Goal: Task Accomplishment & Management: Complete application form

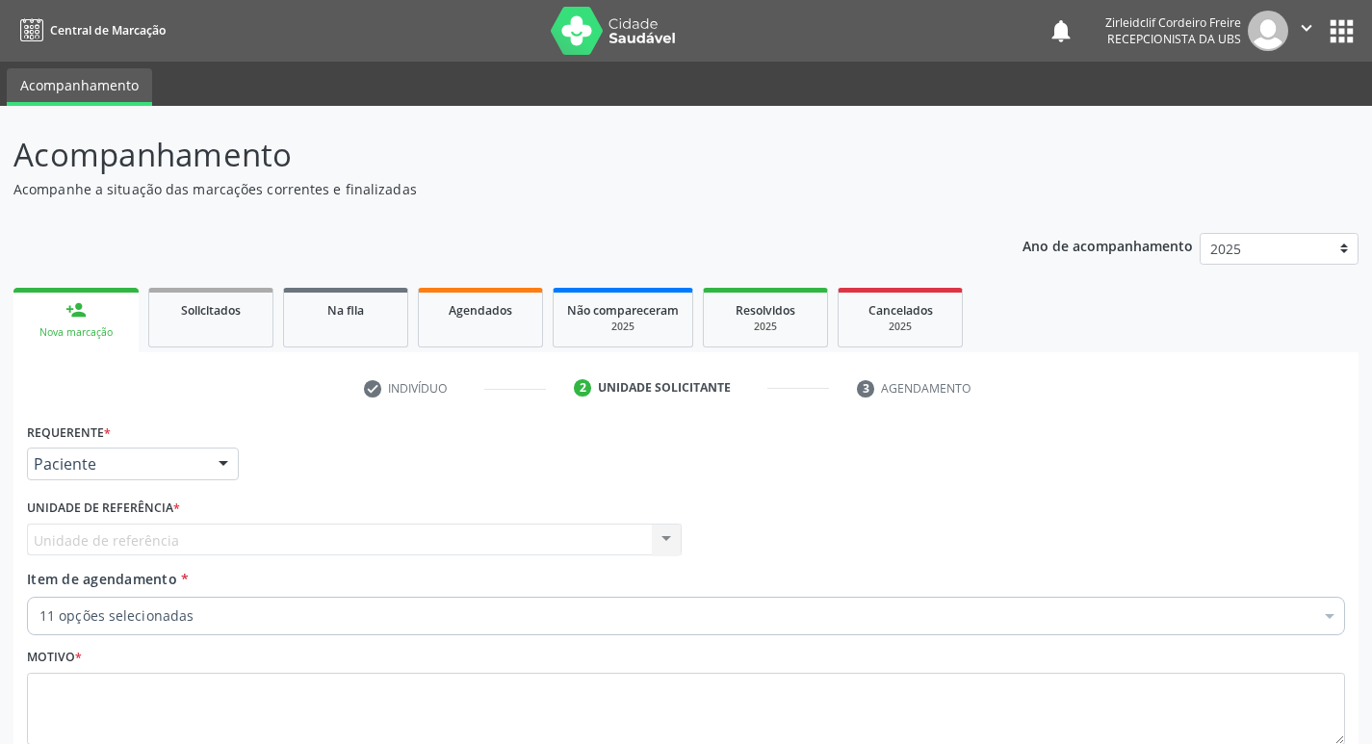
click at [75, 321] on link "person_add Nova marcação" at bounding box center [75, 320] width 125 height 64
click at [157, 536] on div "Unidade de referência Usf Varzinha Nenhum resultado encontrado para: " " Não há…" at bounding box center [354, 540] width 655 height 33
click at [78, 319] on div "person_add" at bounding box center [75, 309] width 21 height 21
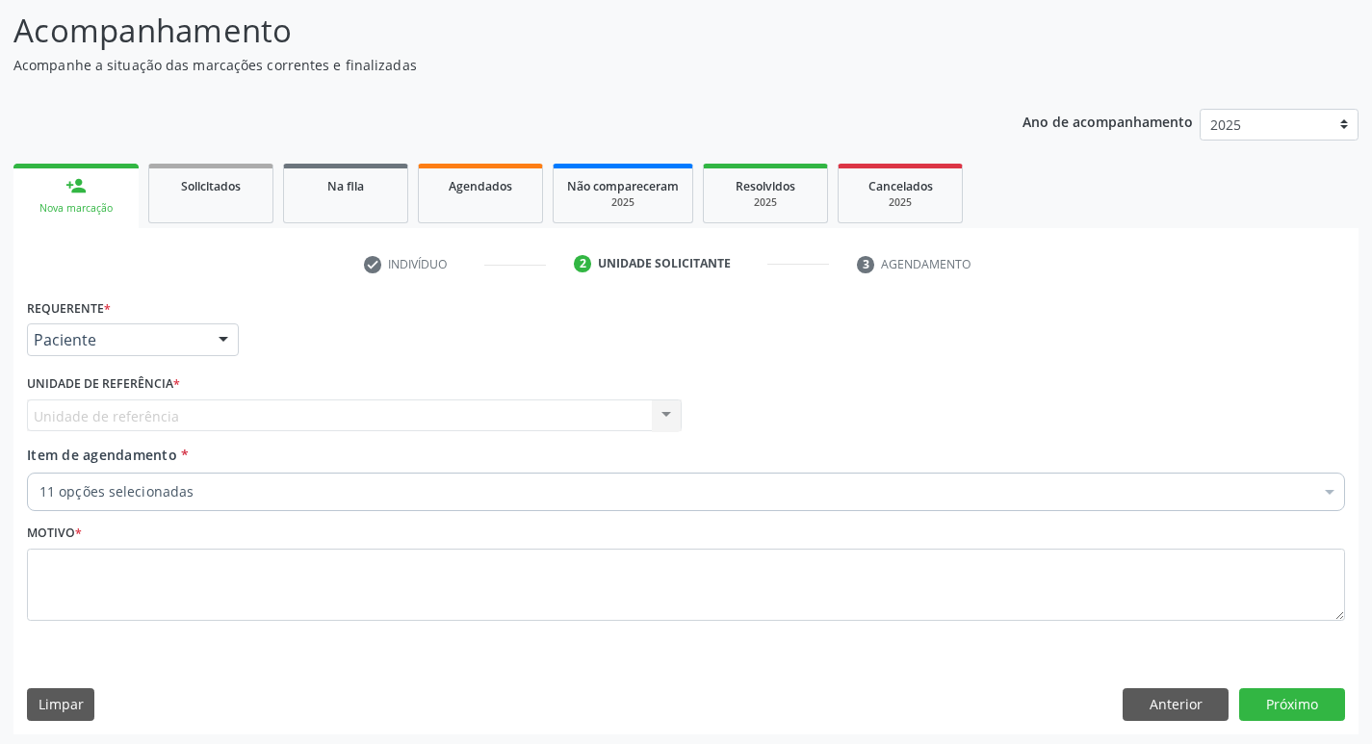
scroll to position [128, 0]
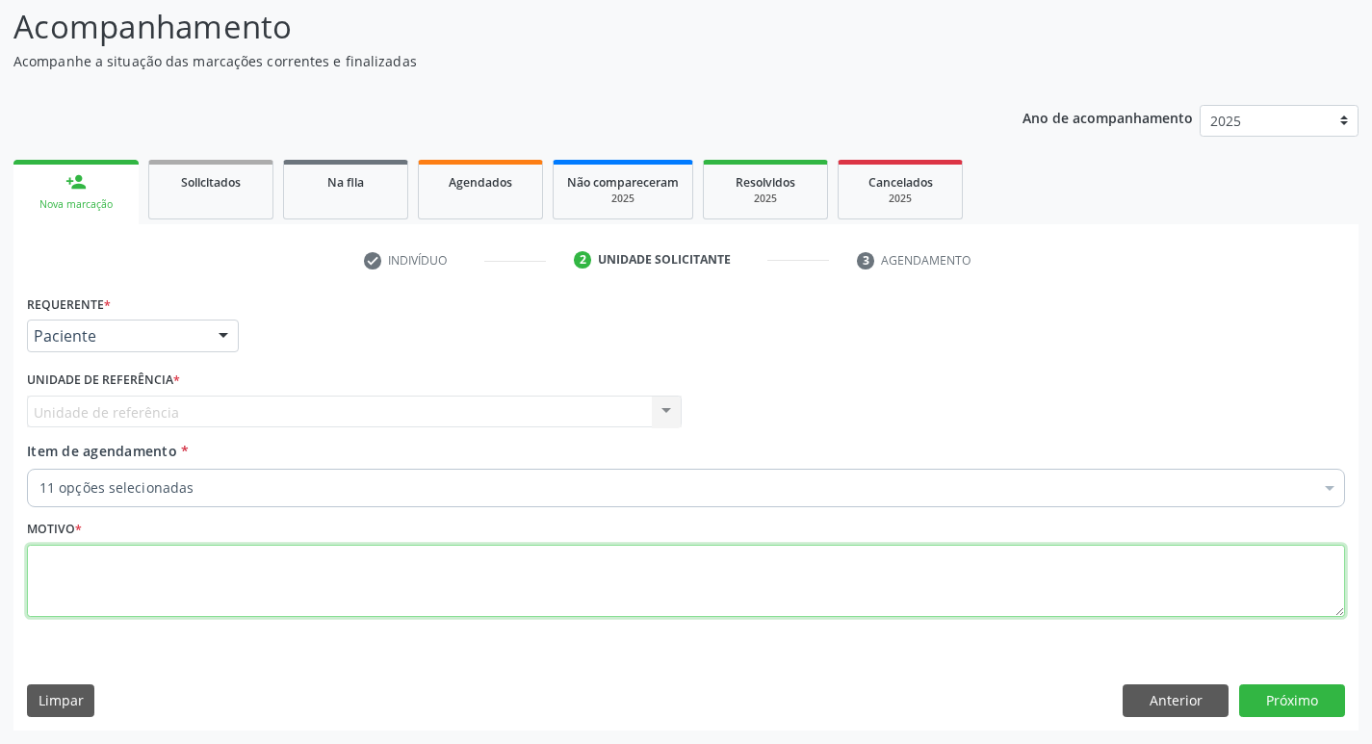
click at [66, 567] on textarea at bounding box center [686, 581] width 1318 height 73
type textarea "rastreio"
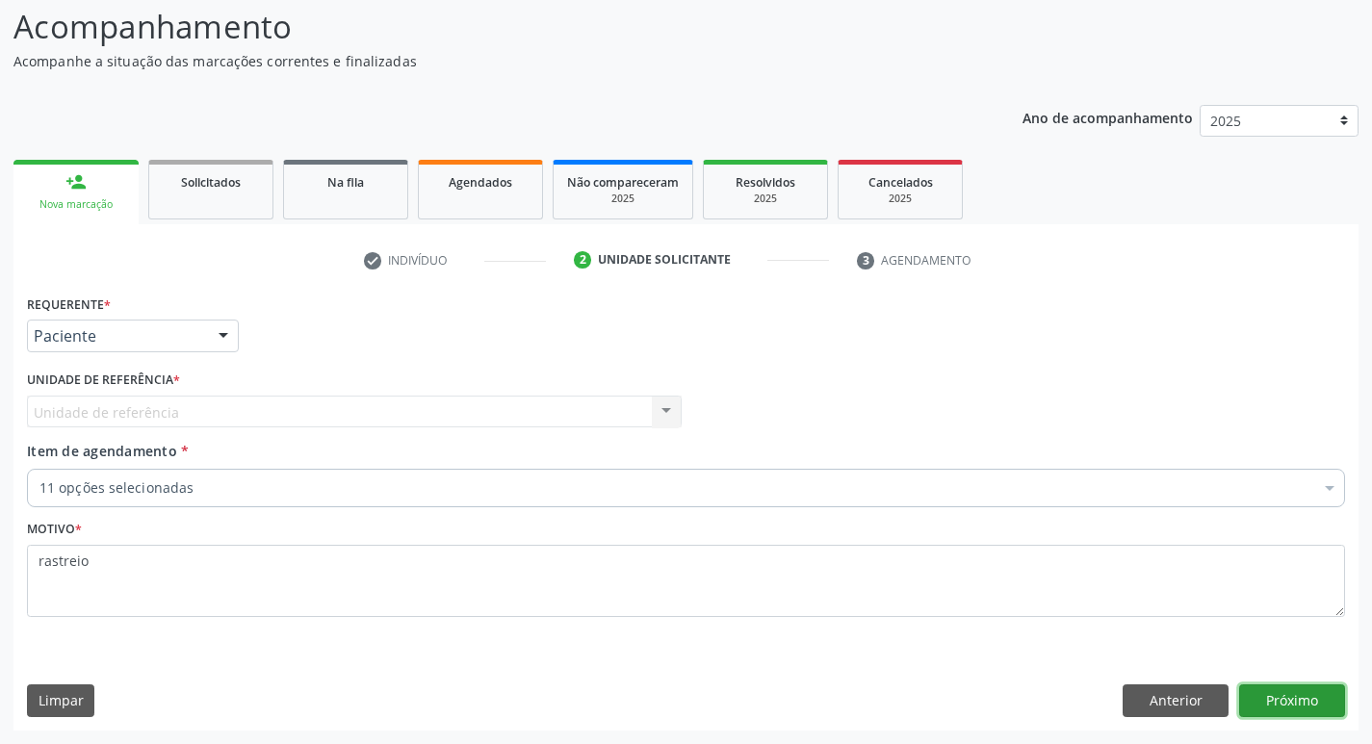
click at [1316, 685] on button "Próximo" at bounding box center [1292, 700] width 106 height 33
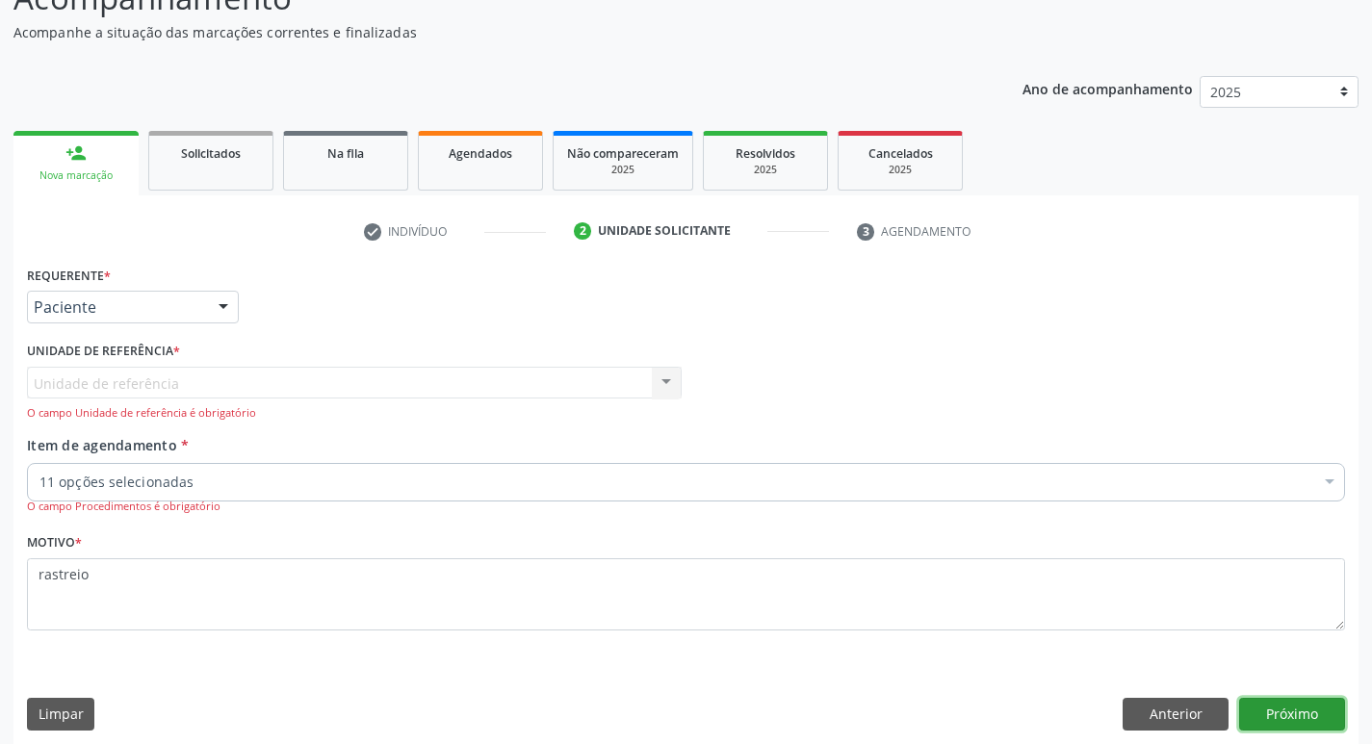
scroll to position [170, 0]
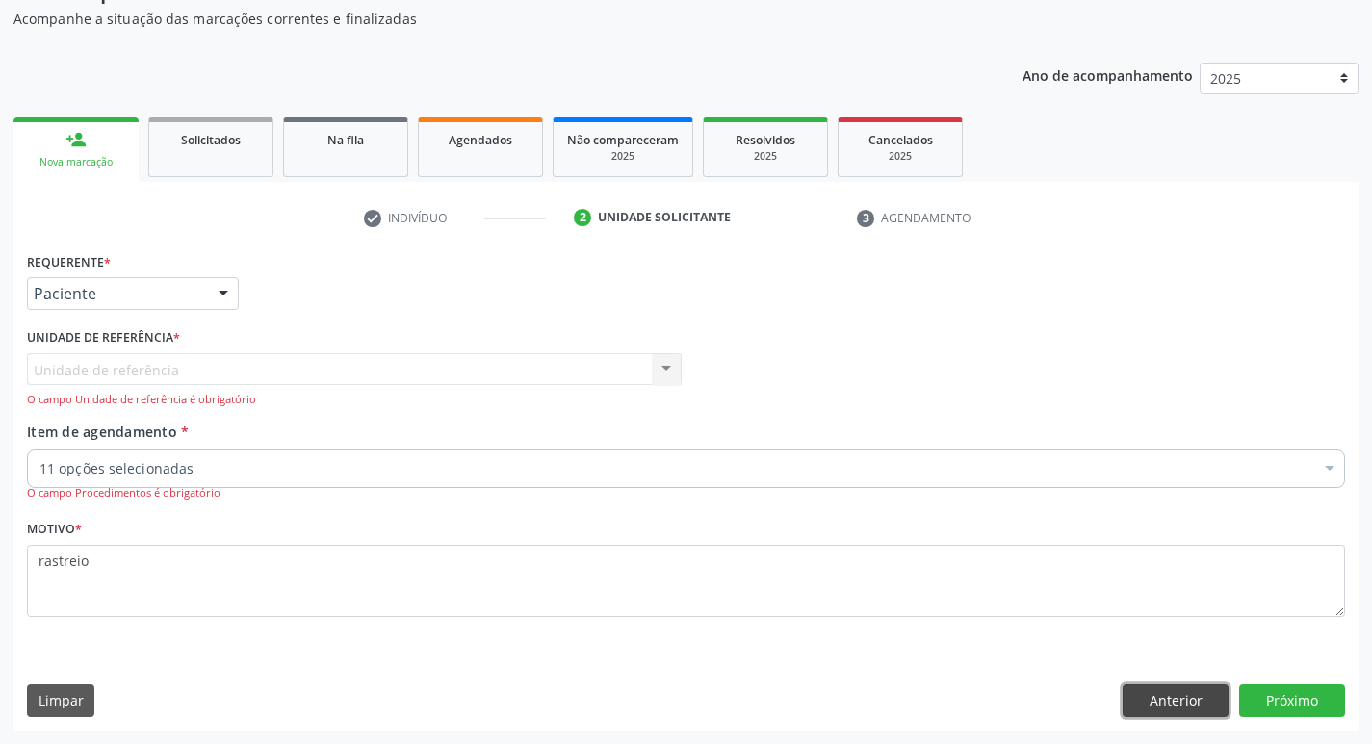
click at [1153, 709] on button "Anterior" at bounding box center [1175, 700] width 106 height 33
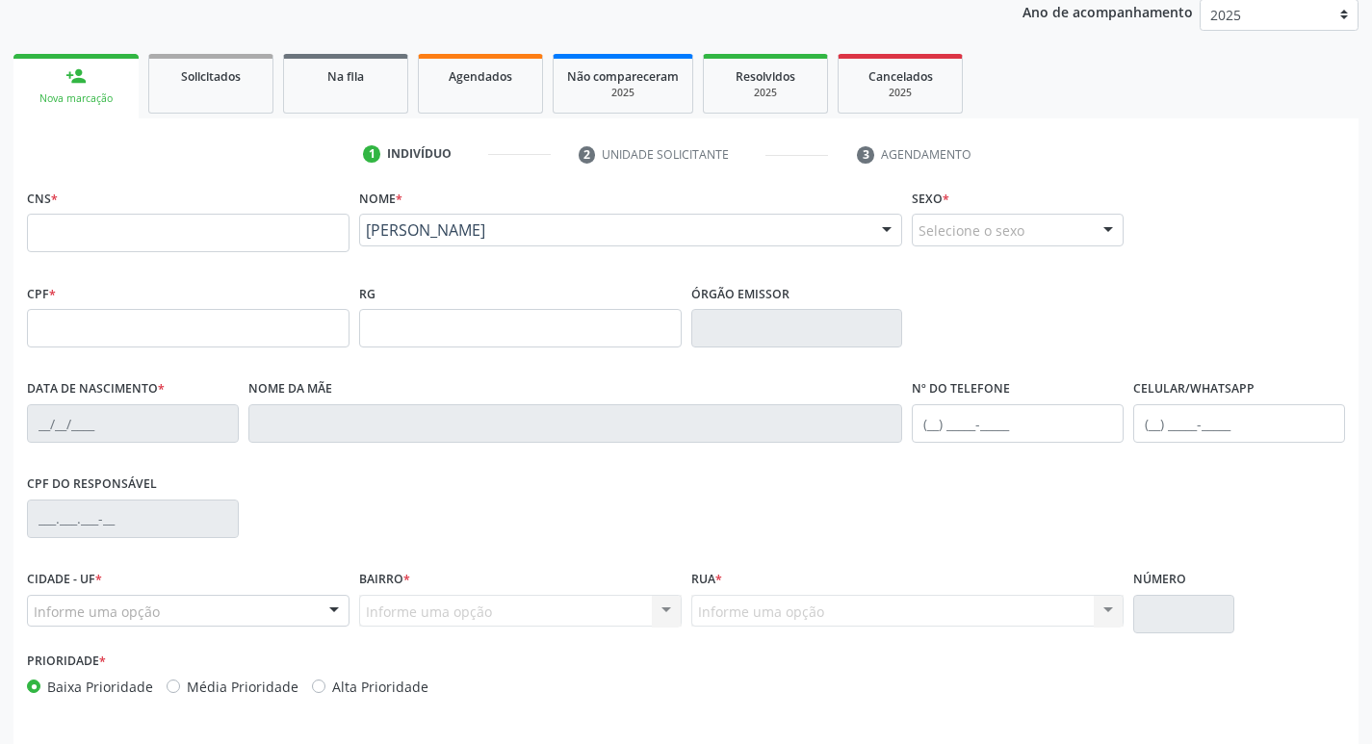
scroll to position [299, 0]
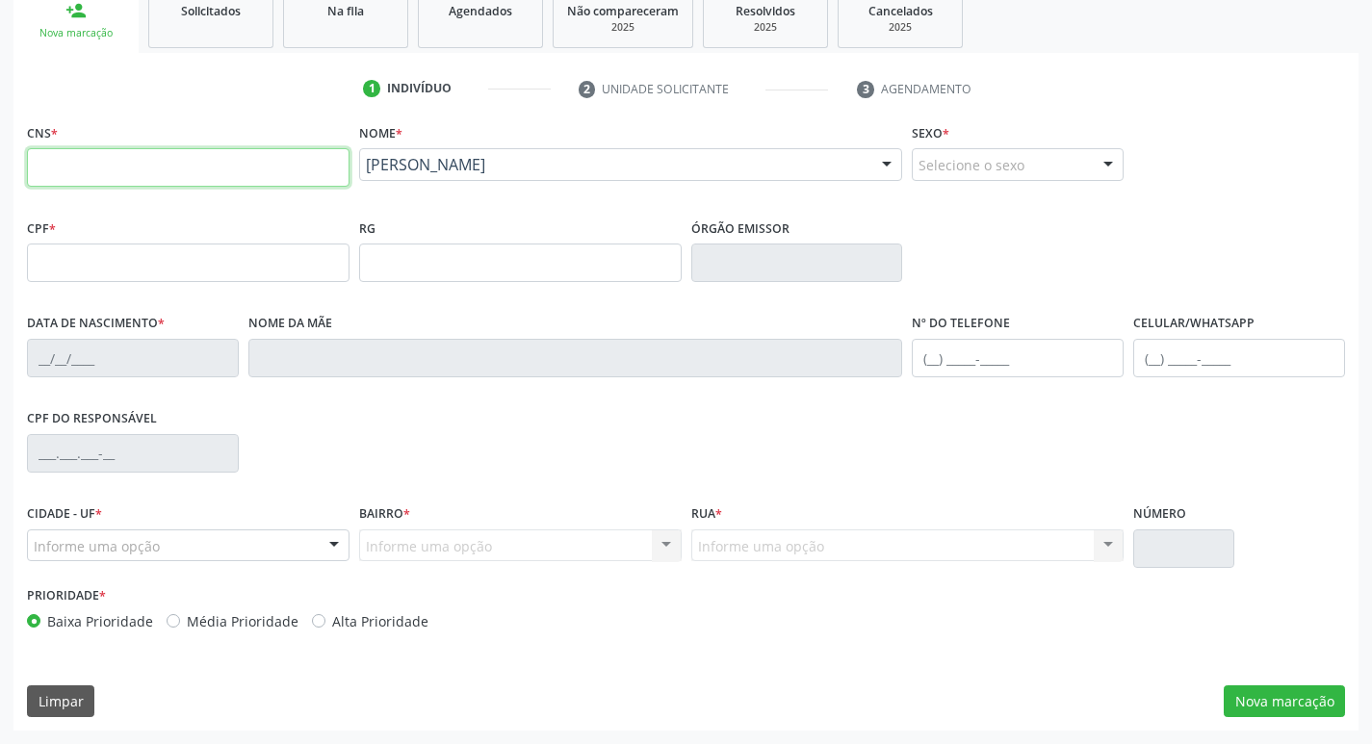
click at [275, 170] on input "text" at bounding box center [188, 167] width 322 height 39
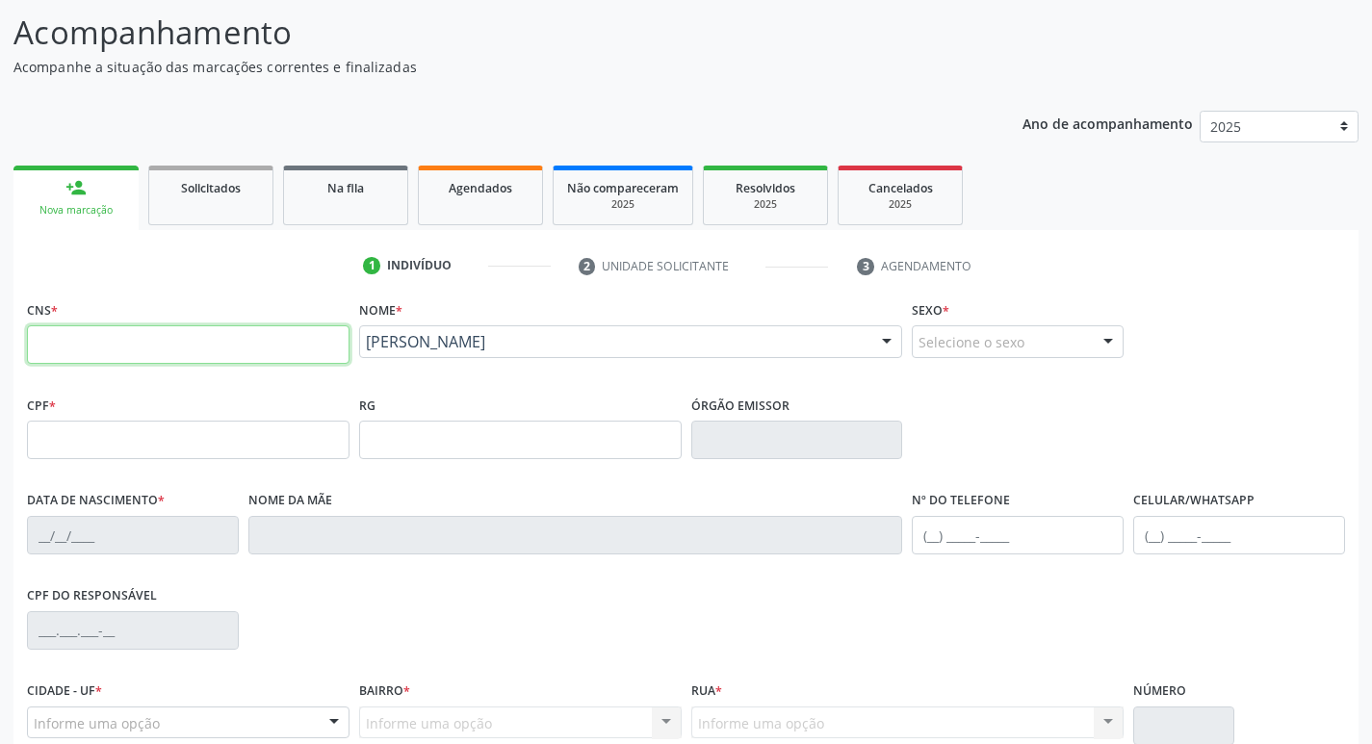
scroll to position [107, 0]
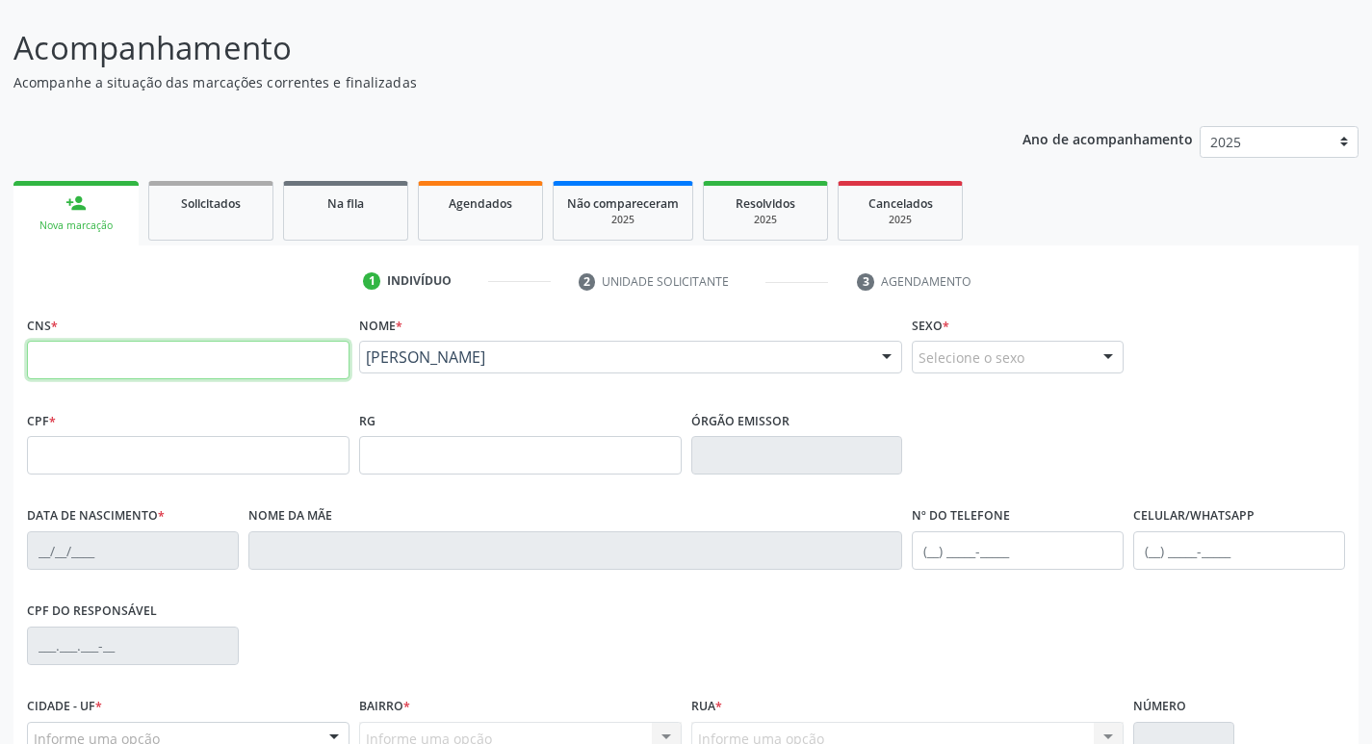
click at [240, 371] on input "text" at bounding box center [188, 360] width 322 height 39
type input "898 0010 5883 9669"
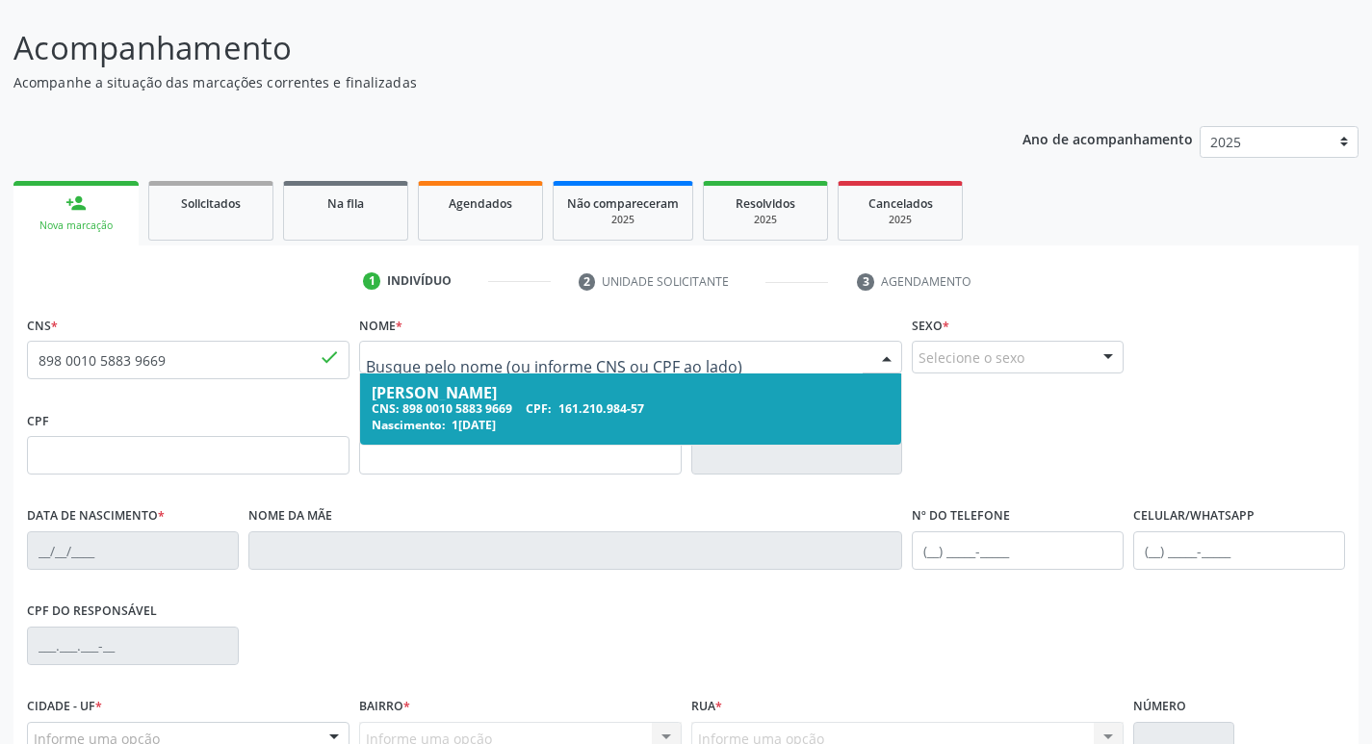
click at [619, 407] on span "161.210.984-57" at bounding box center [601, 408] width 86 height 16
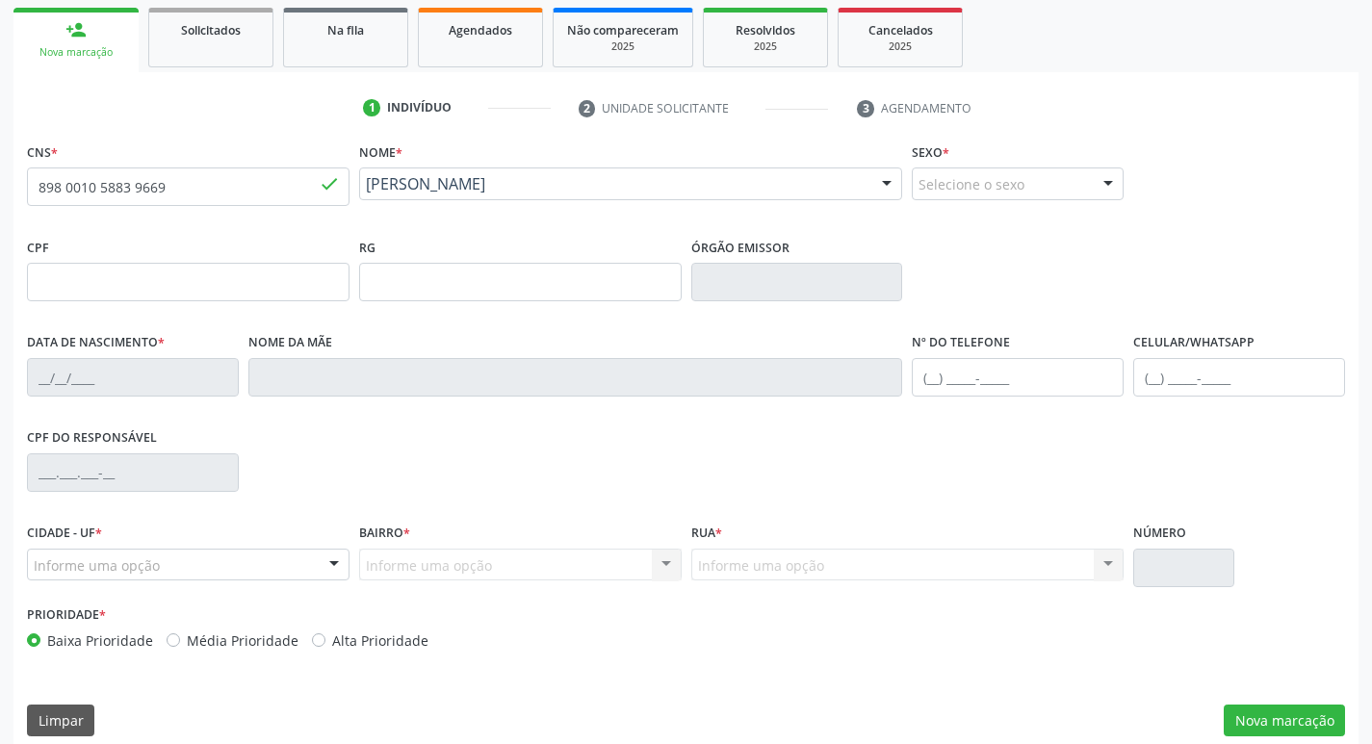
scroll to position [299, 0]
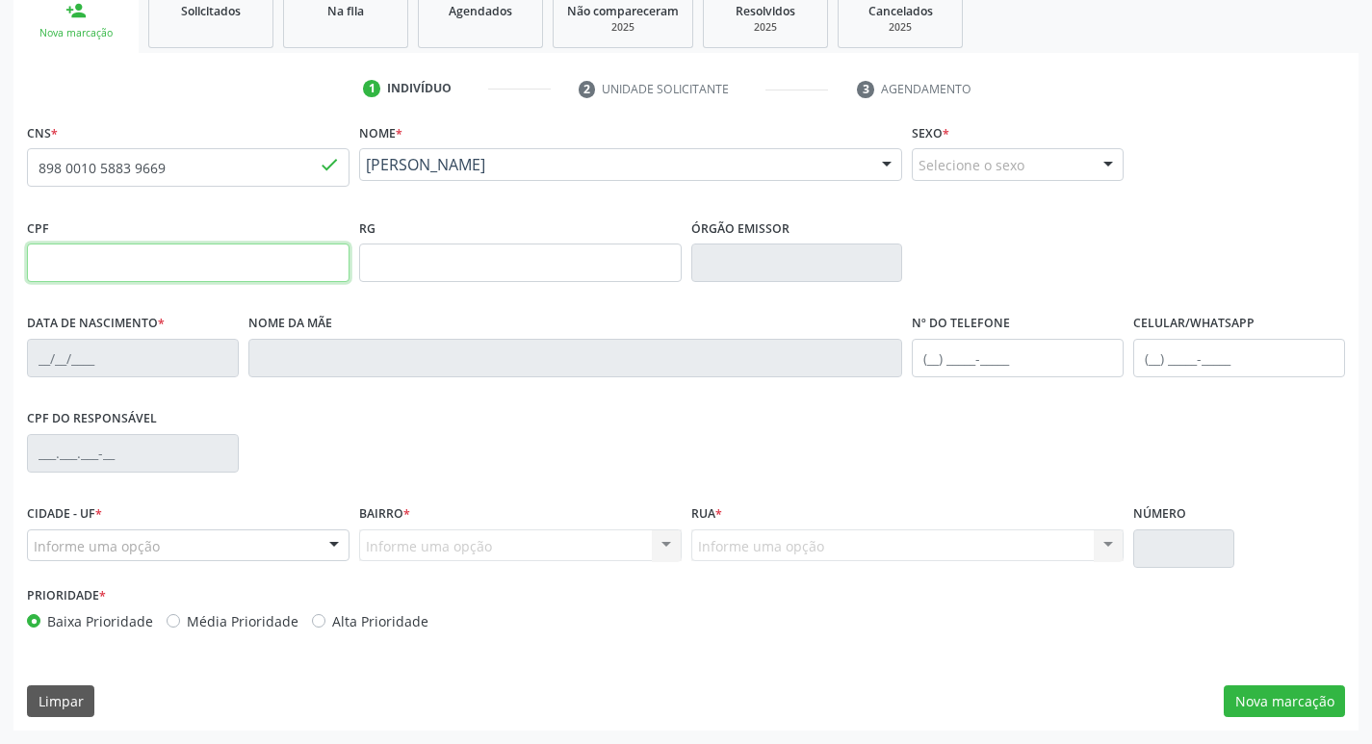
click at [152, 267] on input "text" at bounding box center [188, 263] width 322 height 39
type input "161.210.984-57"
click at [389, 266] on input "text" at bounding box center [520, 263] width 322 height 39
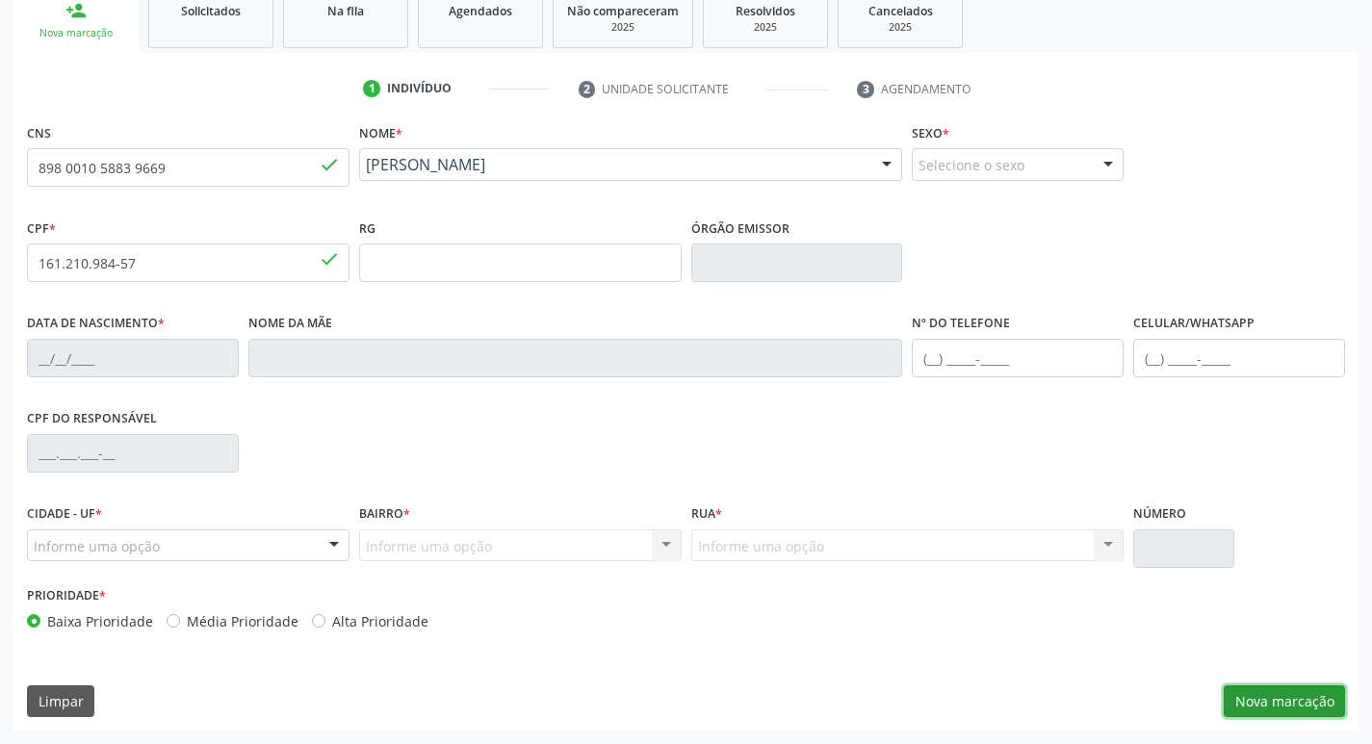
click at [1298, 705] on button "Nova marcação" at bounding box center [1283, 701] width 121 height 33
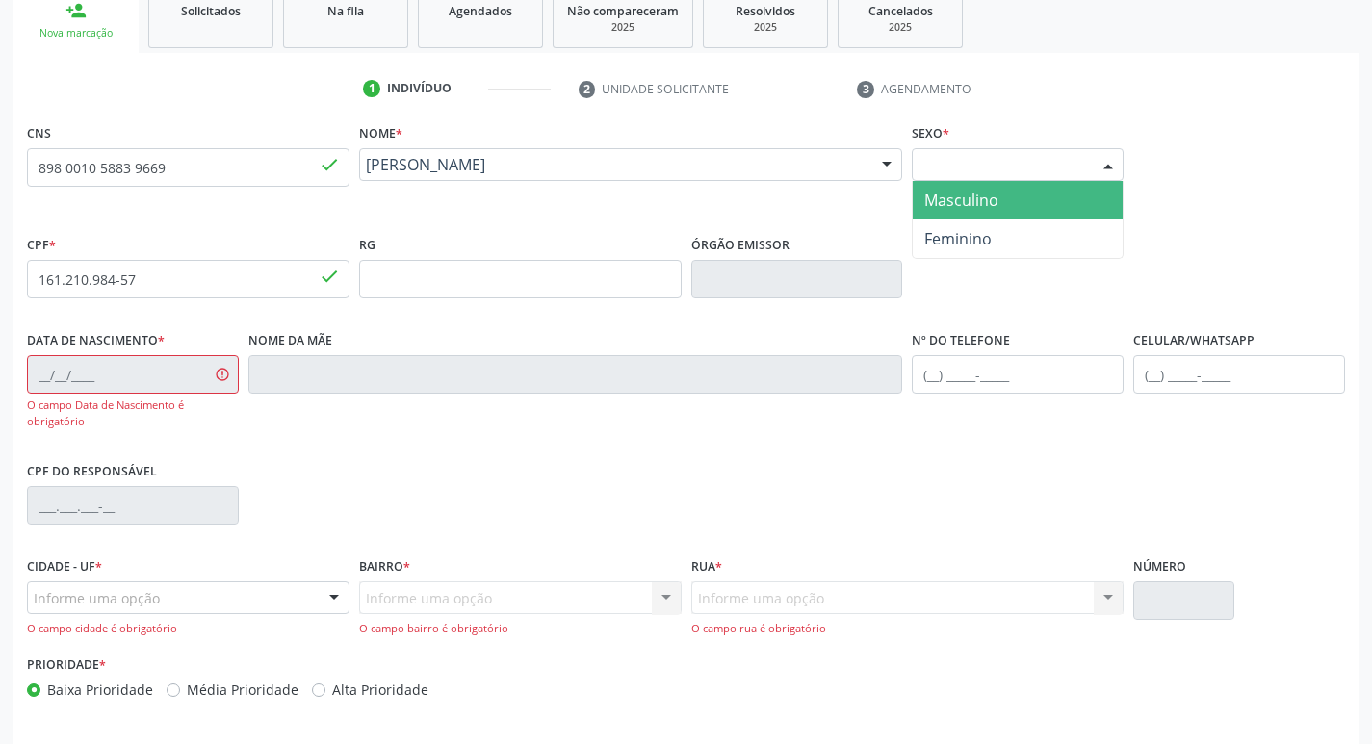
click at [1112, 158] on div at bounding box center [1107, 165] width 29 height 33
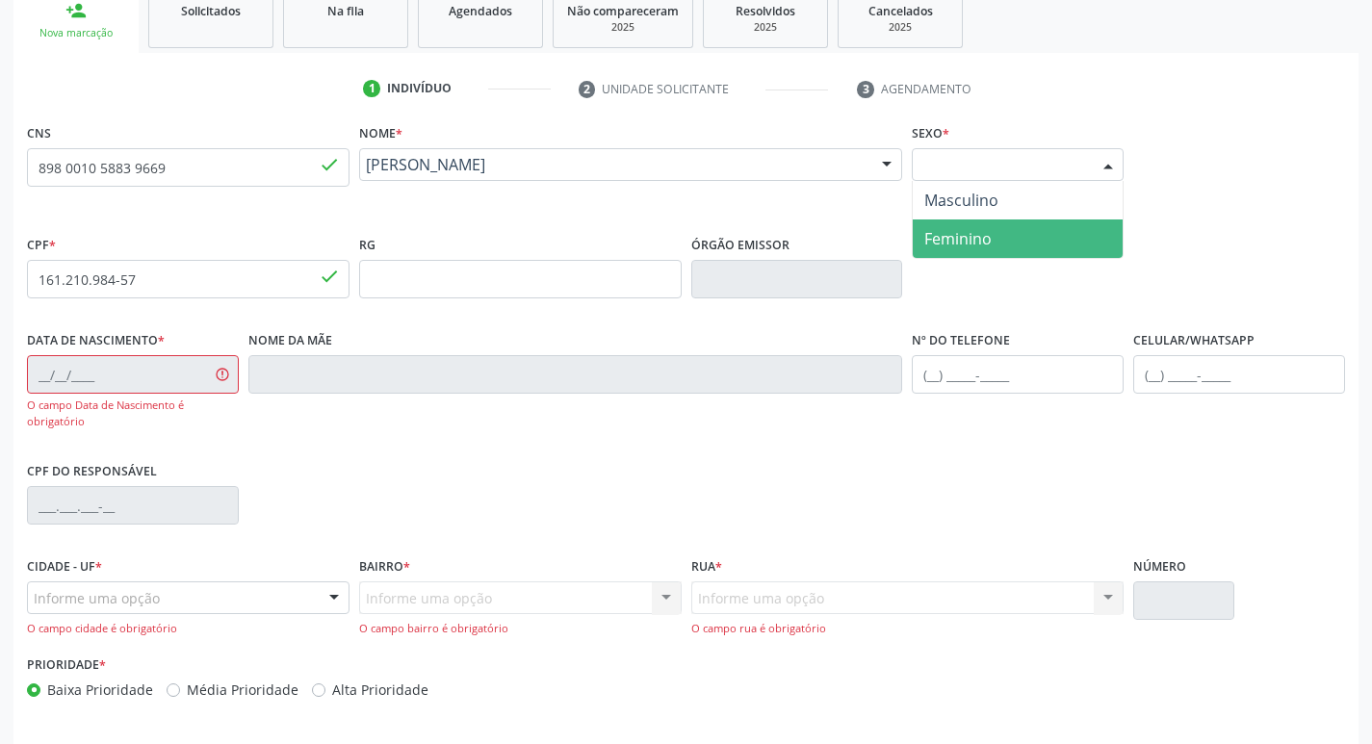
click at [1033, 245] on span "Feminino" at bounding box center [1017, 238] width 210 height 39
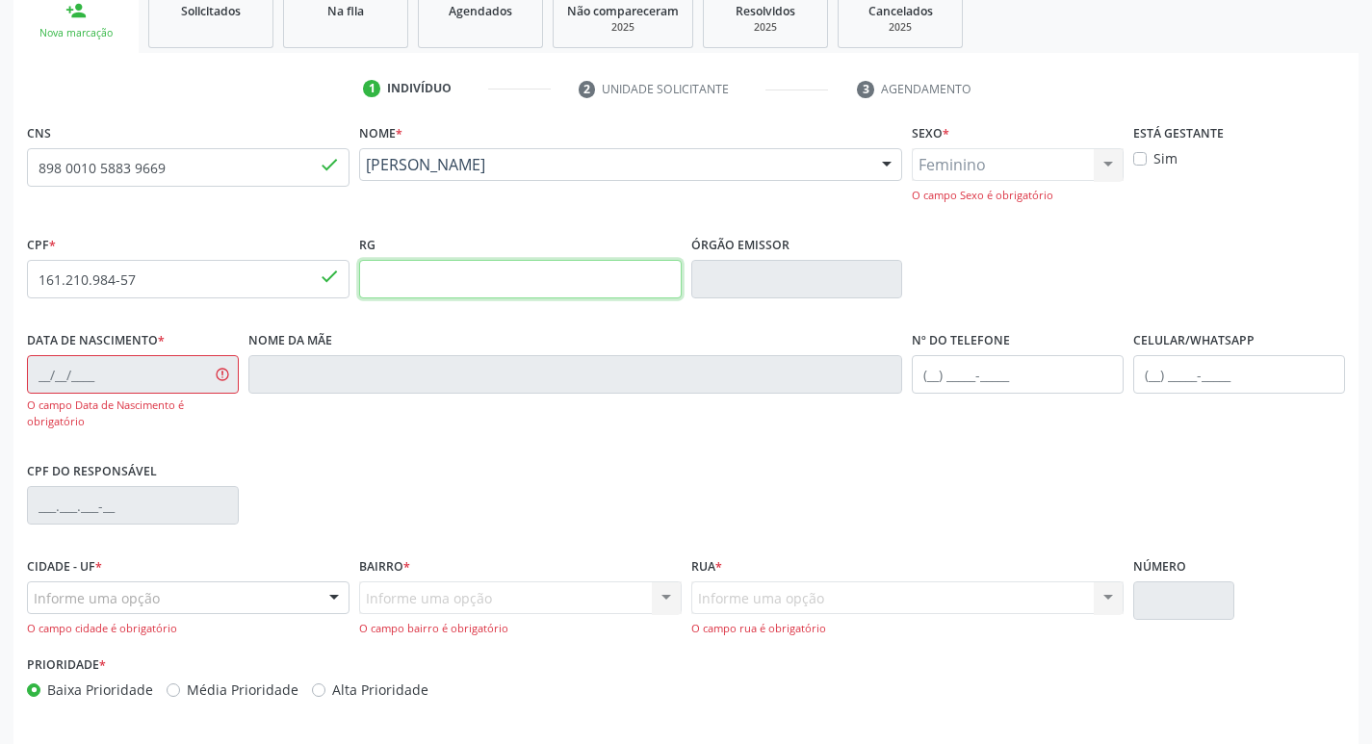
click at [436, 273] on input "text" at bounding box center [520, 279] width 322 height 39
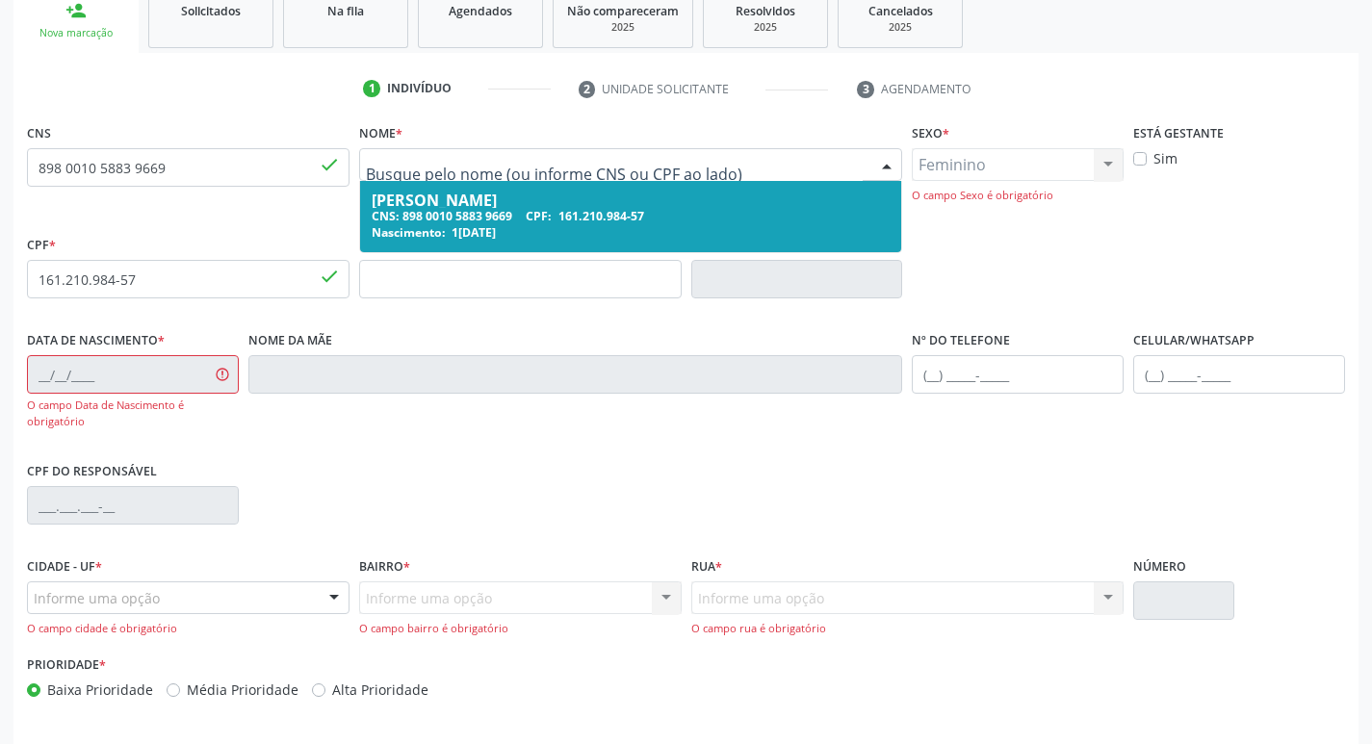
click at [494, 220] on div "CNS: 898 0010 5883 9669 CPF: 161.210.984-57" at bounding box center [631, 216] width 519 height 16
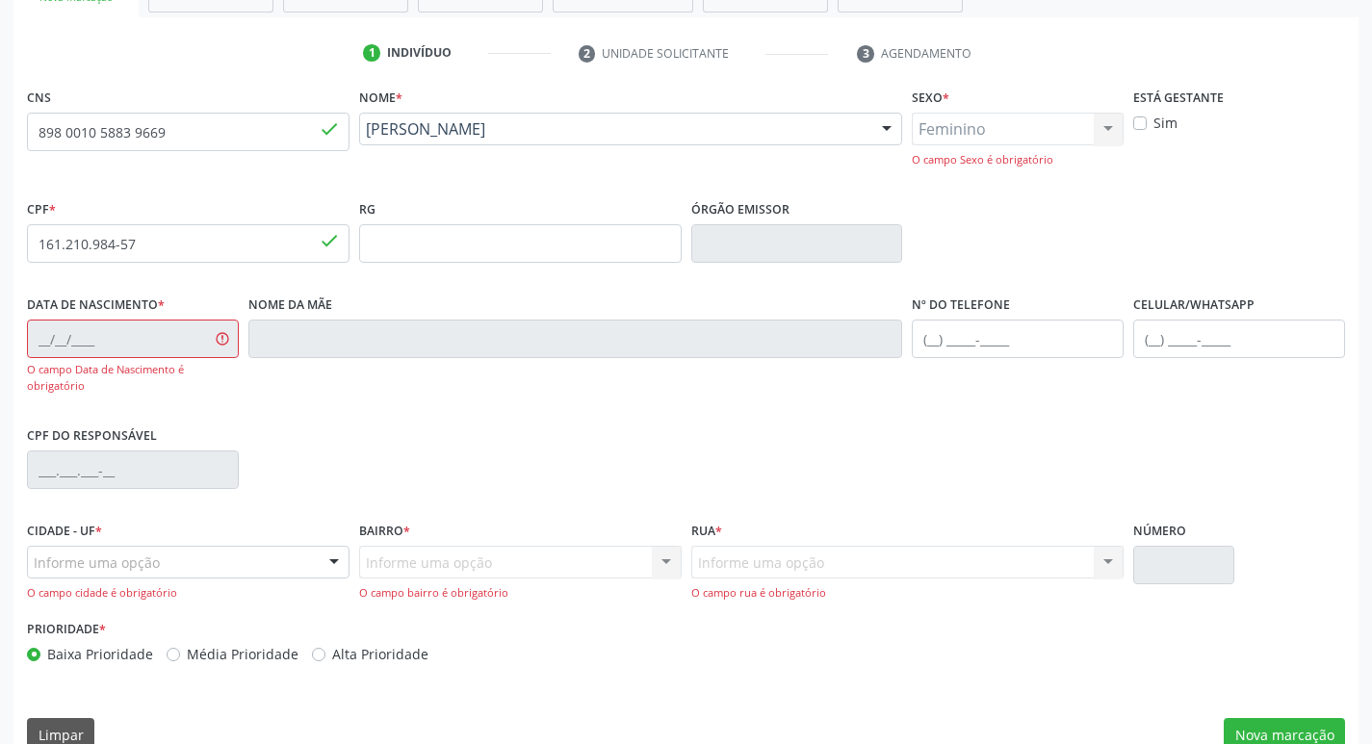
scroll to position [369, 0]
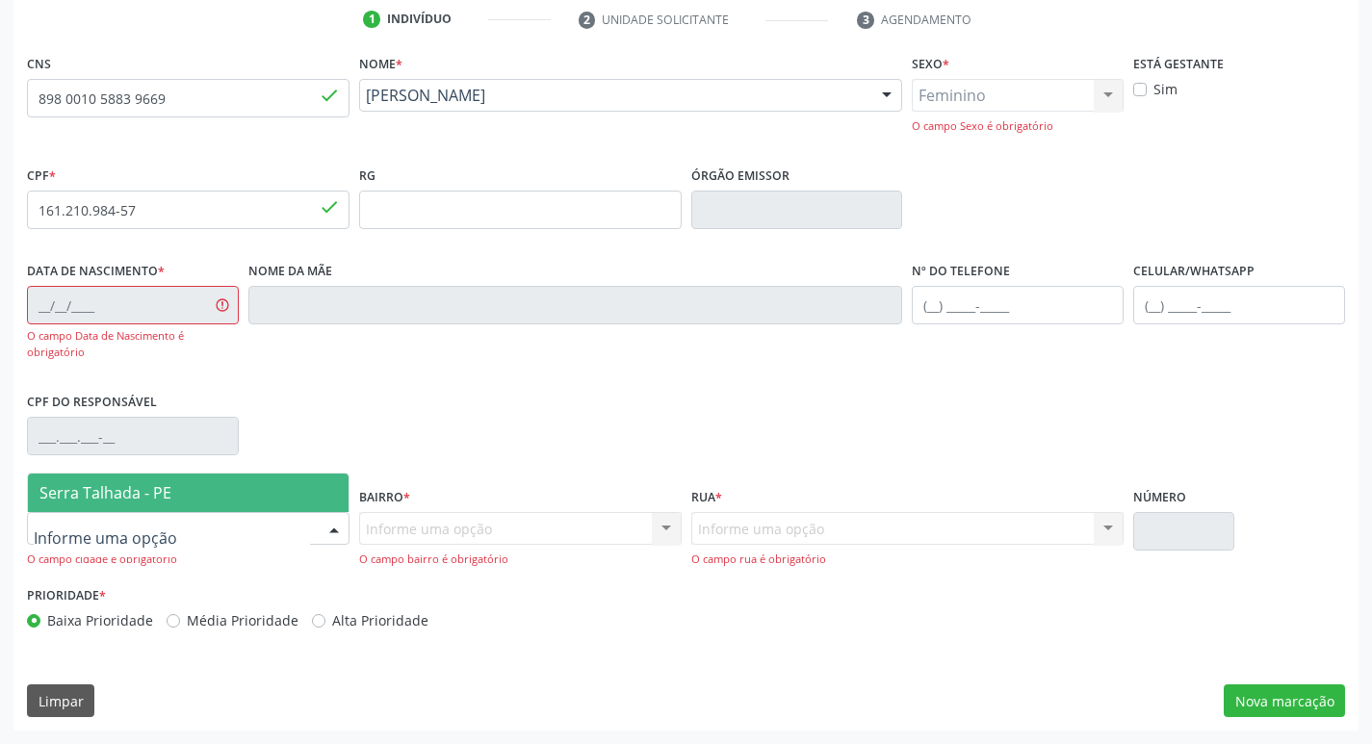
click at [333, 530] on div at bounding box center [334, 529] width 29 height 33
click at [264, 496] on span "Serra Talhada - PE" at bounding box center [188, 493] width 321 height 39
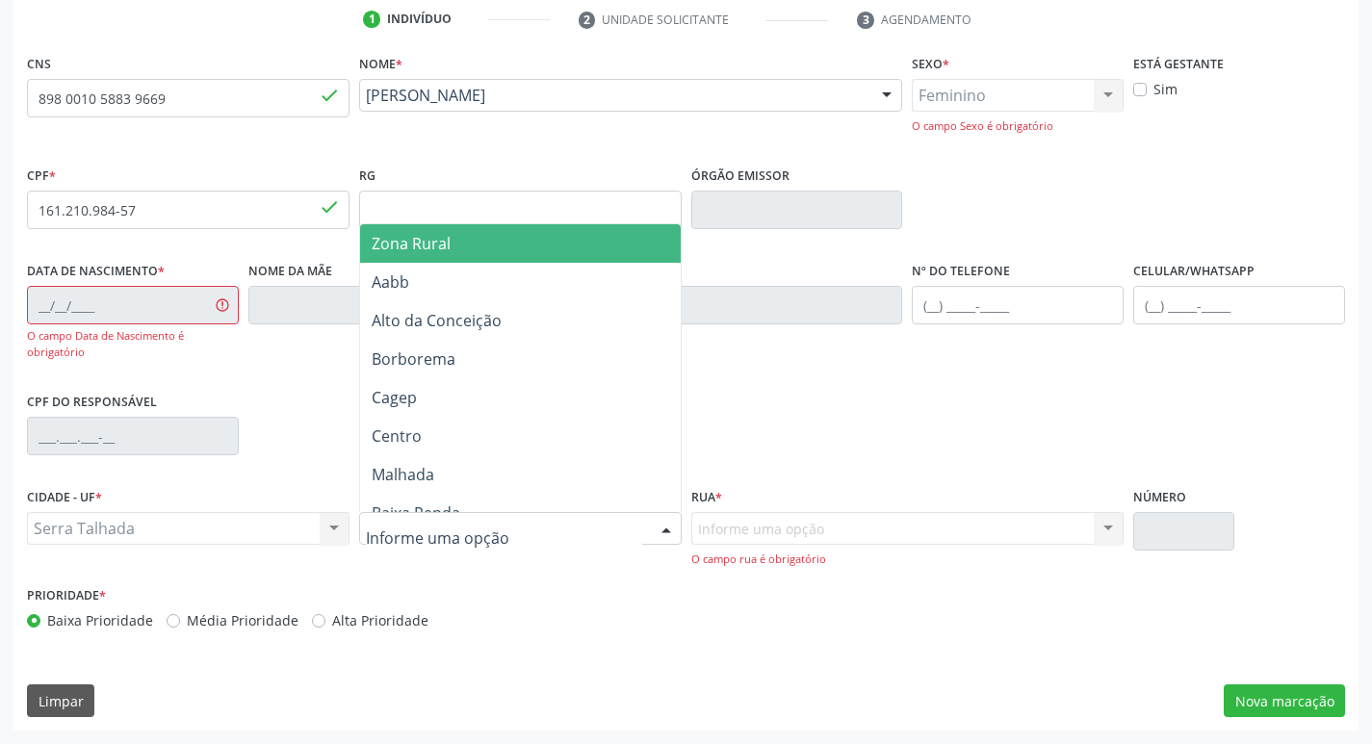
click at [663, 528] on div at bounding box center [666, 529] width 29 height 33
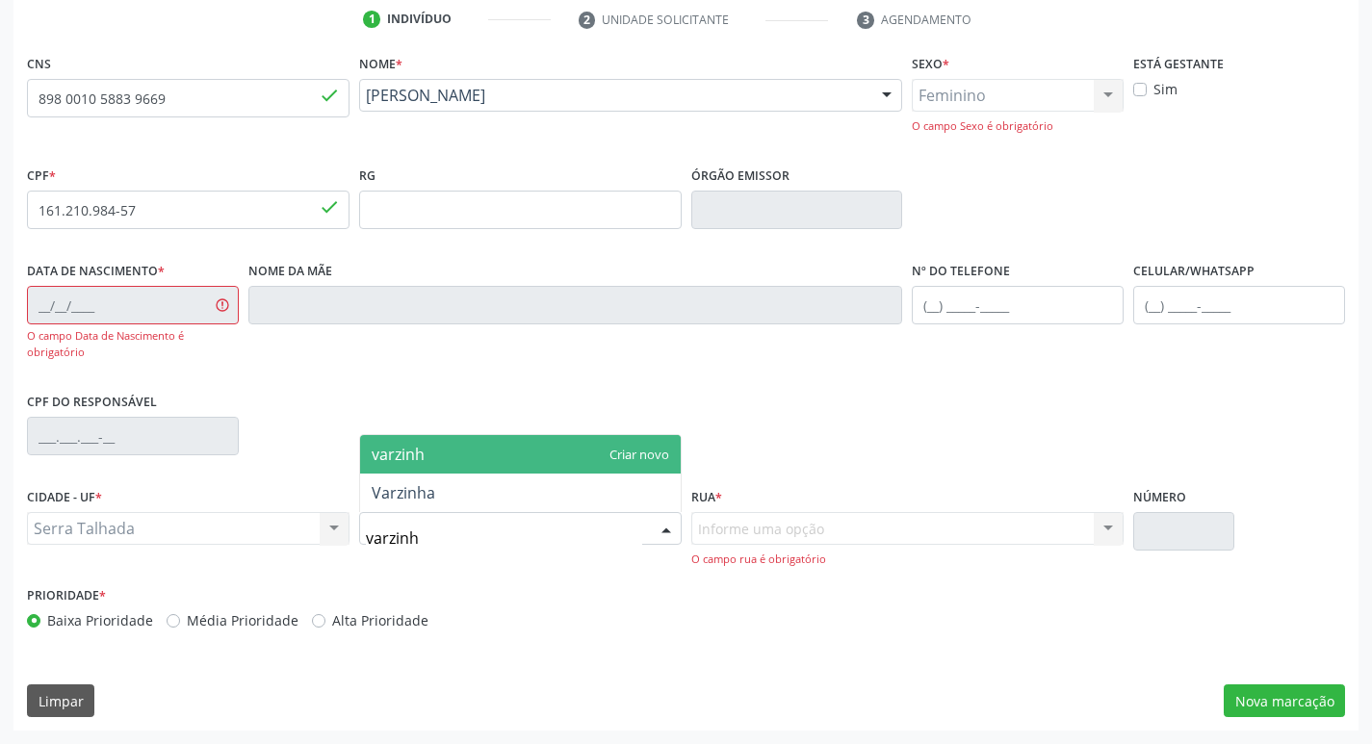
type input "varzinha"
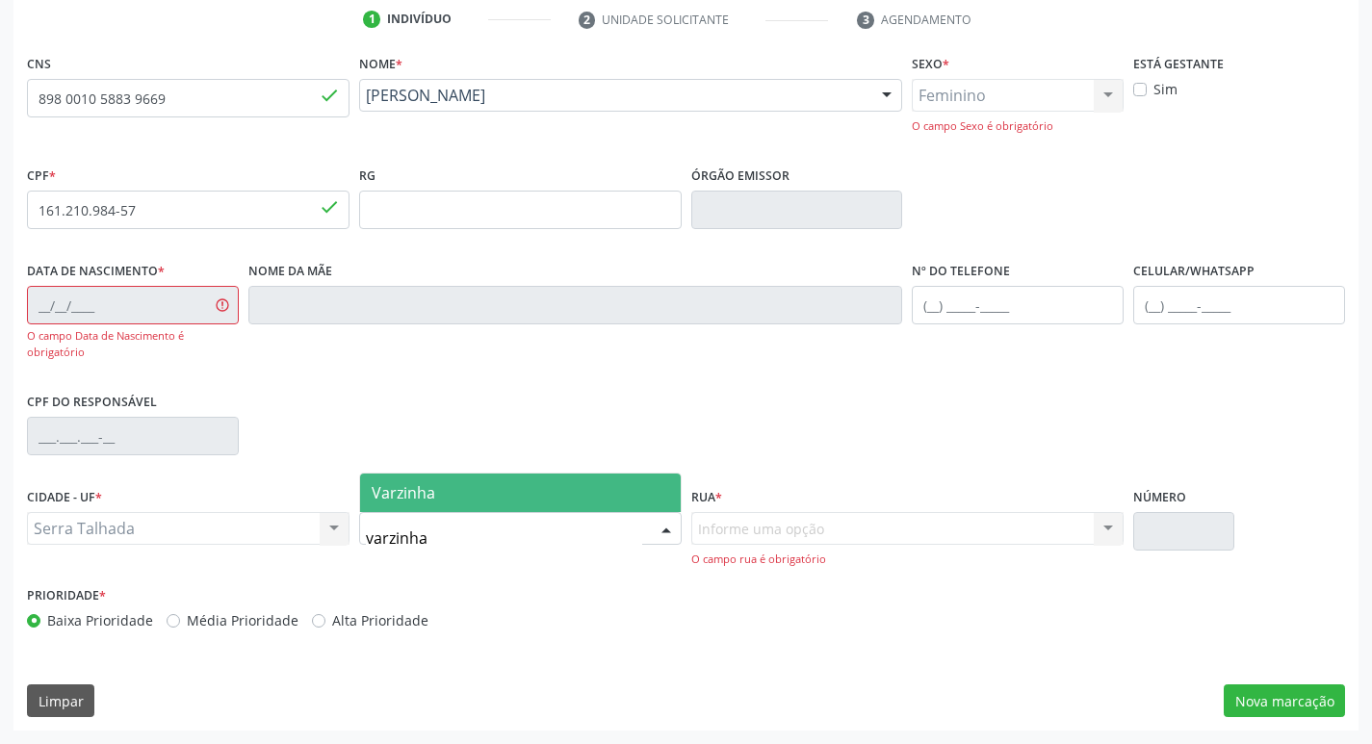
click at [588, 481] on span "Varzinha" at bounding box center [520, 493] width 321 height 39
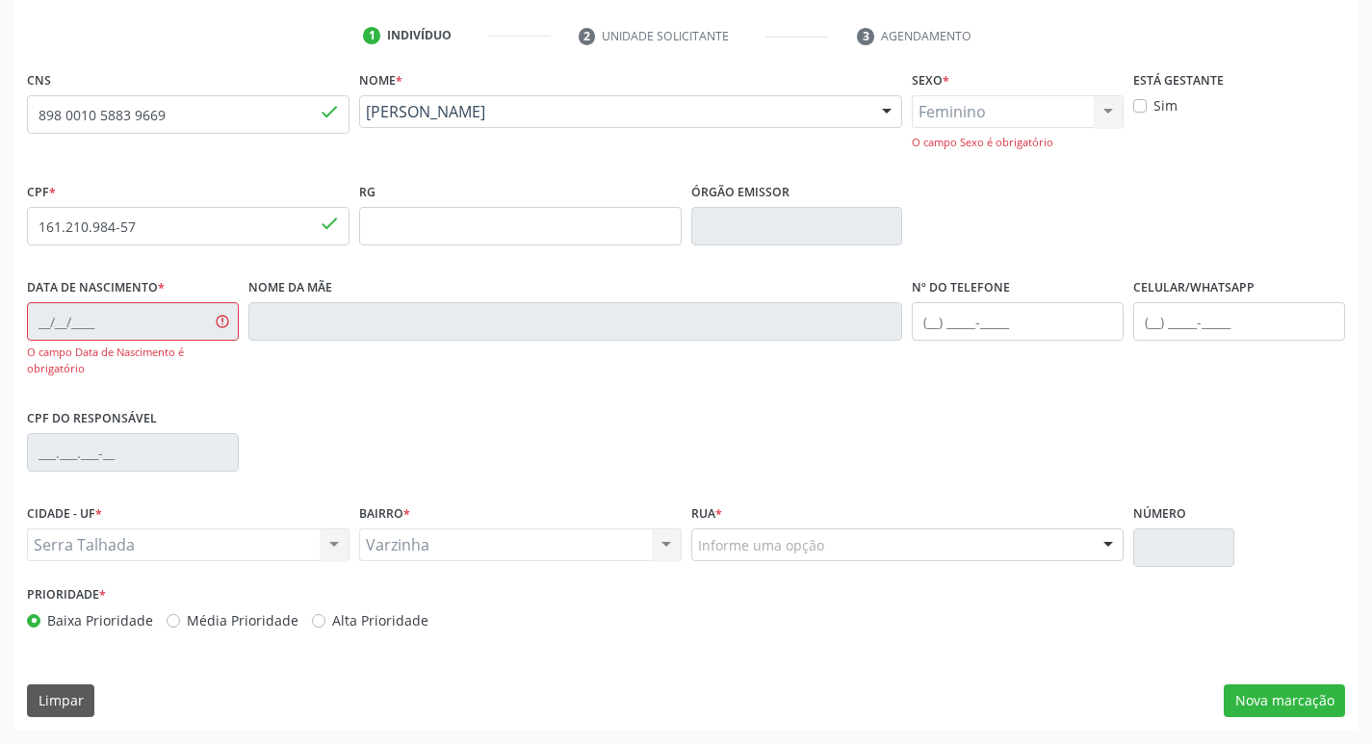
scroll to position [352, 0]
click at [773, 526] on div "Rua * Informe uma opção Rua da Caixa I Rua da Caixa II Rua da Caixa III Rua da …" at bounding box center [907, 530] width 433 height 62
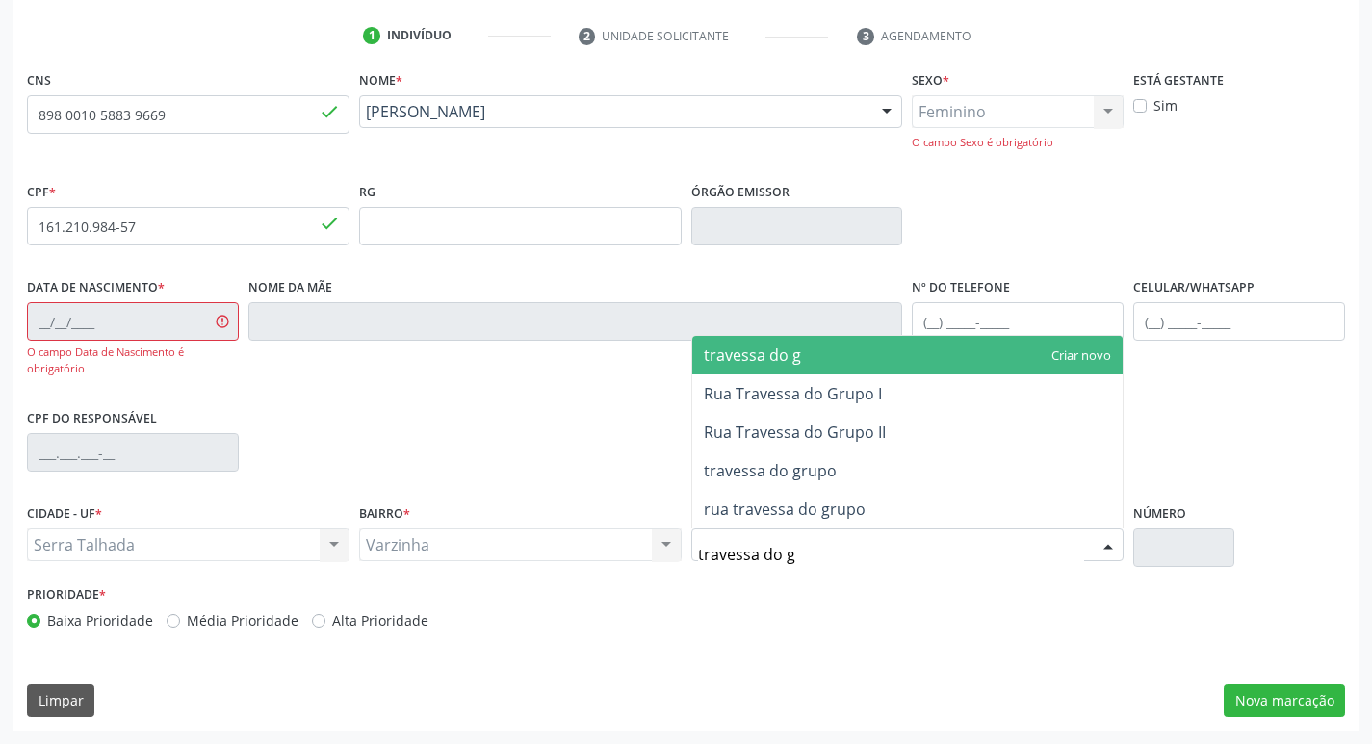
type input "travessa do gr"
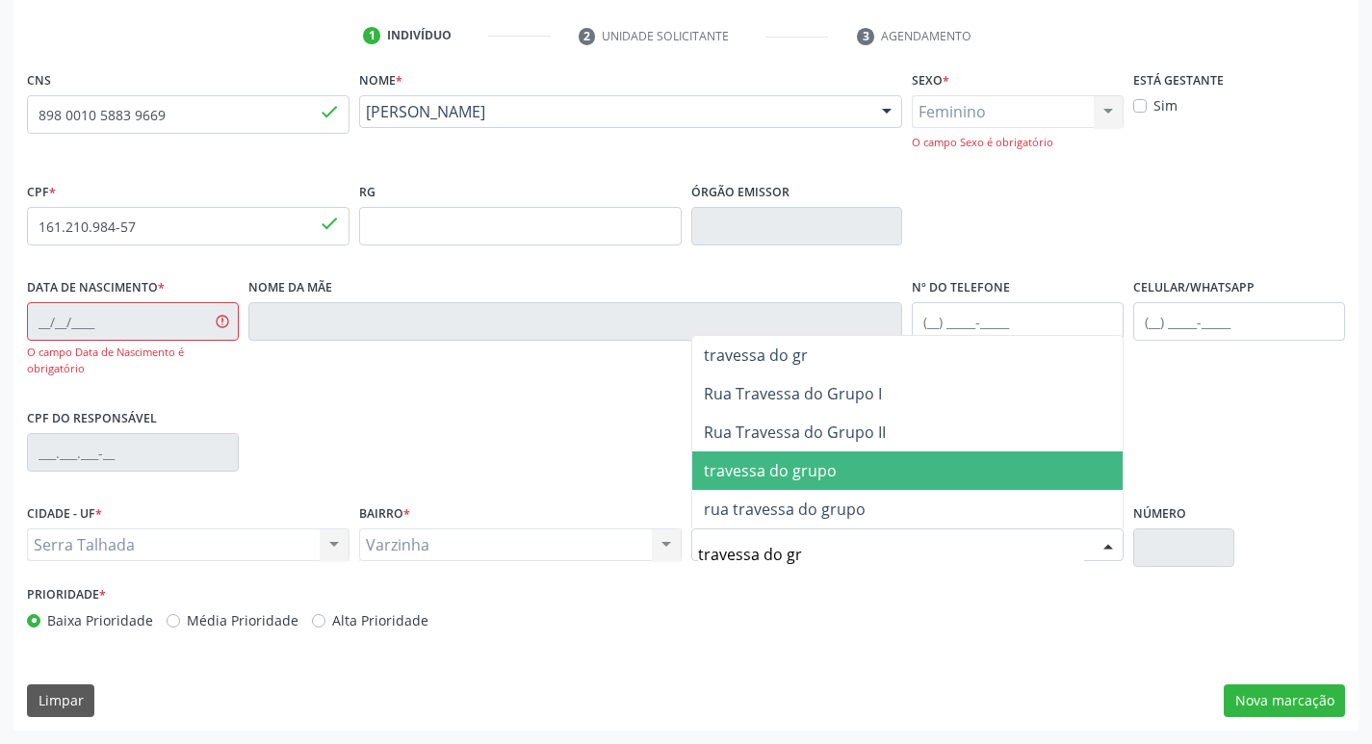
click at [799, 477] on span "travessa do grupo" at bounding box center [770, 470] width 133 height 21
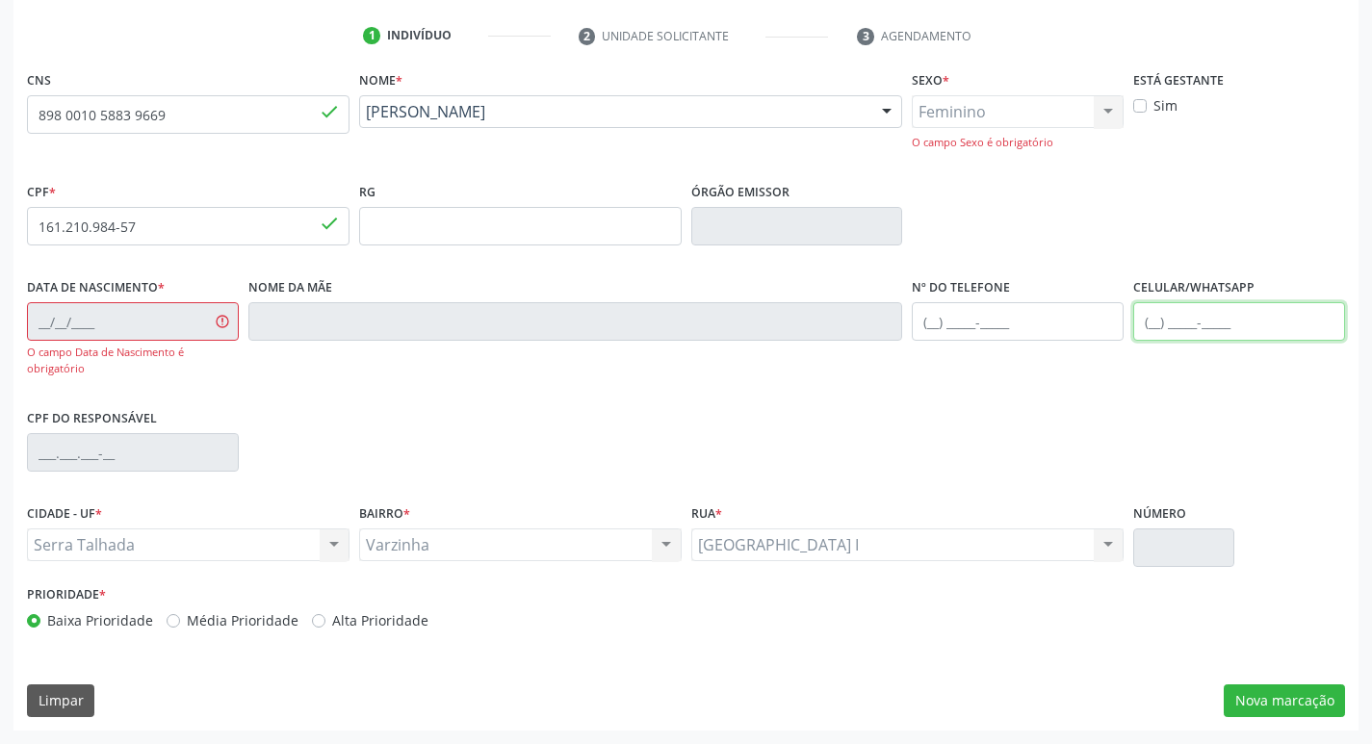
click at [1182, 320] on input "text" at bounding box center [1239, 321] width 212 height 39
click at [1053, 321] on input "text" at bounding box center [1017, 321] width 212 height 39
click at [527, 243] on input "text" at bounding box center [520, 226] width 322 height 39
click at [1247, 700] on button "Nova marcação" at bounding box center [1283, 700] width 121 height 33
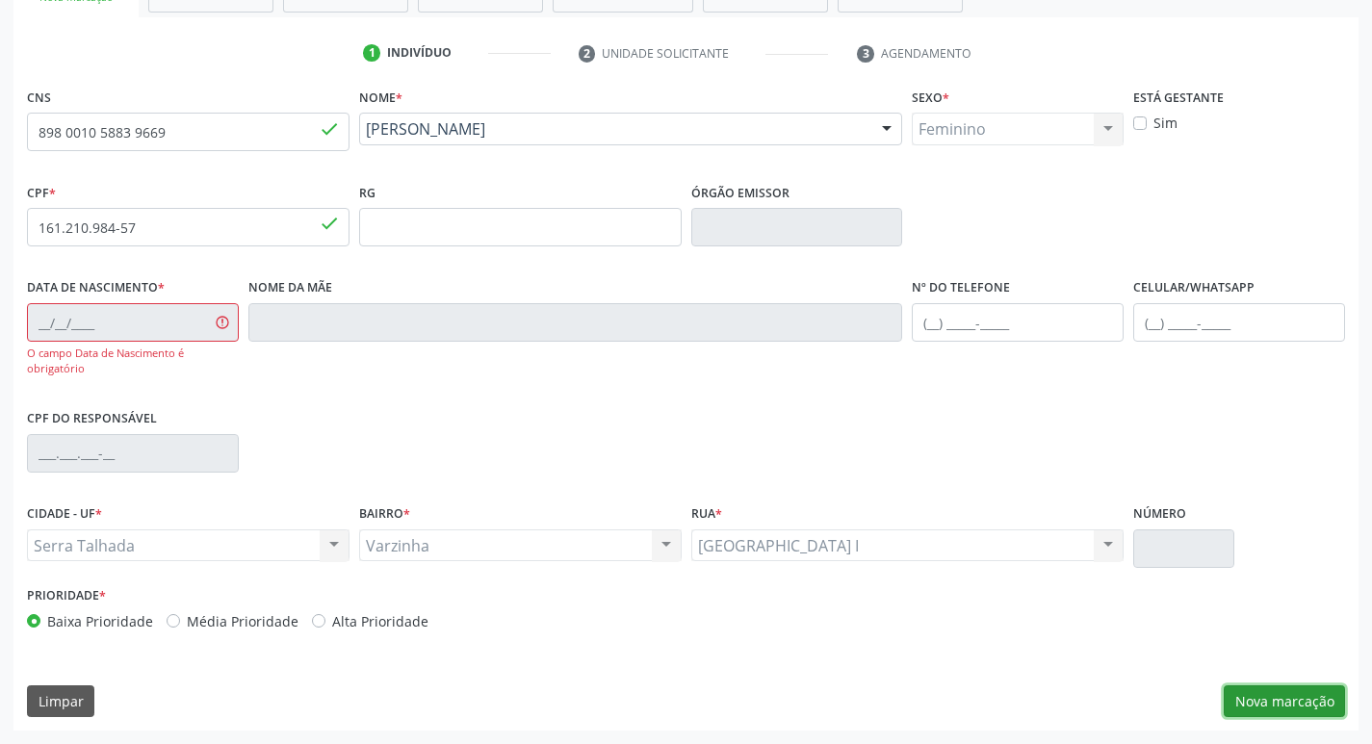
scroll to position [335, 0]
click at [1271, 702] on button "Nova marcação" at bounding box center [1283, 701] width 121 height 33
click at [1269, 709] on button "Nova marcação" at bounding box center [1283, 701] width 121 height 33
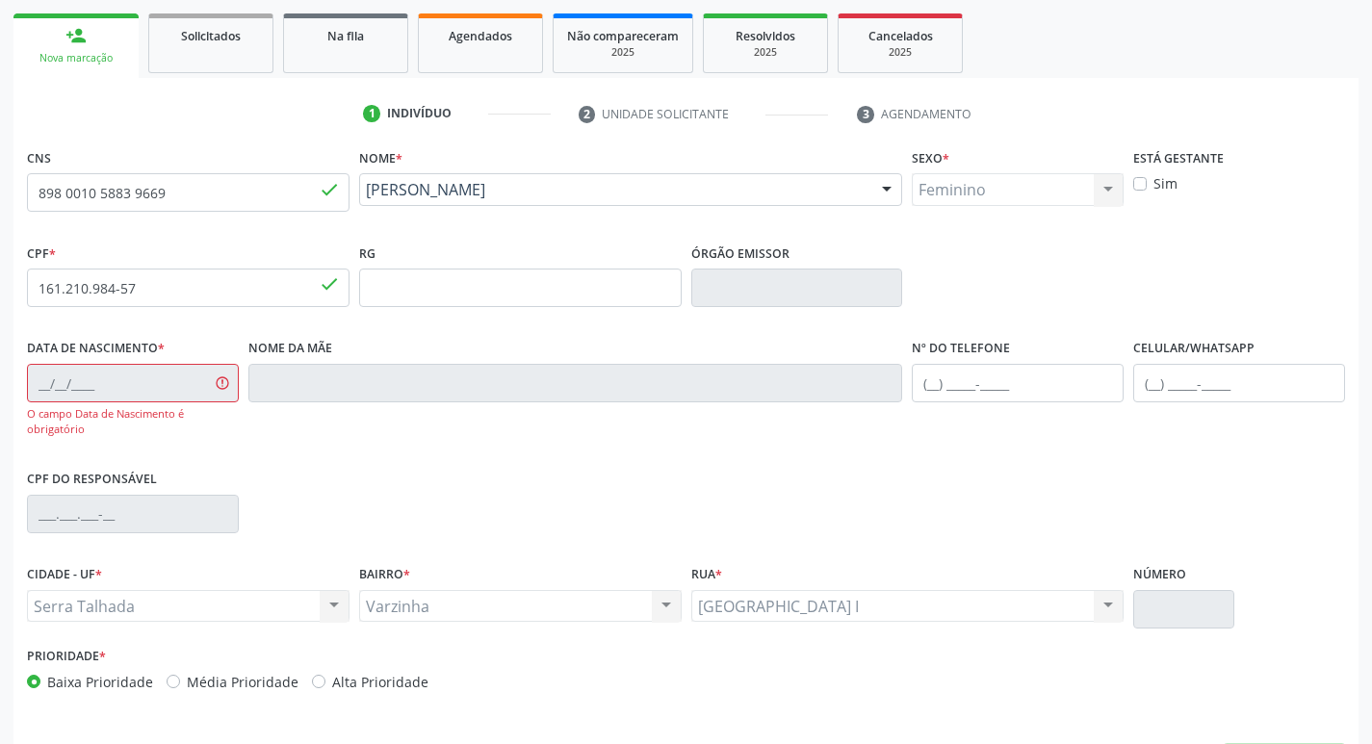
scroll to position [46, 0]
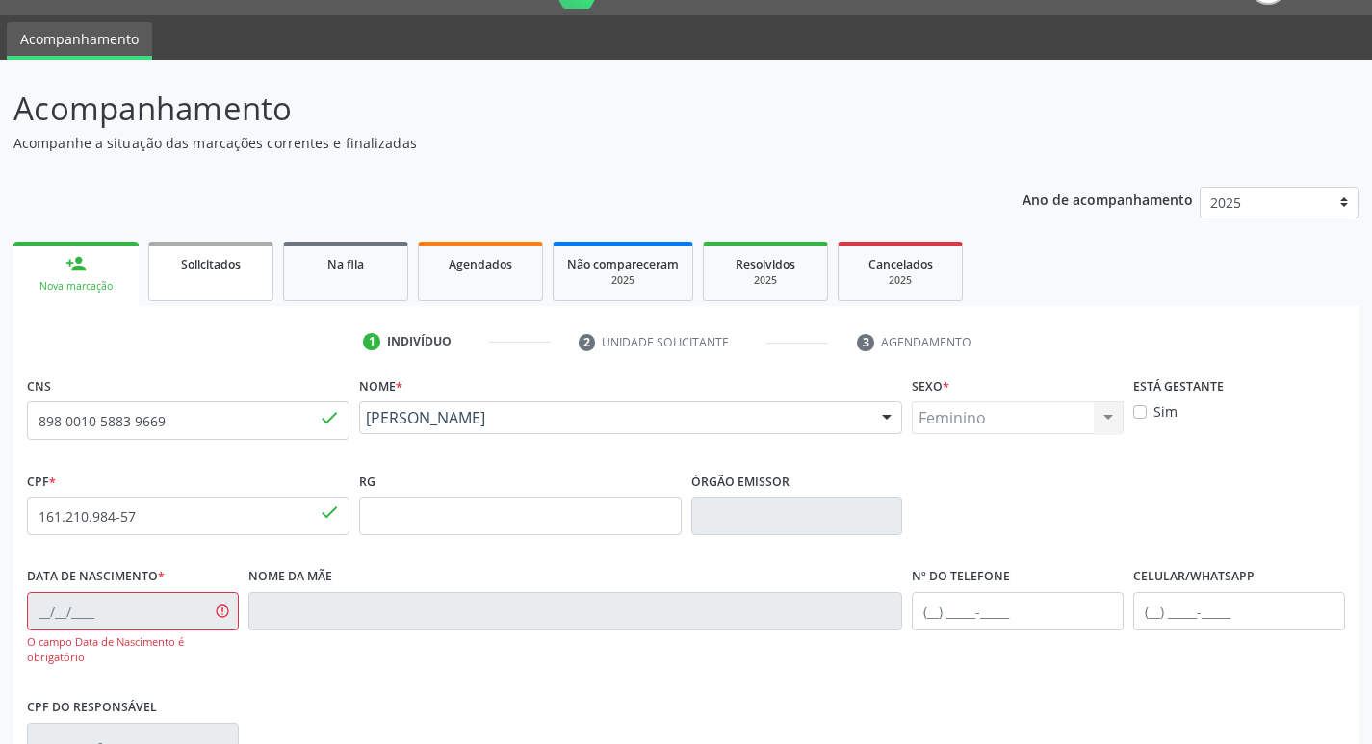
click at [192, 269] on span "Solicitados" at bounding box center [211, 264] width 60 height 16
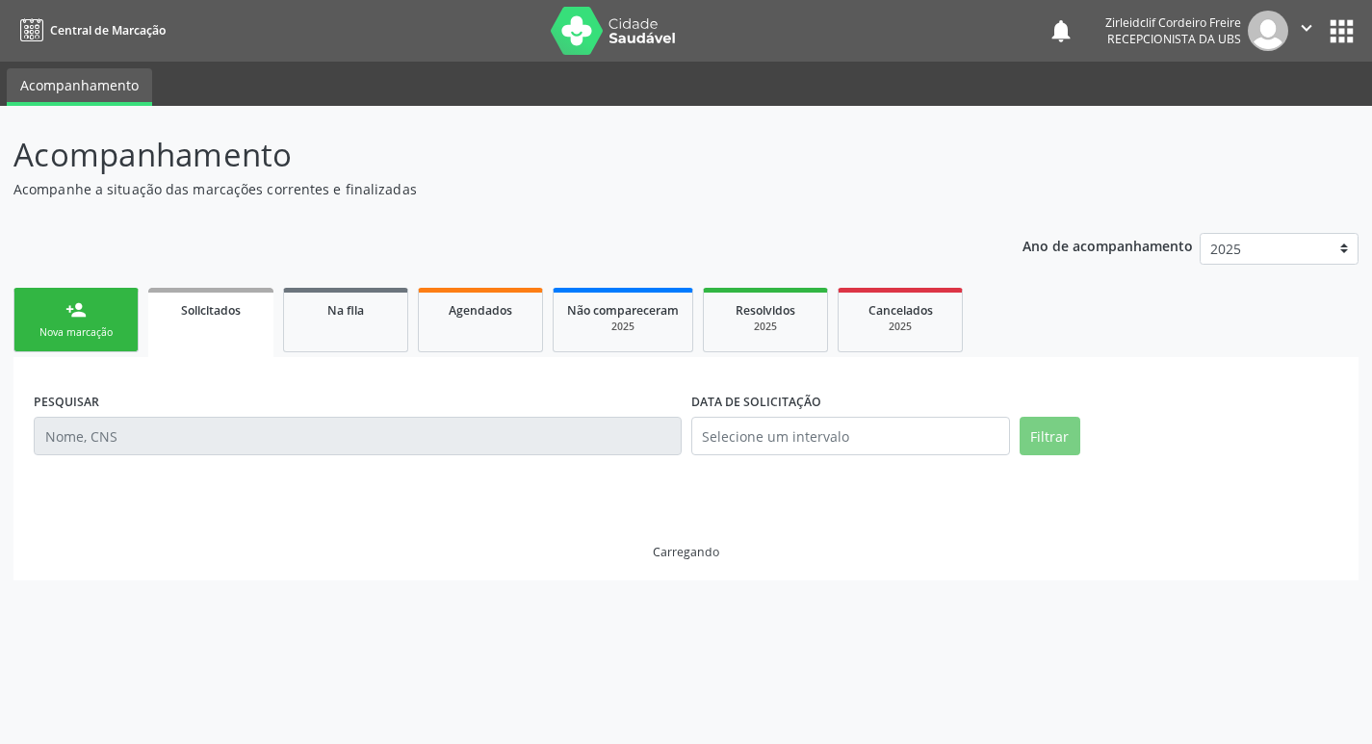
scroll to position [0, 0]
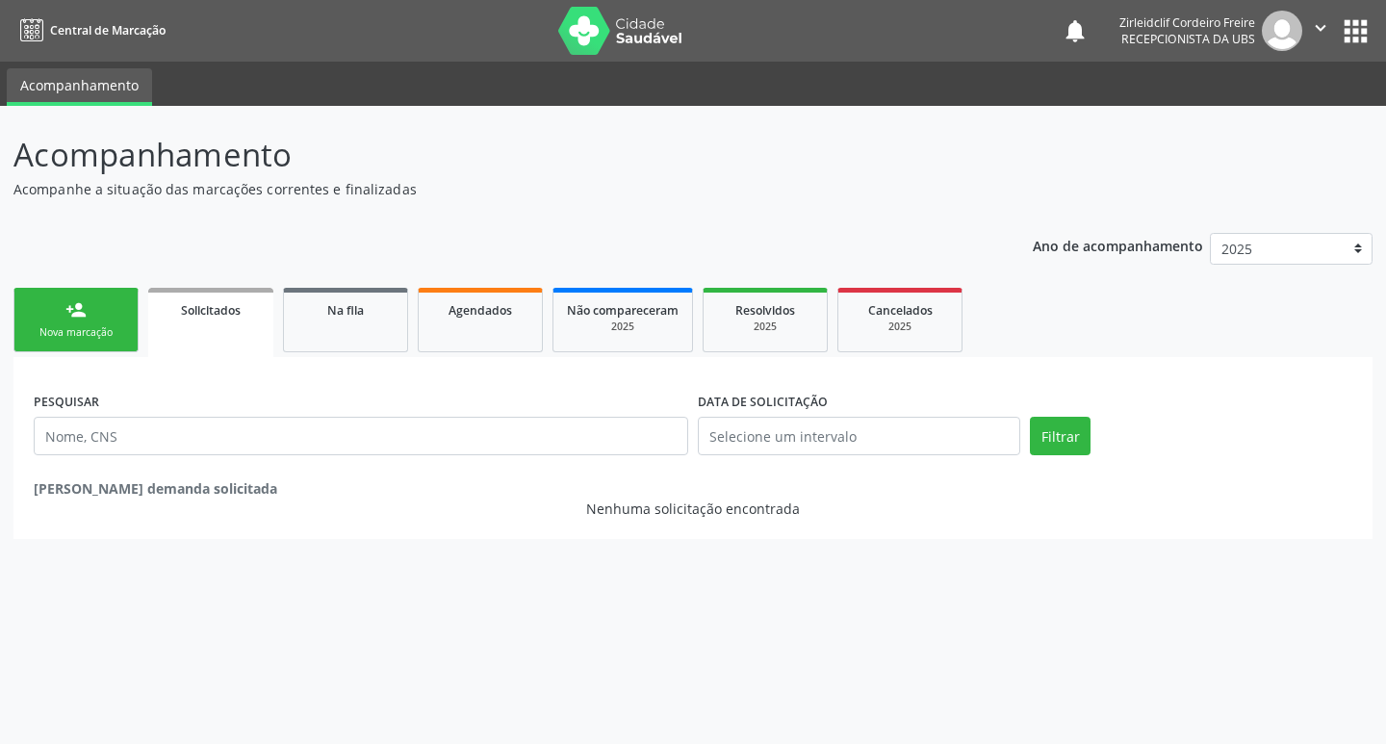
click at [108, 331] on div "Nova marcação" at bounding box center [76, 332] width 96 height 14
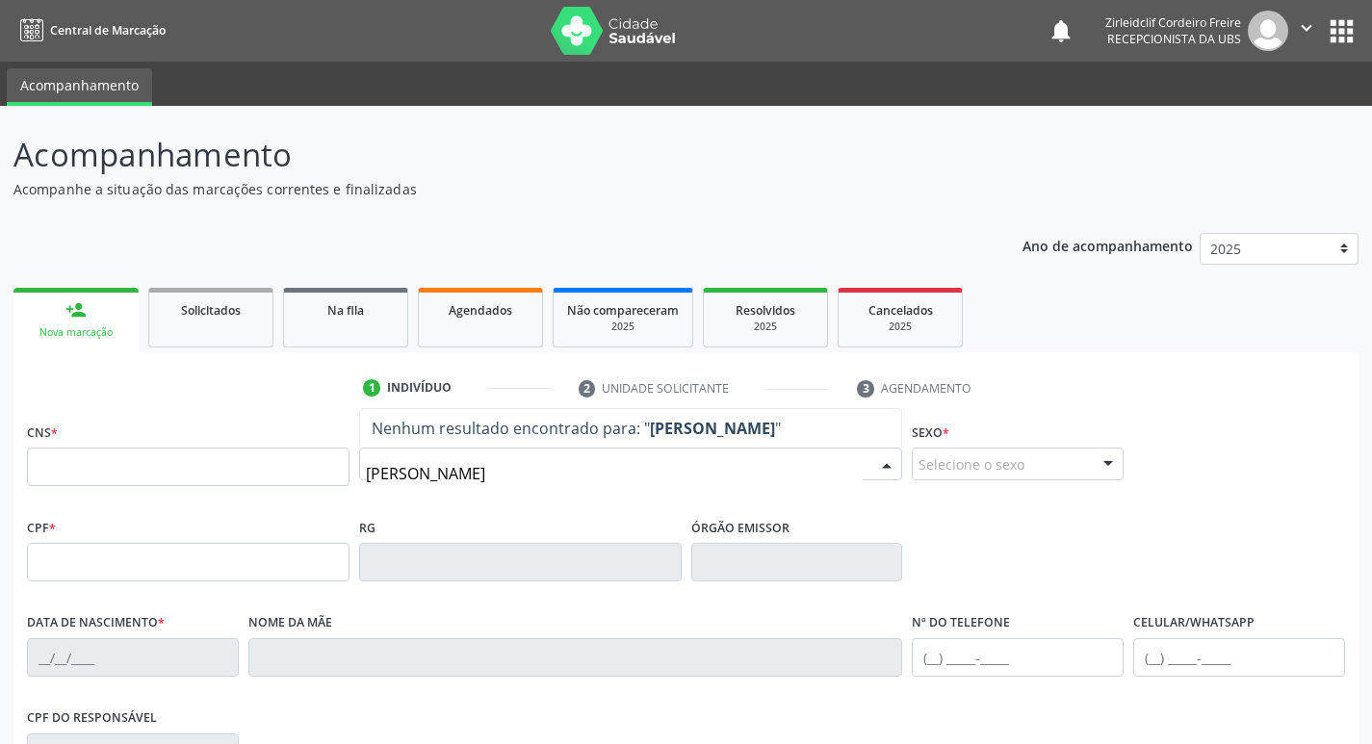
click at [488, 474] on input "ednaiara silva de moura" at bounding box center [615, 473] width 498 height 39
click at [463, 472] on input "ednaiara silv moura" at bounding box center [615, 473] width 498 height 39
click at [460, 473] on input "ednaiara silv amoura" at bounding box center [615, 473] width 498 height 39
click at [522, 480] on input "ednaiara silvamoura" at bounding box center [615, 473] width 498 height 39
click at [526, 476] on input "ednaiara silvamoura" at bounding box center [615, 473] width 498 height 39
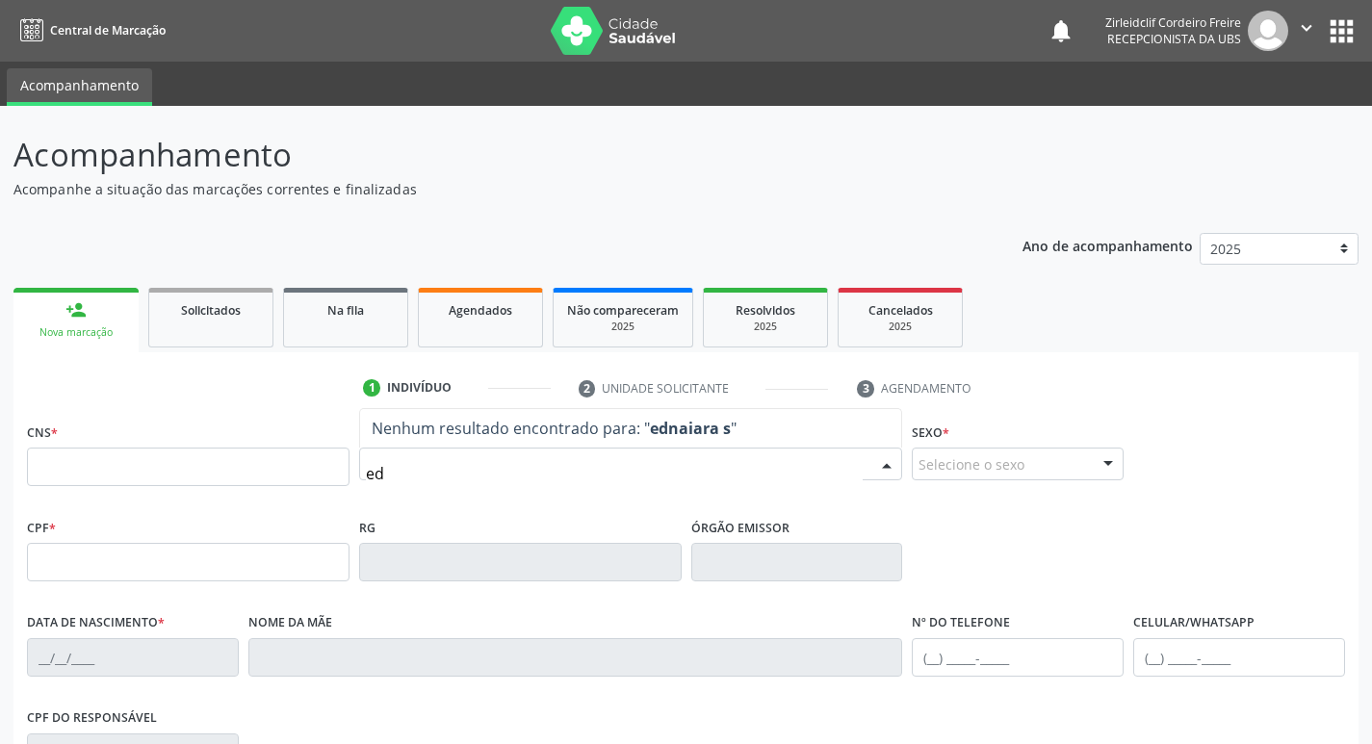
type input "e"
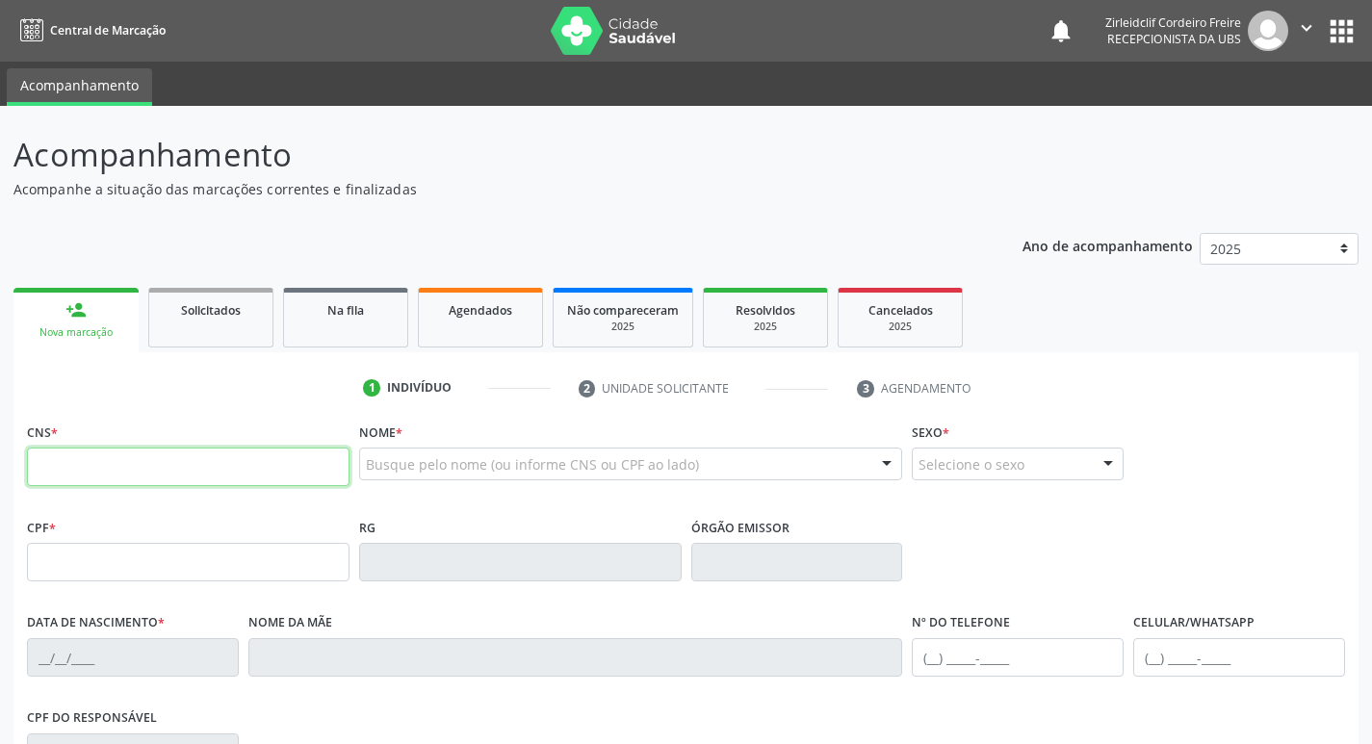
click at [165, 468] on input "text" at bounding box center [188, 467] width 322 height 39
click at [55, 468] on input "text" at bounding box center [188, 467] width 322 height 39
type input "898 0010 5883 9669"
type input "161.210.984-57"
type input "[DATE]"
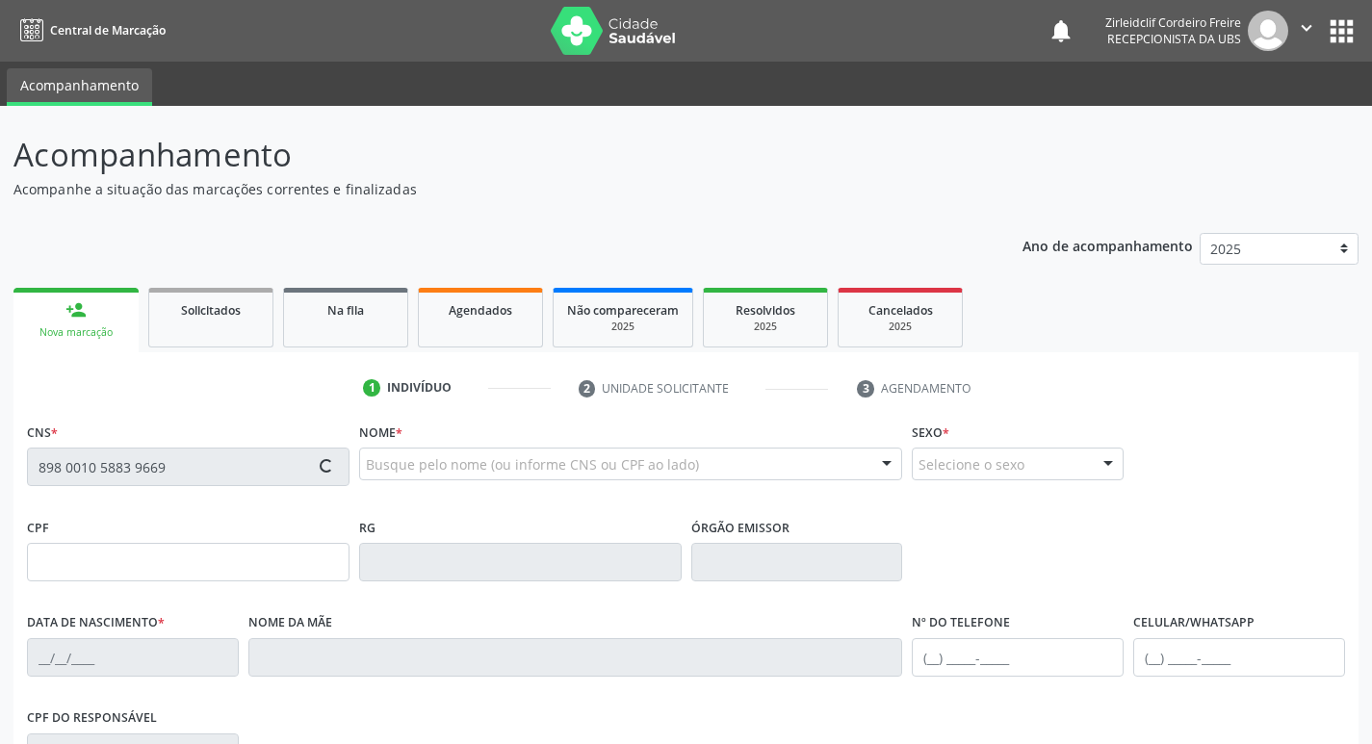
type input "[PERSON_NAME]"
type input "[PHONE_NUMBER]"
type input "070.969.804-66"
type input "293"
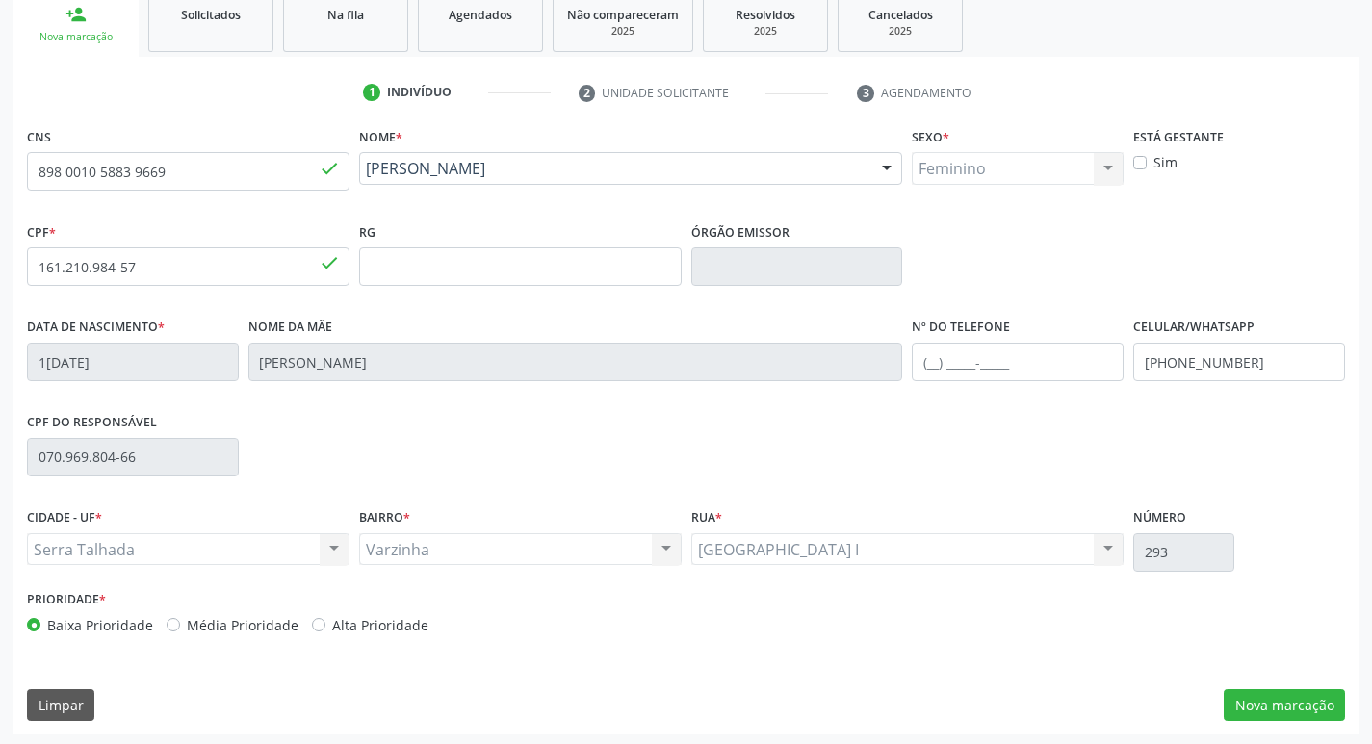
scroll to position [299, 0]
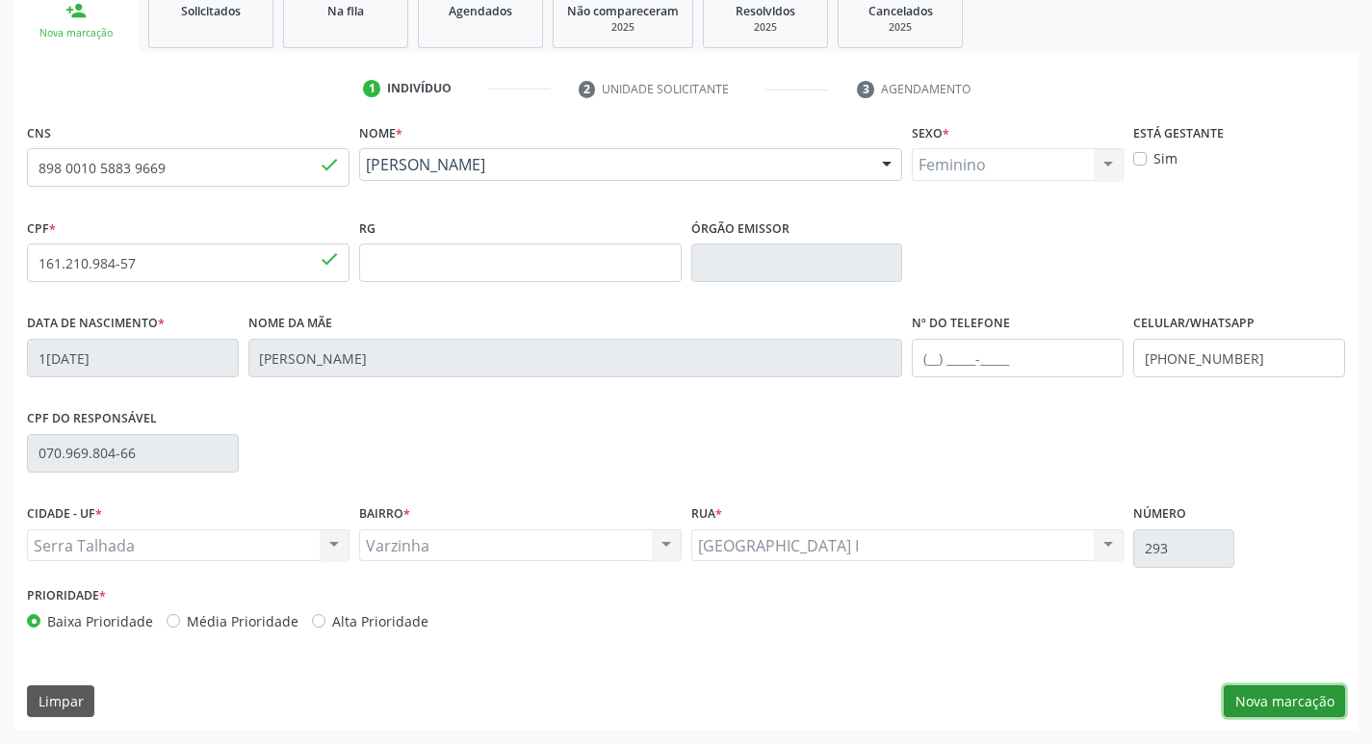
click at [1269, 700] on button "Nova marcação" at bounding box center [1283, 701] width 121 height 33
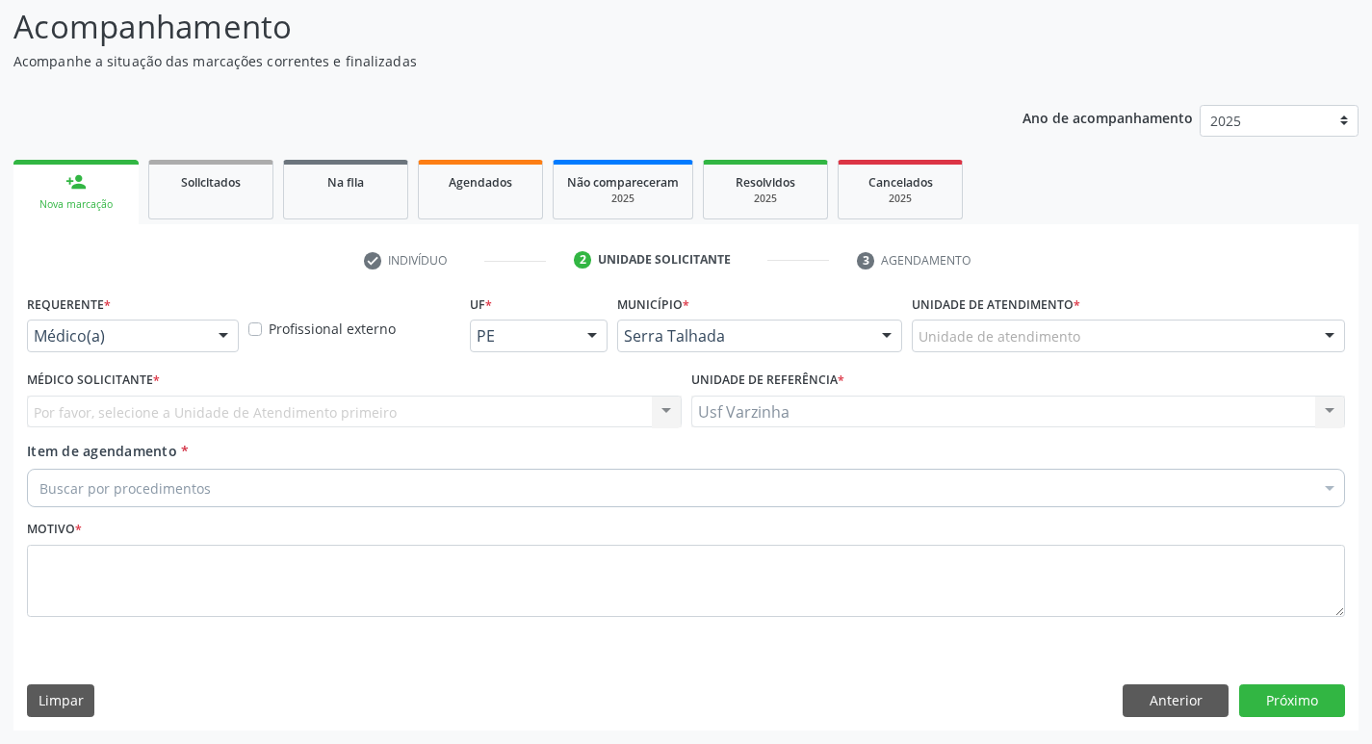
scroll to position [128, 0]
click at [219, 337] on div at bounding box center [223, 337] width 29 height 33
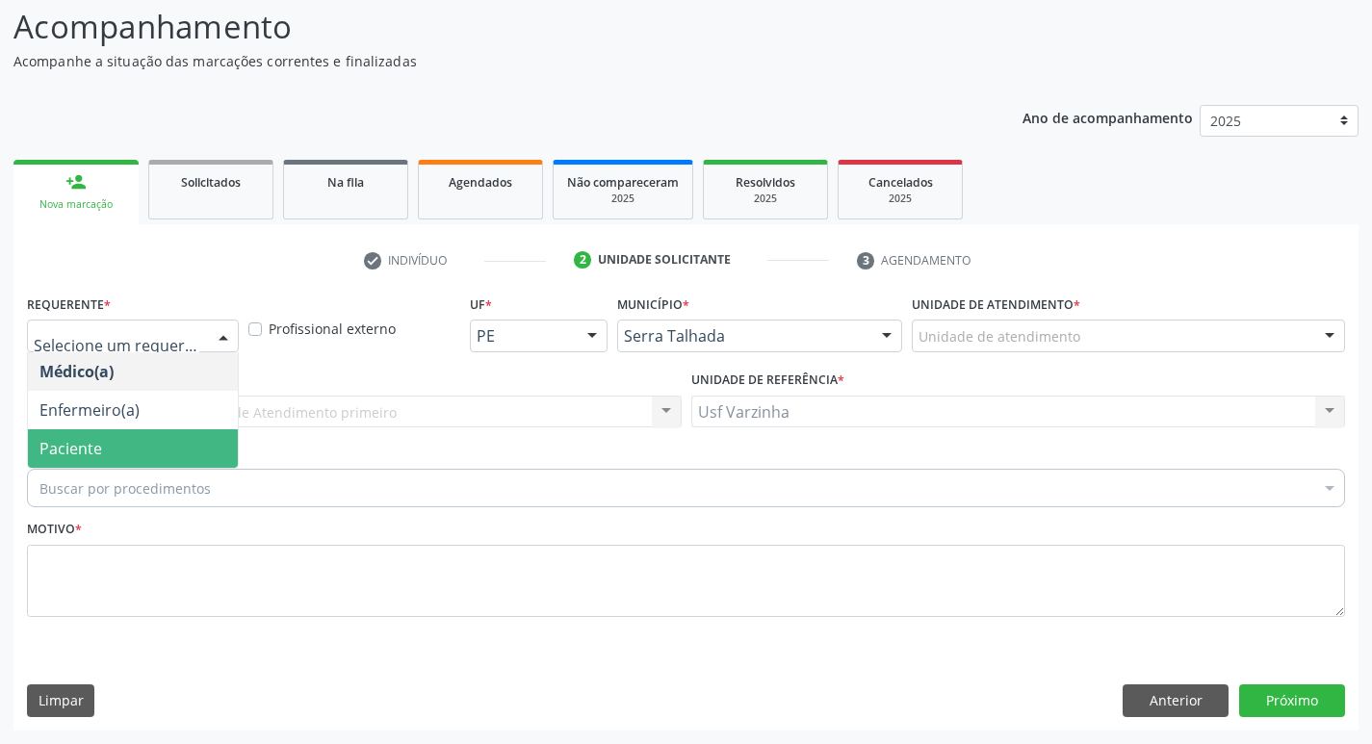
click at [133, 447] on span "Paciente" at bounding box center [133, 448] width 210 height 39
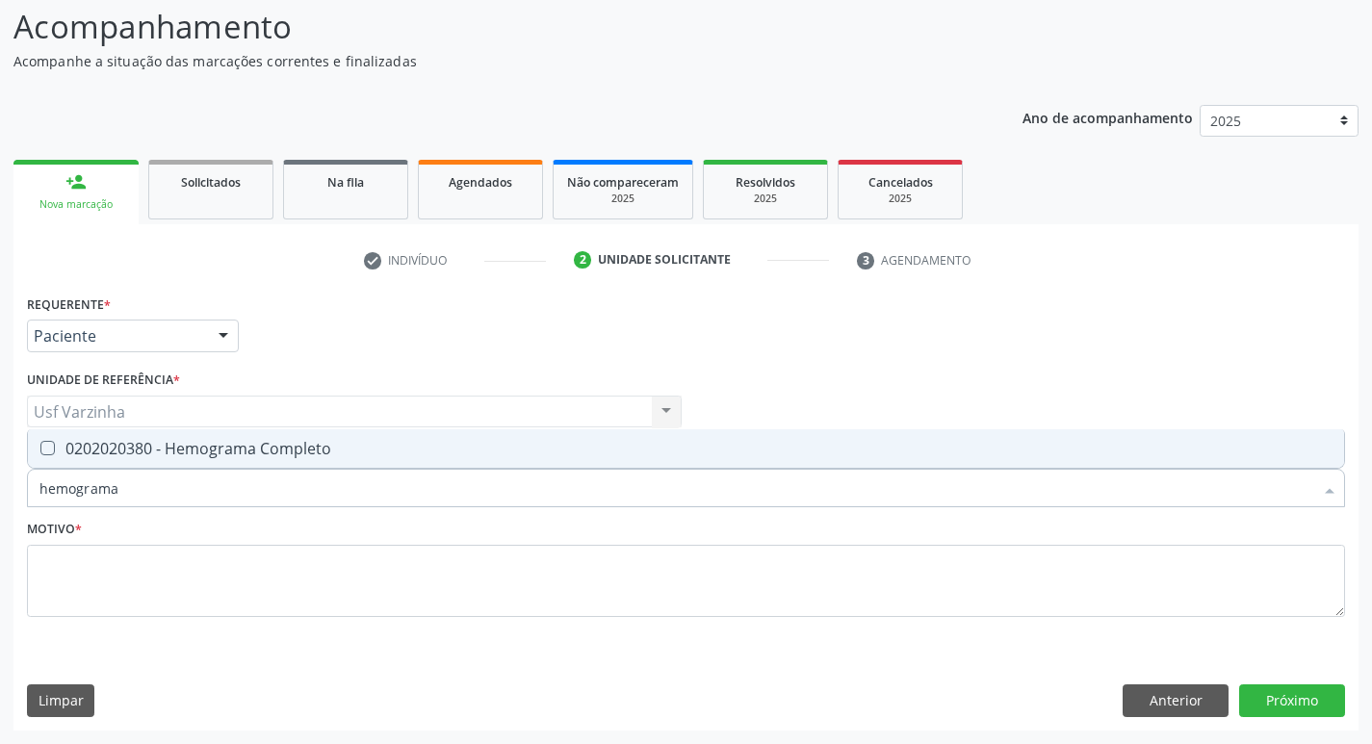
type input "hemograma"
drag, startPoint x: 57, startPoint y: 452, endPoint x: 69, endPoint y: 459, distance: 14.2
click at [63, 455] on div "0202020380 - Hemograma Completo" at bounding box center [685, 448] width 1293 height 15
checkbox Completo "true"
click at [146, 498] on input "hemograma" at bounding box center [675, 488] width 1273 height 39
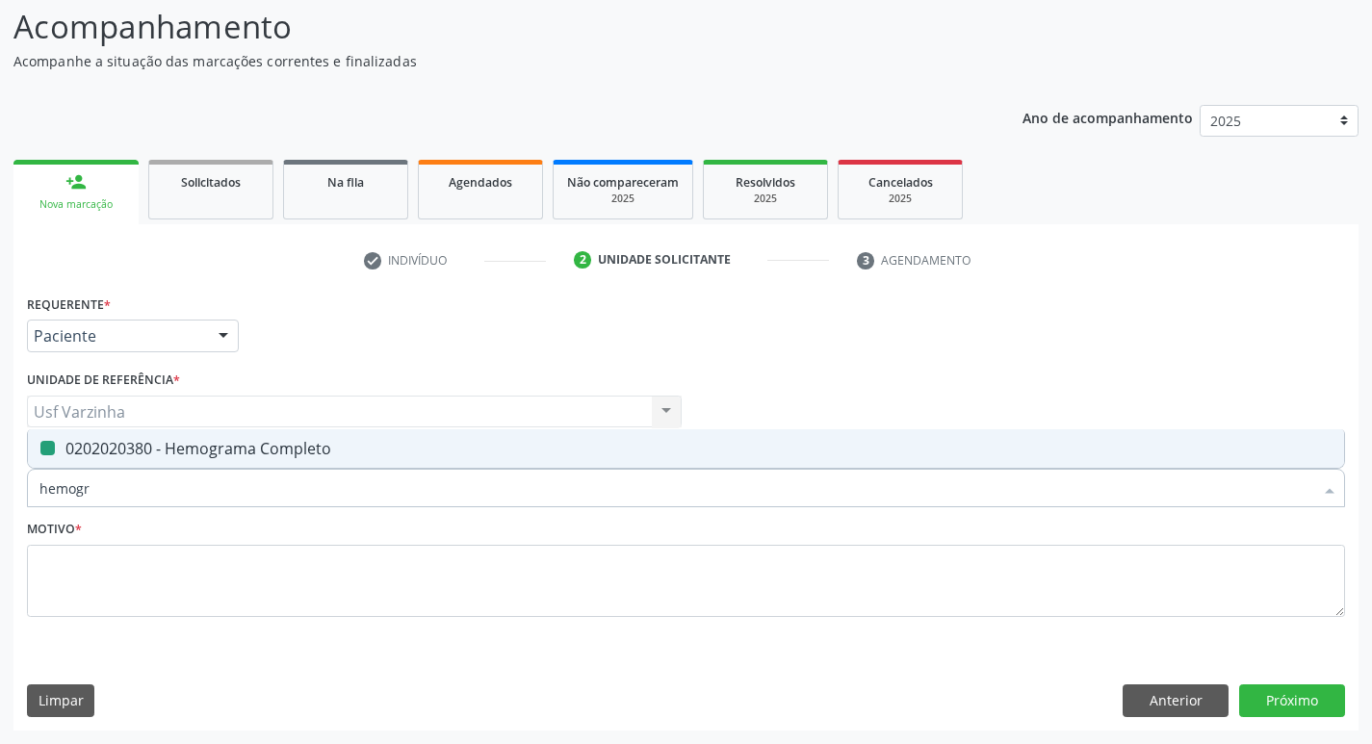
type input "hemog"
checkbox Completo "false"
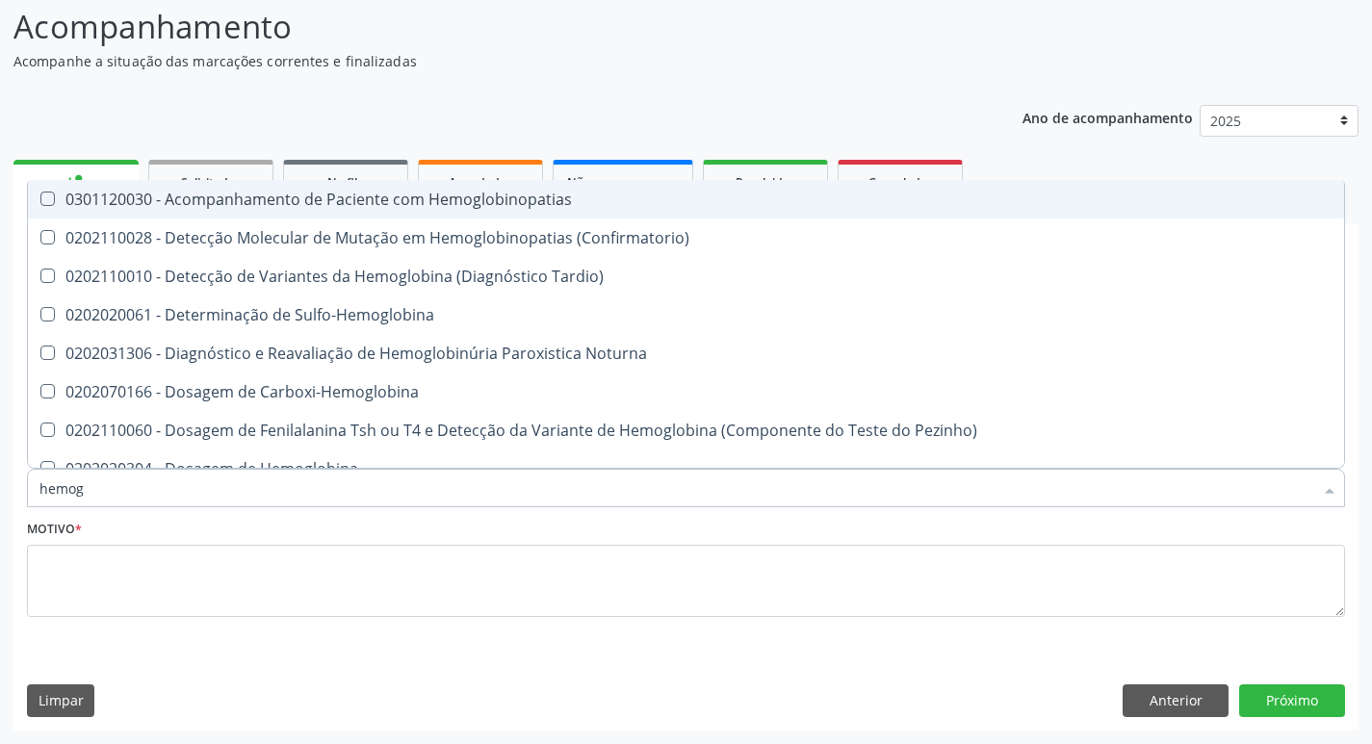
type input "hemo"
checkbox Completo "false"
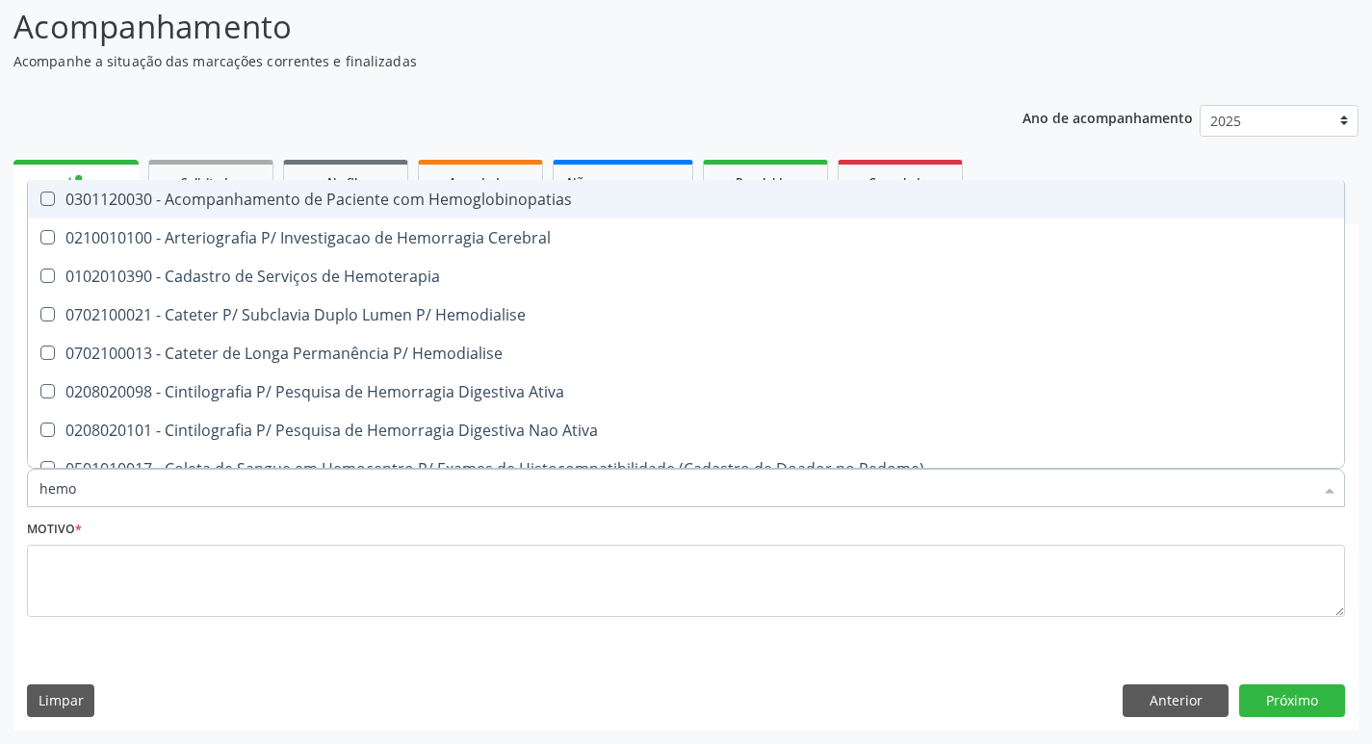
type input "hem"
checkbox Completo "false"
checkbox Elástica "true"
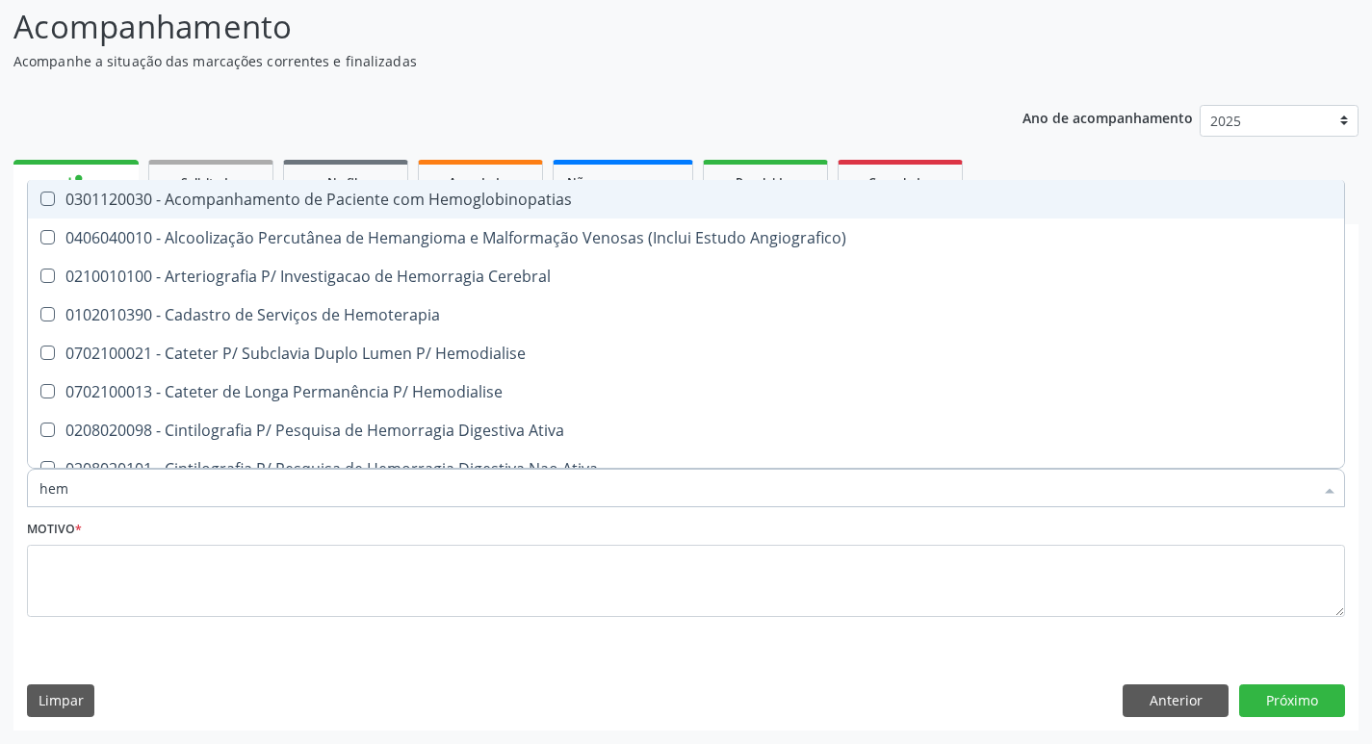
type input "he"
checkbox Completo "false"
checkbox Orgaos "true"
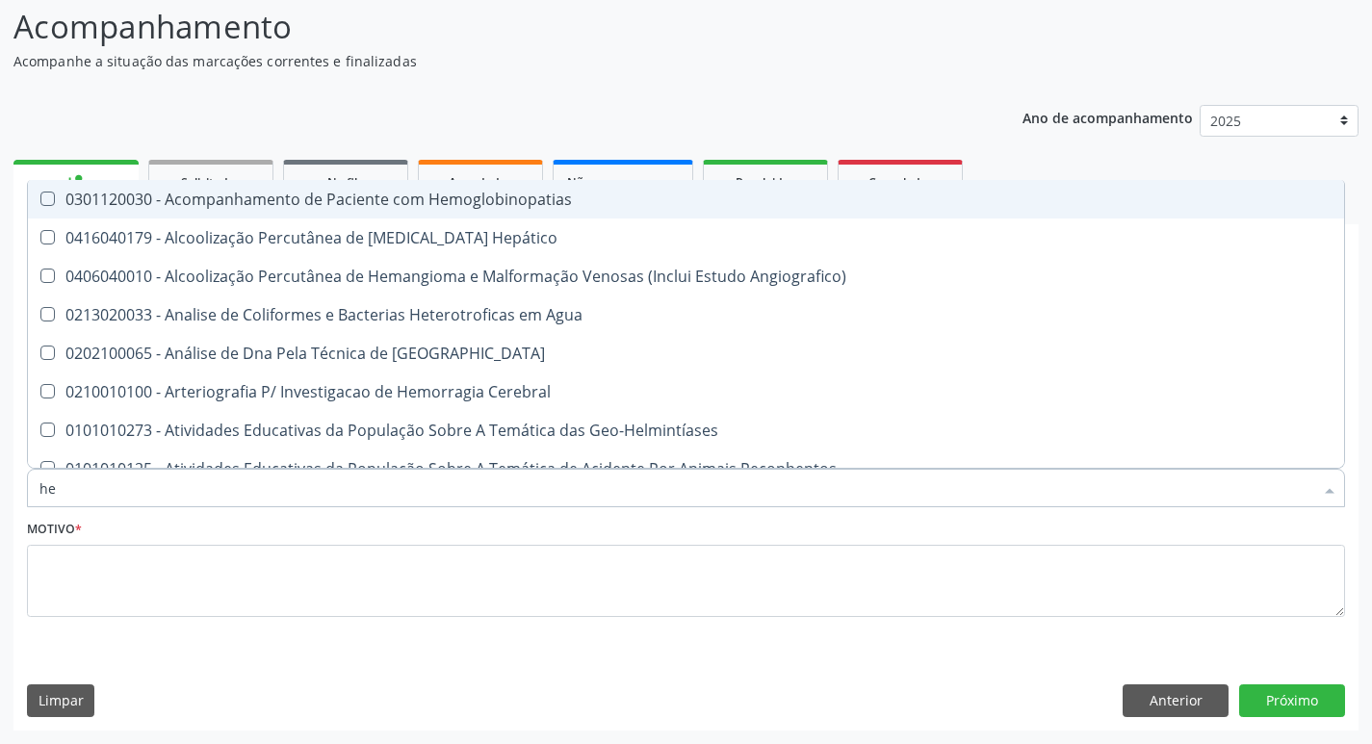
type input "h"
checkbox Completo "false"
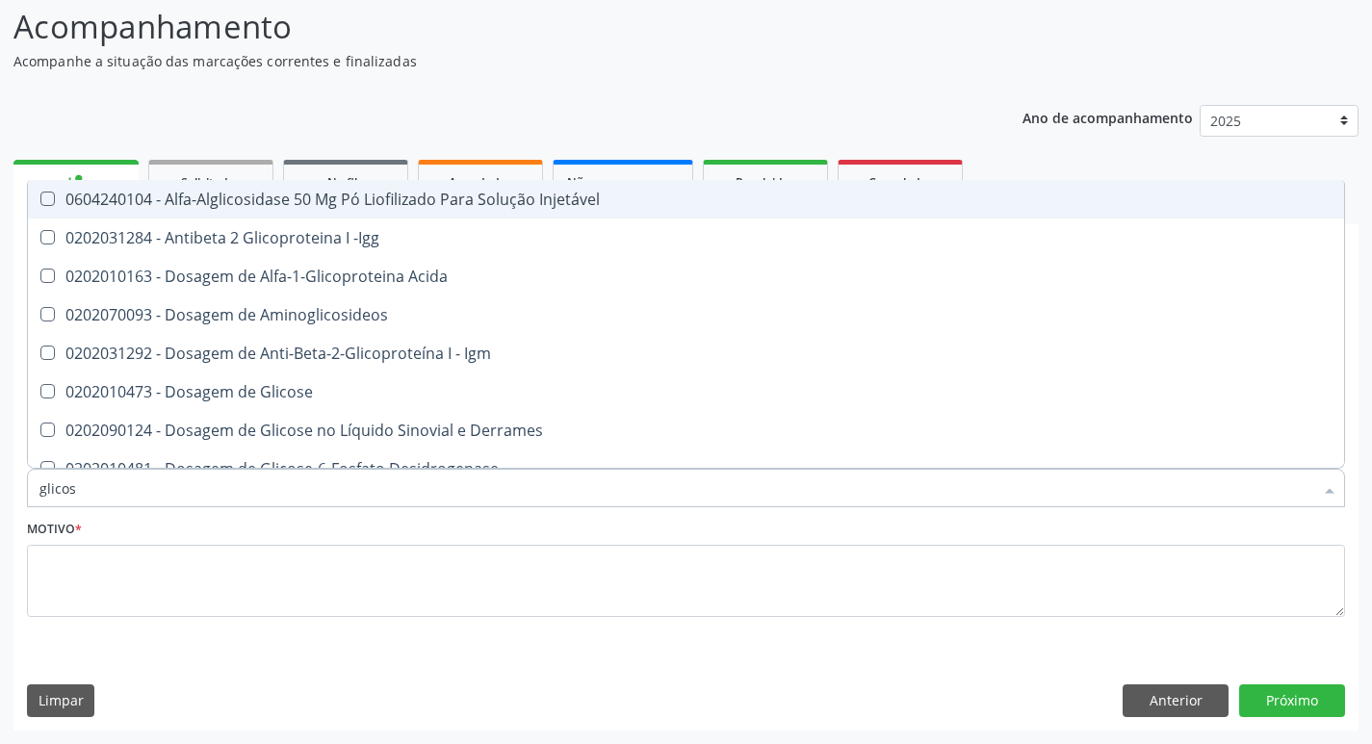
type input "glicose"
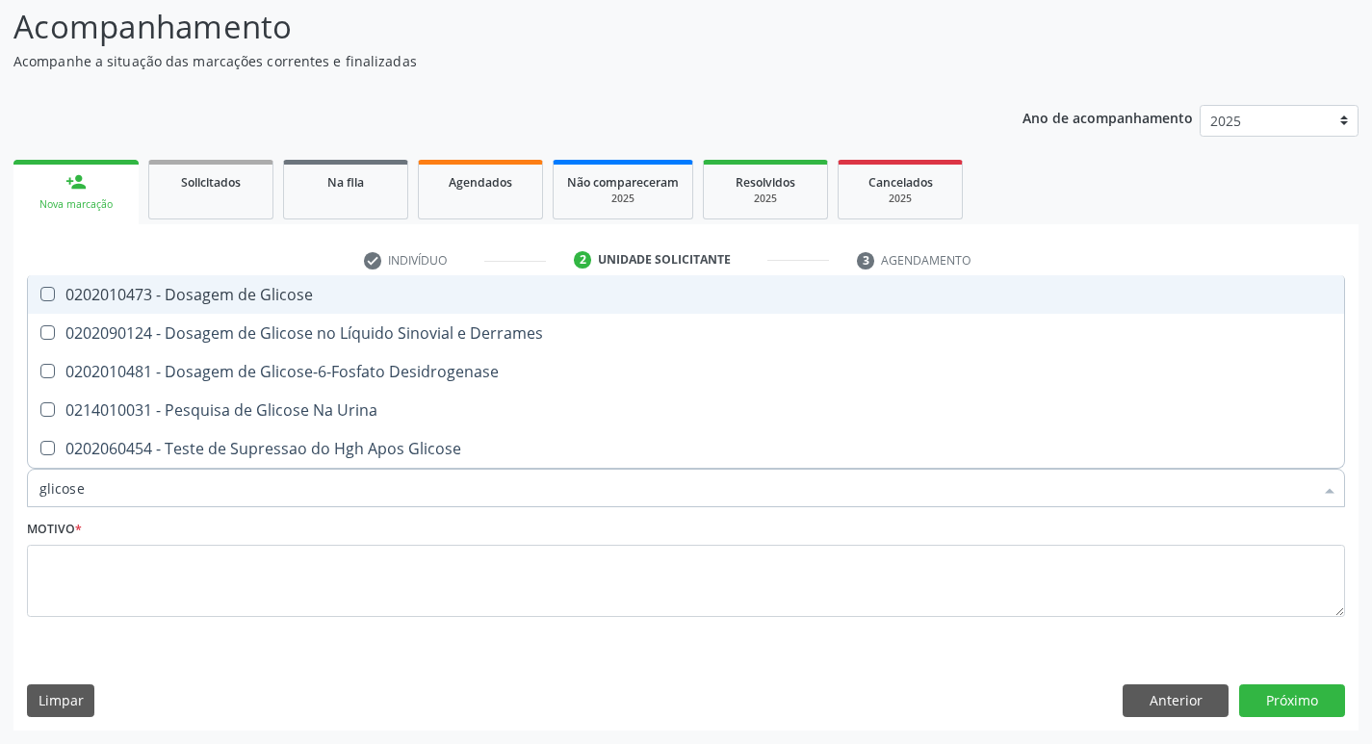
click at [71, 302] on div "0202010473 - Dosagem de Glicose" at bounding box center [685, 294] width 1293 height 15
checkbox Glicose "true"
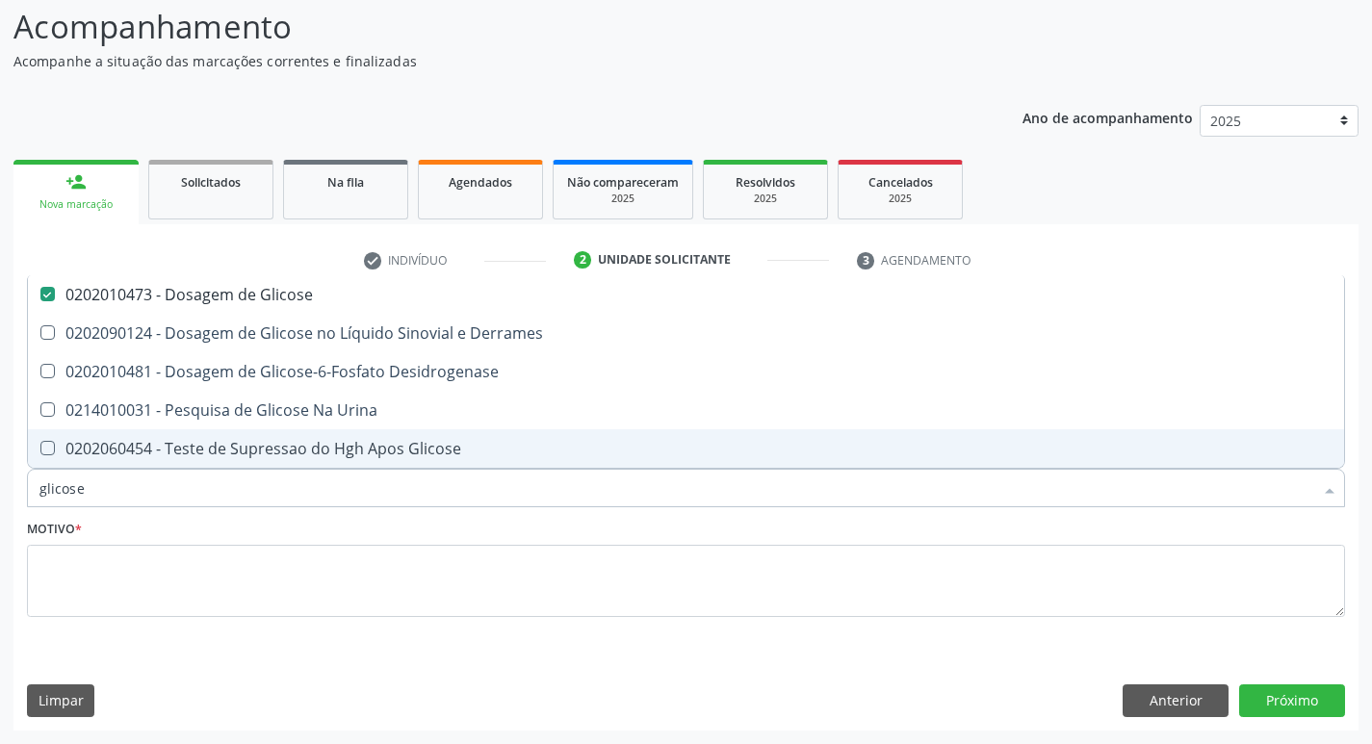
click at [90, 488] on input "glicose" at bounding box center [675, 488] width 1273 height 39
type input "glicos"
checkbox Glicose "false"
checkbox Desidrogenase "true"
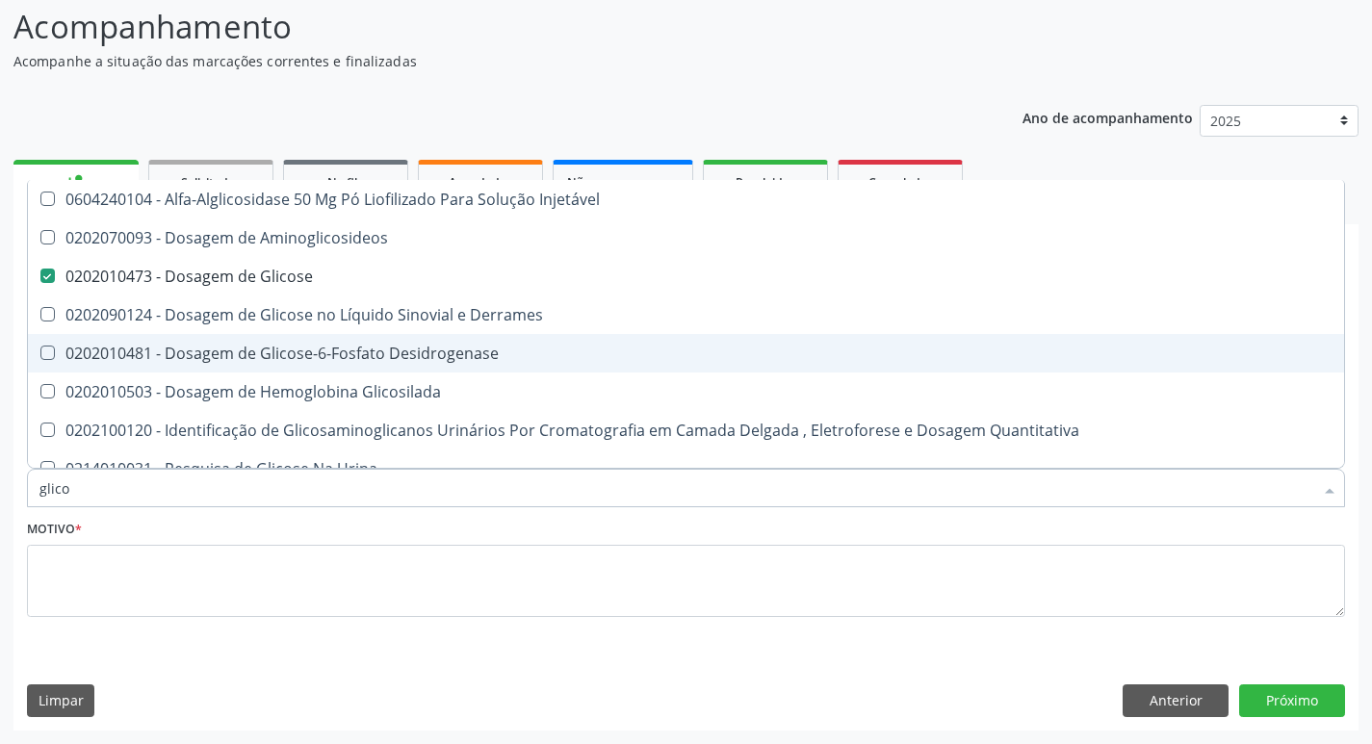
type input "glic"
checkbox Glicose "false"
checkbox Glicosilada "false"
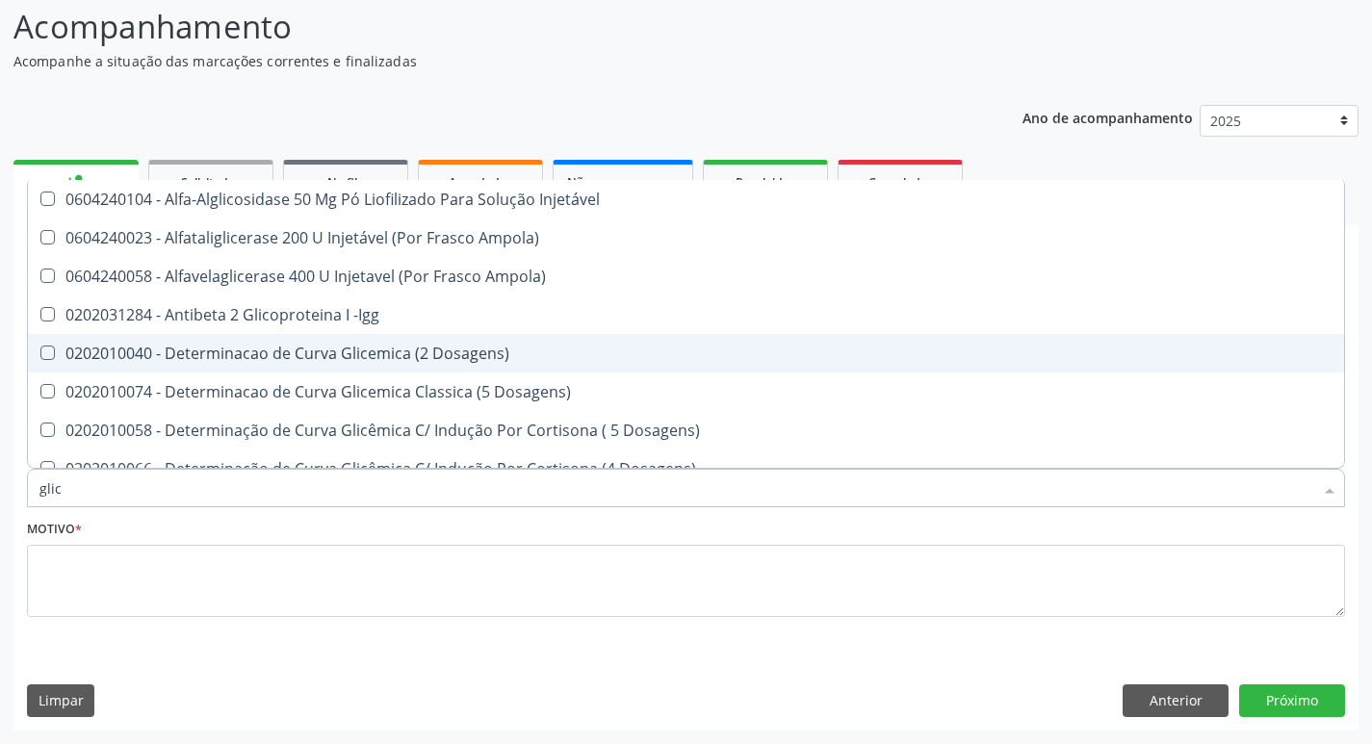
type input "gli"
checkbox Glicose "false"
checkbox Glicosilada "true"
type input "gl"
checkbox Glicose "false"
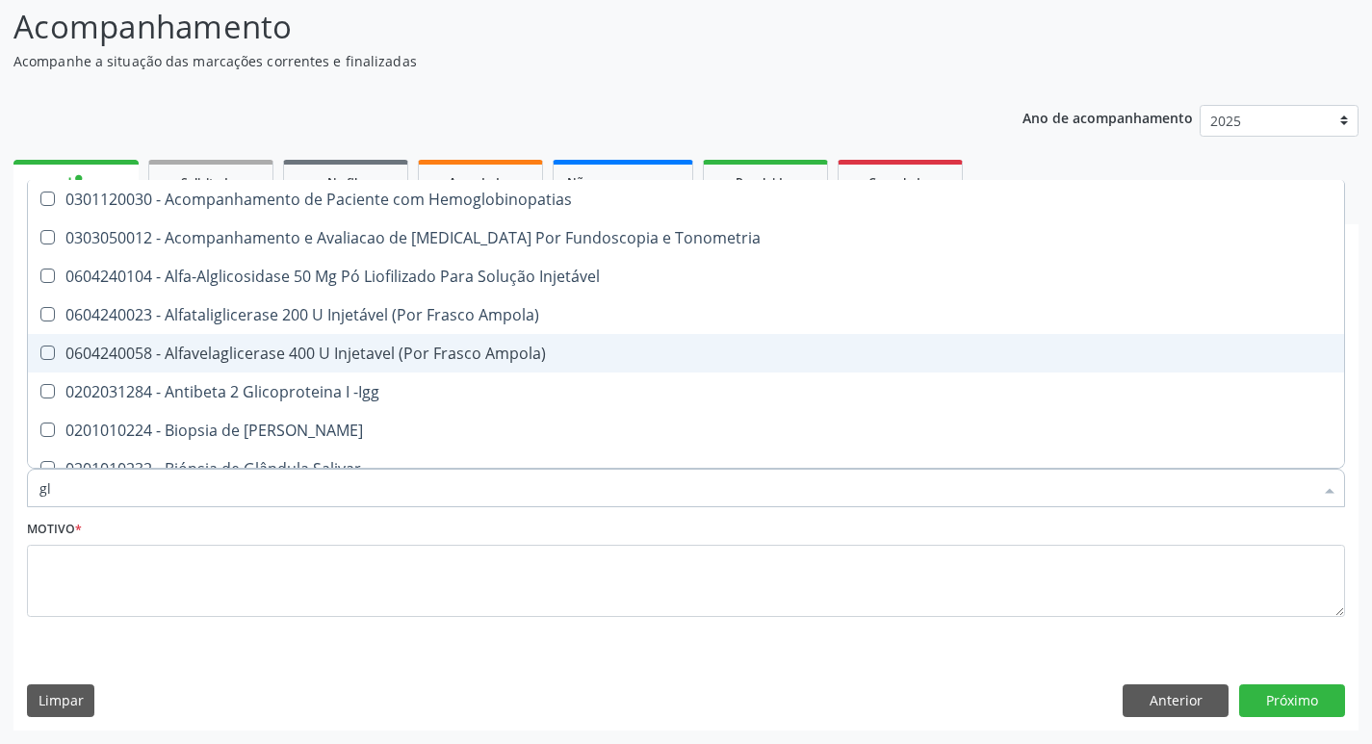
type input "g"
checkbox Glicose "false"
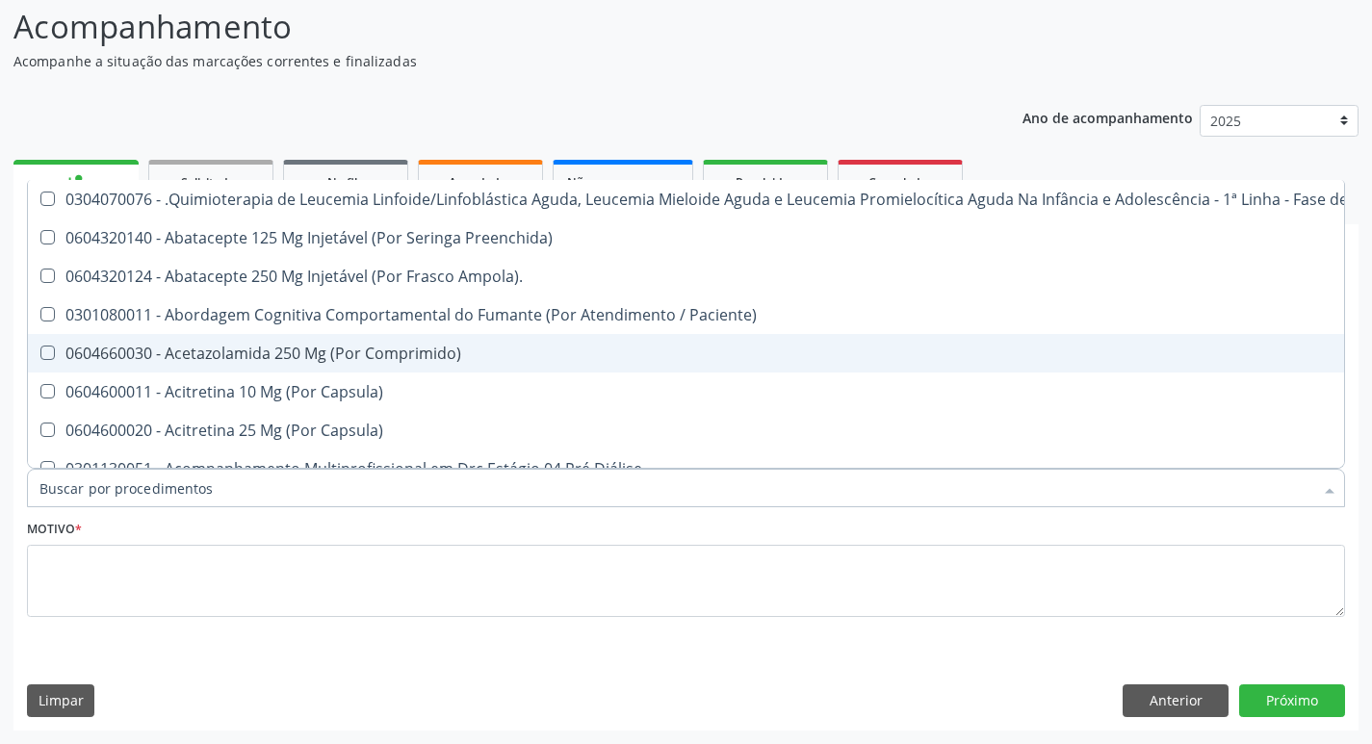
checkbox Glicose "false"
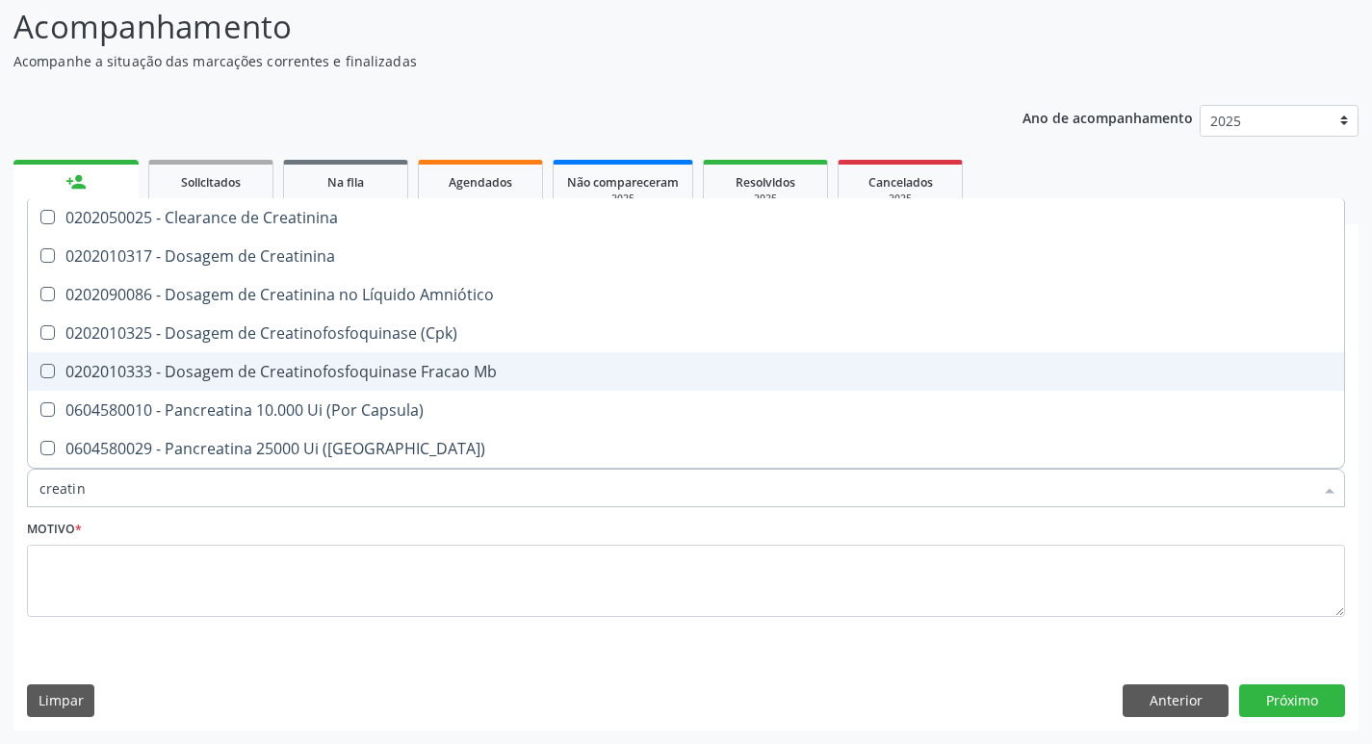
type input "creatini"
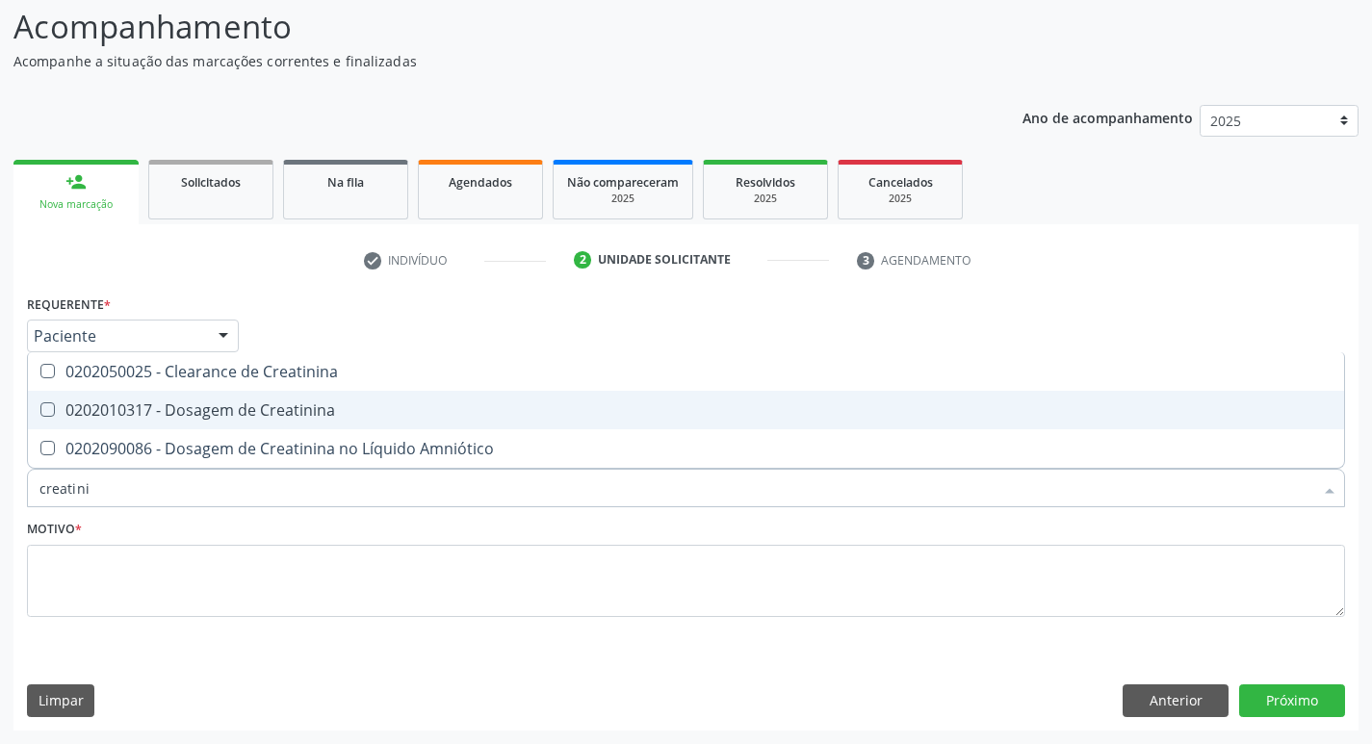
drag, startPoint x: 82, startPoint y: 415, endPoint x: 108, endPoint y: 445, distance: 39.6
click at [88, 416] on div "0202010317 - Dosagem de Creatinina" at bounding box center [685, 409] width 1293 height 15
checkbox Creatinina "true"
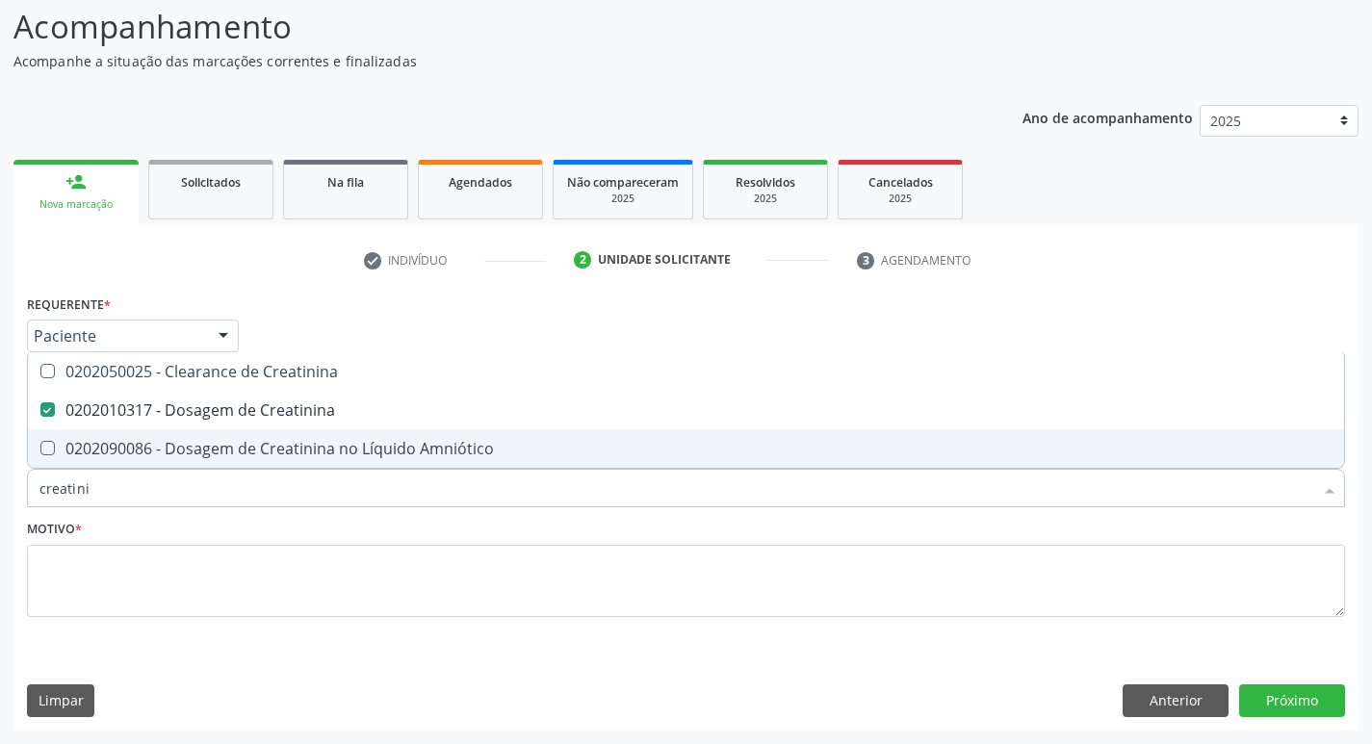
click at [99, 486] on input "creatini" at bounding box center [675, 488] width 1273 height 39
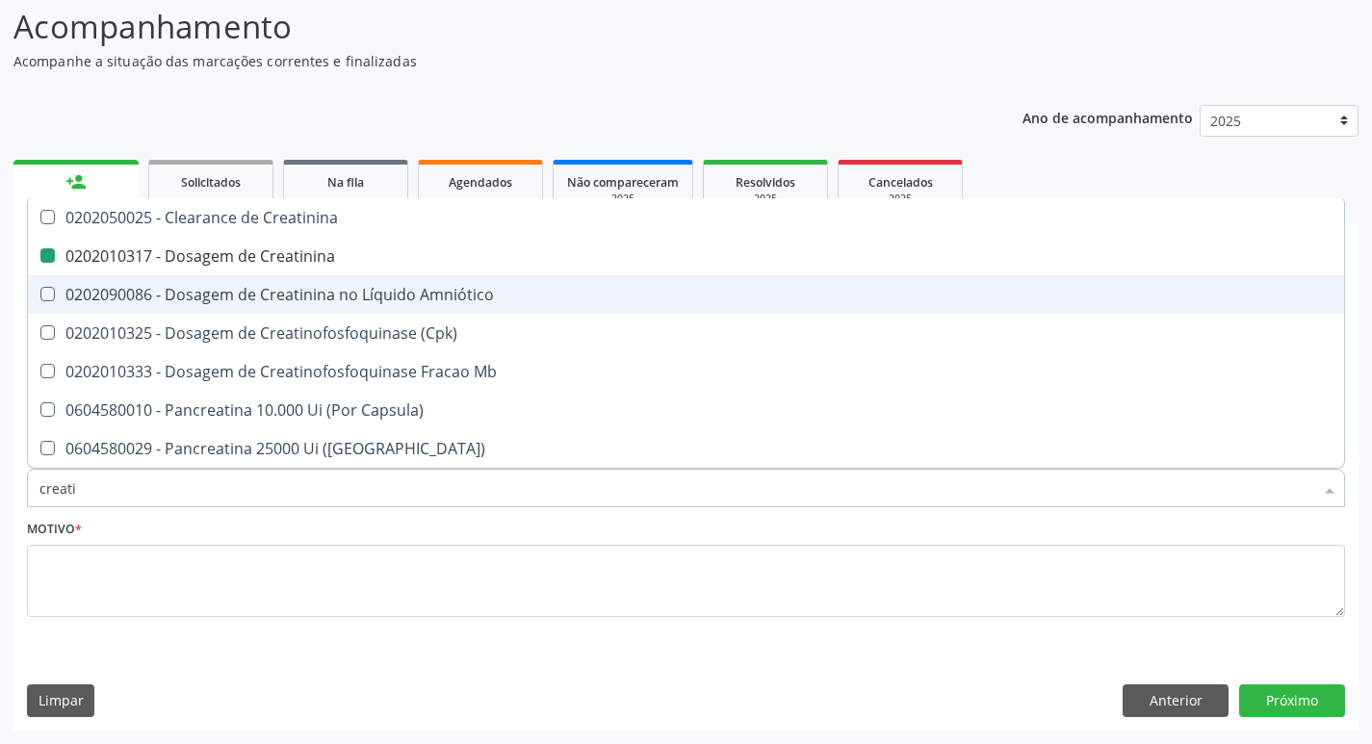
type input "creat"
checkbox Creatinina "false"
checkbox \(Cpk\) "true"
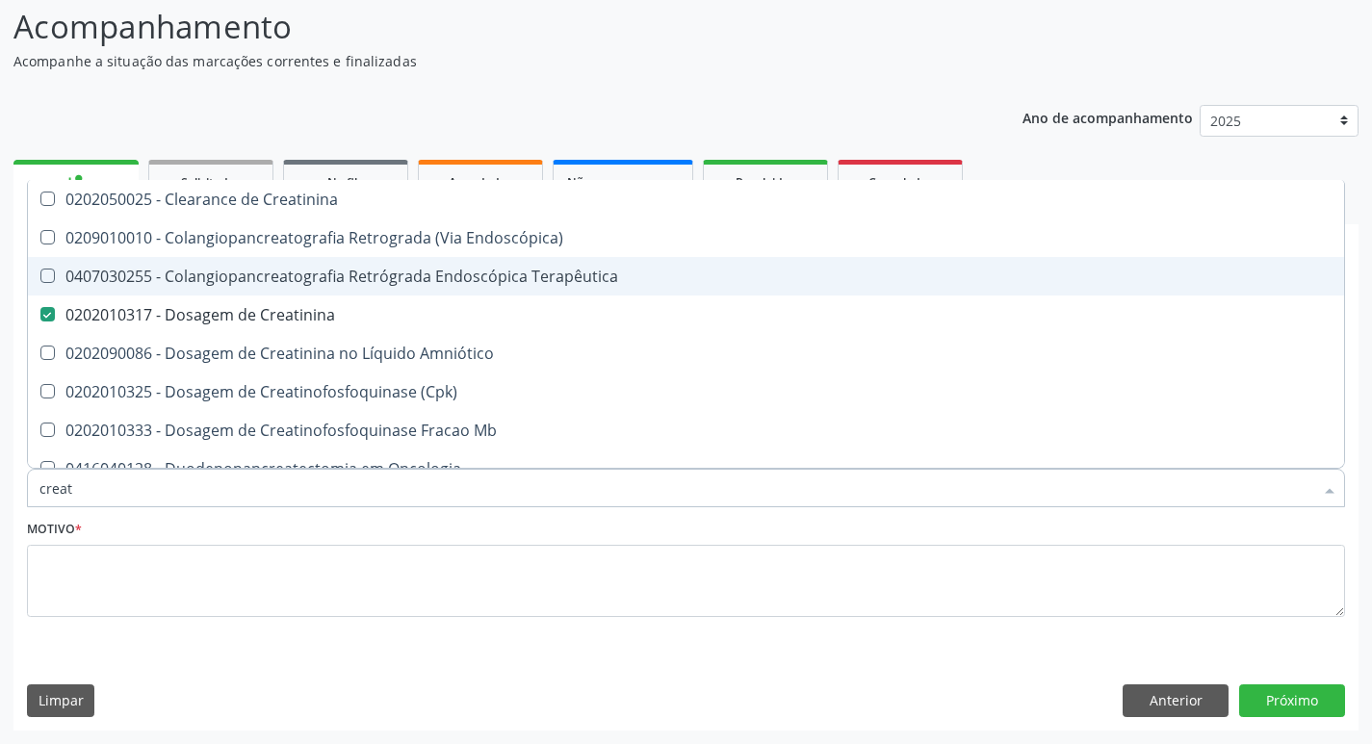
type input "crea"
checkbox Creatinina "false"
checkbox Mb "true"
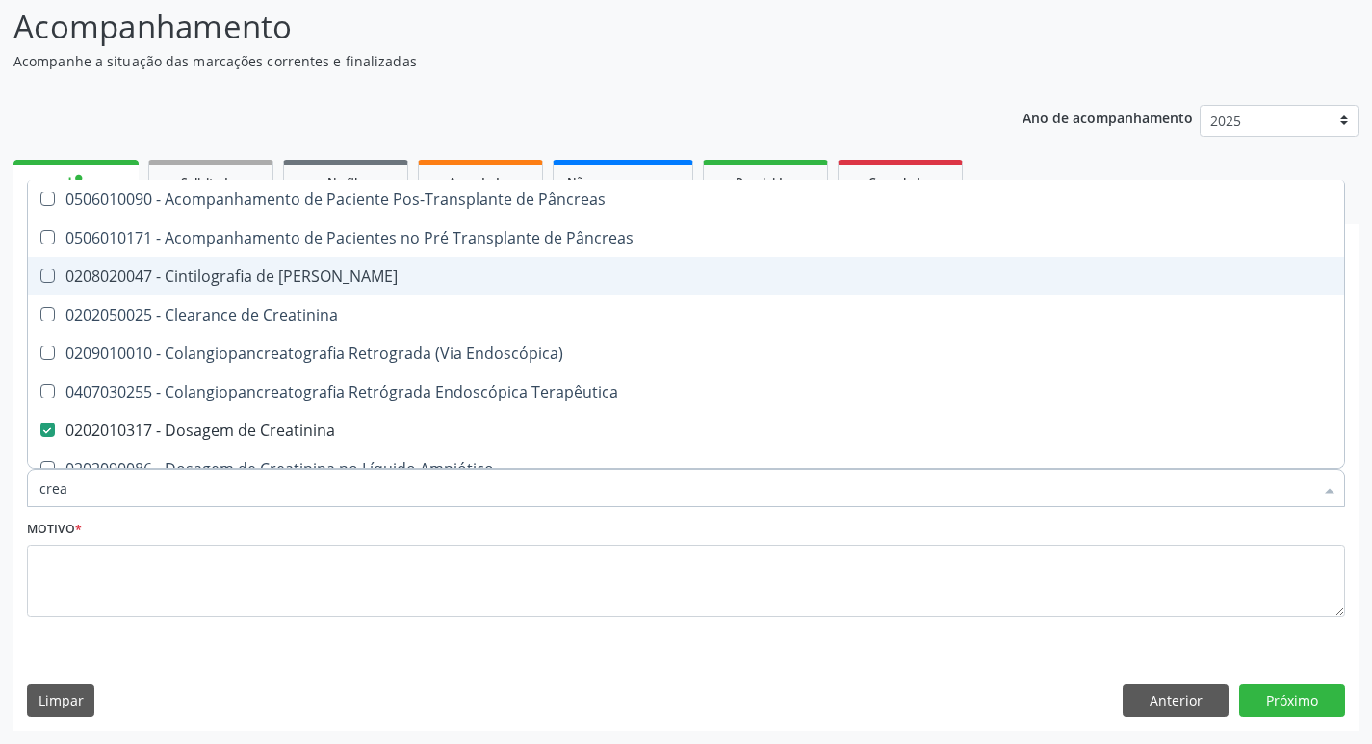
type input "cre"
checkbox Creatinina "false"
checkbox Oncologia "true"
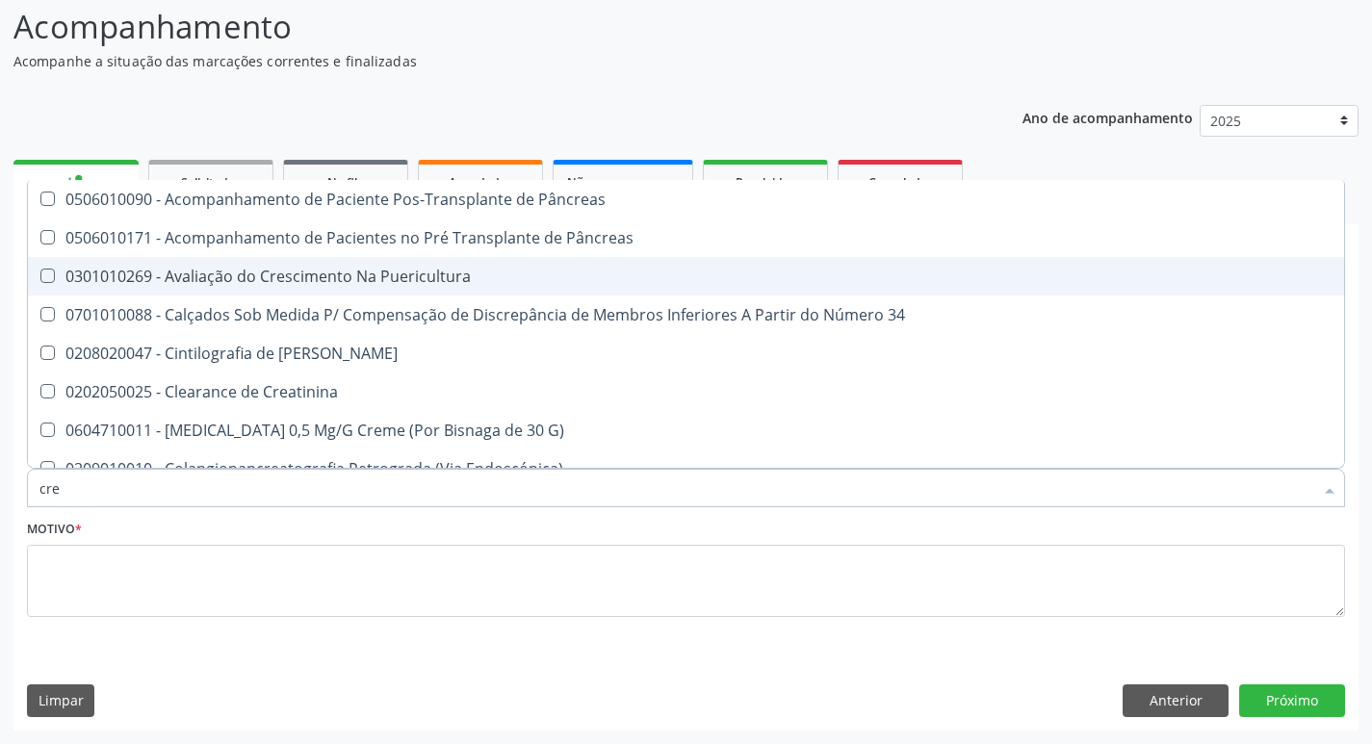
type input "cr"
checkbox Creatinina "false"
type input "c"
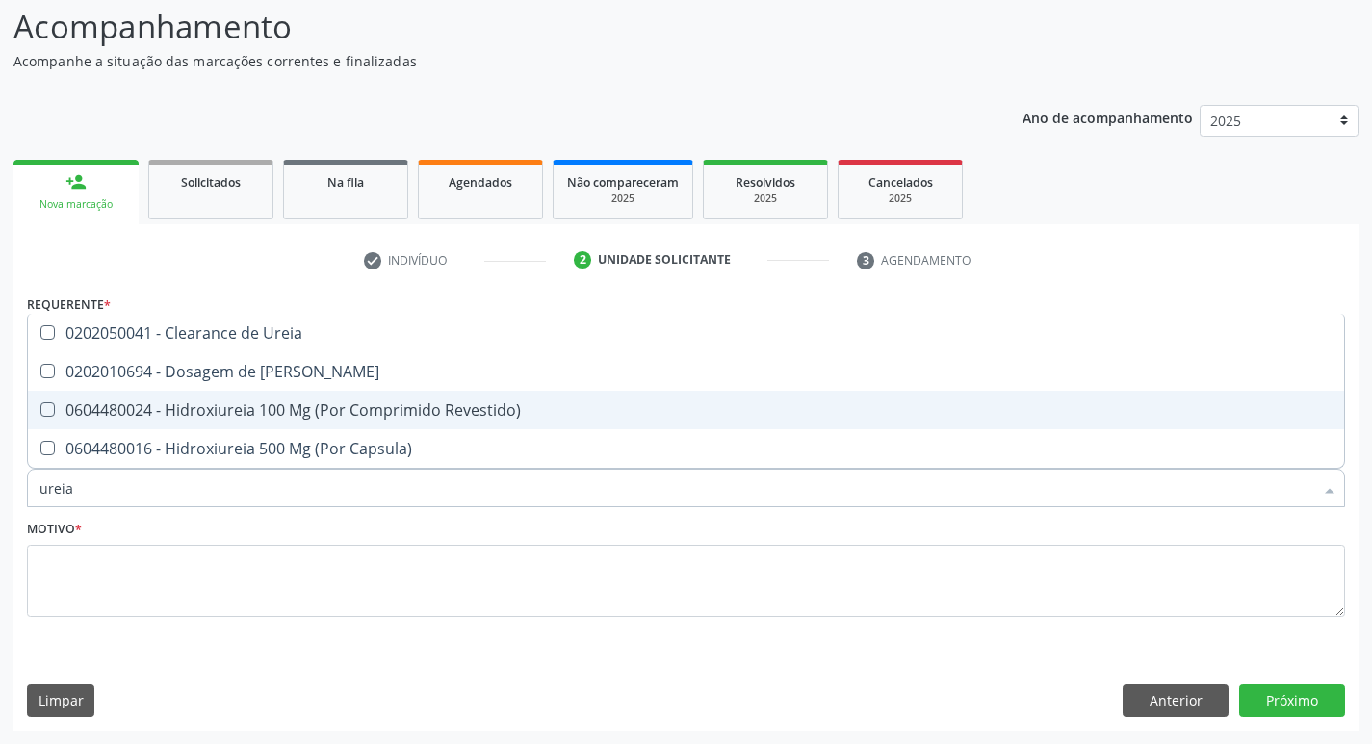
type input "ureia"
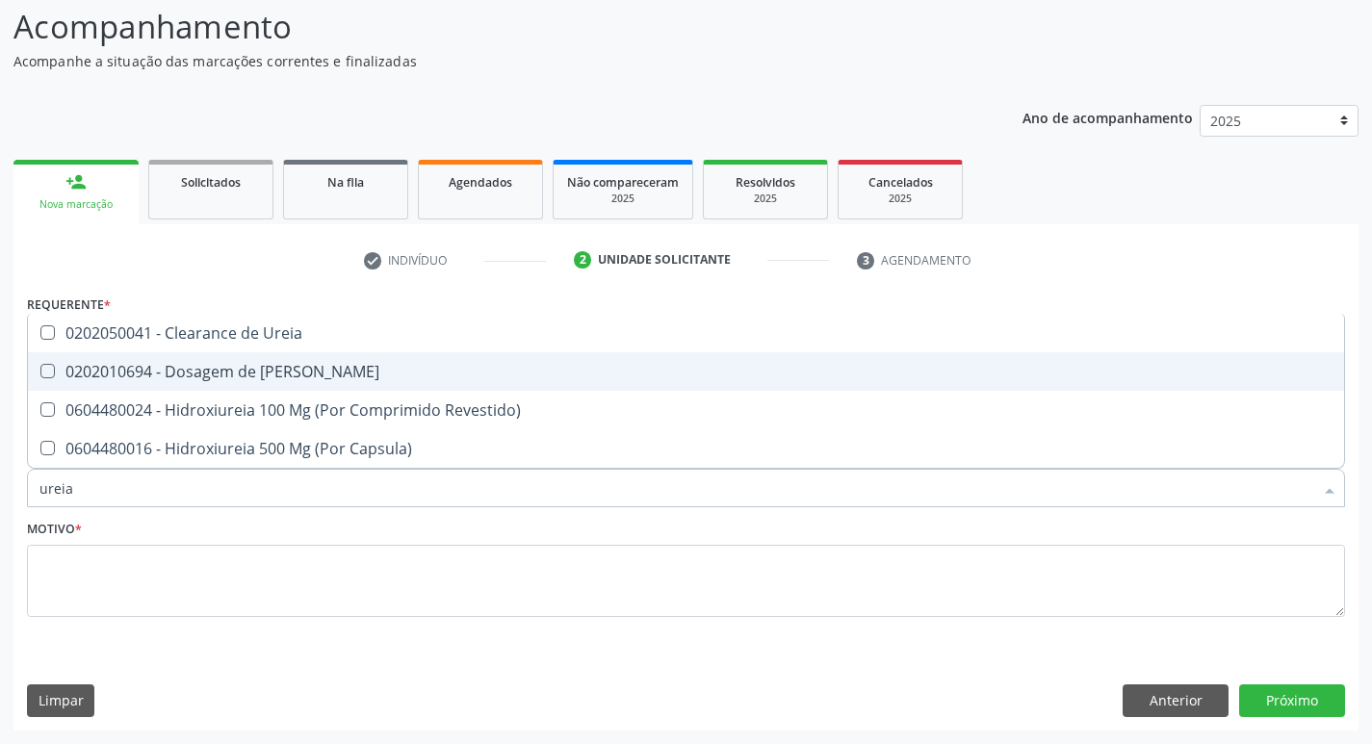
click at [160, 377] on div "0202010694 - Dosagem de [PERSON_NAME]" at bounding box center [685, 371] width 1293 height 15
checkbox Ureia "true"
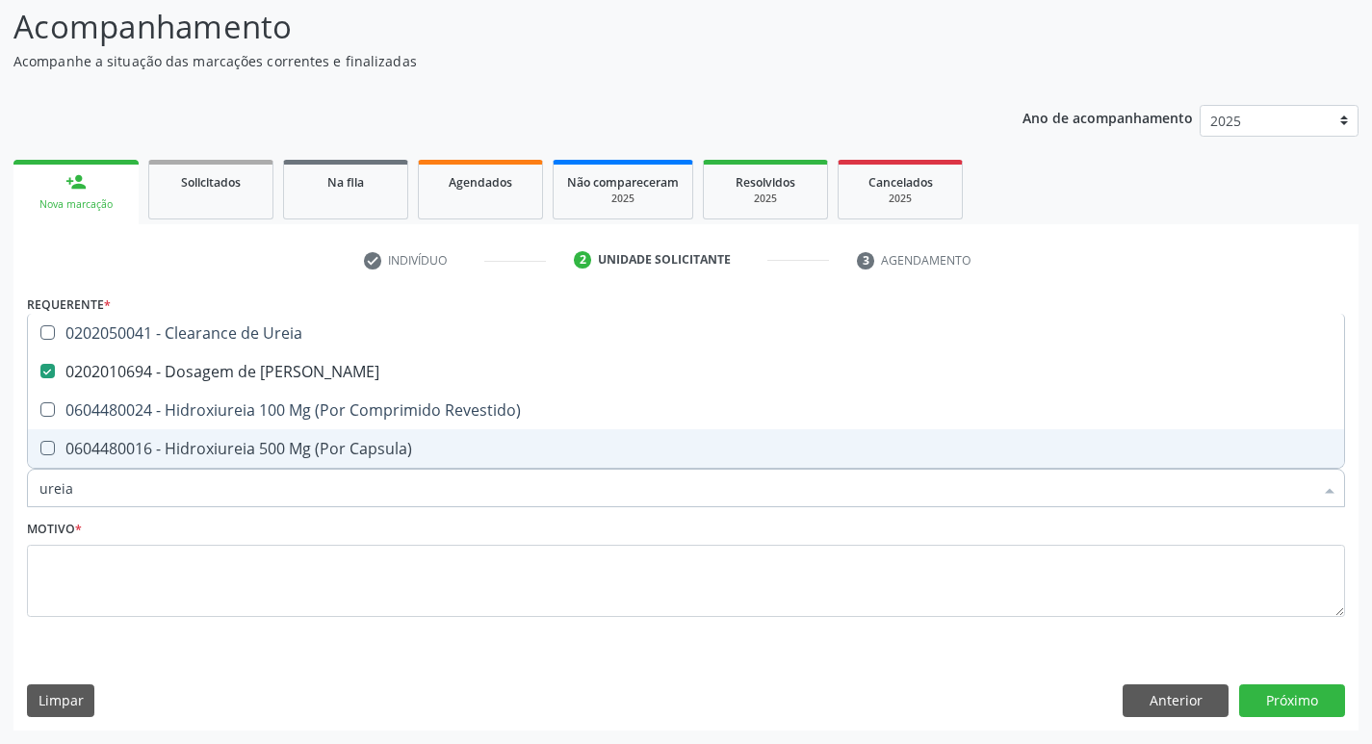
click at [105, 487] on input "ureia" at bounding box center [675, 488] width 1273 height 39
type input "ure"
checkbox Ureia "false"
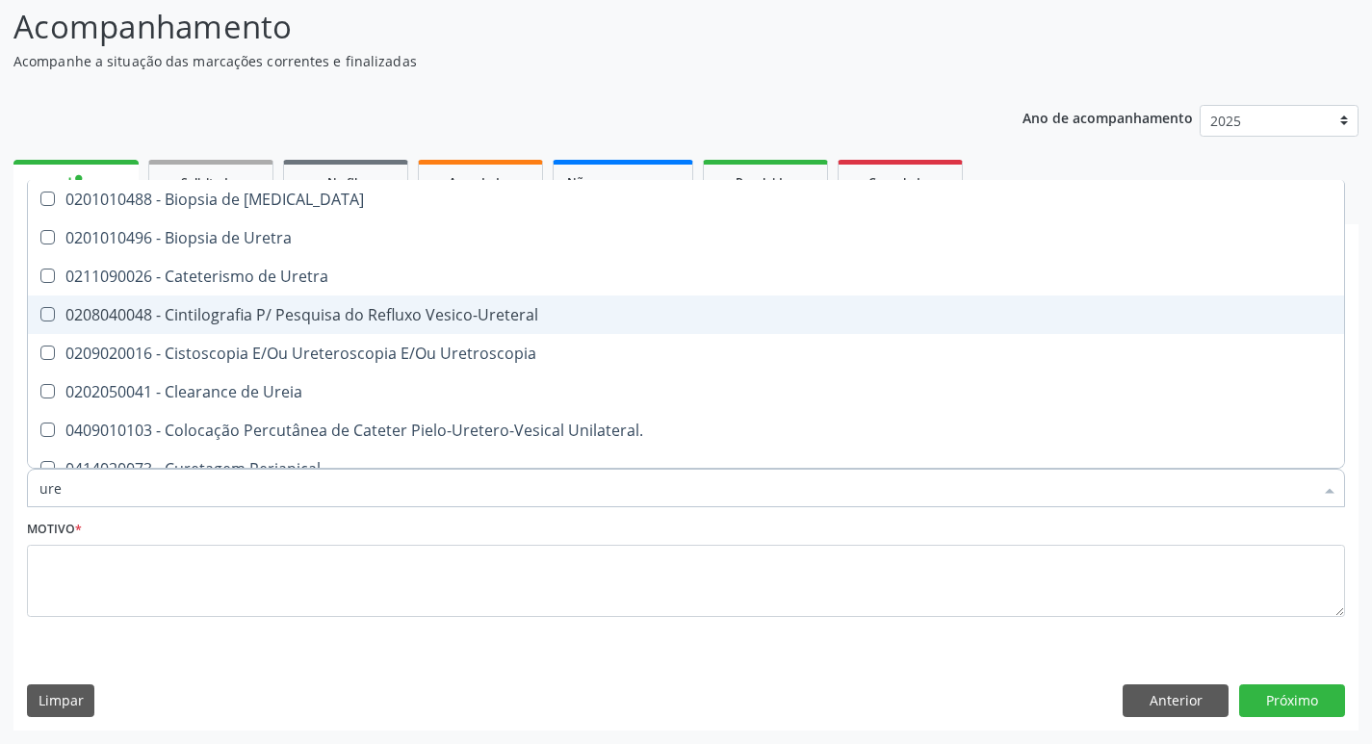
type input "ur"
checkbox Ureia "false"
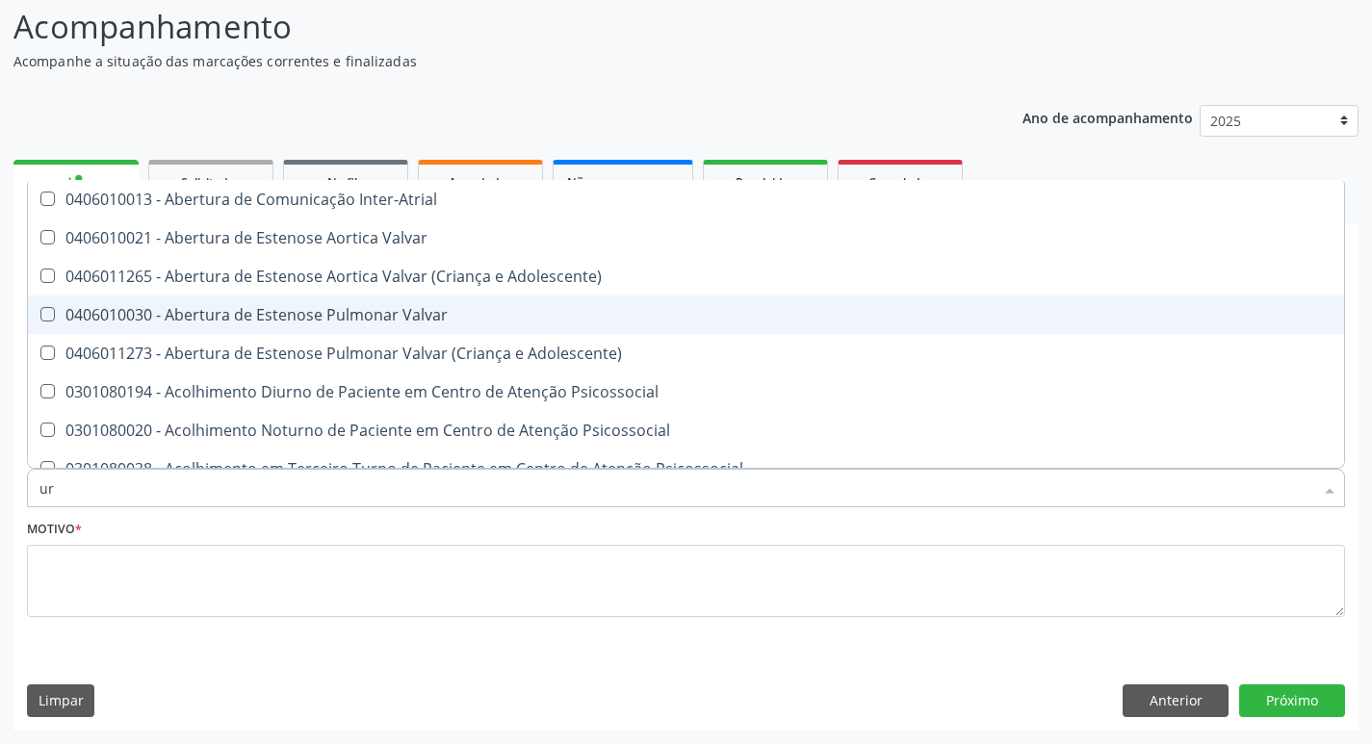
type input "u"
checkbox Ureia "false"
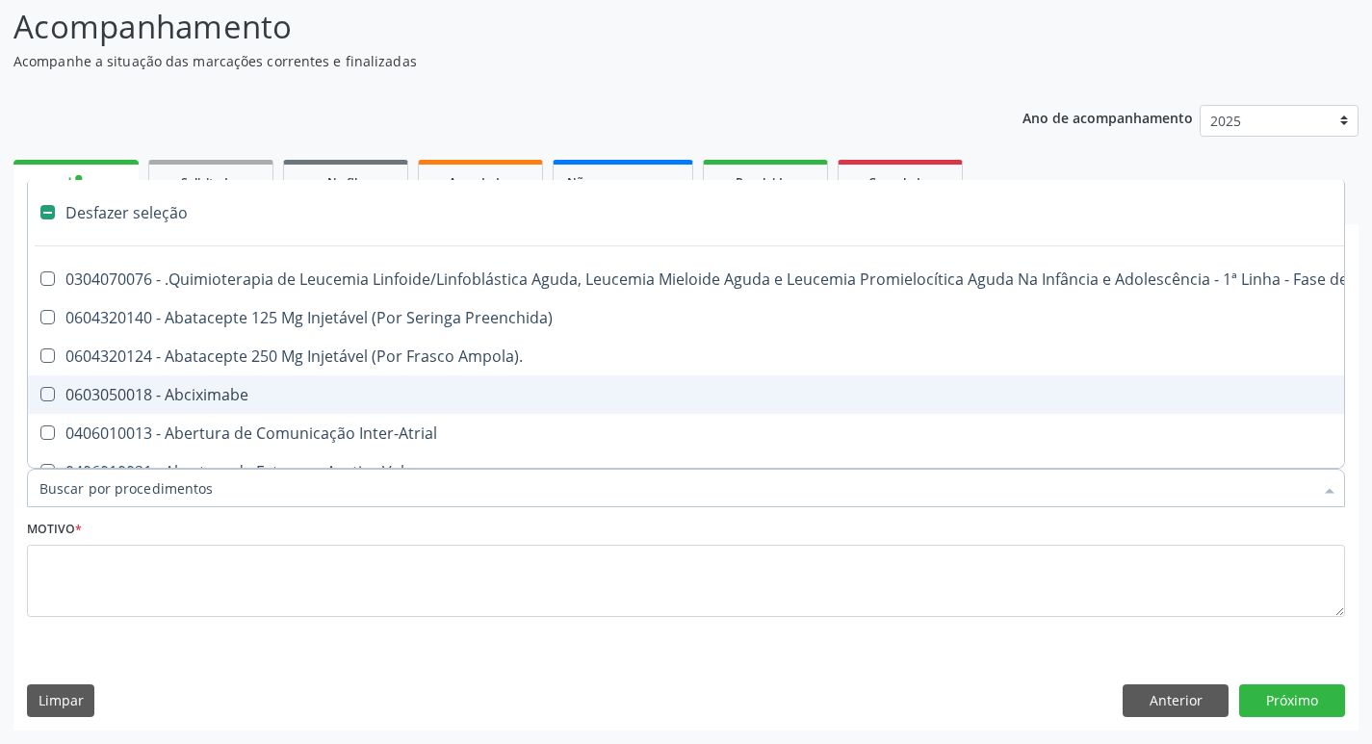
checkbox Hpv "false"
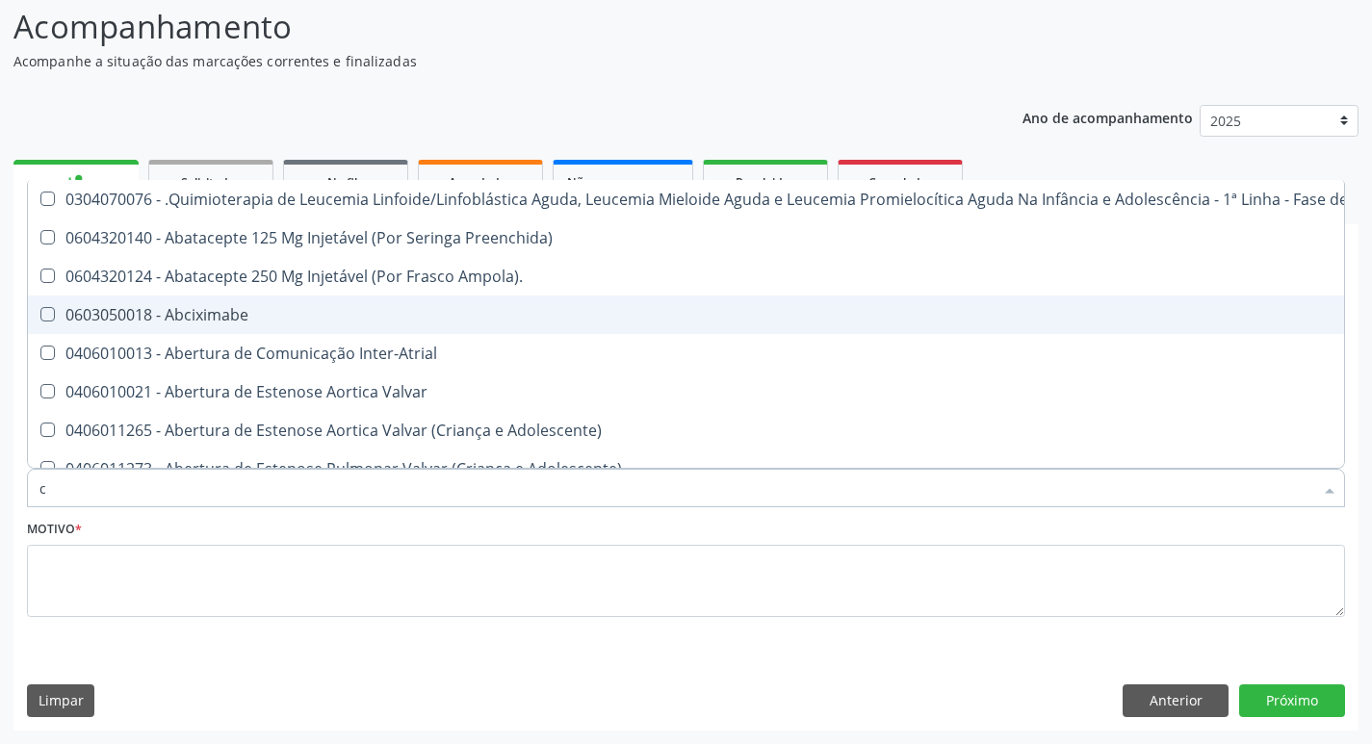
type input "co"
checkbox Creatinina "true"
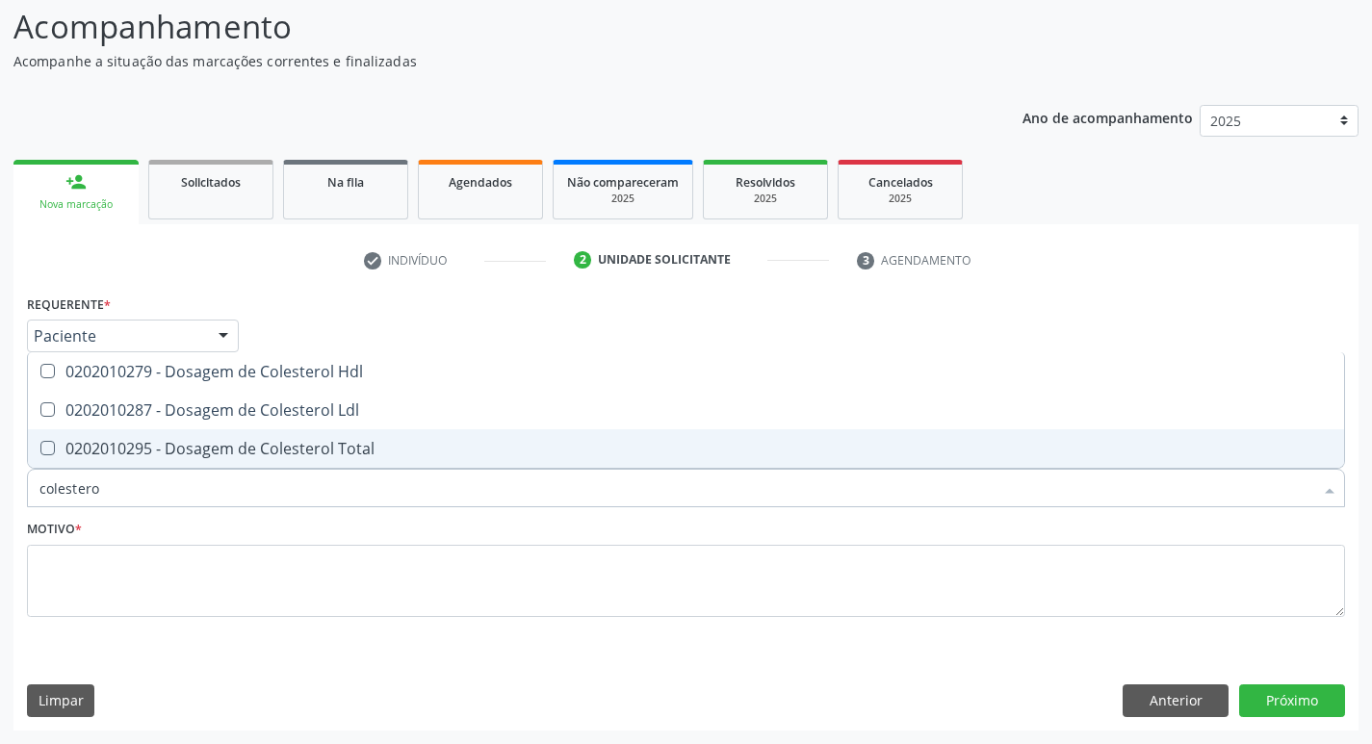
type input "colesterol"
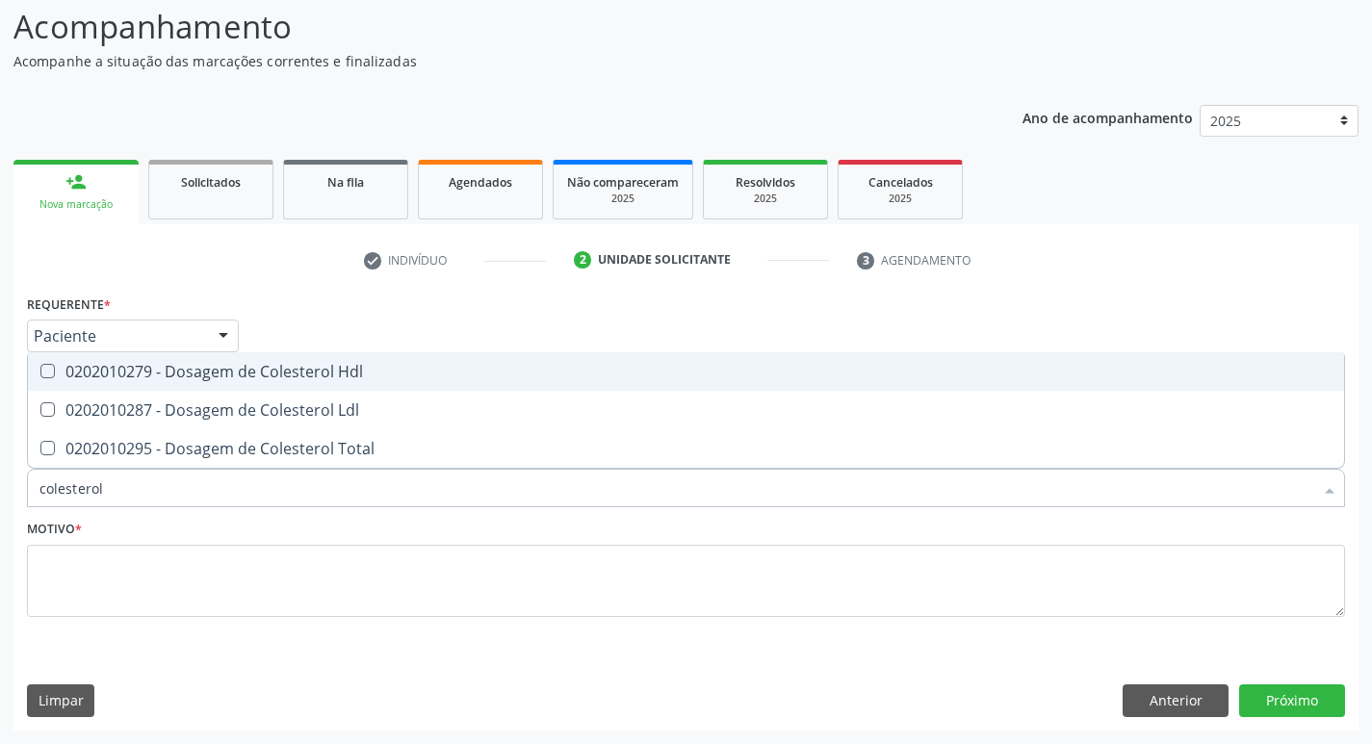
click at [197, 388] on span "0202010279 - Dosagem de Colesterol Hdl" at bounding box center [686, 371] width 1316 height 39
checkbox Hdl "true"
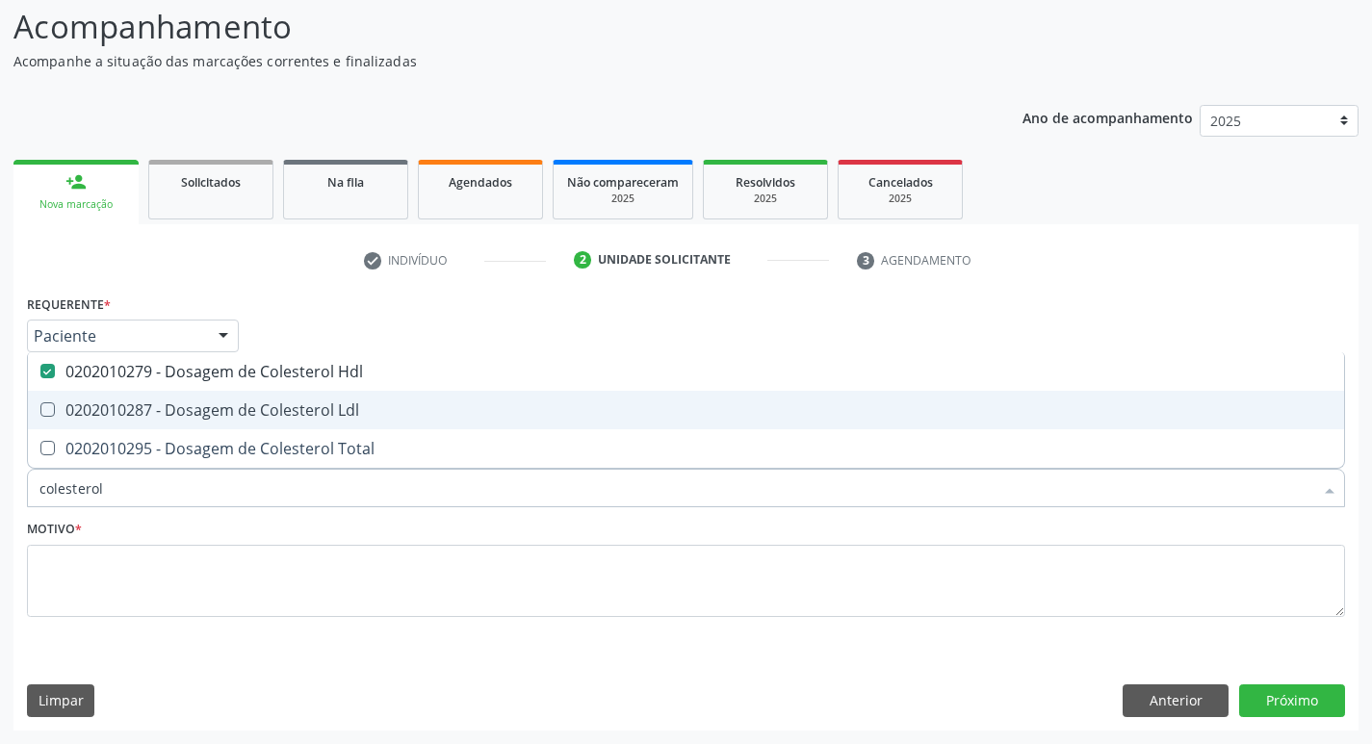
click at [201, 418] on div "0202010287 - Dosagem de Colesterol Ldl" at bounding box center [685, 409] width 1293 height 15
drag, startPoint x: 201, startPoint y: 426, endPoint x: 201, endPoint y: 439, distance: 12.5
click at [201, 428] on span "0202010287 - Dosagem de Colesterol Ldl" at bounding box center [686, 410] width 1316 height 39
checkbox Ldl "false"
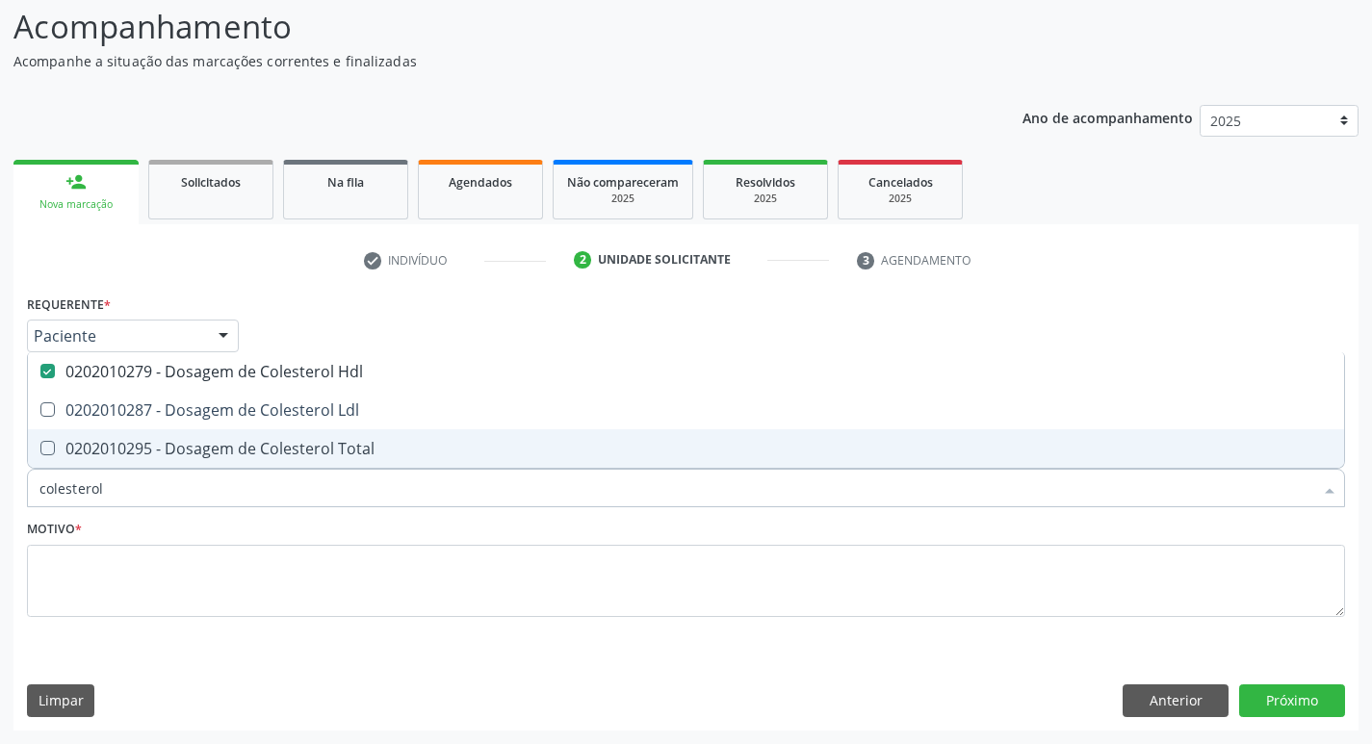
click at [199, 446] on div "0202010295 - Dosagem de Colesterol Total" at bounding box center [685, 448] width 1293 height 15
checkbox Total "true"
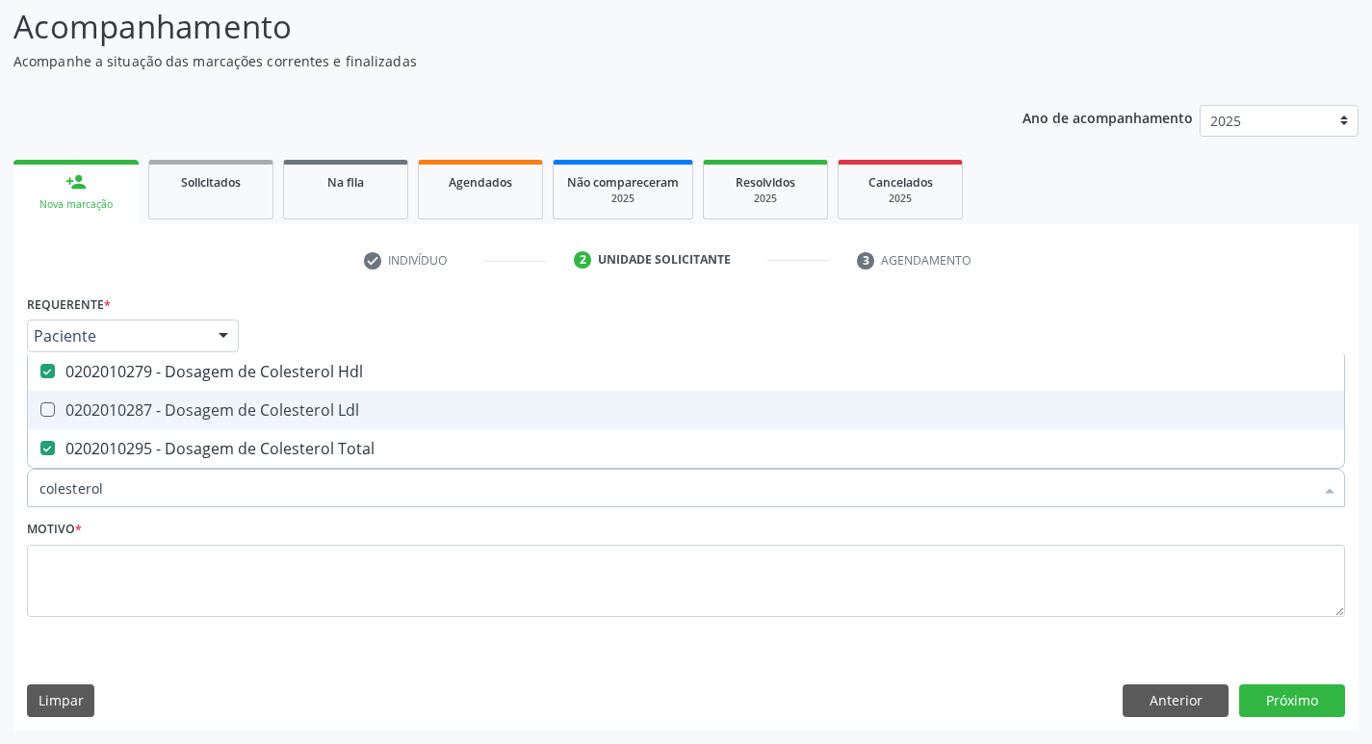
click at [203, 424] on span "0202010287 - Dosagem de Colesterol Ldl" at bounding box center [686, 410] width 1316 height 39
checkbox Ldl "true"
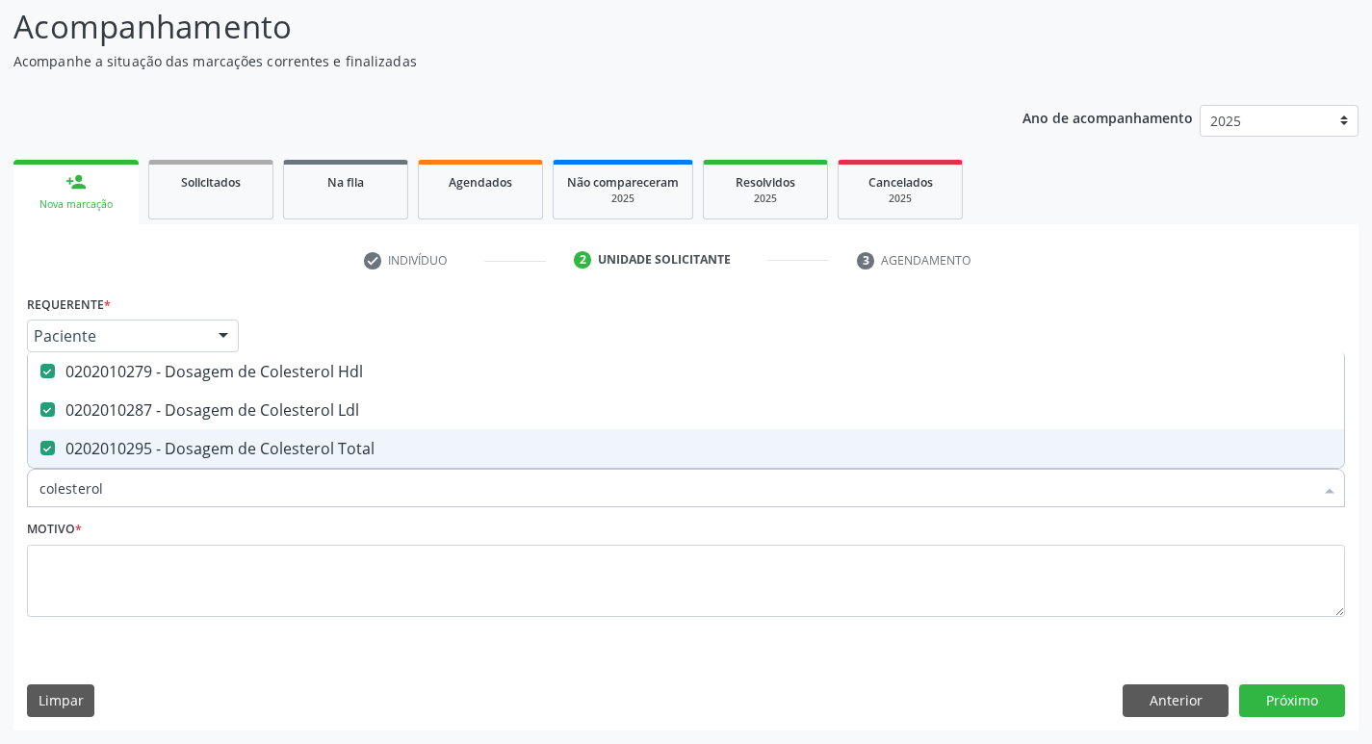
click at [126, 488] on input "colesterol" at bounding box center [675, 488] width 1273 height 39
type input "c"
checkbox Hdl "false"
checkbox Ldl "false"
checkbox Total "false"
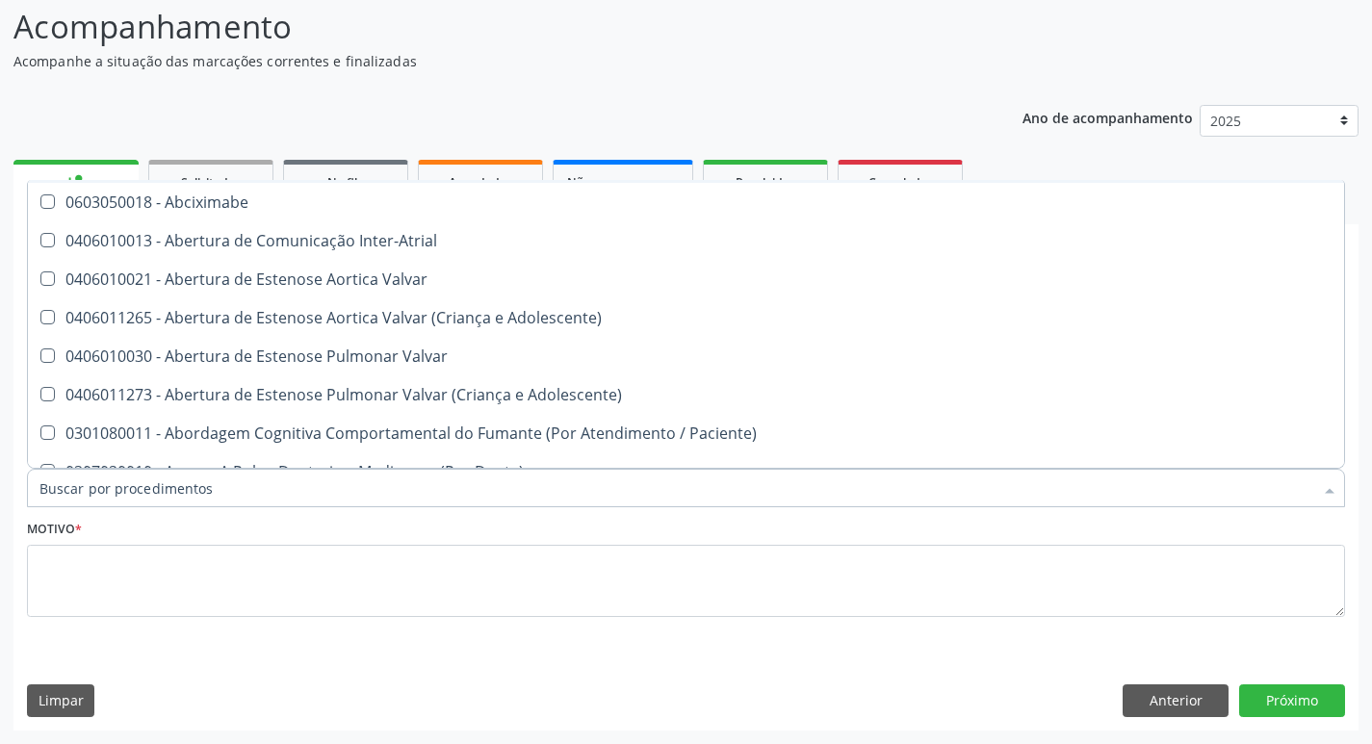
scroll to position [0, 0]
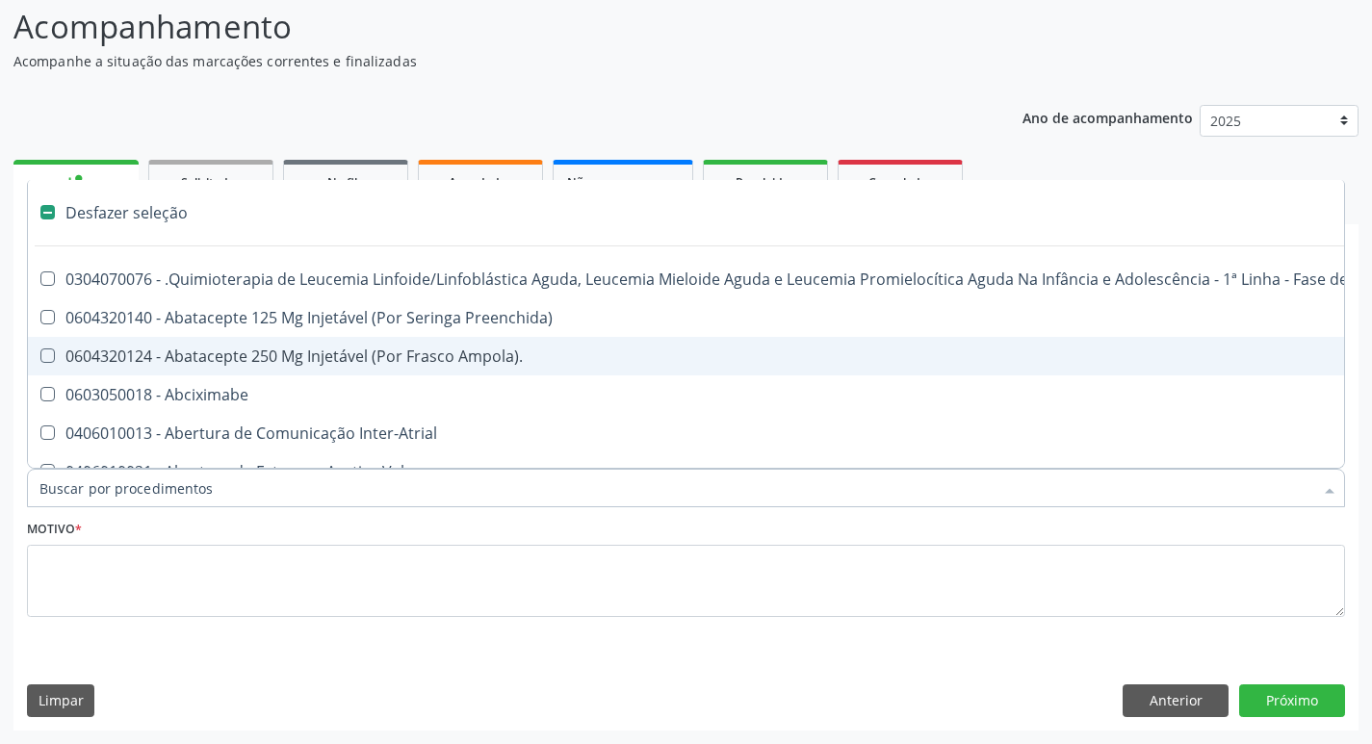
click at [128, 208] on div "Desfazer seleção" at bounding box center [789, 212] width 1522 height 39
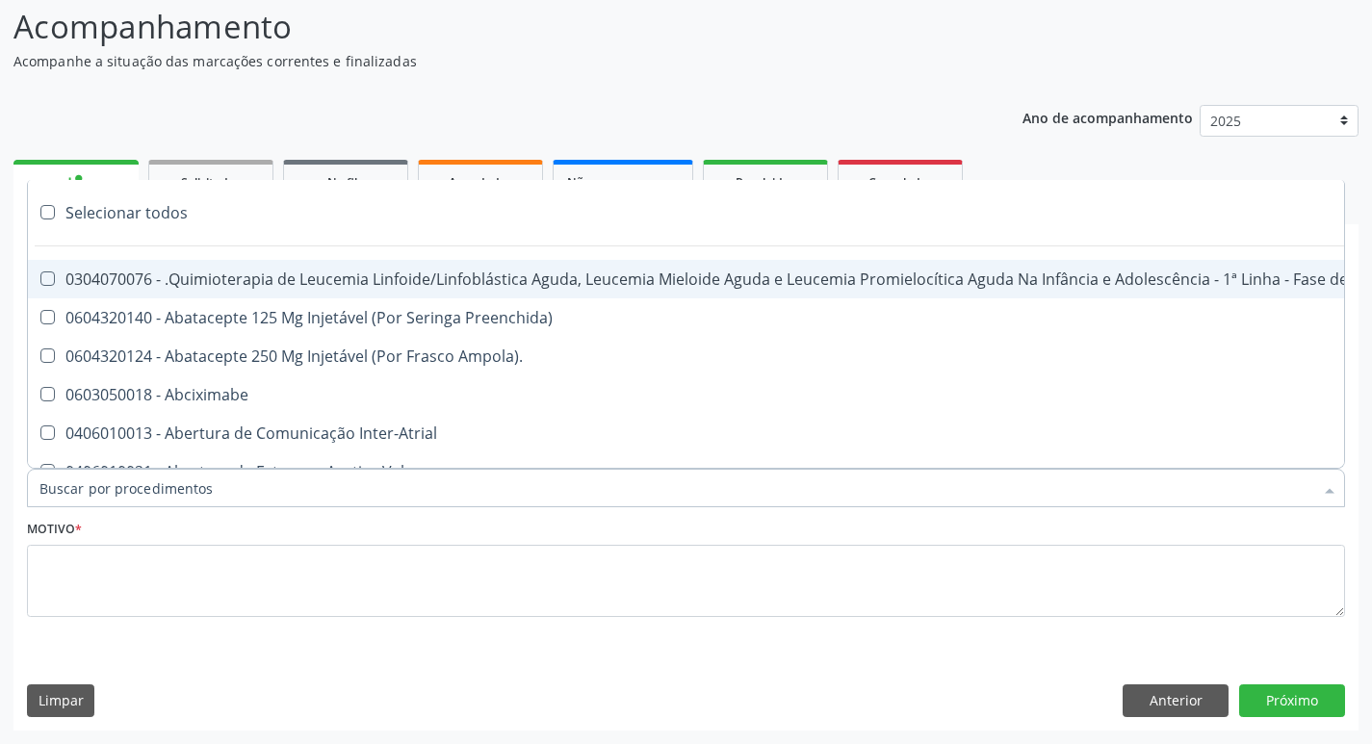
click at [114, 206] on div "Selecionar todos" at bounding box center [789, 212] width 1522 height 39
checkbox input "true"
checkbox Manutenção "true"
checkbox Preenchida\) "true"
checkbox Ampola\)\ "true"
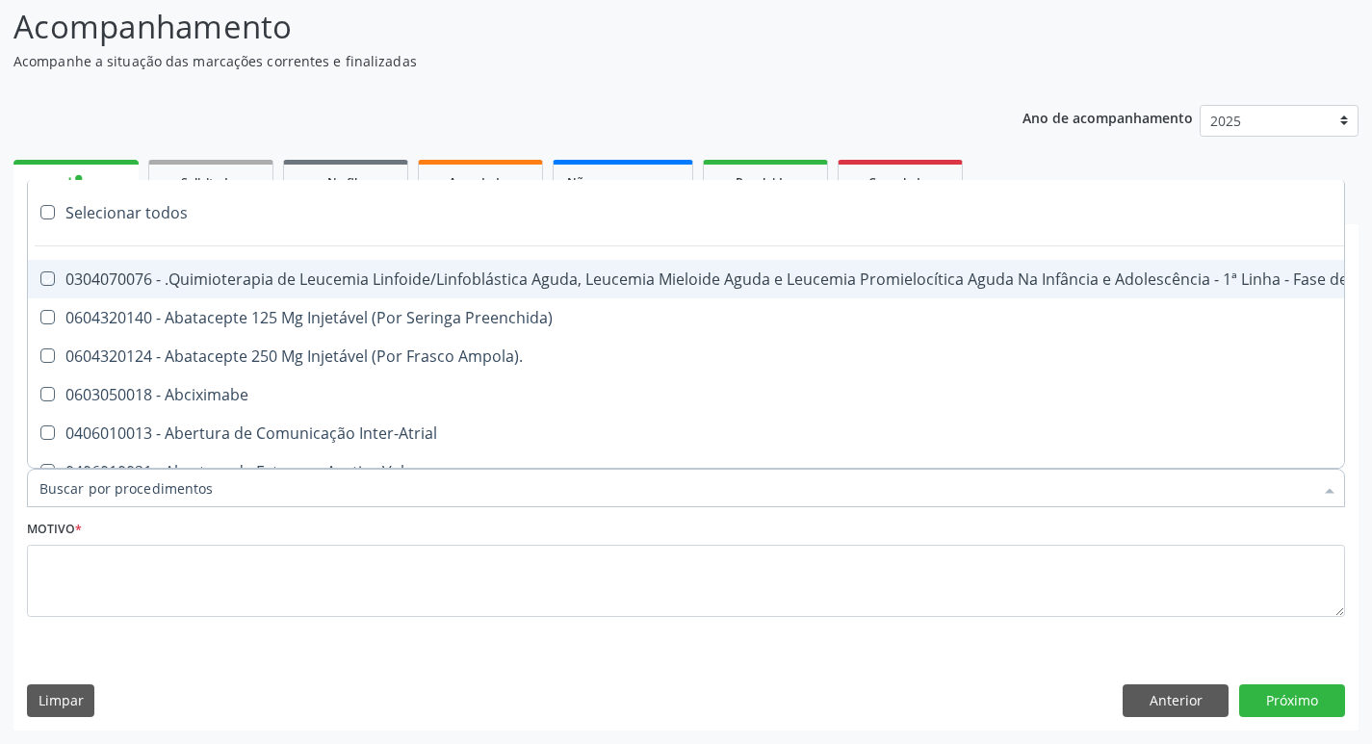
checkbox Abciximabe "true"
checkbox Inter-Atrial "true"
checkbox Valvar "true"
checkbox Adolescente\) "true"
checkbox Valvar "true"
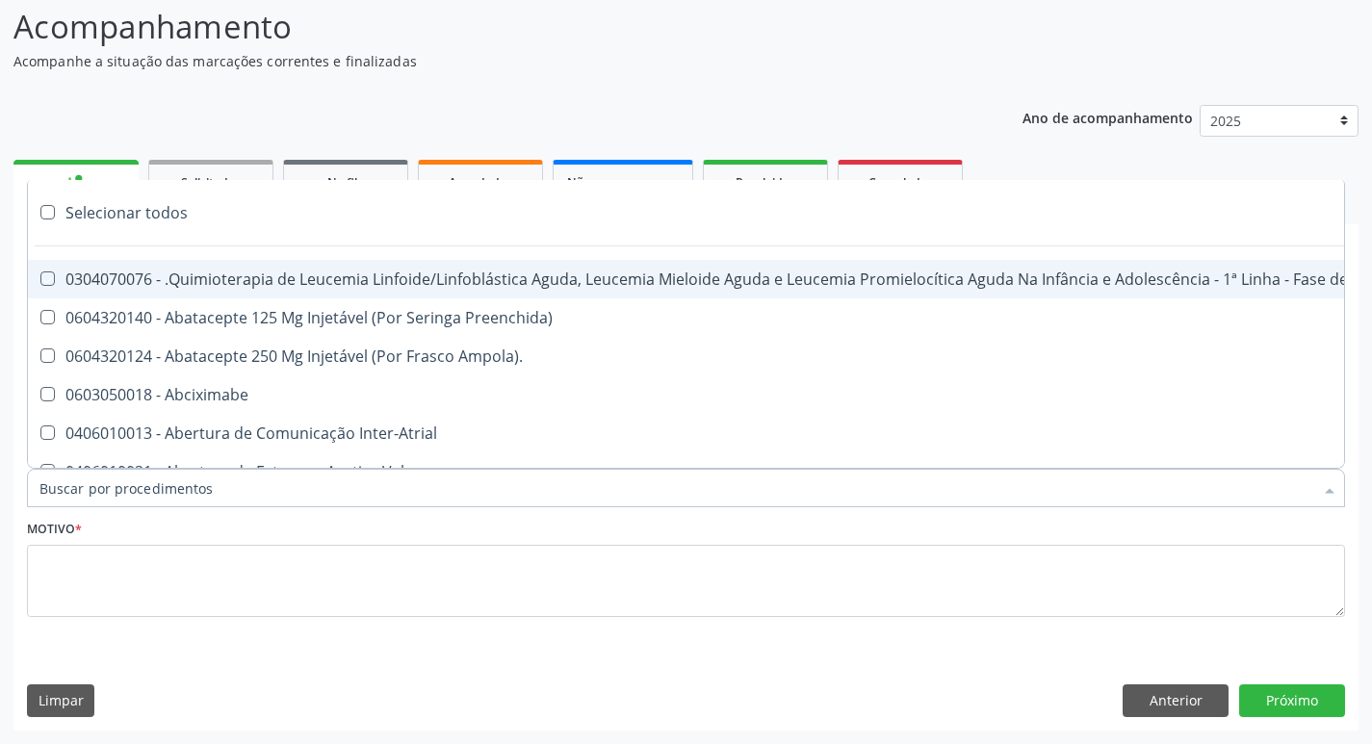
checkbox Adolescente\) "true"
checkbox Paciente\) "true"
checkbox Dente\) "true"
checkbox Comprimido\) "true"
checkbox \(Dornic\) "true"
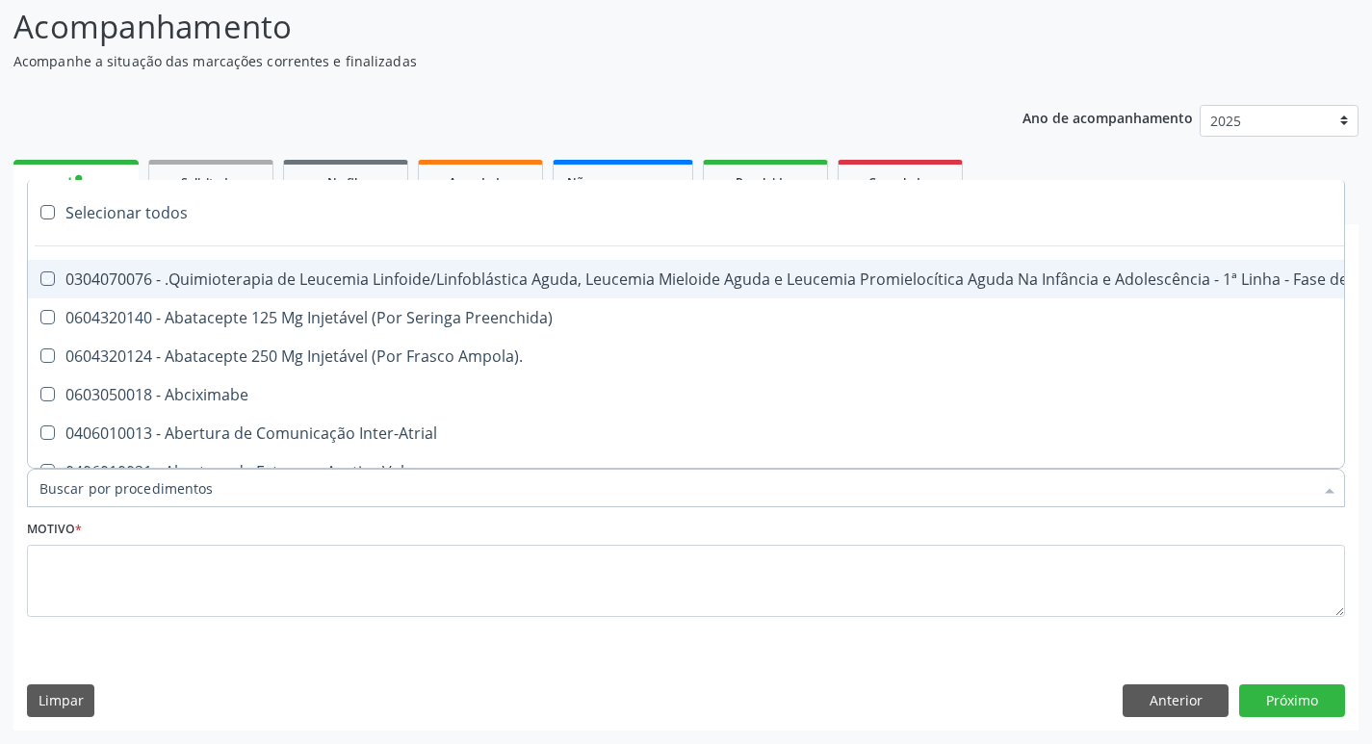
checkbox Capsula\) "true"
checkbox Psicossocial "true"
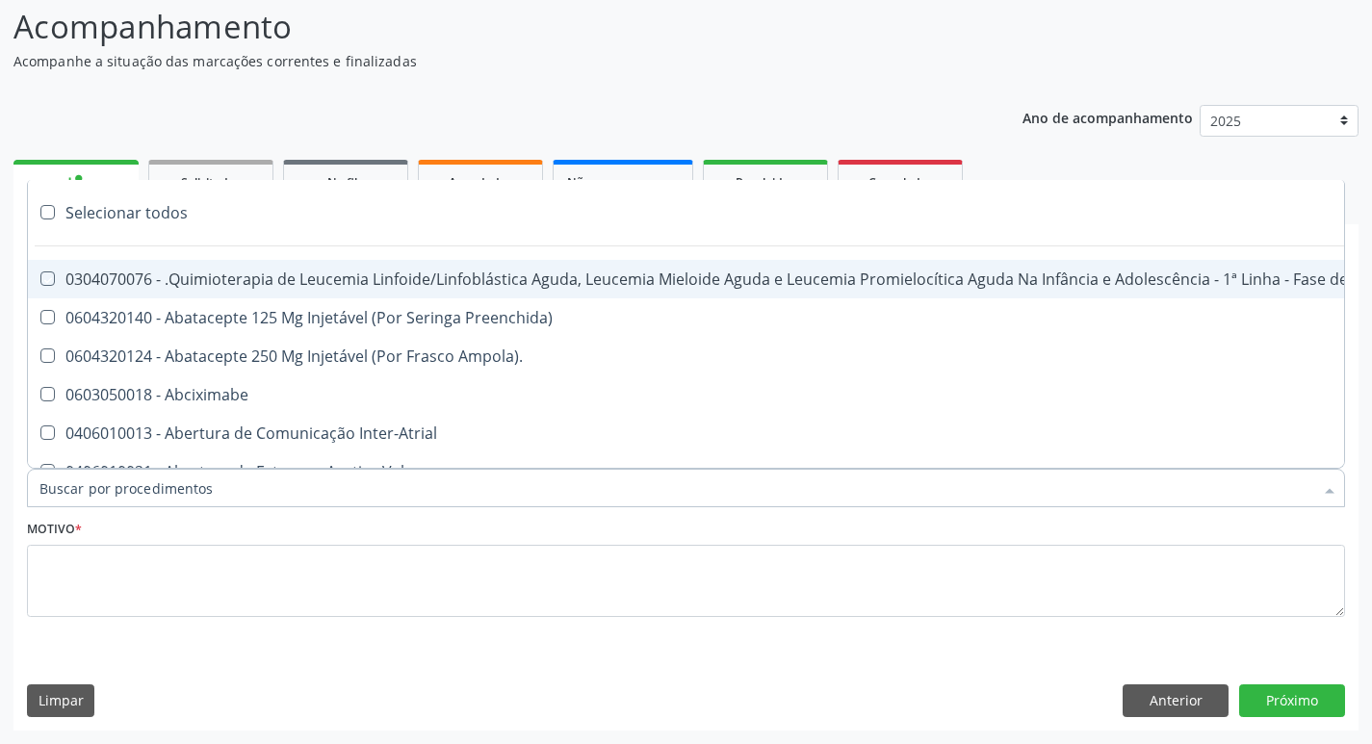
checkbox Risco "true"
checkbox Lei "true"
checkbox Psicossocial "true"
checkbox Diálise "true"
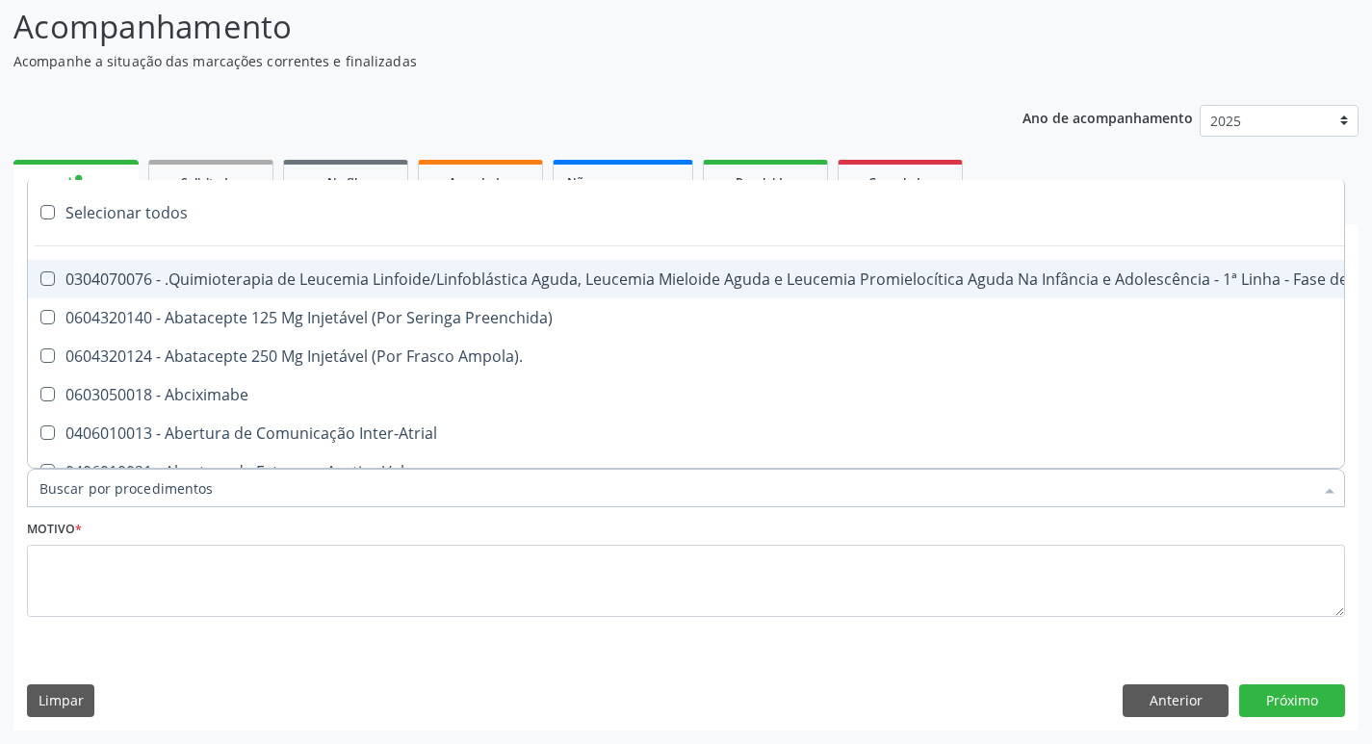
checkbox Reabilitação "true"
checkbox Reabilitacao "true"
checkbox \(Uai\)\ "true"
checkbox Fígado "true"
checkbox Pulmão "true"
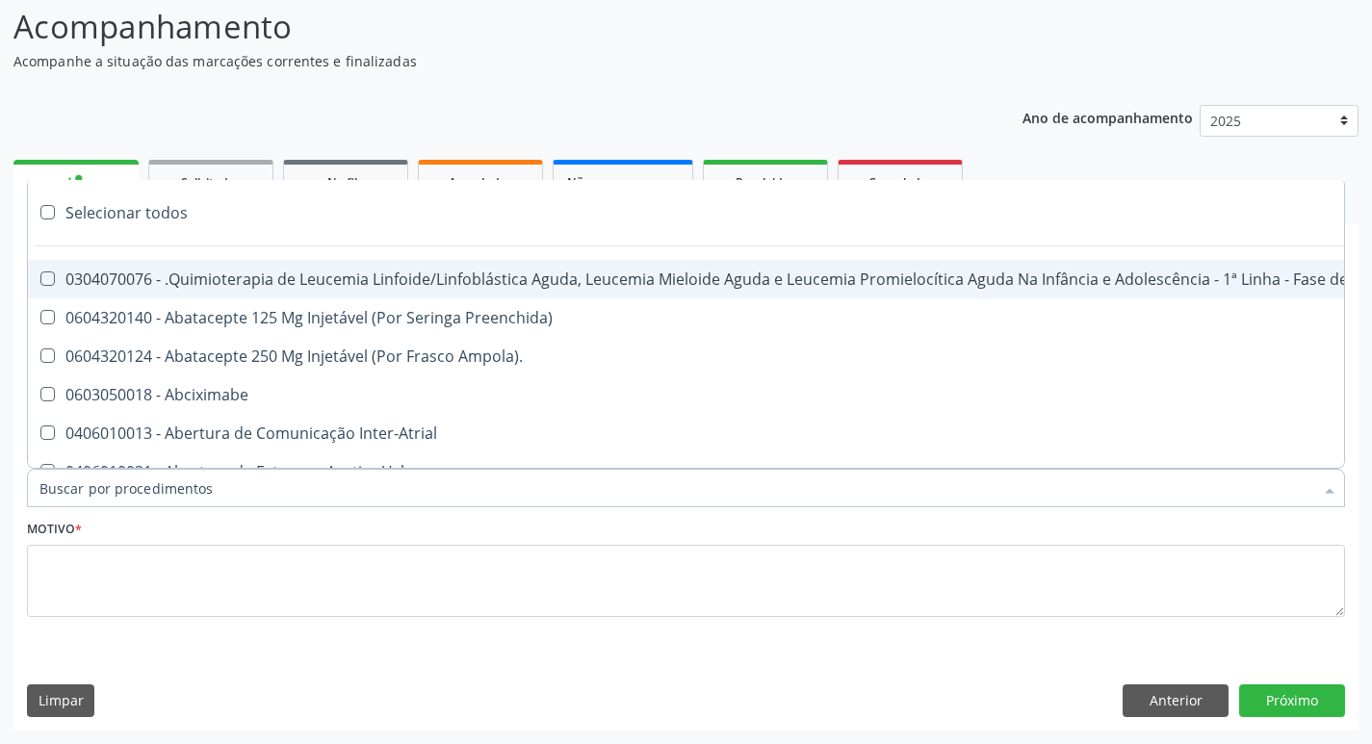
checkbox Rim "true"
checkbox Coclear "true"
checkbox Queimado "true"
checkbox Bilateral "true"
checkbox Queimado "true"
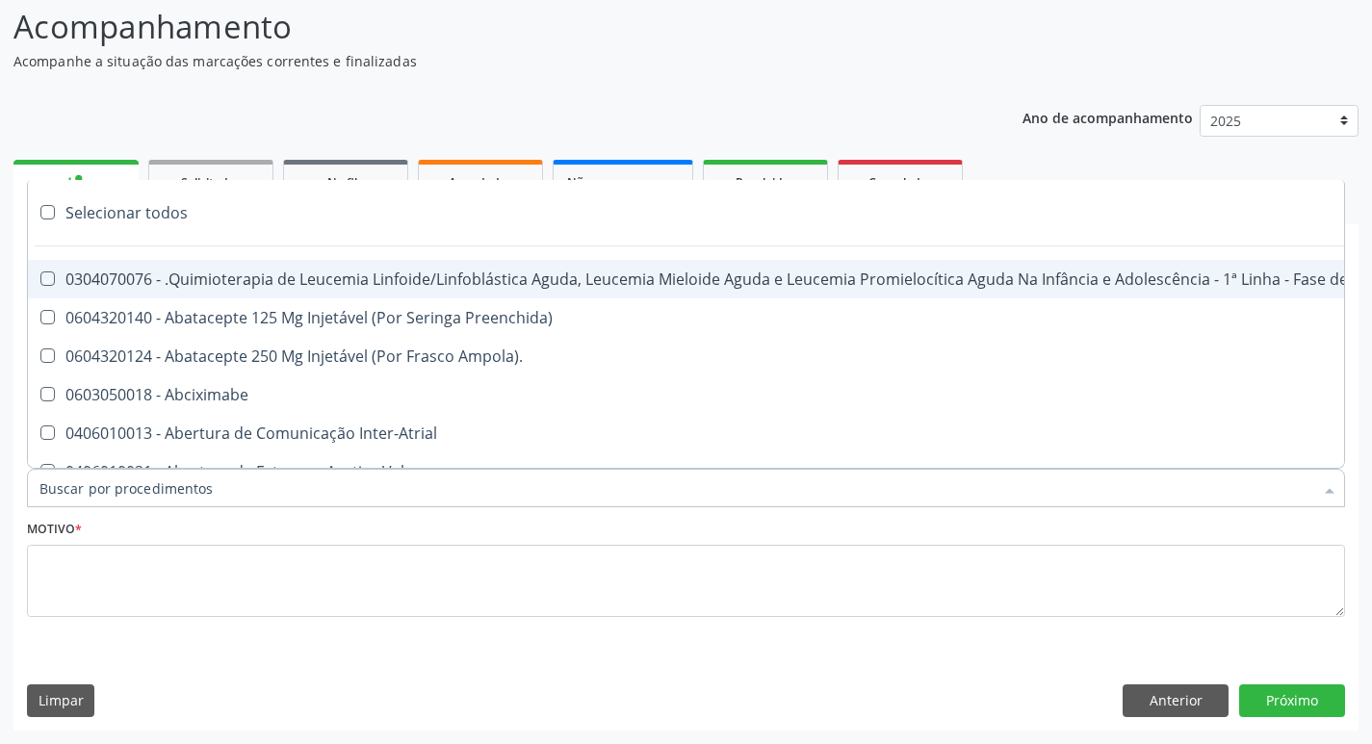
checkbox Trabalho "true"
checkbox Coração "true"
checkbox Cornea "true"
checkbox Fígado "true"
checkbox Aparentado "true"
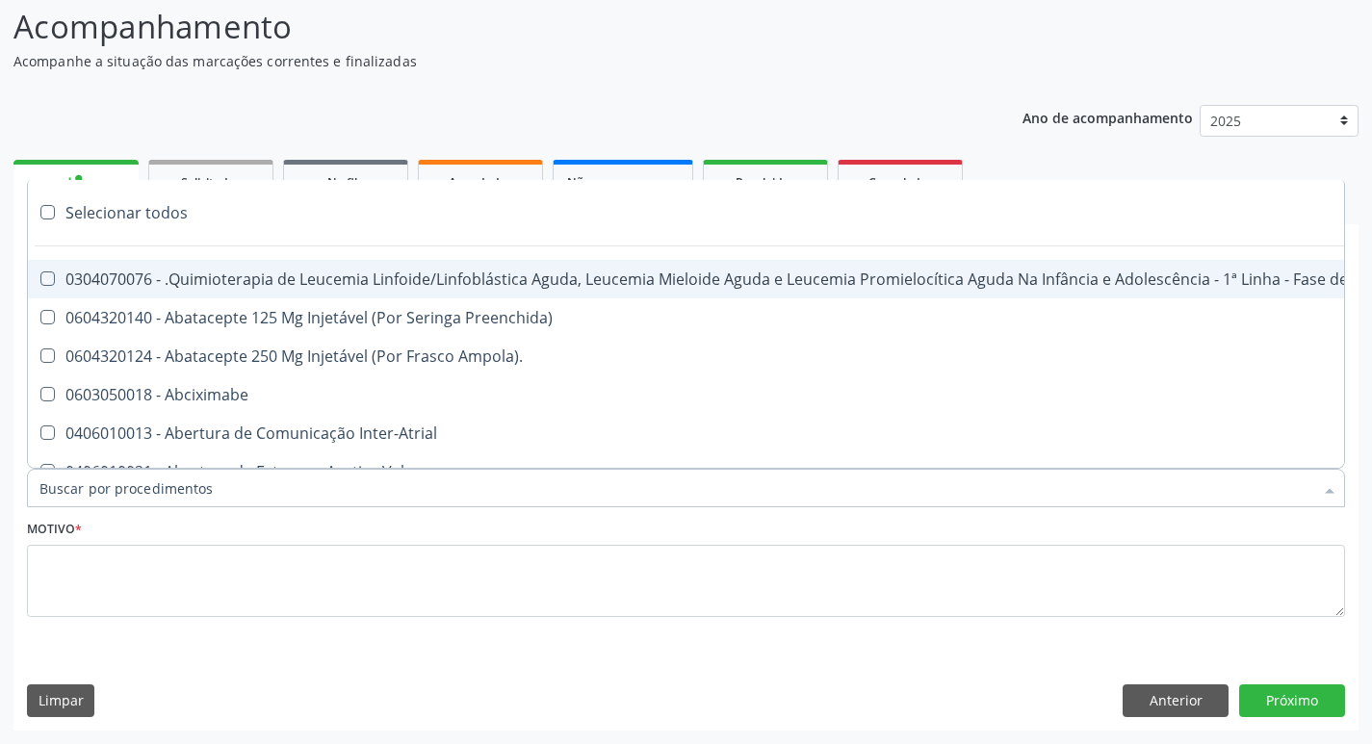
checkbox Aparentado "true"
checkbox Autogênico "true"
checkbox Pulmão "true"
checkbox Pâncreas "true"
checkbox Rim "true"
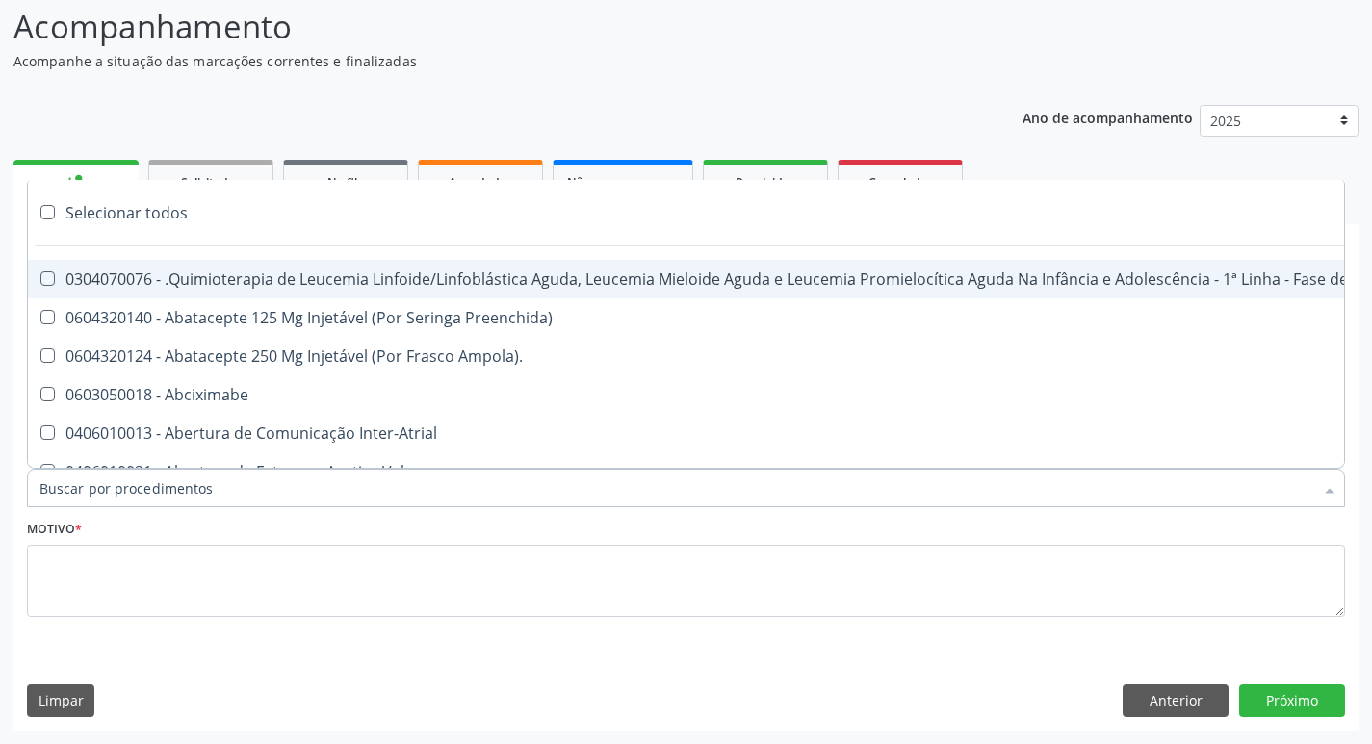
checkbox Multiprofissional "true"
checkbox Fenilcetonúria "true"
checkbox Cística "true"
checkbox Hemoglobinopatias "true"
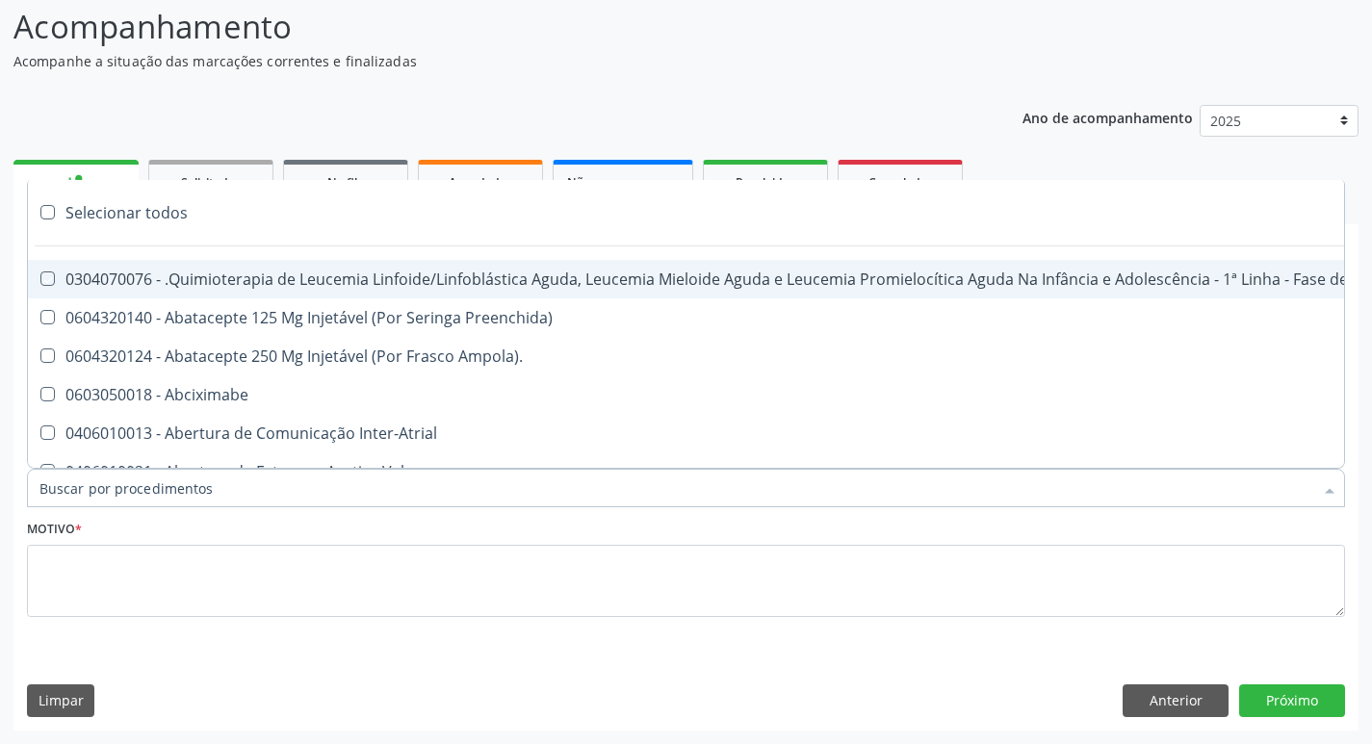
checkbox Congênito "true"
checkbox Coclear "true"
checkbox Osso "true"
checkbox Alternativa "true"
checkbox Terapeutica\) "true"
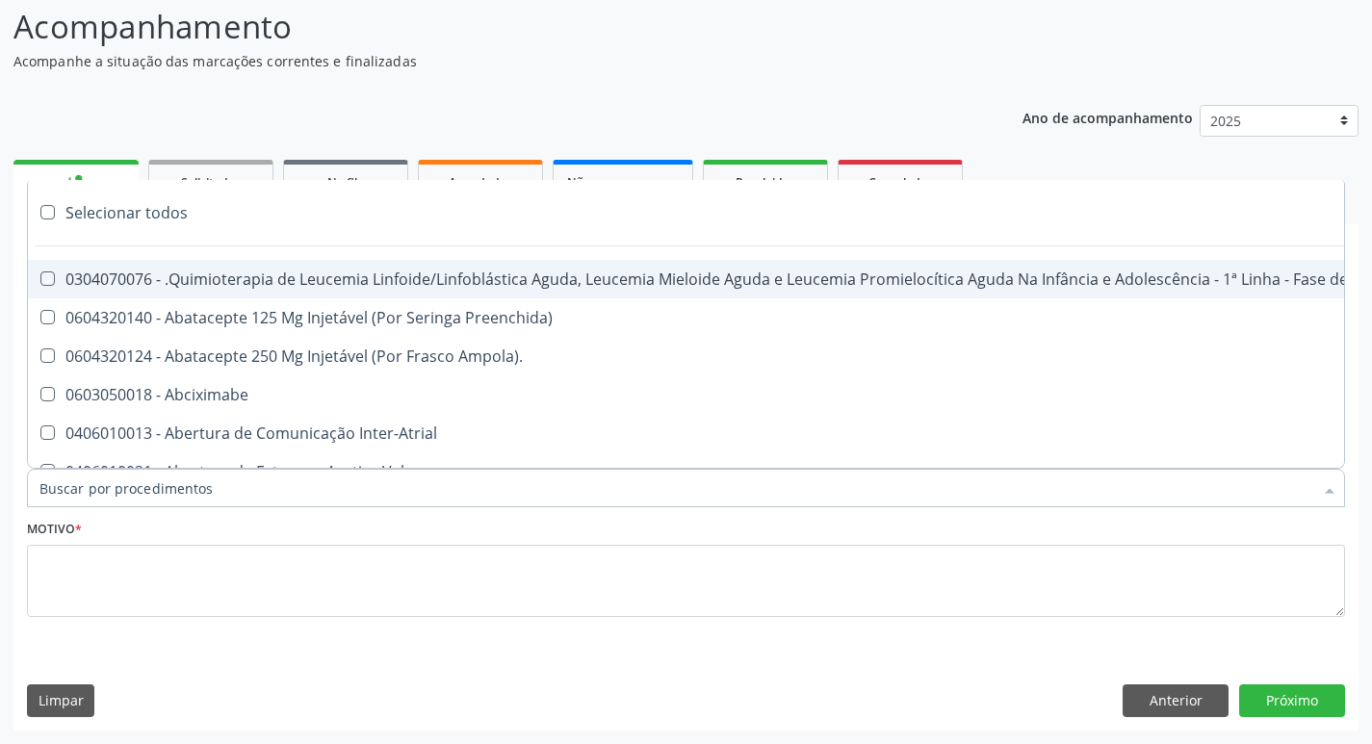
checkbox Nutricional "true"
checkbox Bloco "true"
checkbox Coração "true"
checkbox Fígado "true"
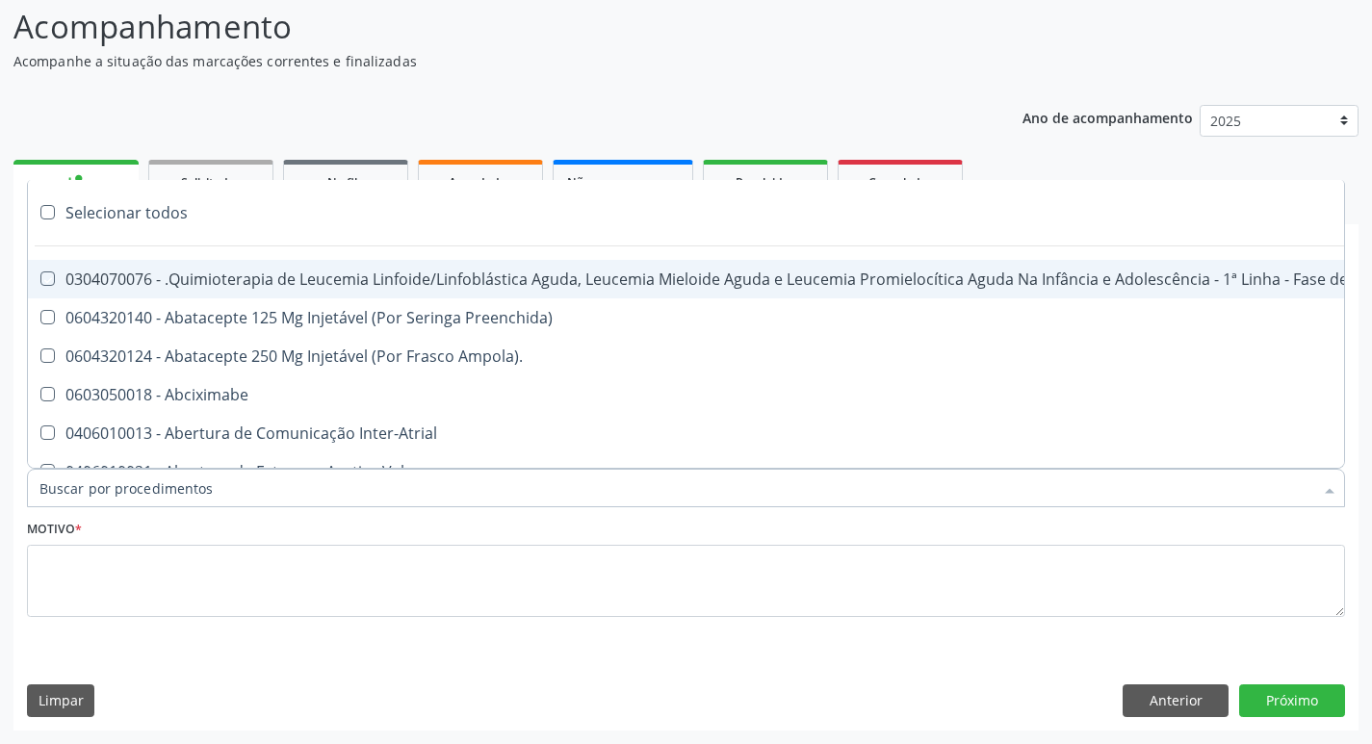
checkbox Pulmão "true"
checkbox Pâncreas "true"
checkbox Rim "true"
checkbox \(Uaa\)\ "true"
checkbox Terapêuticas\)\ "true"
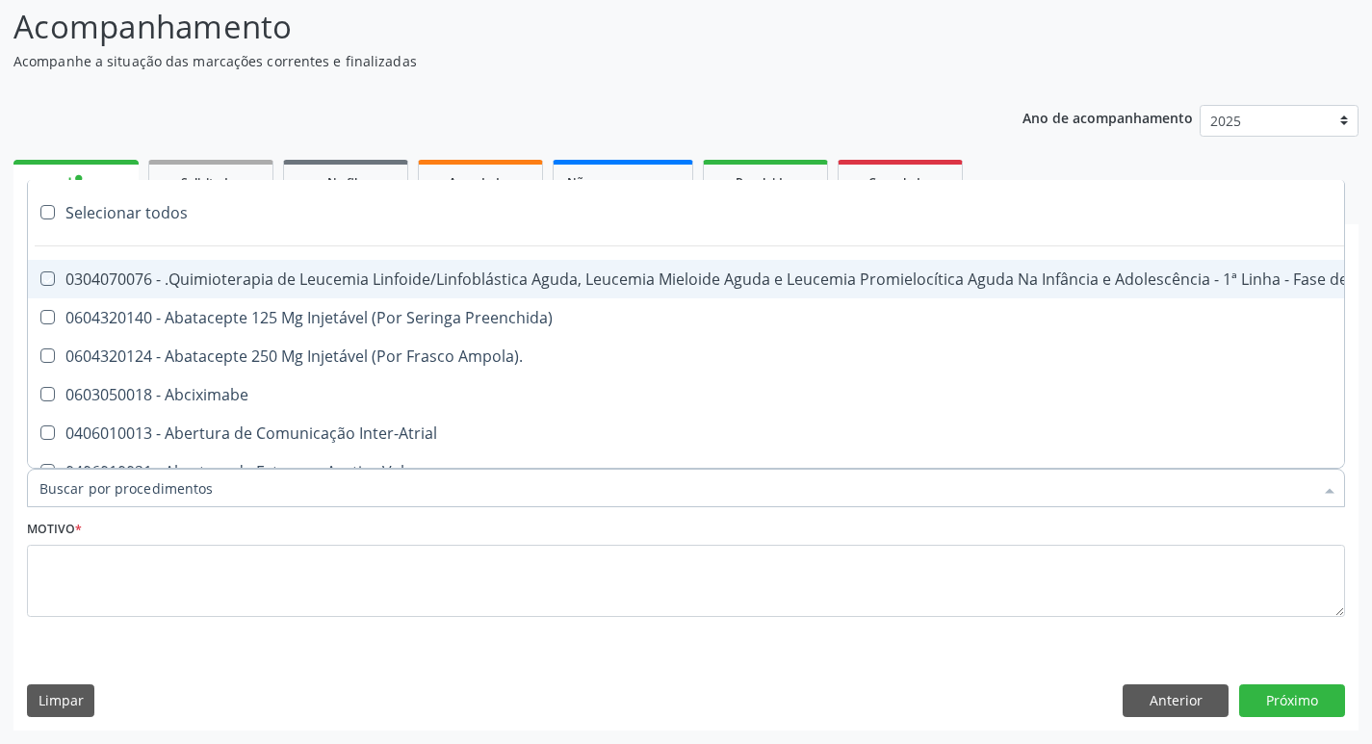
checkbox Psicossocial "true"
checkbox Complicada "true"
checkbox Tonometria "true"
checkbox Paciente\/Mês "true"
checkbox Biotinidase "true"
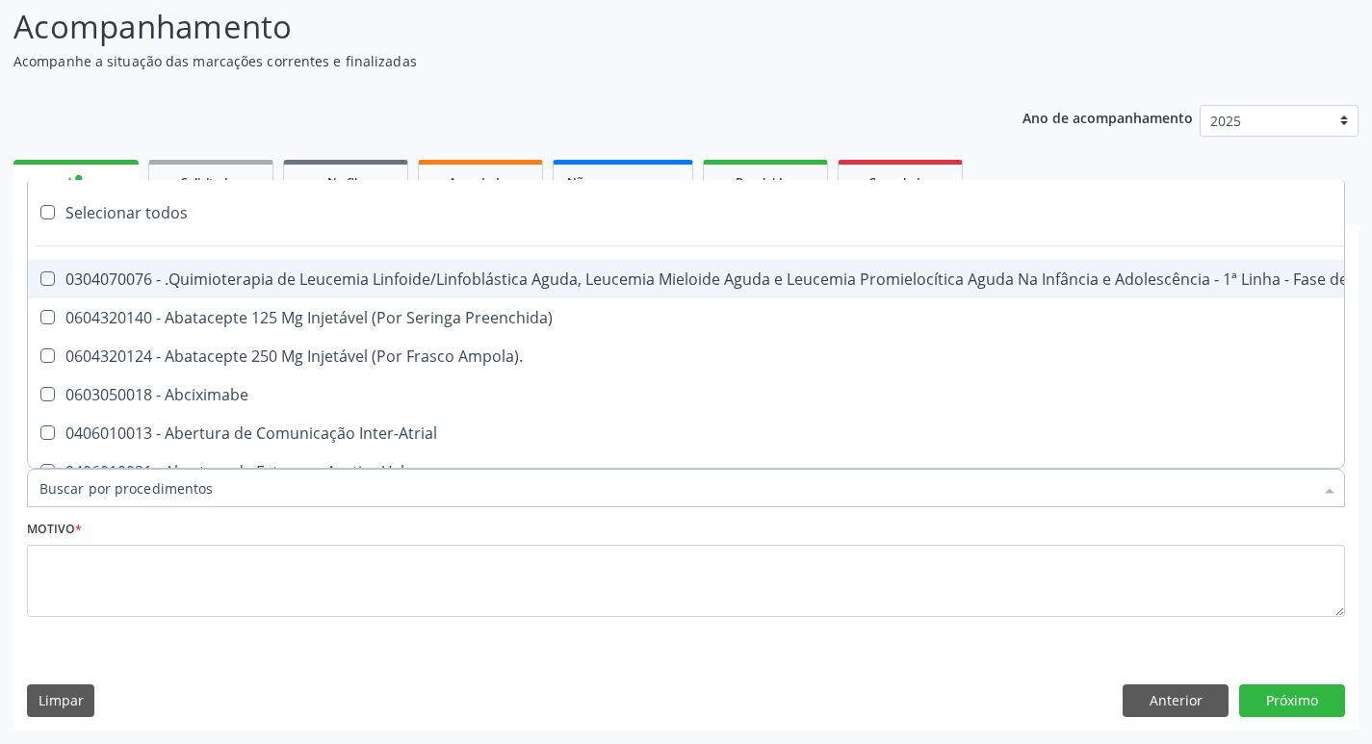
checkbox Congênita\ "true"
checkbox Clínico "true"
checkbox Pós-Operatório "true"
checkbox Trabalho "true"
checkbox Genético "true"
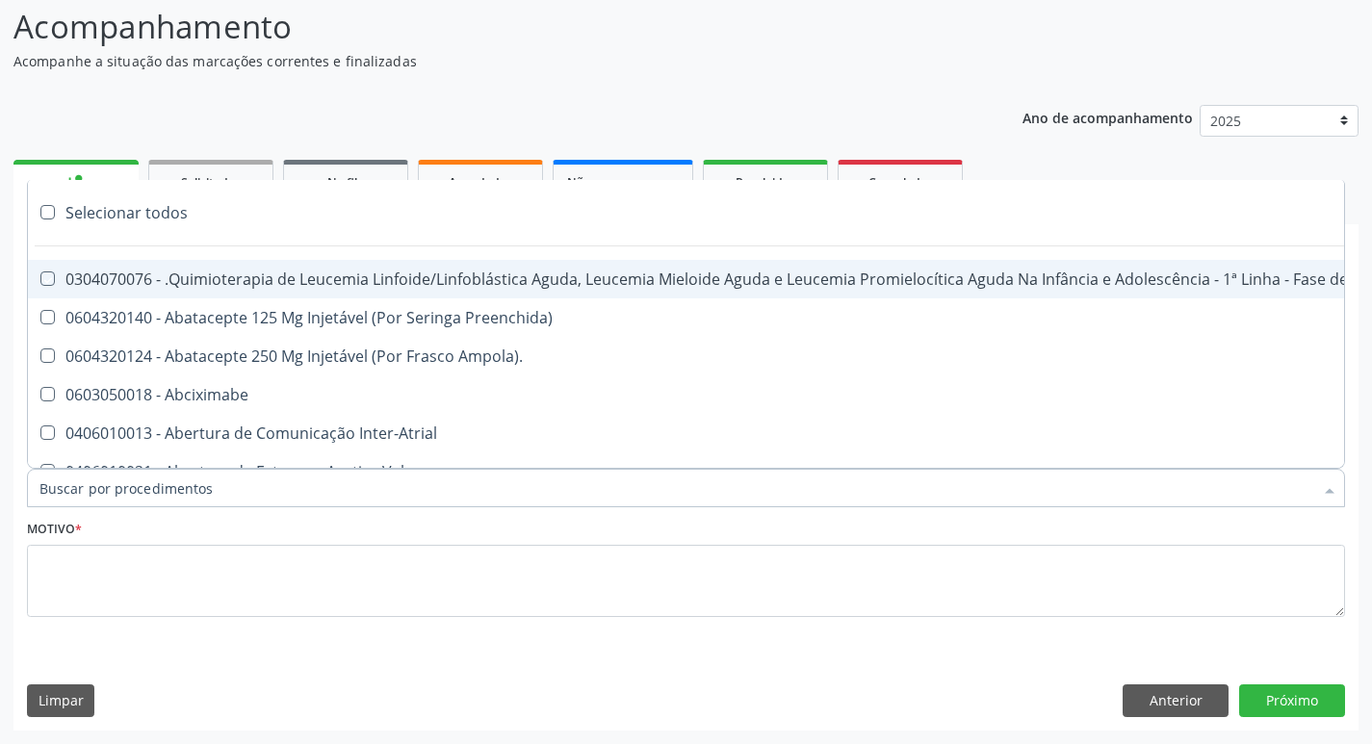
checkbox Preenchida\) "true"
checkbox A\) "true"
checkbox Ampola\) "true"
checkbox Preenchida\) "true"
checkbox B\) "true"
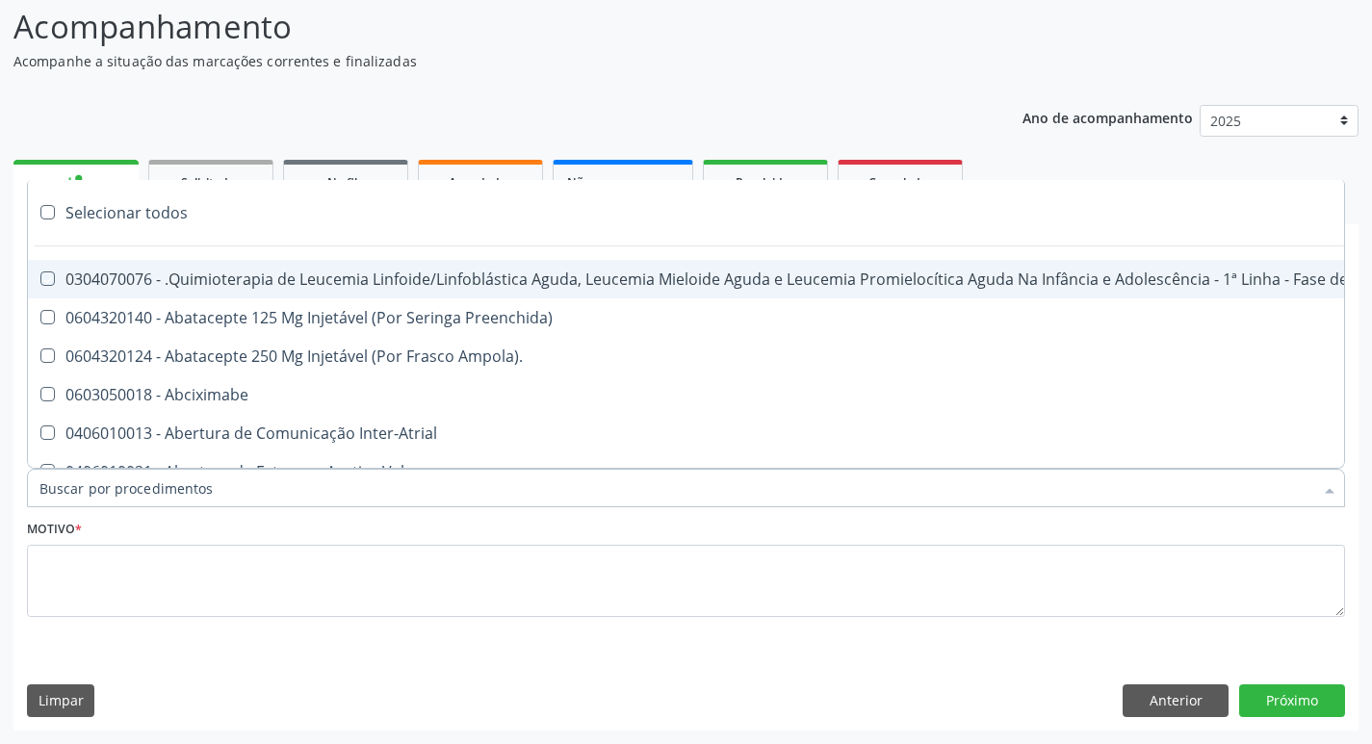
checkbox Rodas "true"
checkbox Quadril "true"
checkbox Tronco "true"
checkbox Locomoção "true"
checkbox Oftalmológica "true"
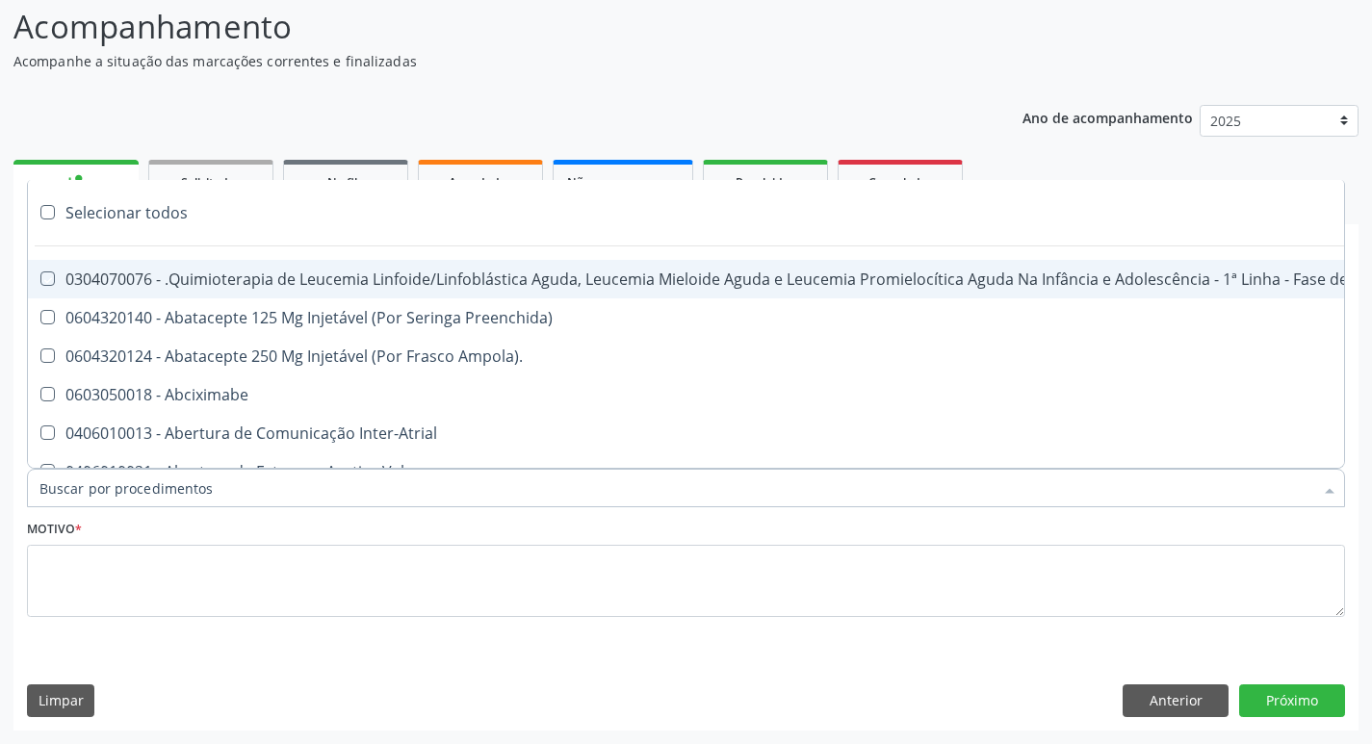
checkbox Ortopédica "true"
checkbox Dentária "true"
checkbox Rodas "true"
checkbox Adenograma "true"
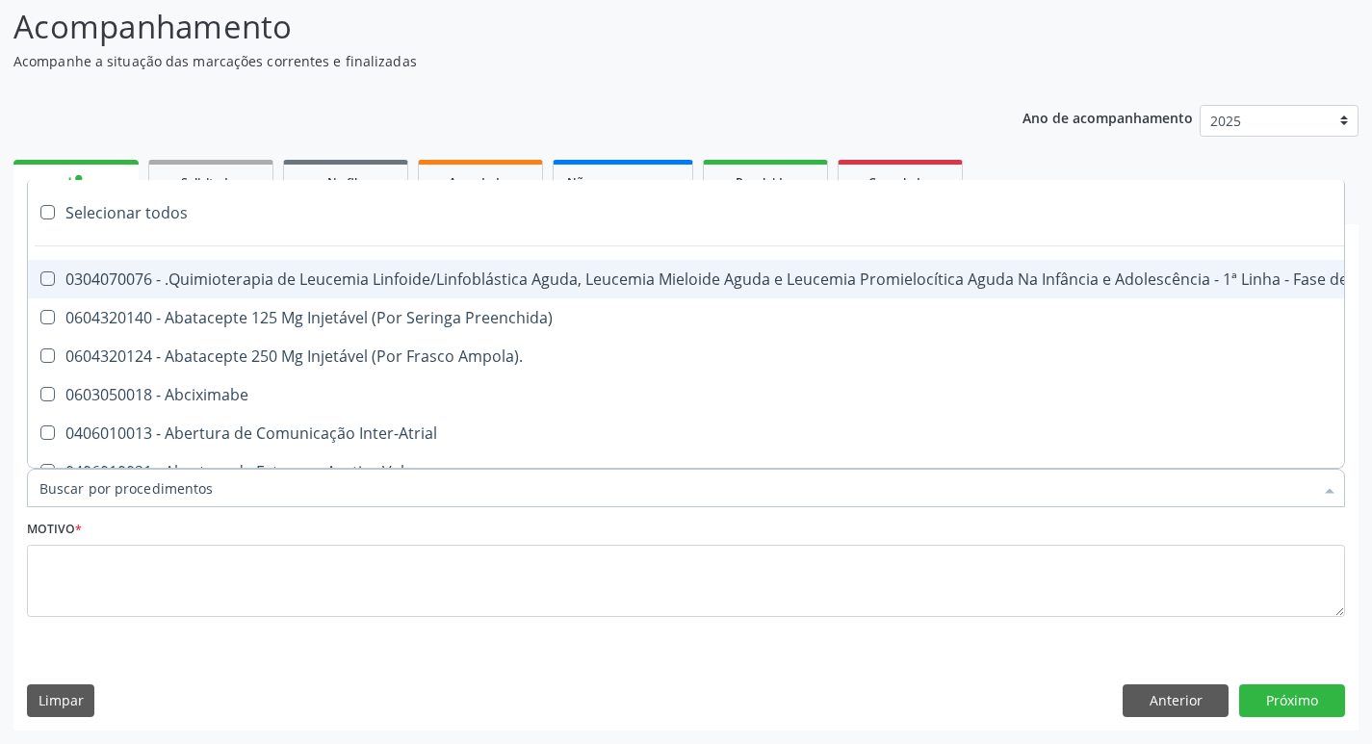
checkbox Adenoidectomia "true"
checkbox Deficiência "true"
checkbox Crianças "true"
checkbox I\) "true"
checkbox Especializada\ "true"
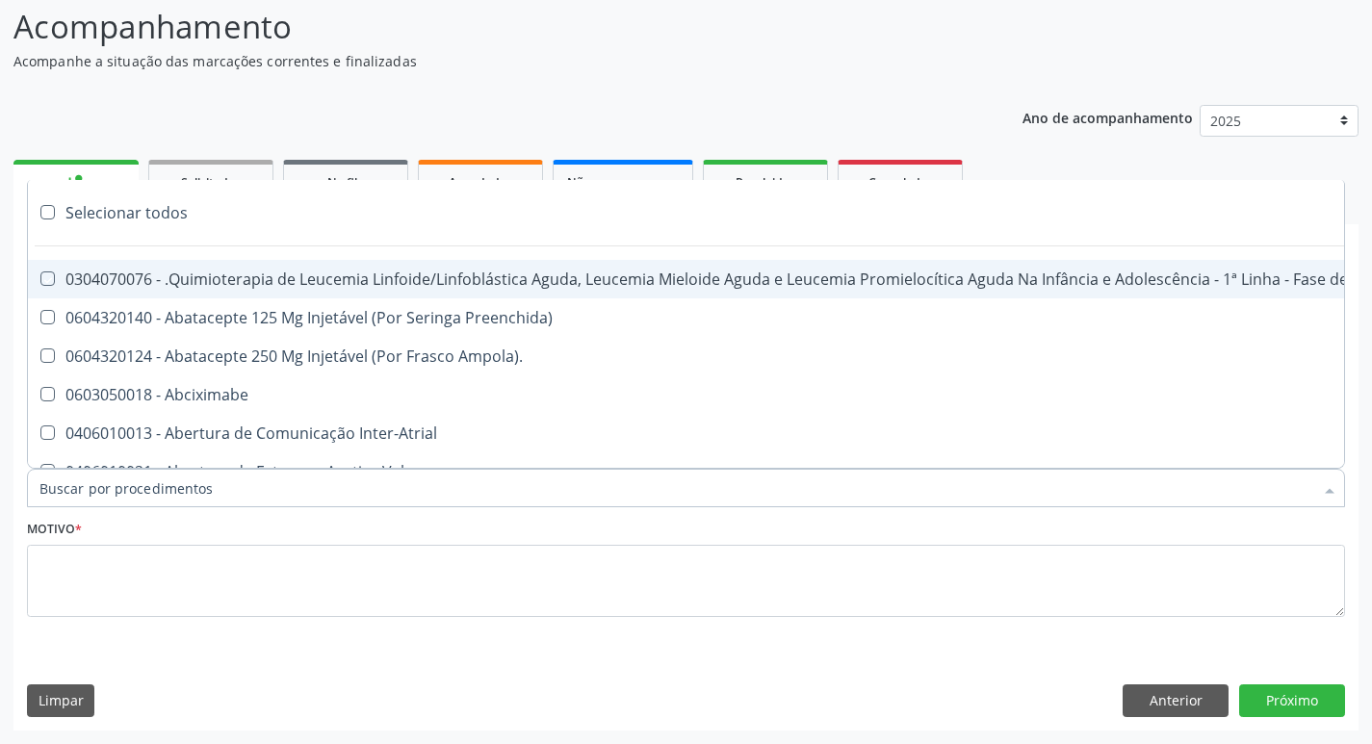
checkbox Medicamento\(S\) "true"
checkbox Parenteral\) "true"
checkbox Endovenosa "true"
checkbox Intramuscular "true"
checkbox Oral "true"
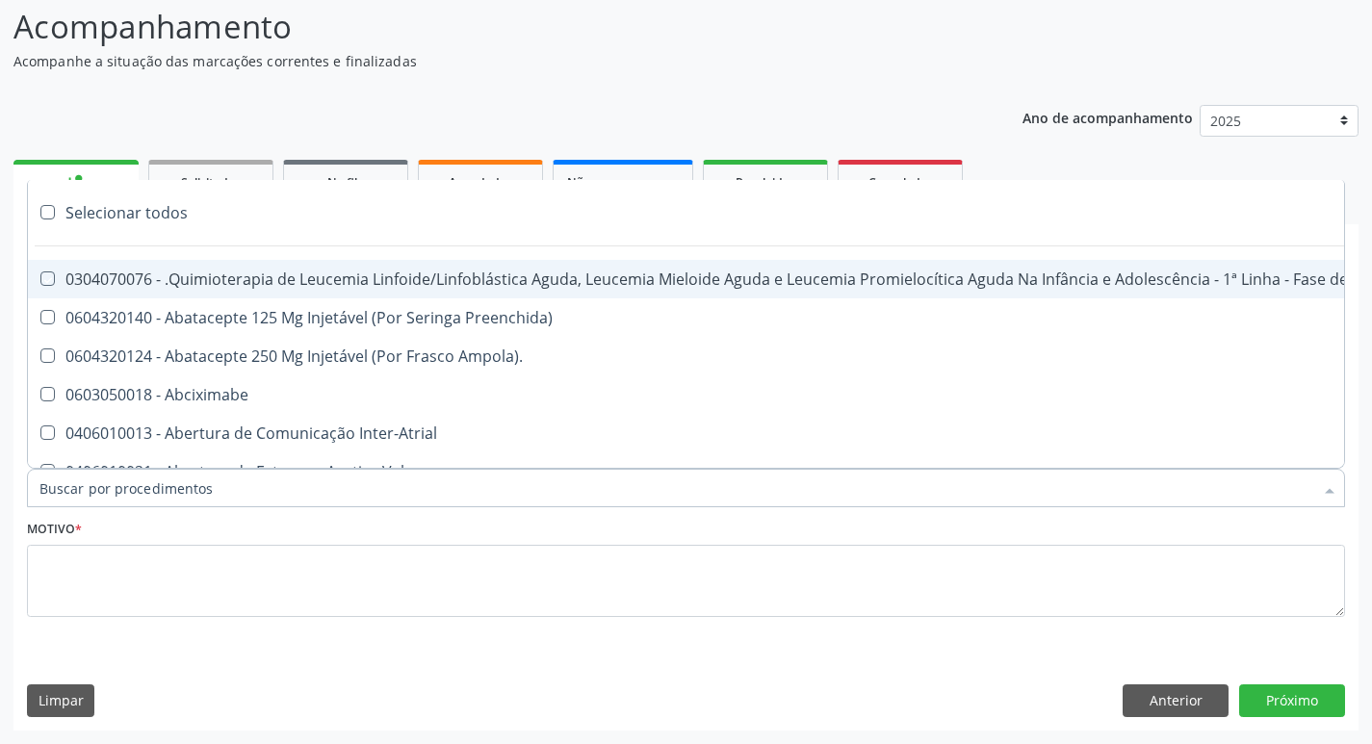
checkbox \(Sc\) "true"
checkbox Sífilis "true"
checkbox A "true"
checkbox Terapeutica "true"
checkbox Arterial "true"
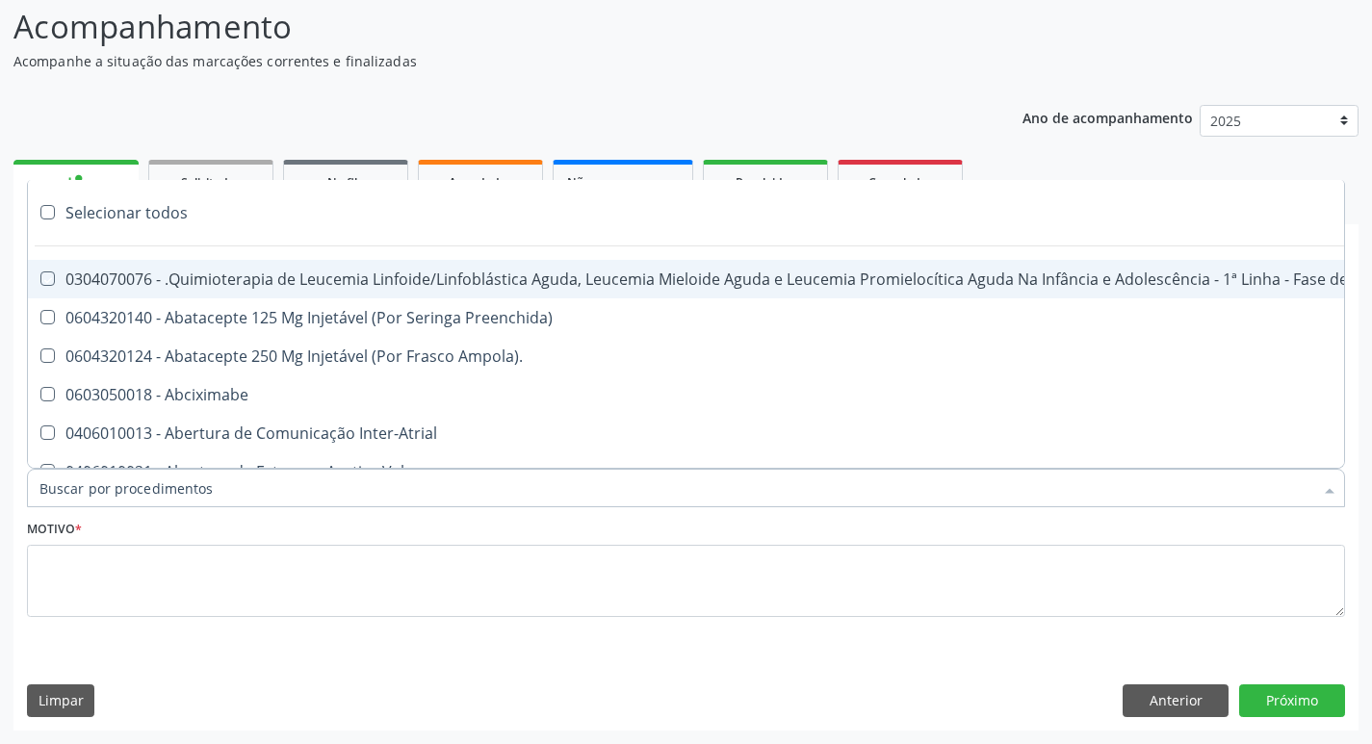
checkbox Temperatura "true"
checkbox Transeptal "true"
checkbox Cnrac\) "true"
checkbox Paciente "true"
checkbox Cnrac\) "true"
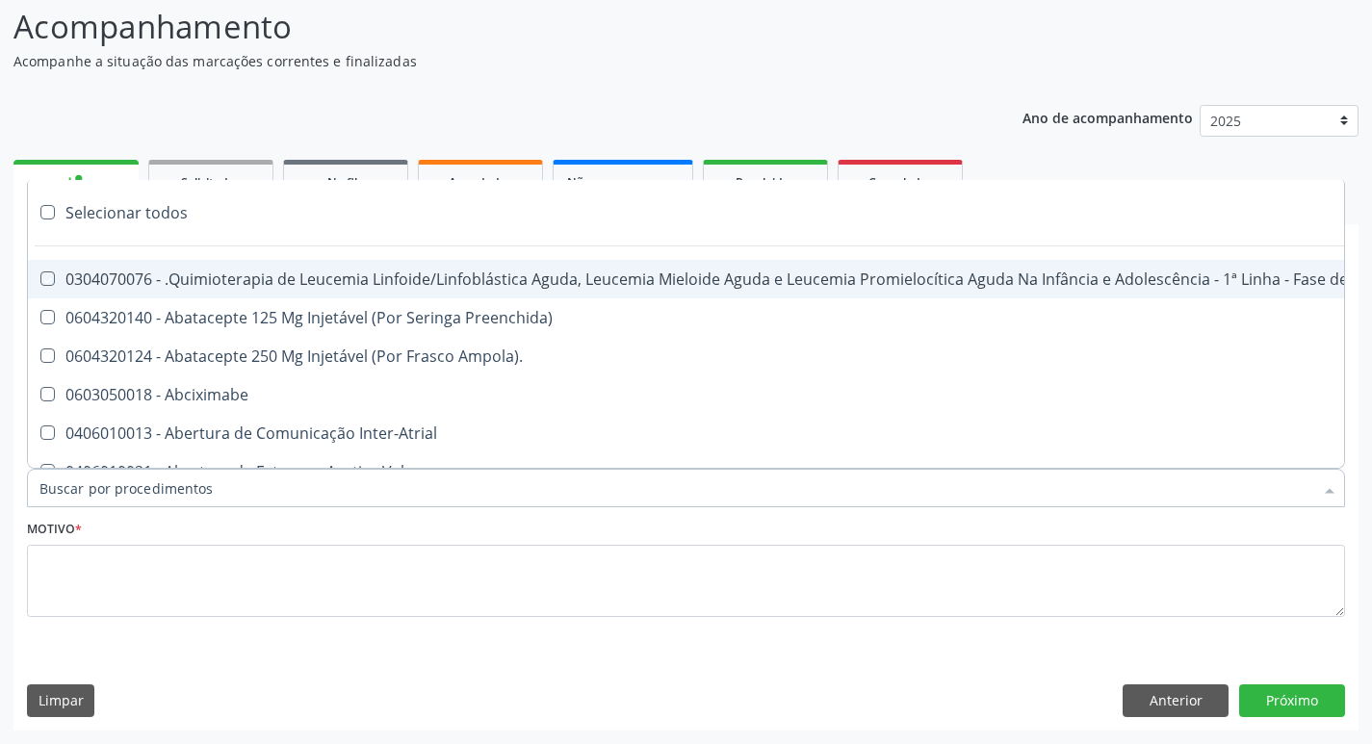
checkbox S\/Pernoite "true"
checkbox Pernoite "true"
checkbox Acompanhante "true"
checkbox Agudizadas "true"
checkbox Oclusal "true"
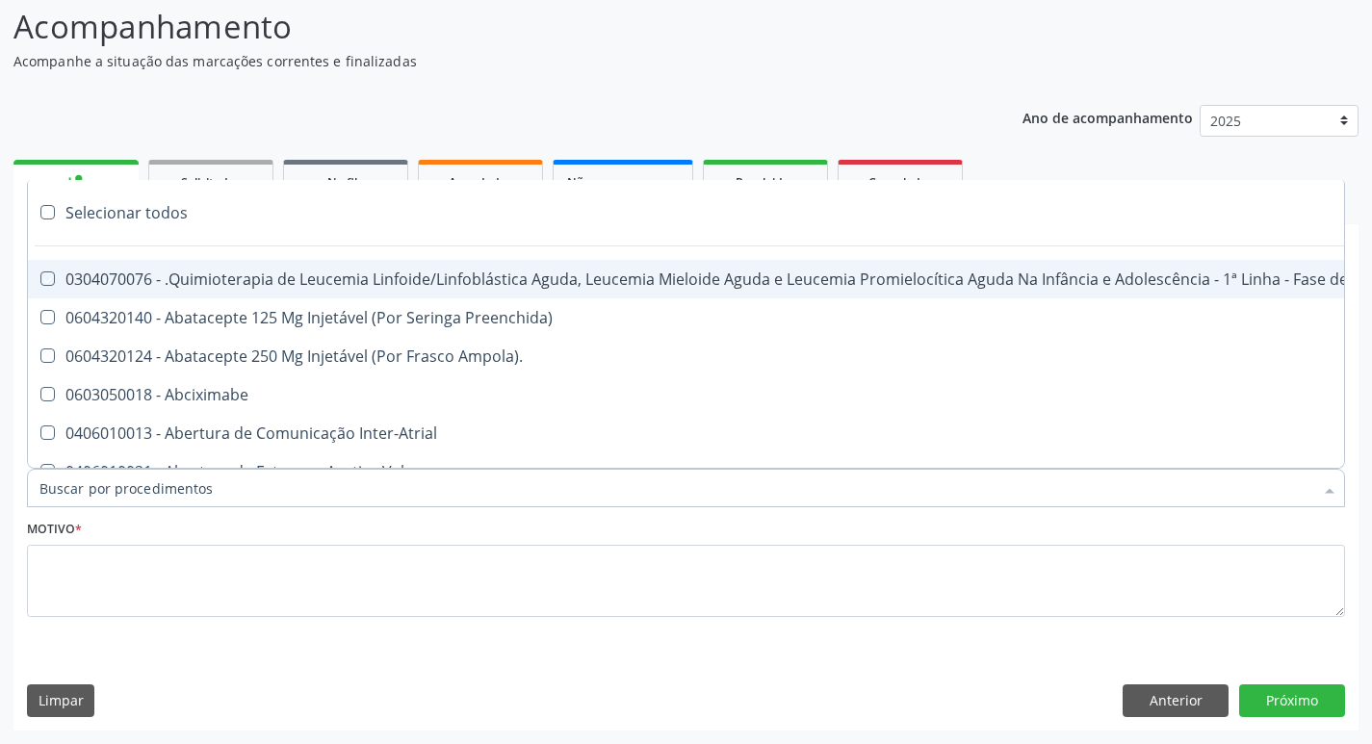
checkbox Vaginal "true"
checkbox Ml\) "true"
checkbox Hepático "true"
checkbox Angiografico\) "true"
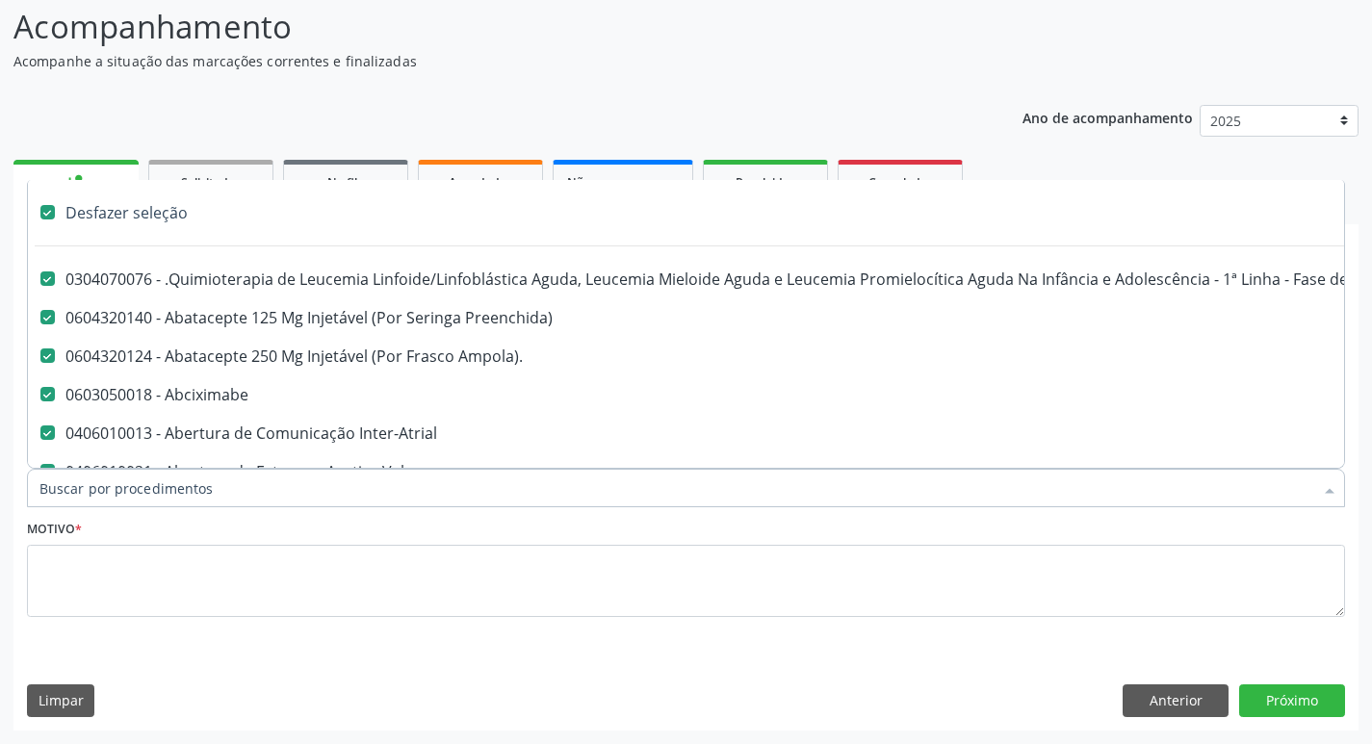
click at [44, 214] on label at bounding box center [47, 212] width 14 height 14
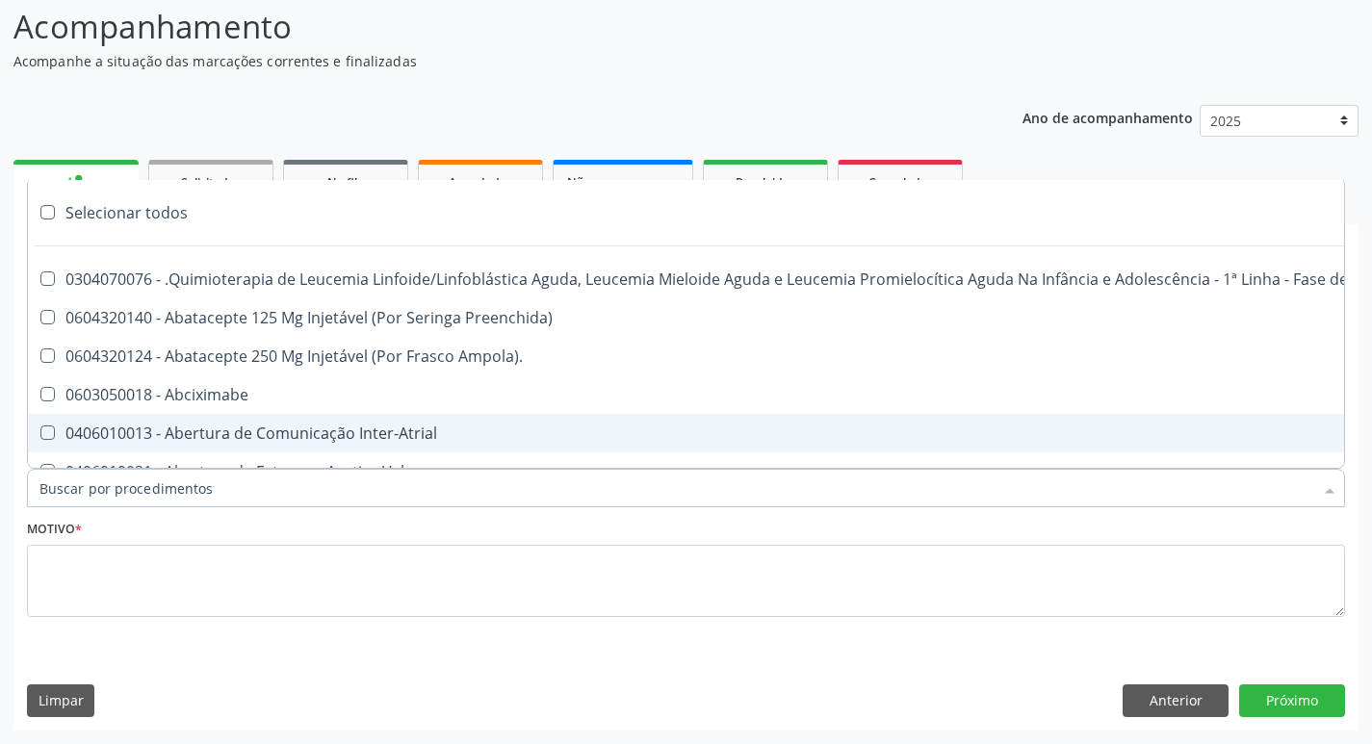
click at [112, 493] on input "Item de agendamento *" at bounding box center [675, 488] width 1273 height 39
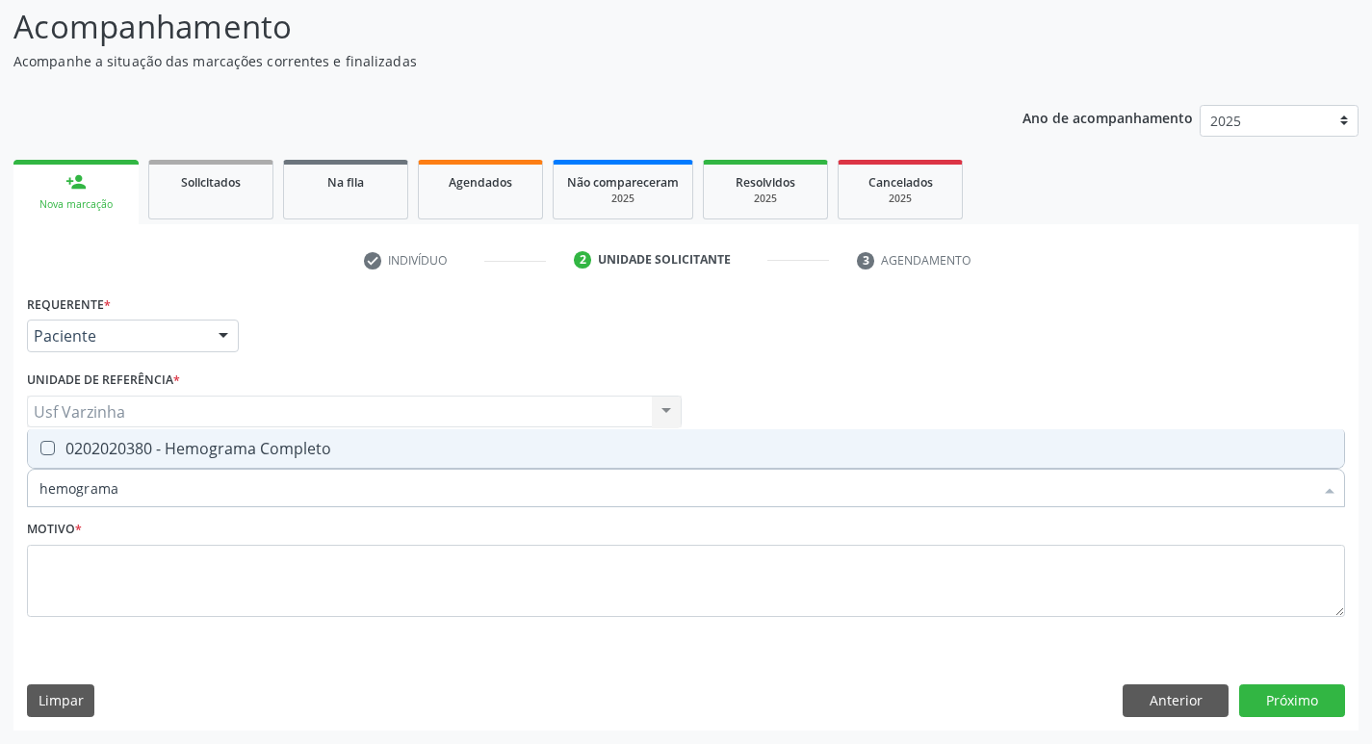
click at [49, 449] on Completo at bounding box center [47, 448] width 14 height 14
click at [40, 449] on Completo "checkbox" at bounding box center [34, 448] width 13 height 13
click at [124, 491] on input "hemograma" at bounding box center [675, 488] width 1273 height 39
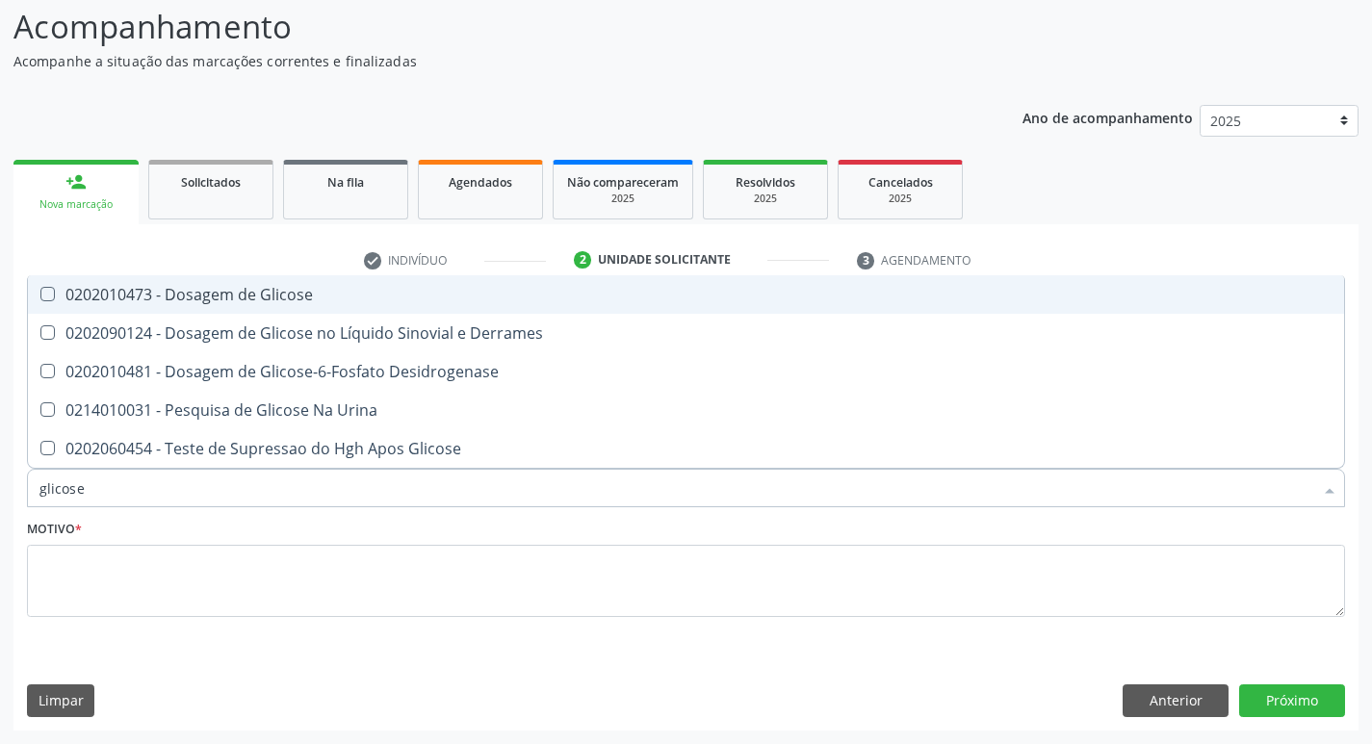
click at [121, 300] on div "0202010473 - Dosagem de Glicose" at bounding box center [685, 294] width 1293 height 15
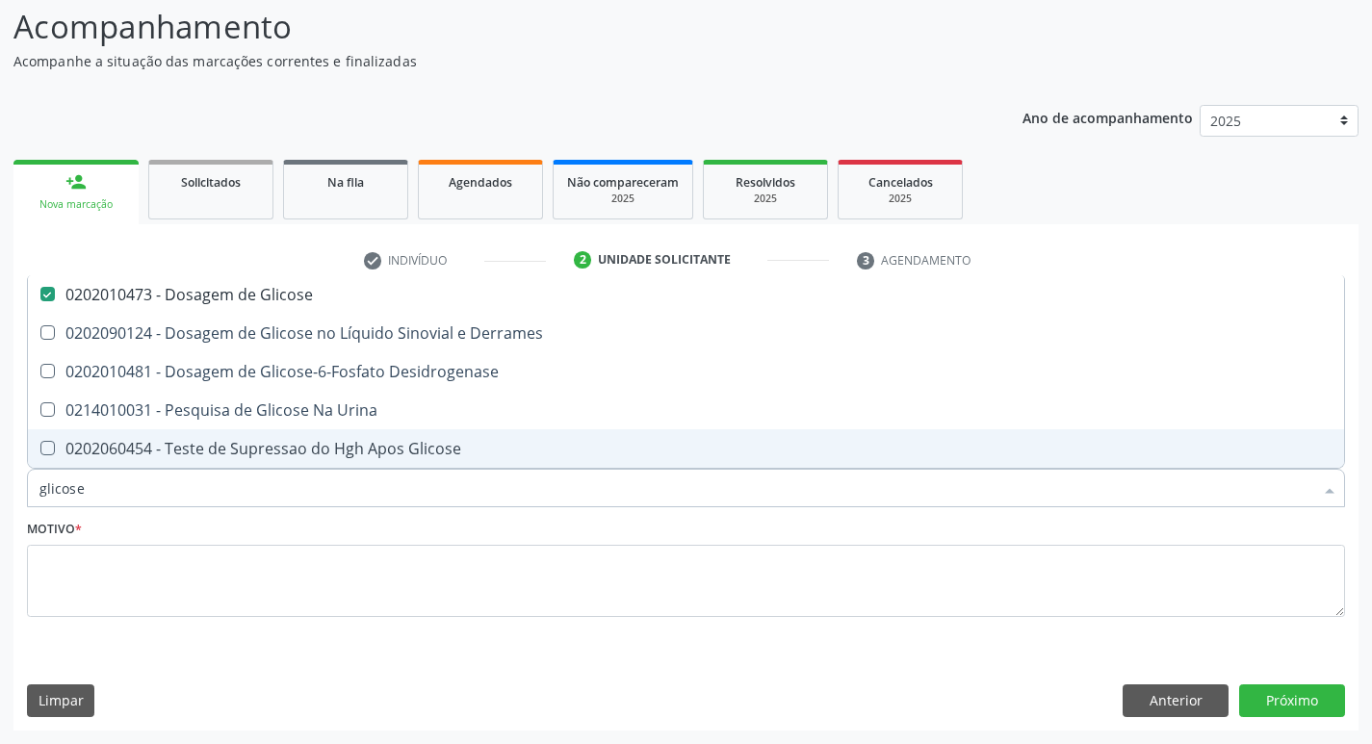
click at [110, 499] on input "glicose" at bounding box center [675, 488] width 1273 height 39
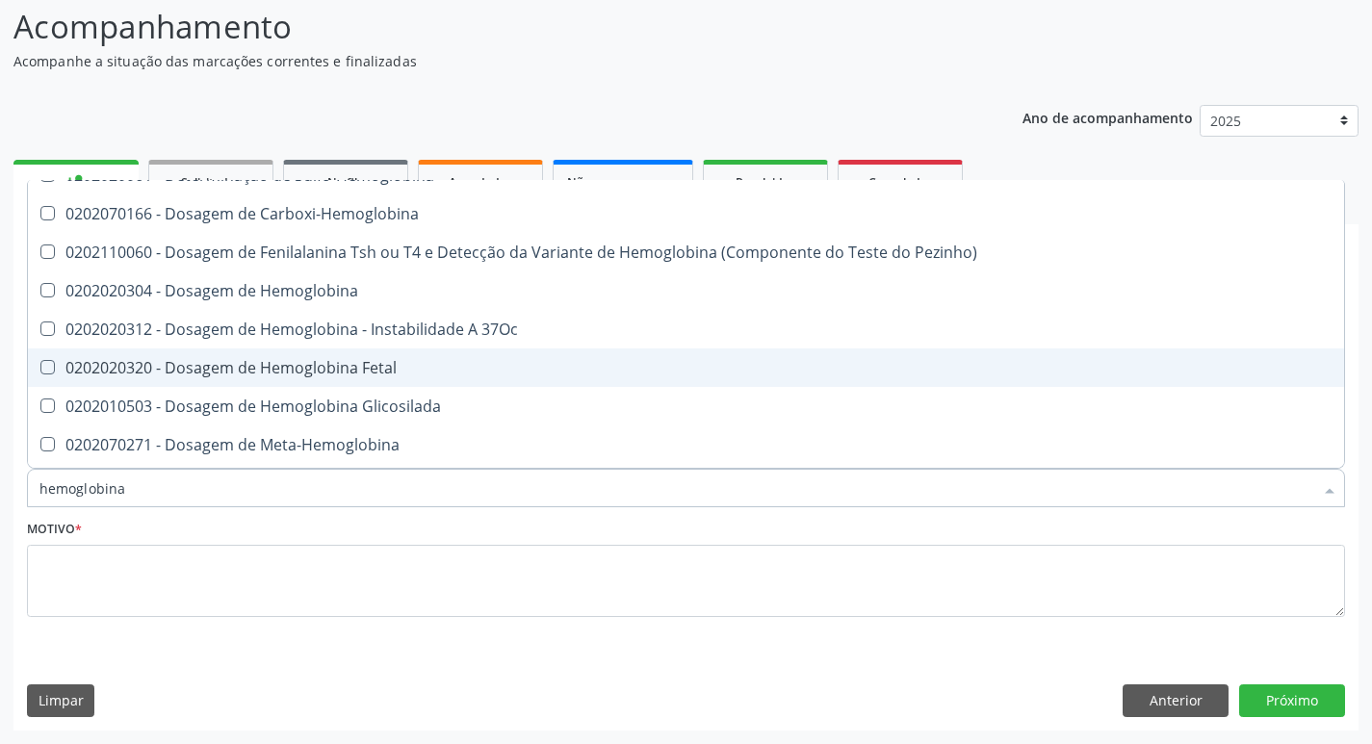
scroll to position [96, 0]
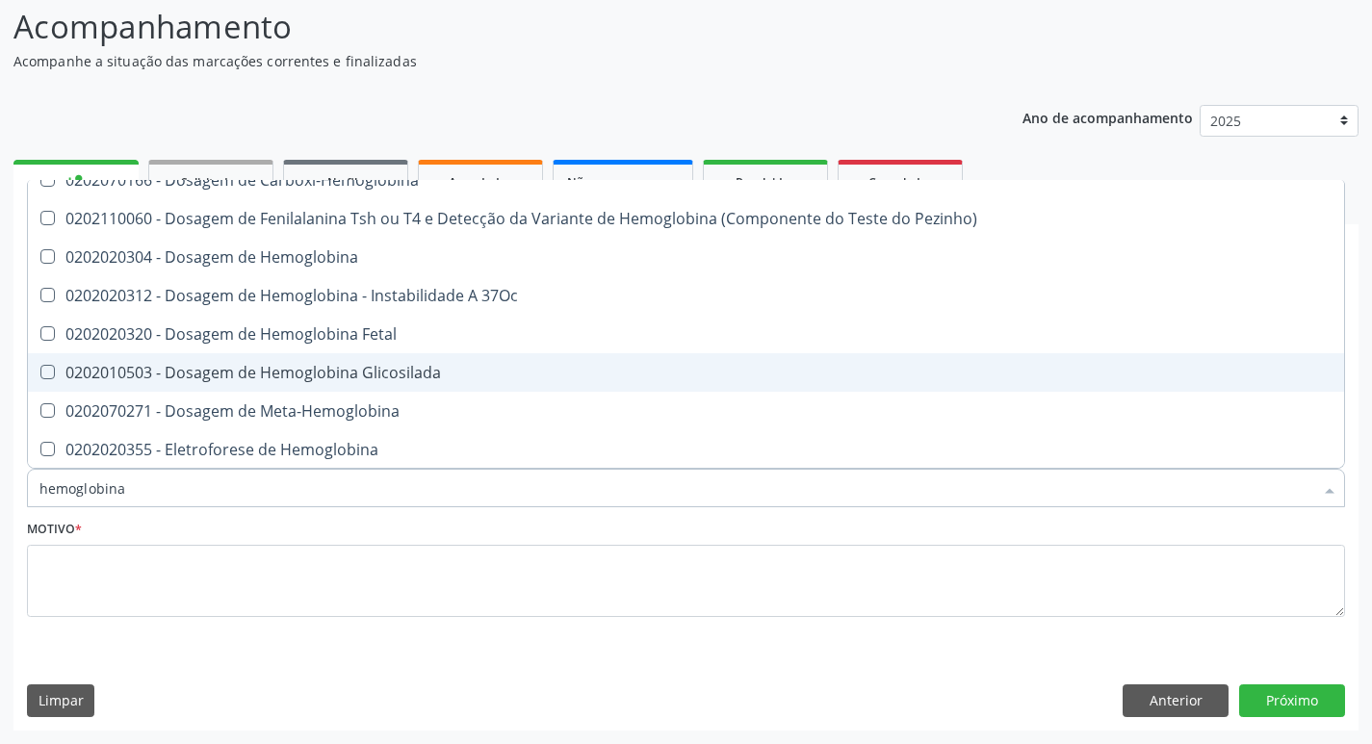
click at [96, 372] on div "0202010503 - Dosagem de Hemoglobina Glicosilada" at bounding box center [685, 372] width 1293 height 15
checkbox Glicosilada "true"
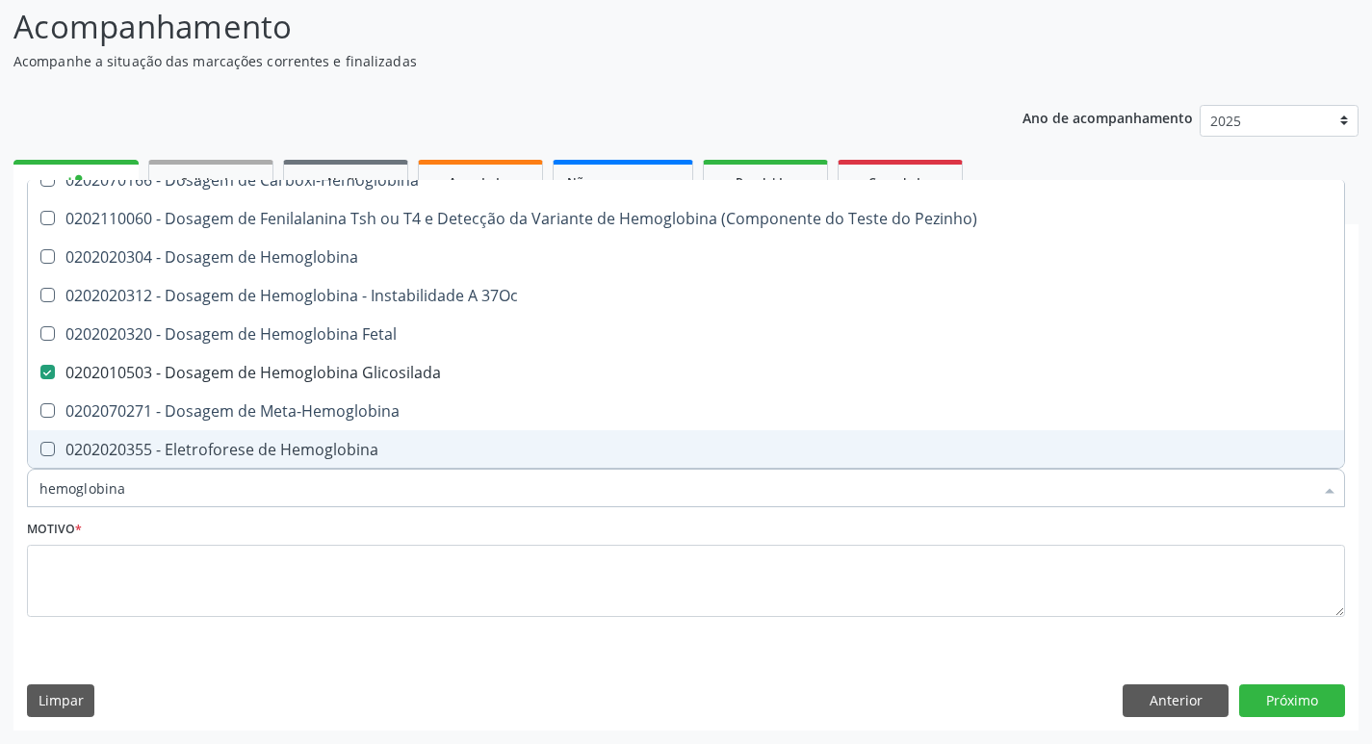
click at [126, 497] on input "hemoglobina" at bounding box center [675, 488] width 1273 height 39
type input "hemoglobin"
checkbox Glicosilada "false"
checkbox Hematocrito\) "true"
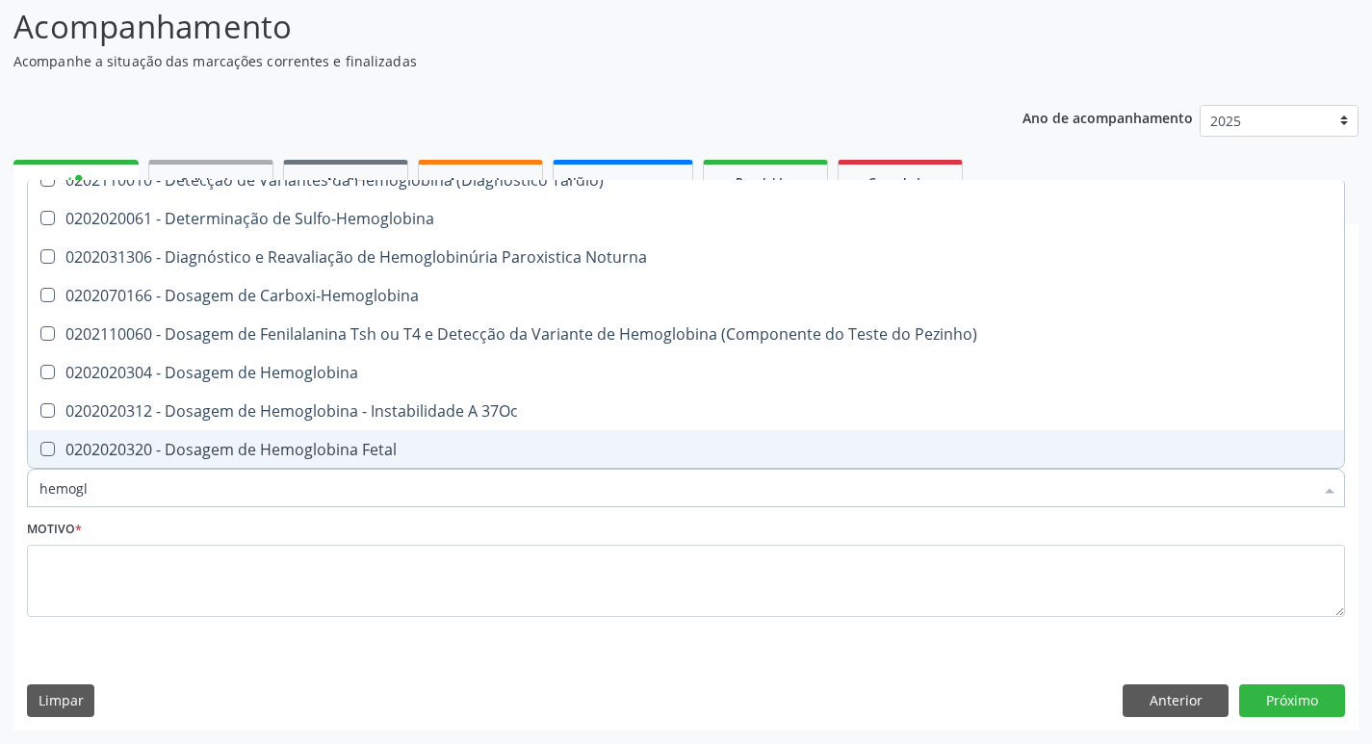
type input "hemog"
checkbox S "true"
type input "hemo"
checkbox Glicosilada "false"
checkbox Completo "false"
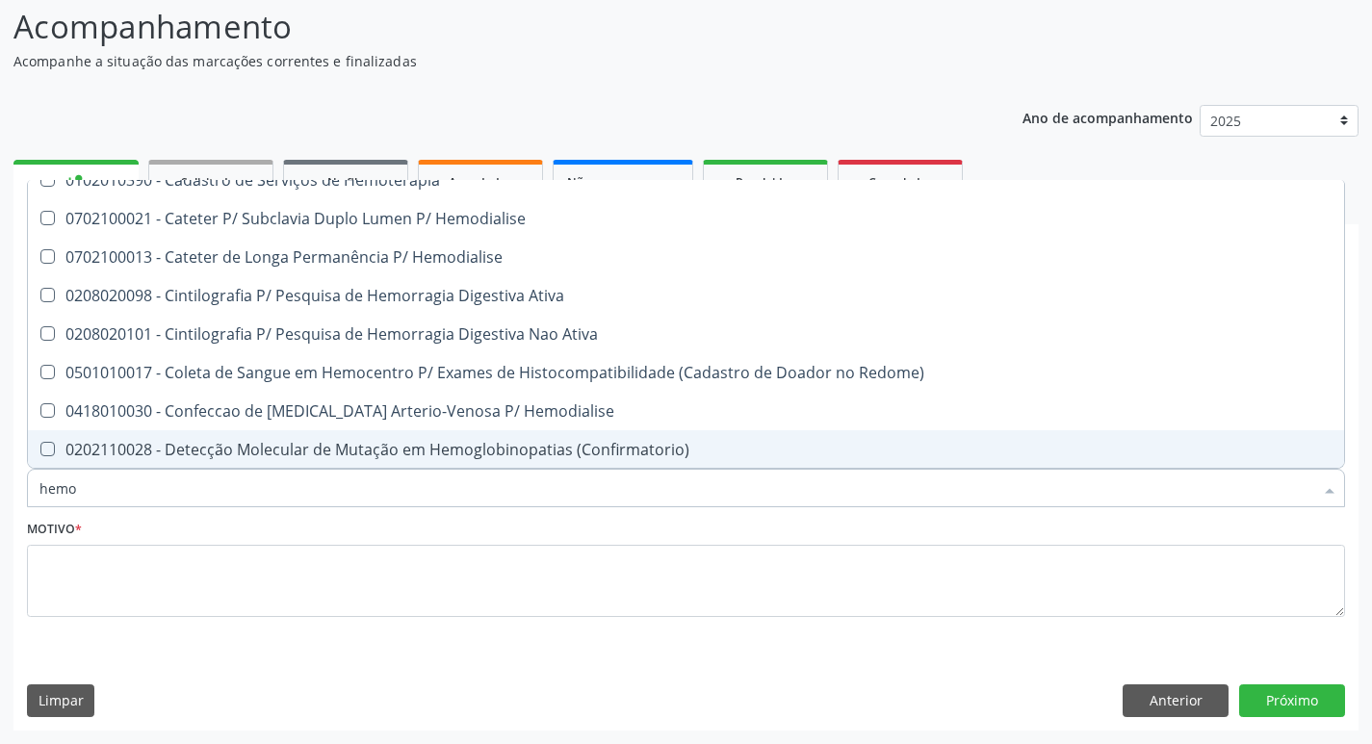
type input "hem"
checkbox Glicosilada "false"
checkbox Semana\) "true"
checkbox Completo "false"
checkbox Elástica "true"
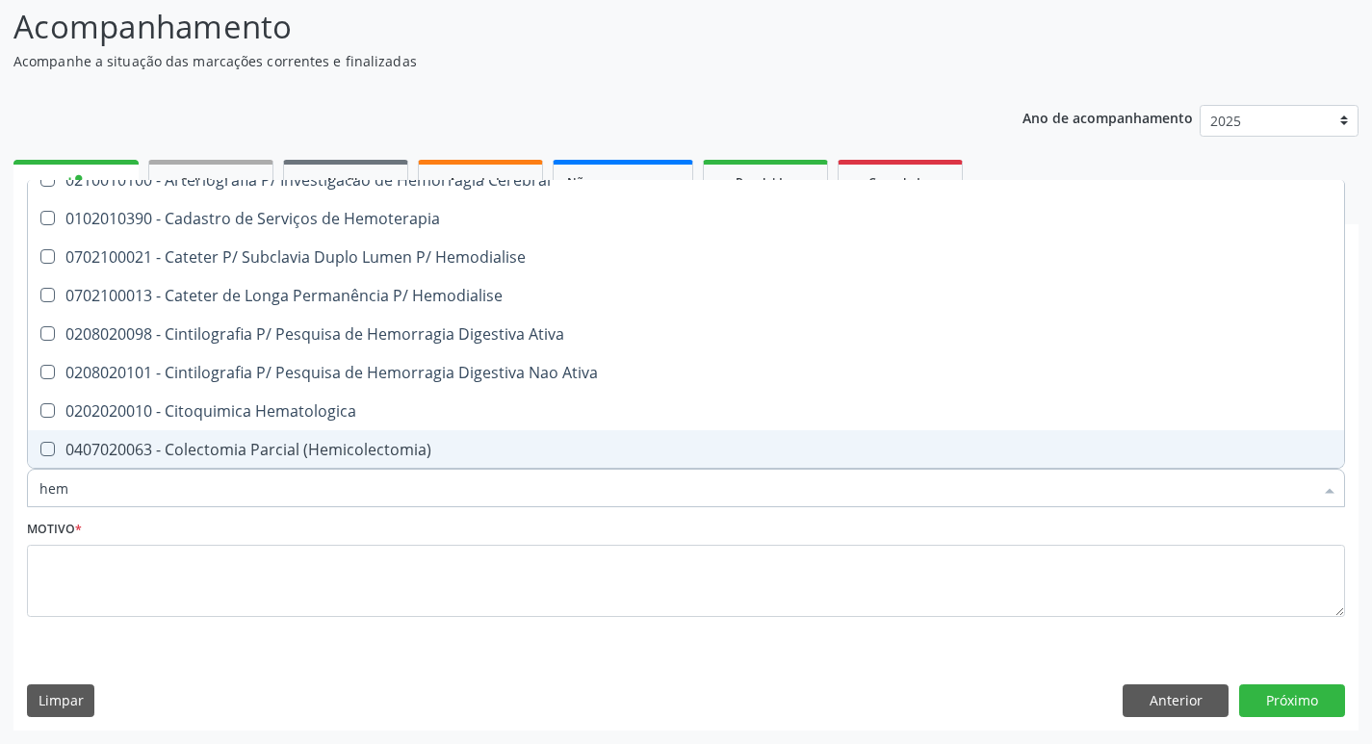
type input "he"
checkbox Glicosilada "false"
checkbox Hematocrito "true"
checkbox Completo "false"
checkbox Orgaos "true"
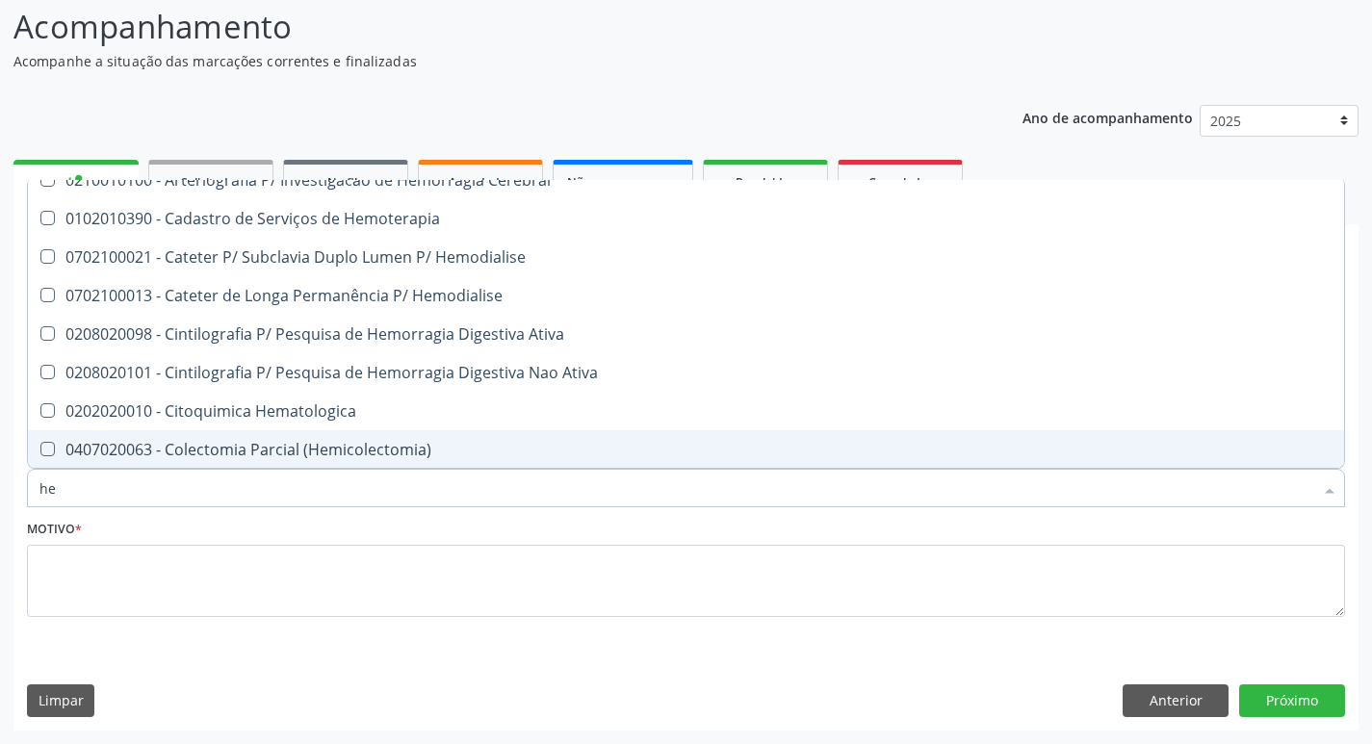
type input "h"
checkbox Hematocrito "false"
checkbox Orgaos "false"
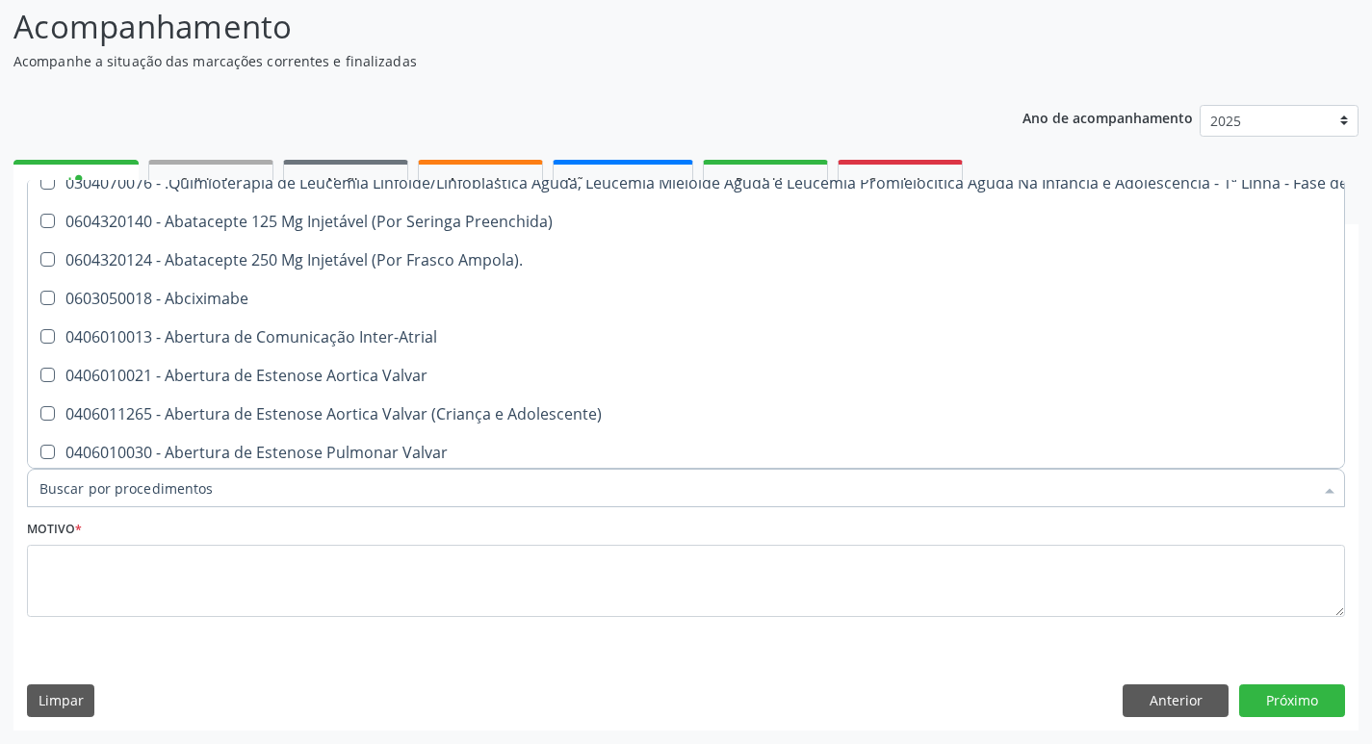
checkbox B "false"
checkbox Fibrinogênio "false"
checkbox Queimado "false"
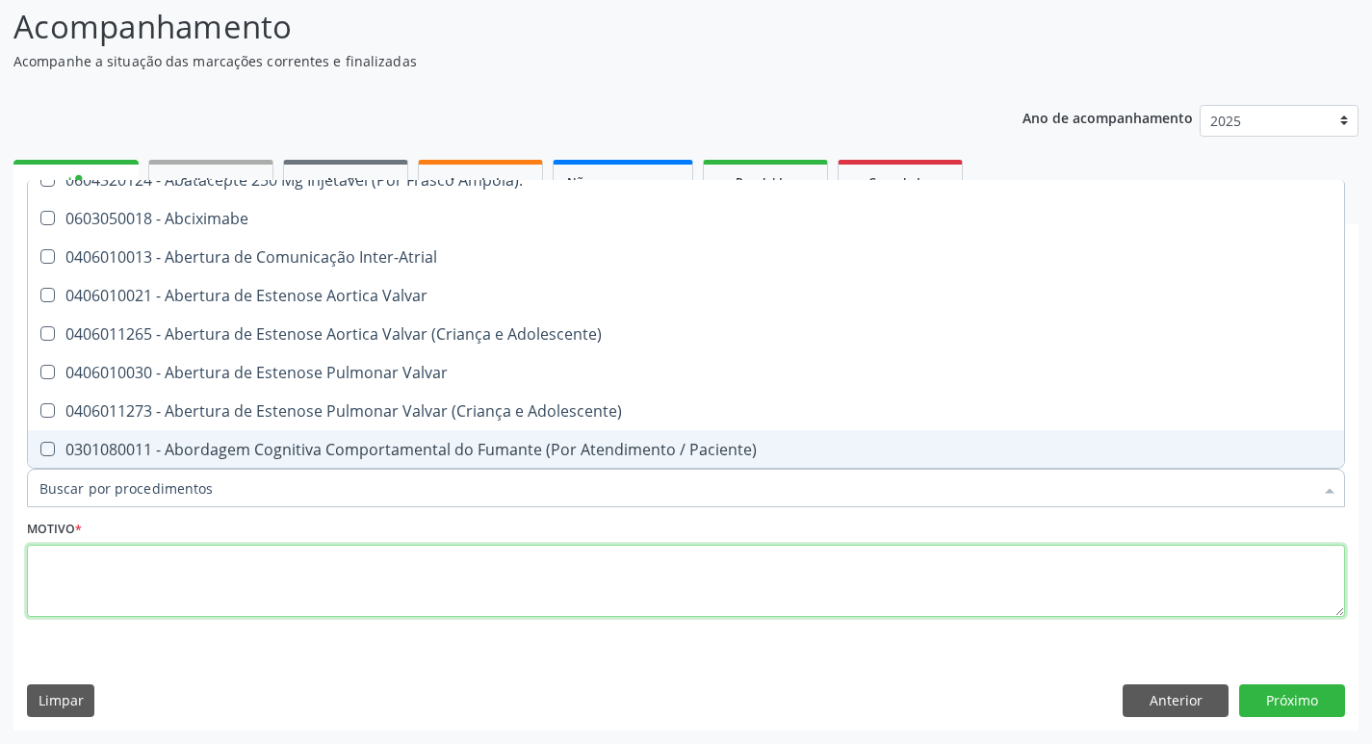
click at [91, 576] on textarea at bounding box center [686, 581] width 1318 height 73
checkbox Preenchida\) "true"
checkbox Ampola\)\ "true"
checkbox Abciximabe "true"
checkbox Inter-Atrial "true"
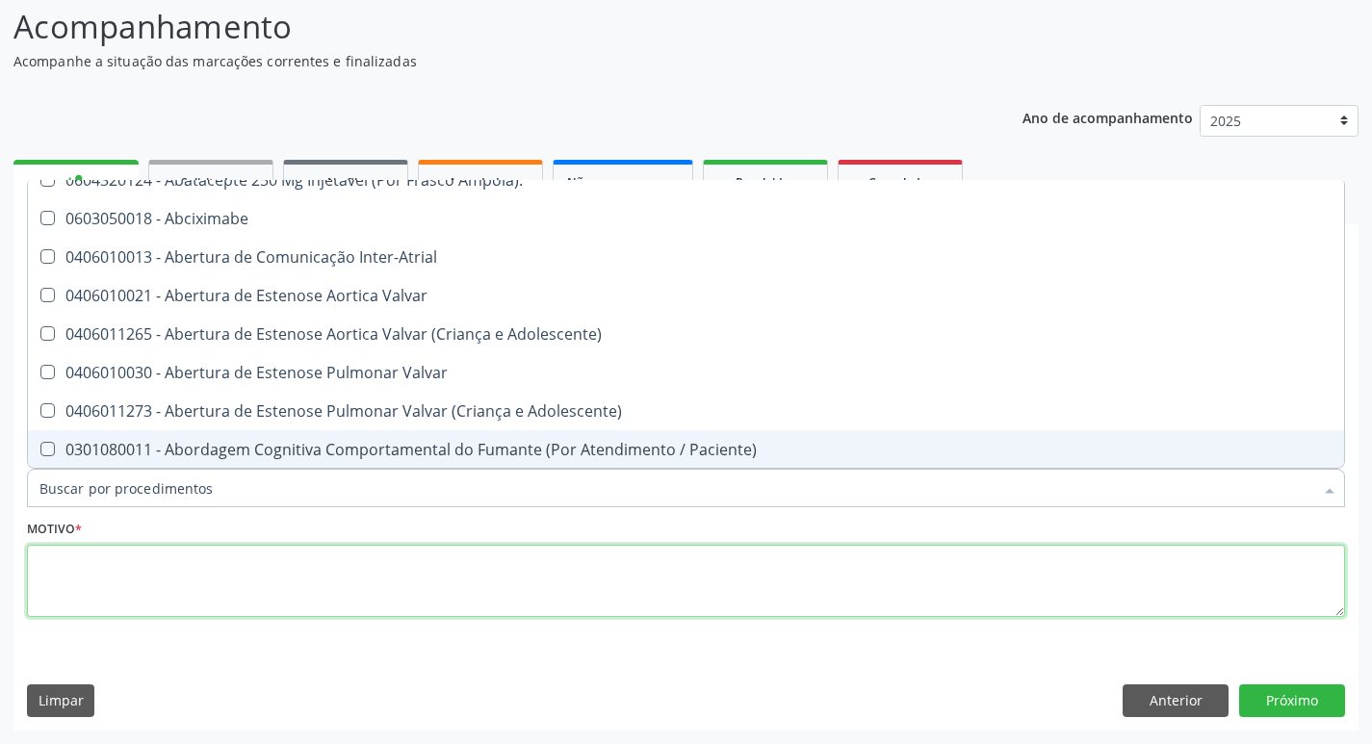
checkbox Valvar "true"
checkbox Adolescente\) "true"
checkbox Valvar "true"
checkbox Adolescente\) "true"
checkbox Paciente\) "true"
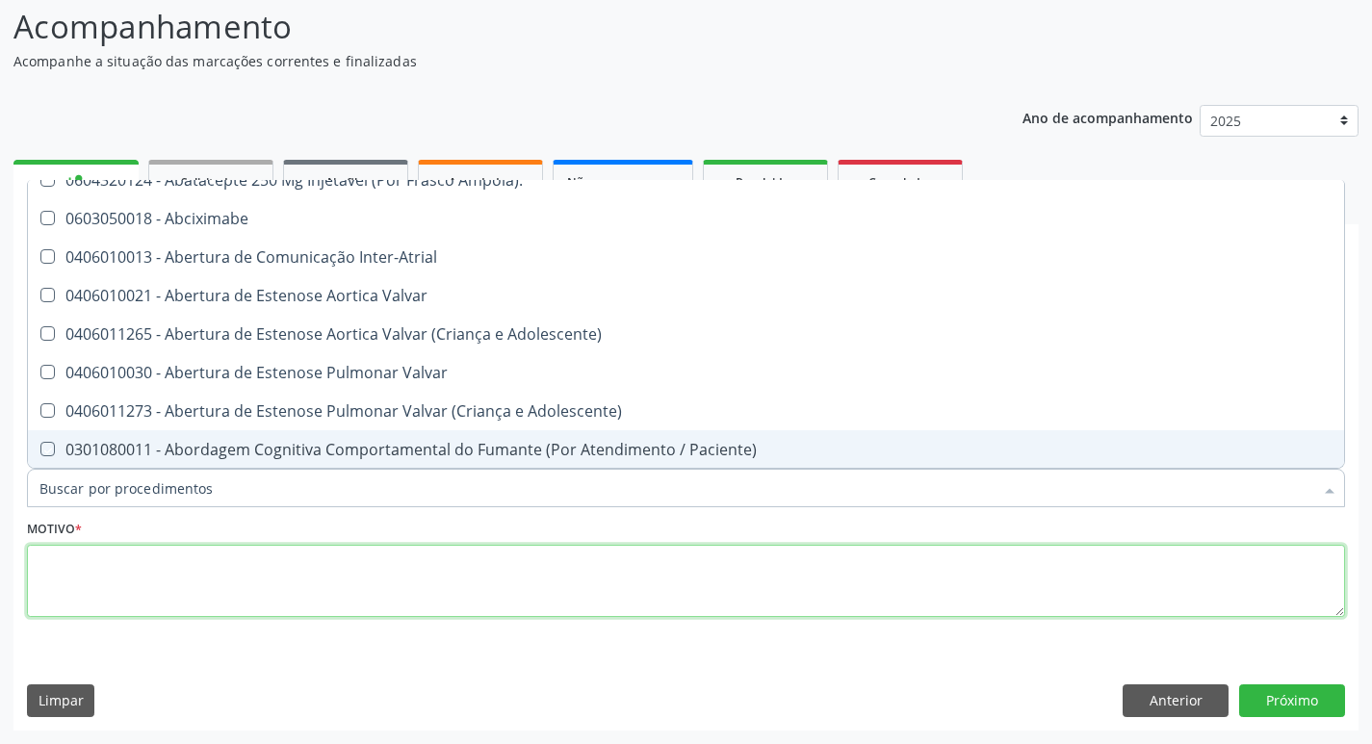
checkbox Dente\) "true"
checkbox Comprimido\) "true"
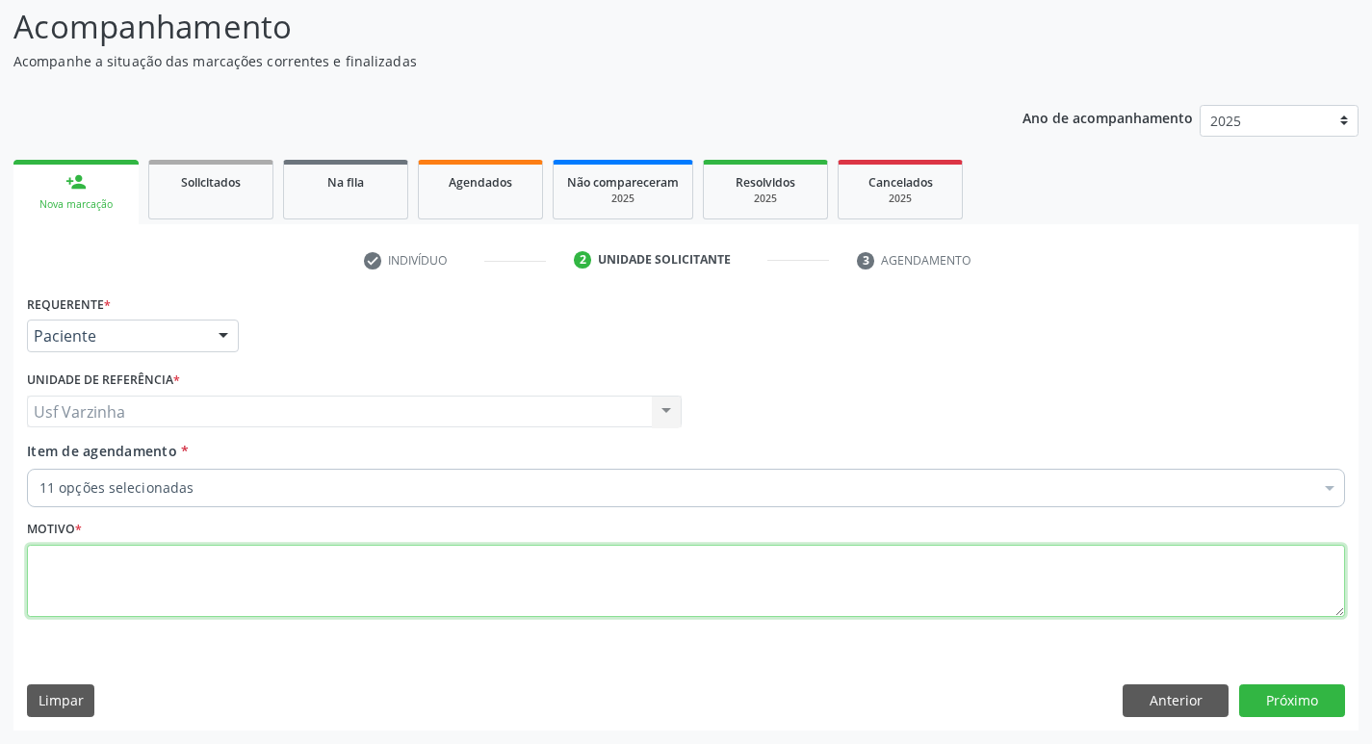
scroll to position [0, 0]
type textarea "rastreio"
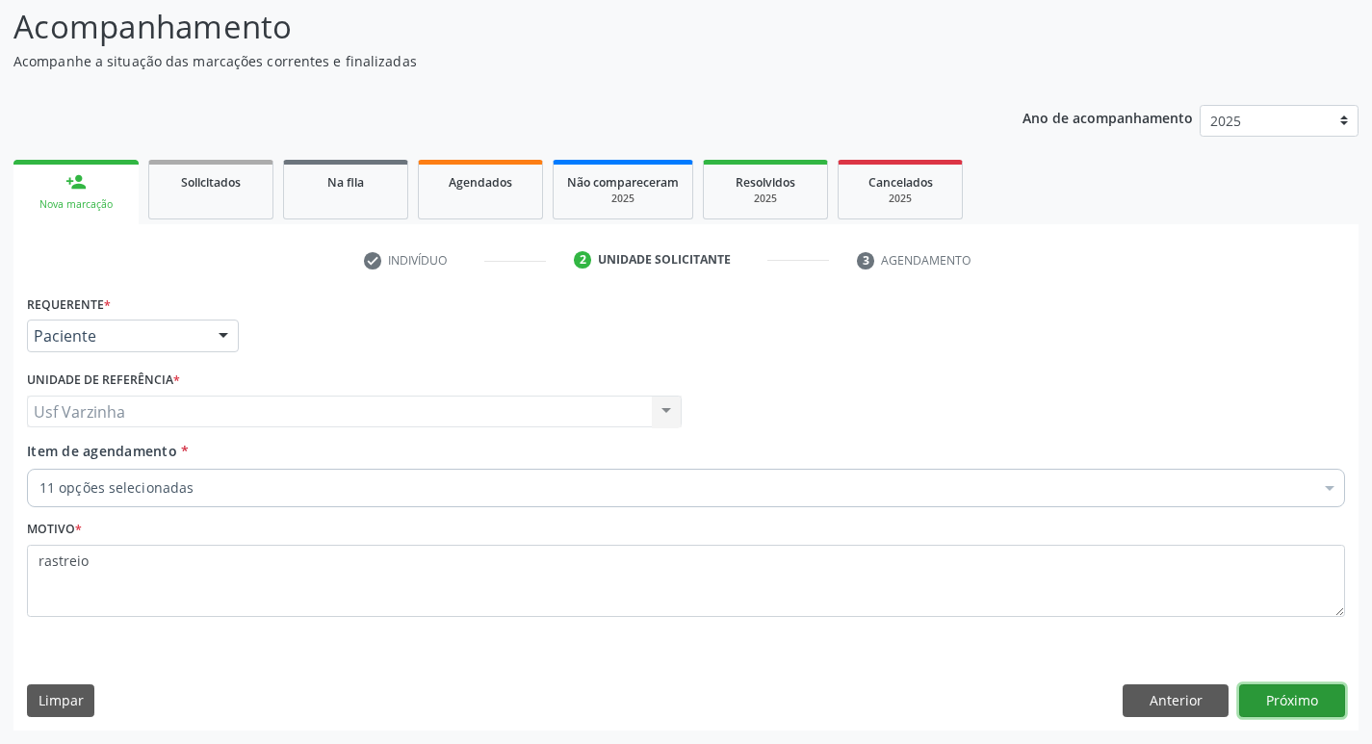
click at [1316, 707] on button "Próximo" at bounding box center [1292, 700] width 106 height 33
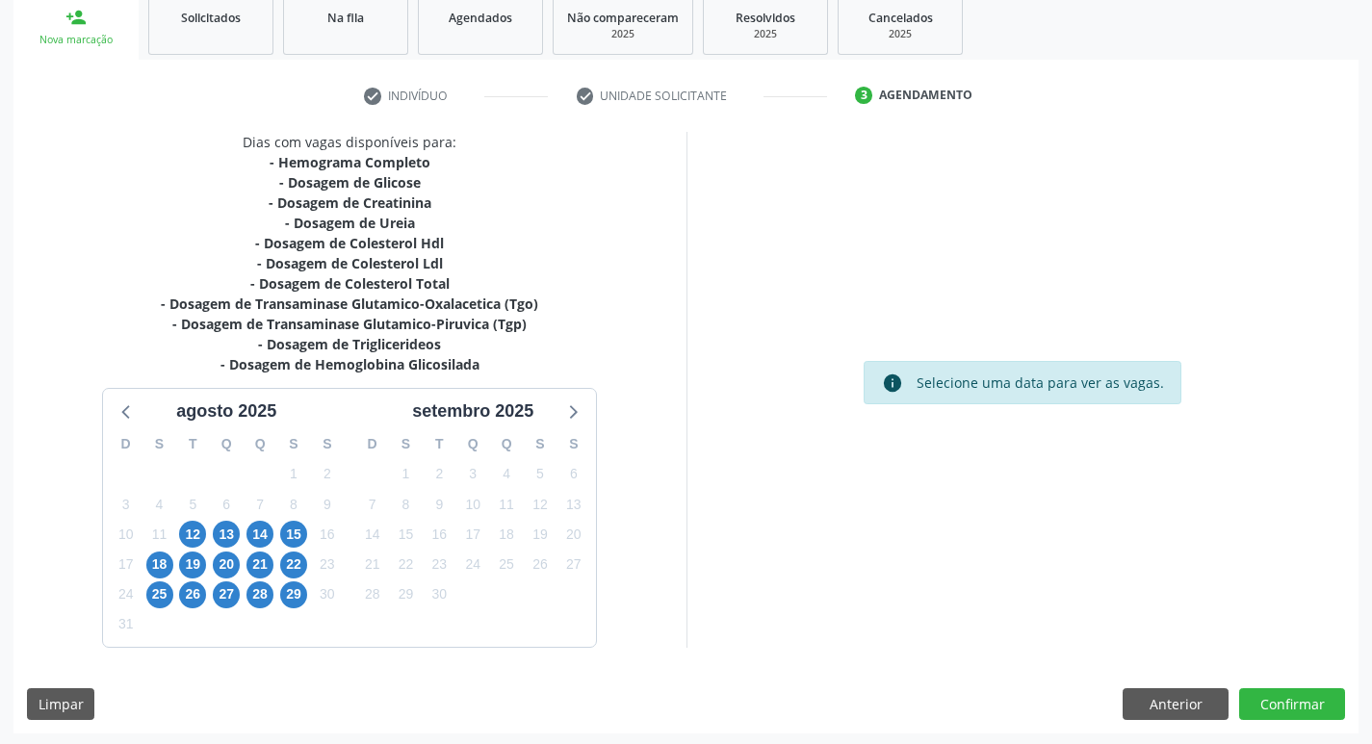
scroll to position [295, 0]
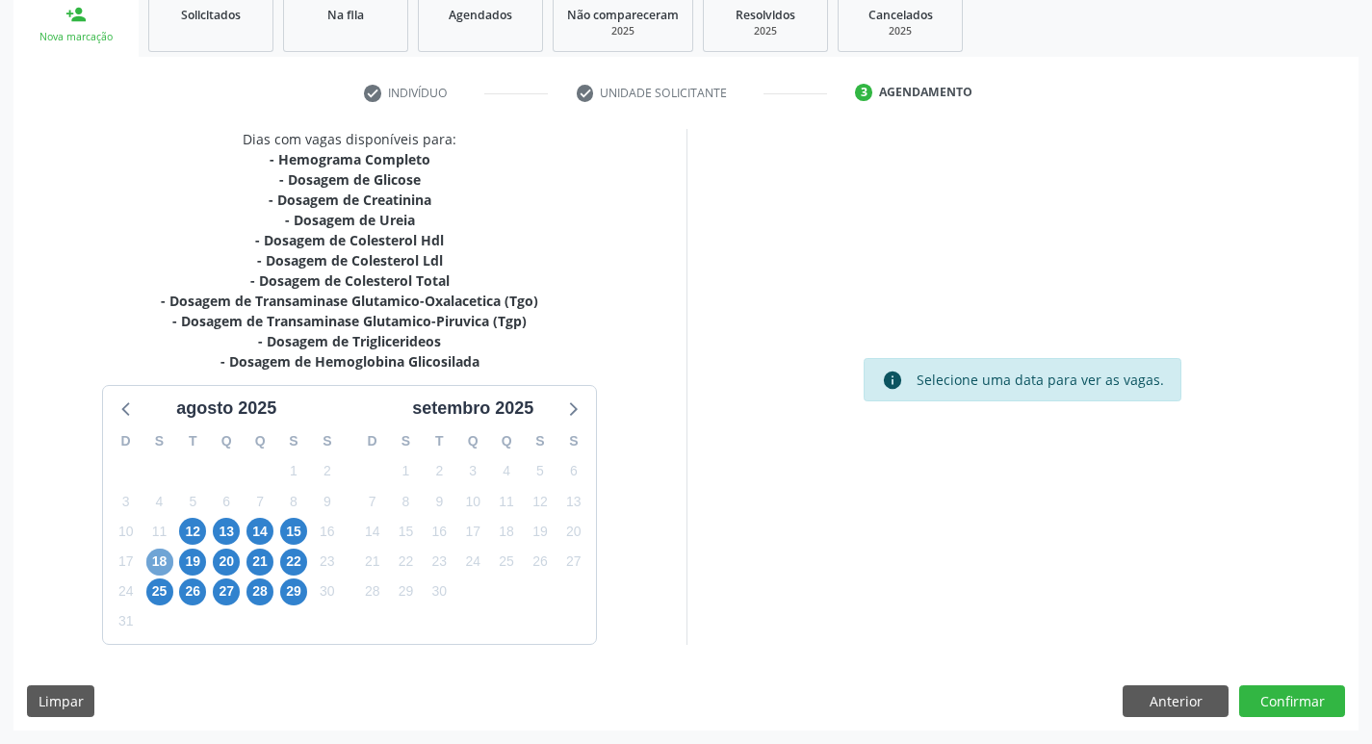
click at [150, 570] on span "18" at bounding box center [159, 562] width 27 height 27
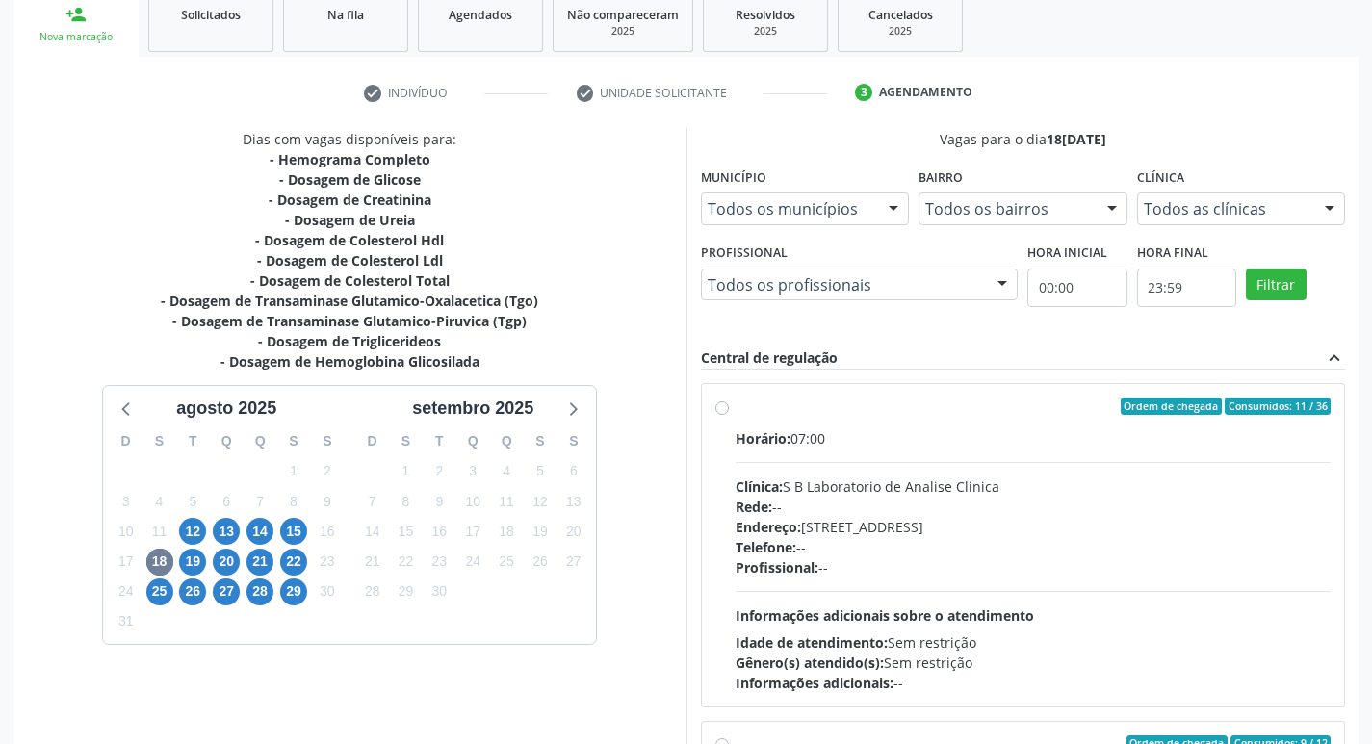
click at [735, 409] on label "Ordem de chegada Consumidos: 11 / 36 Horário: 07:00 Clínica: S B Laboratorio de…" at bounding box center [1033, 545] width 596 height 295
click at [718, 409] on input "Ordem de chegada Consumidos: 11 / 36 Horário: 07:00 Clínica: S B Laboratorio de…" at bounding box center [721, 406] width 13 height 17
radio input "true"
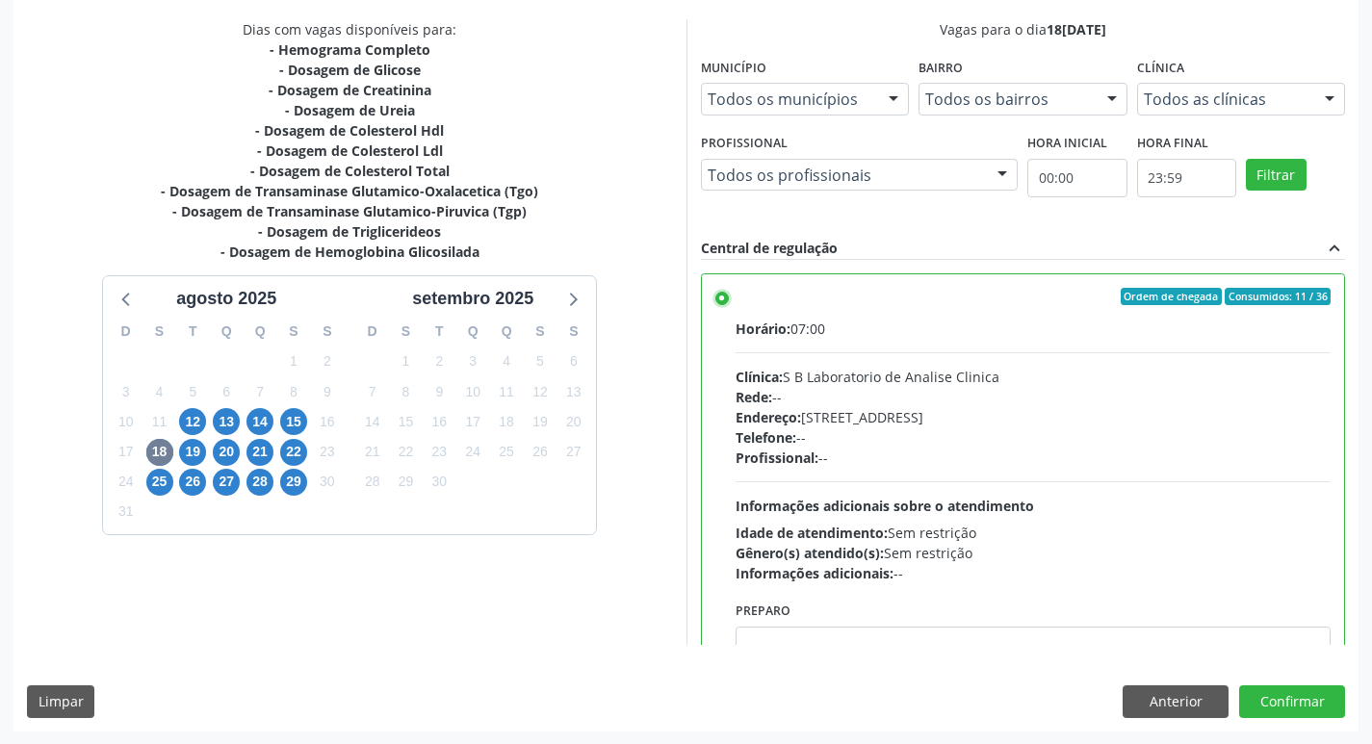
scroll to position [406, 0]
click at [1312, 705] on button "Confirmar" at bounding box center [1292, 700] width 106 height 33
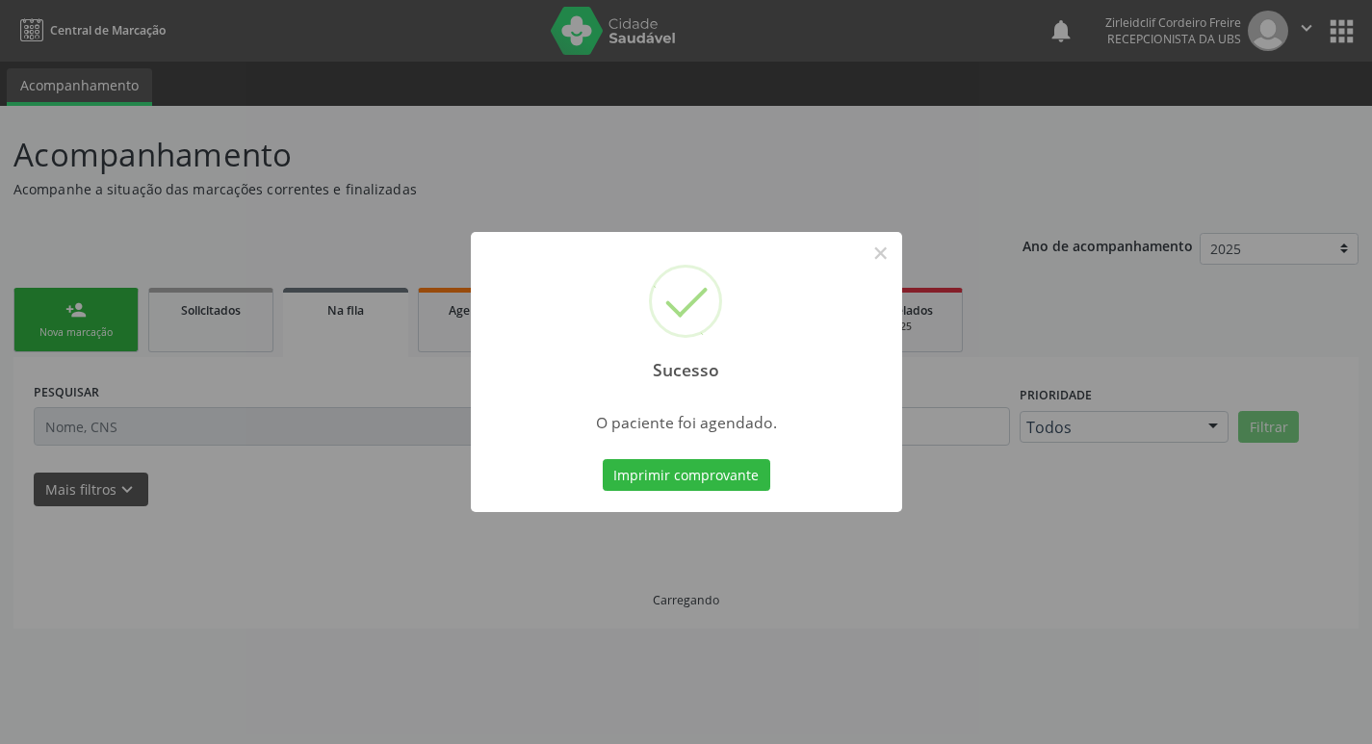
scroll to position [0, 0]
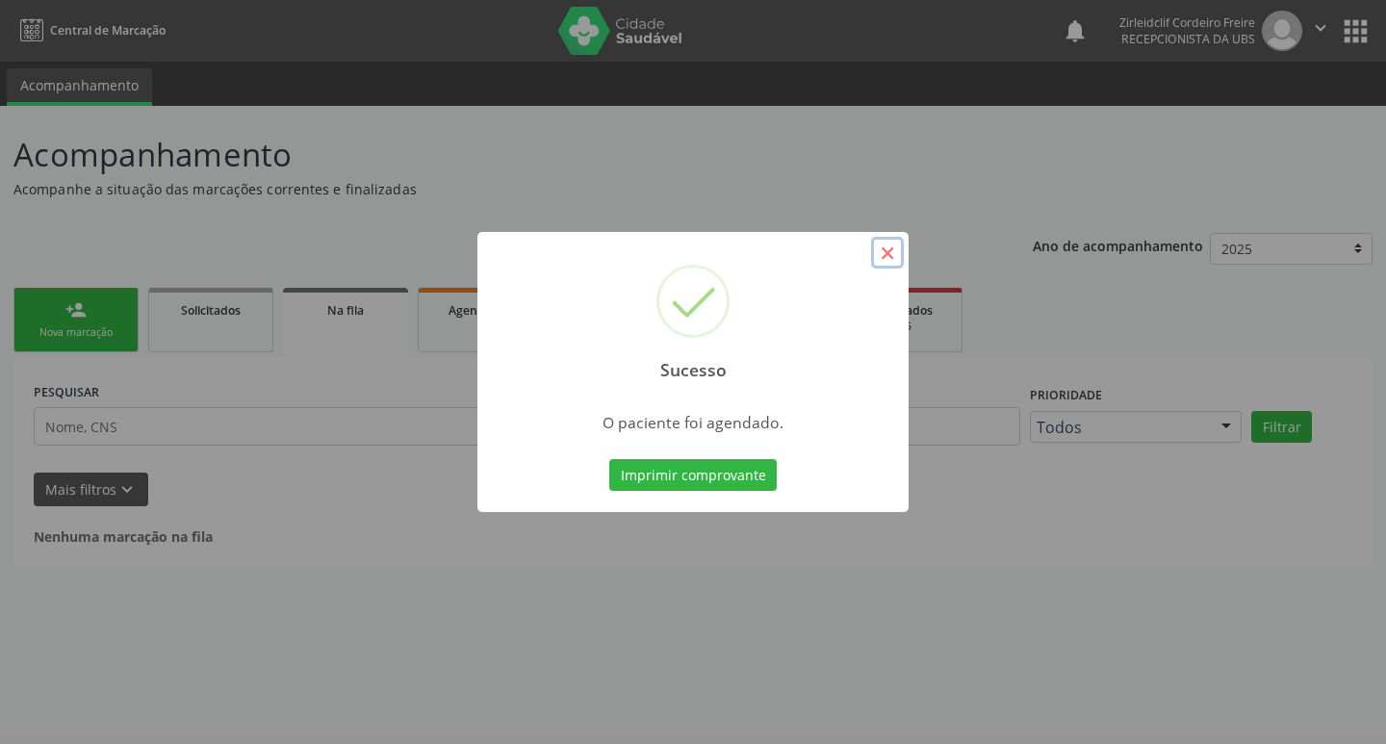
click at [883, 254] on button "×" at bounding box center [887, 253] width 33 height 33
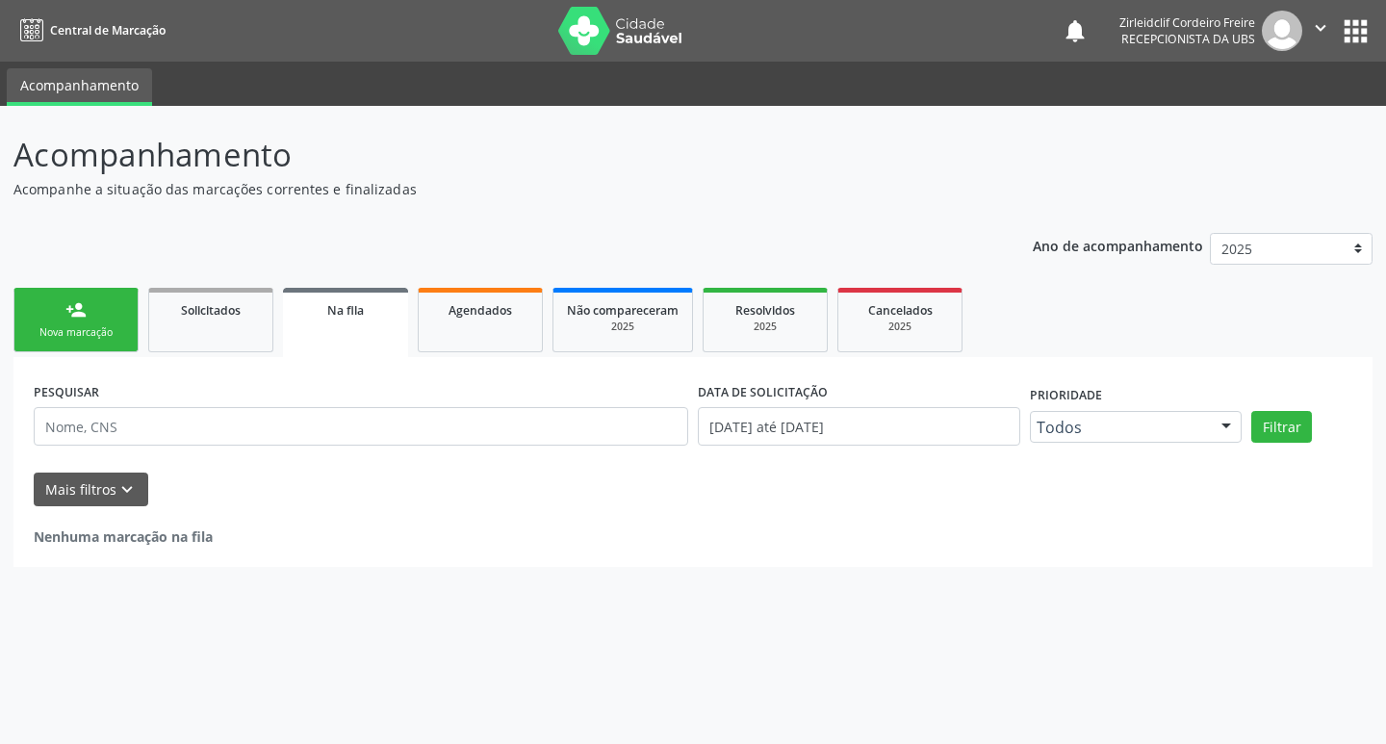
click at [89, 318] on link "person_add Nova marcação" at bounding box center [75, 320] width 125 height 64
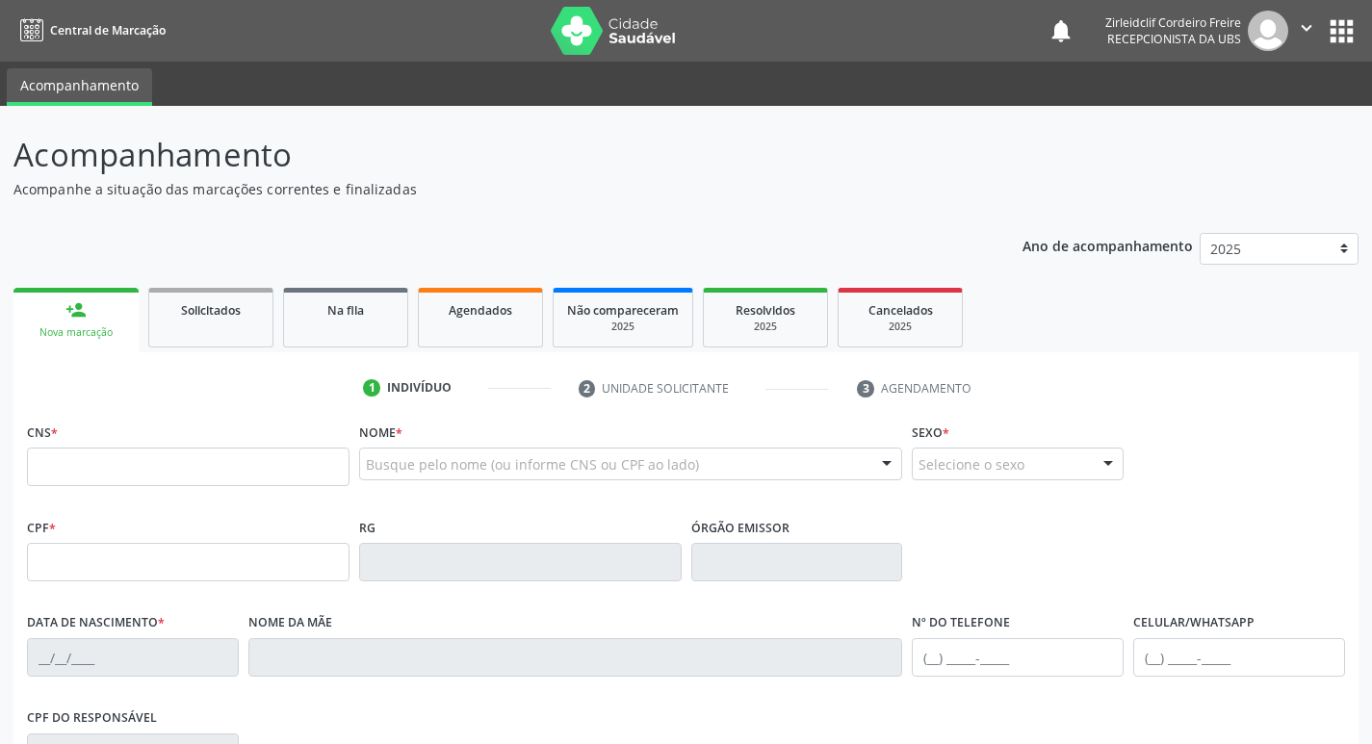
click at [552, 203] on div "Acompanhamento Acompanhe a situação das marcações correntes e finalizadas Relat…" at bounding box center [685, 580] width 1345 height 899
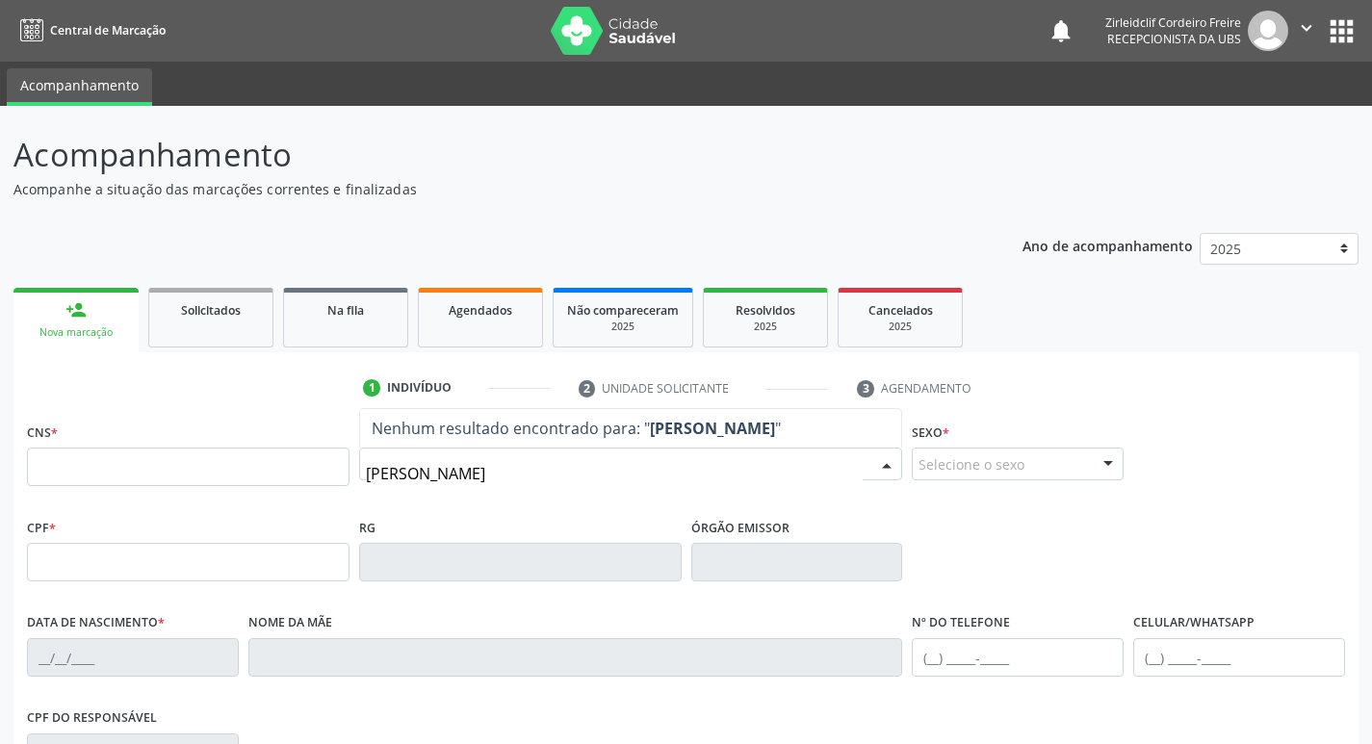
type input "[PERSON_NAME]"
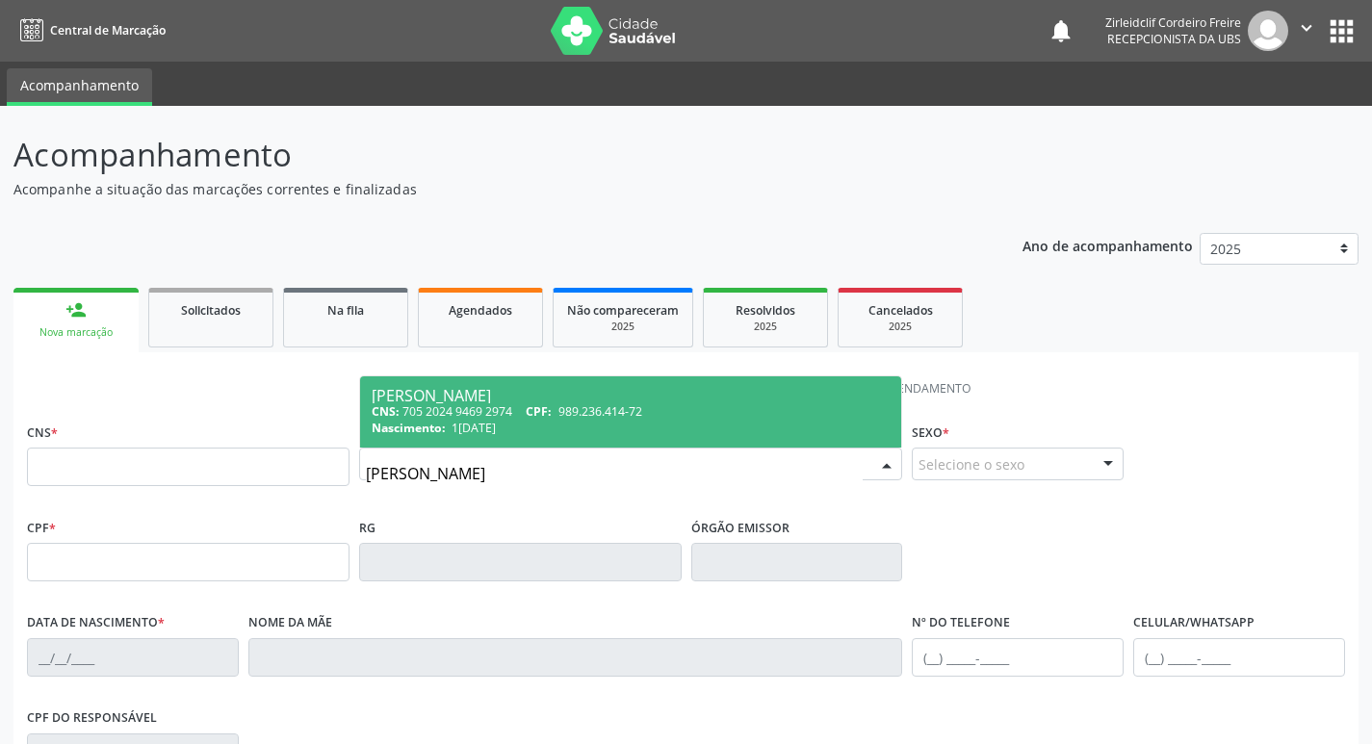
click at [604, 423] on div "Nascimento: [DATE]" at bounding box center [631, 428] width 519 height 16
type input "705 2024 9469 2974"
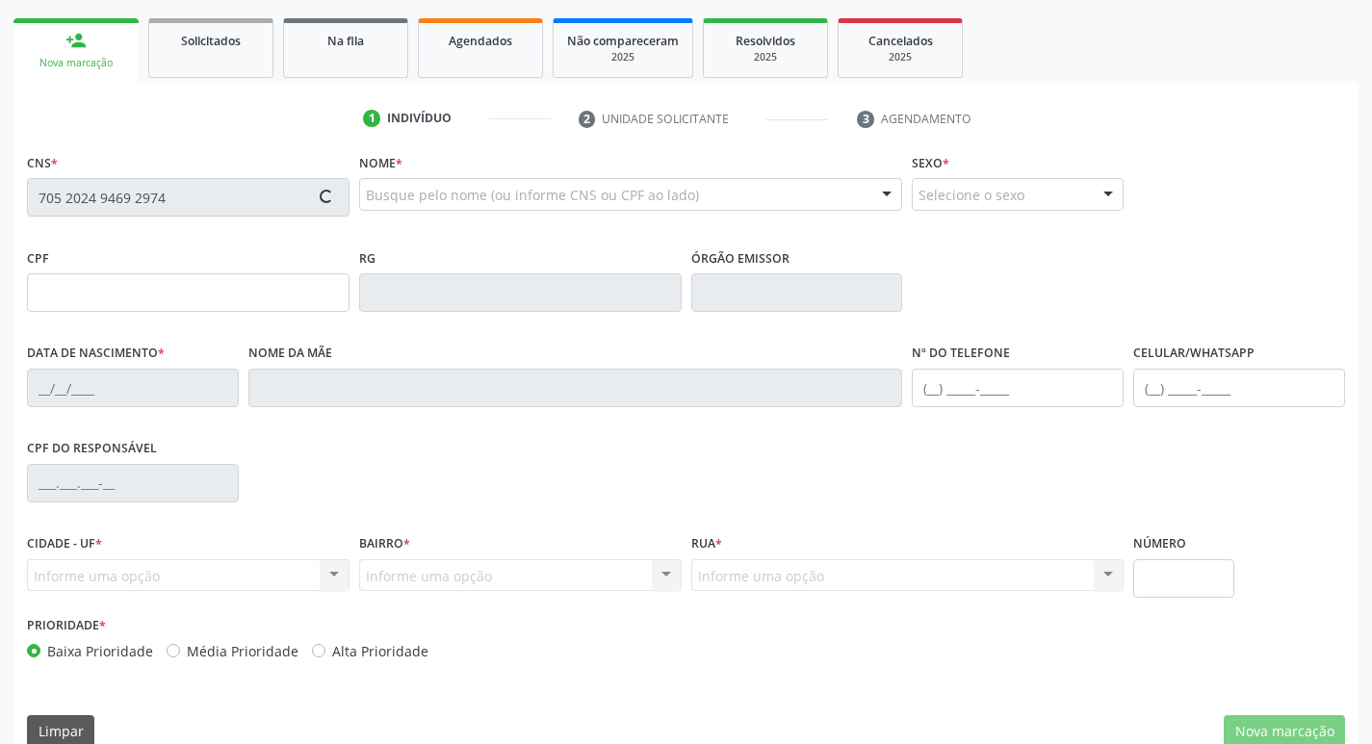
scroll to position [299, 0]
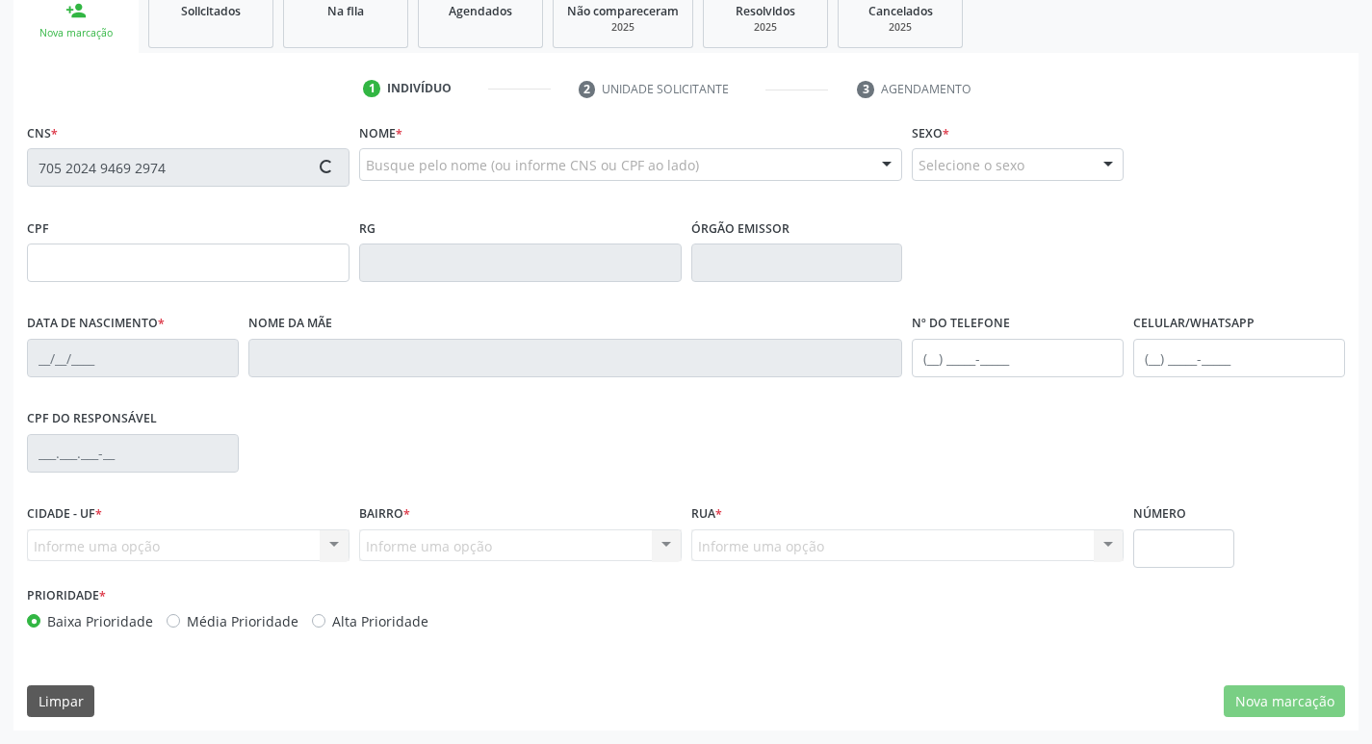
type input "989.236.414-72"
type input "1[DATE]"
type input "[PERSON_NAME] da Conceição"
type input "[PHONE_NUMBER]"
type input "S/N"
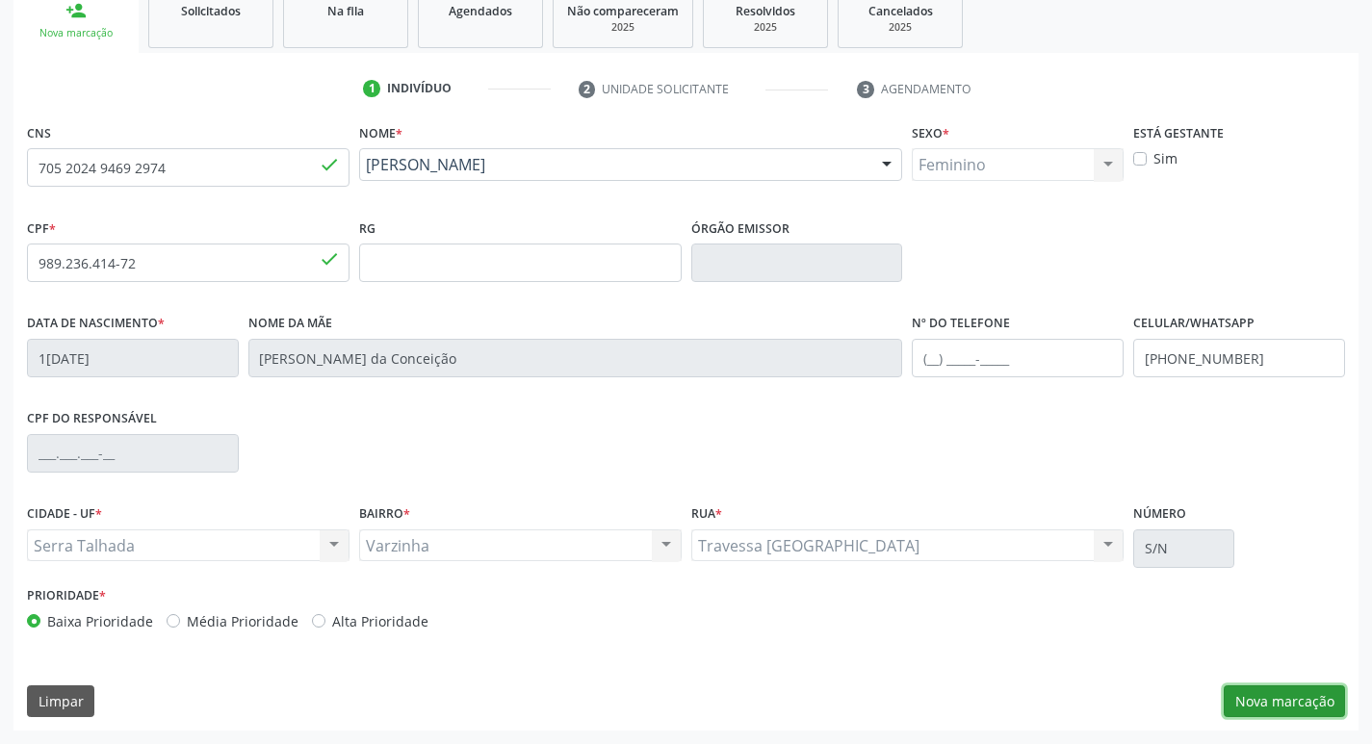
click at [1310, 696] on button "Nova marcação" at bounding box center [1283, 701] width 121 height 33
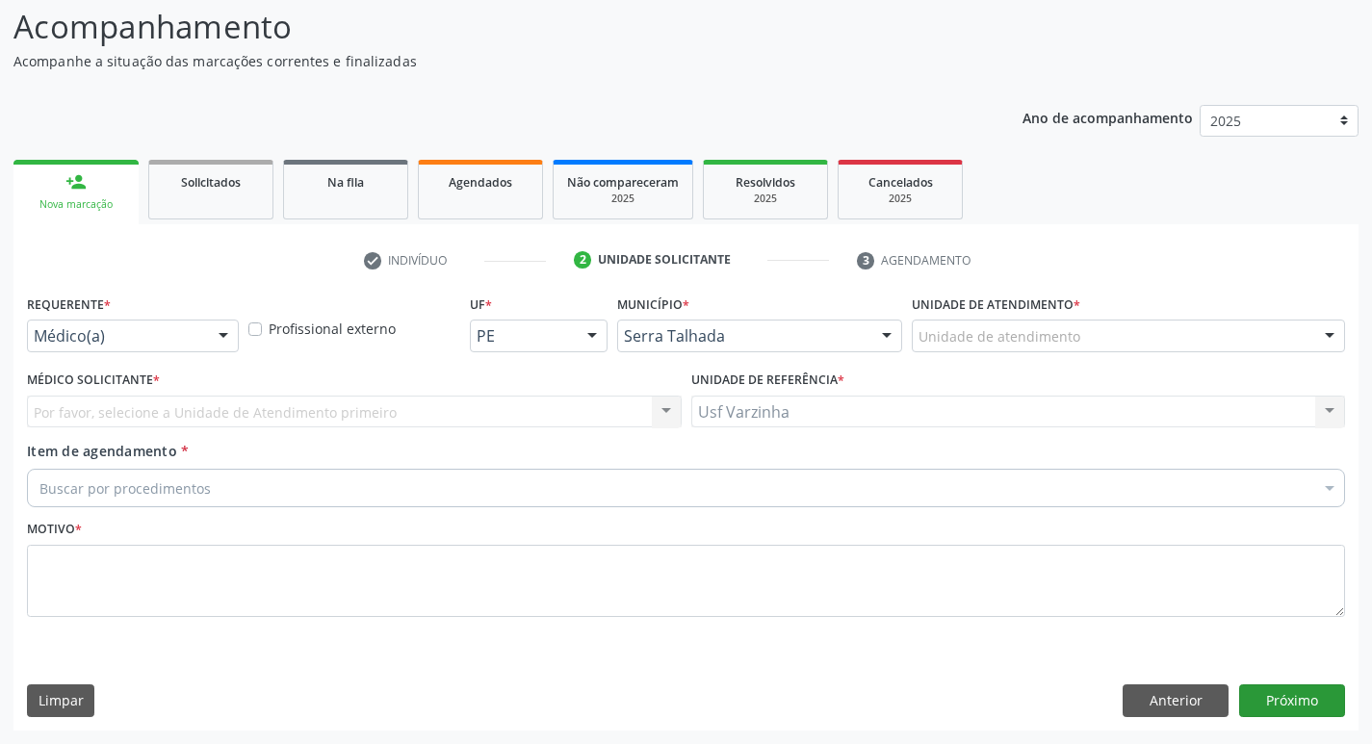
scroll to position [128, 0]
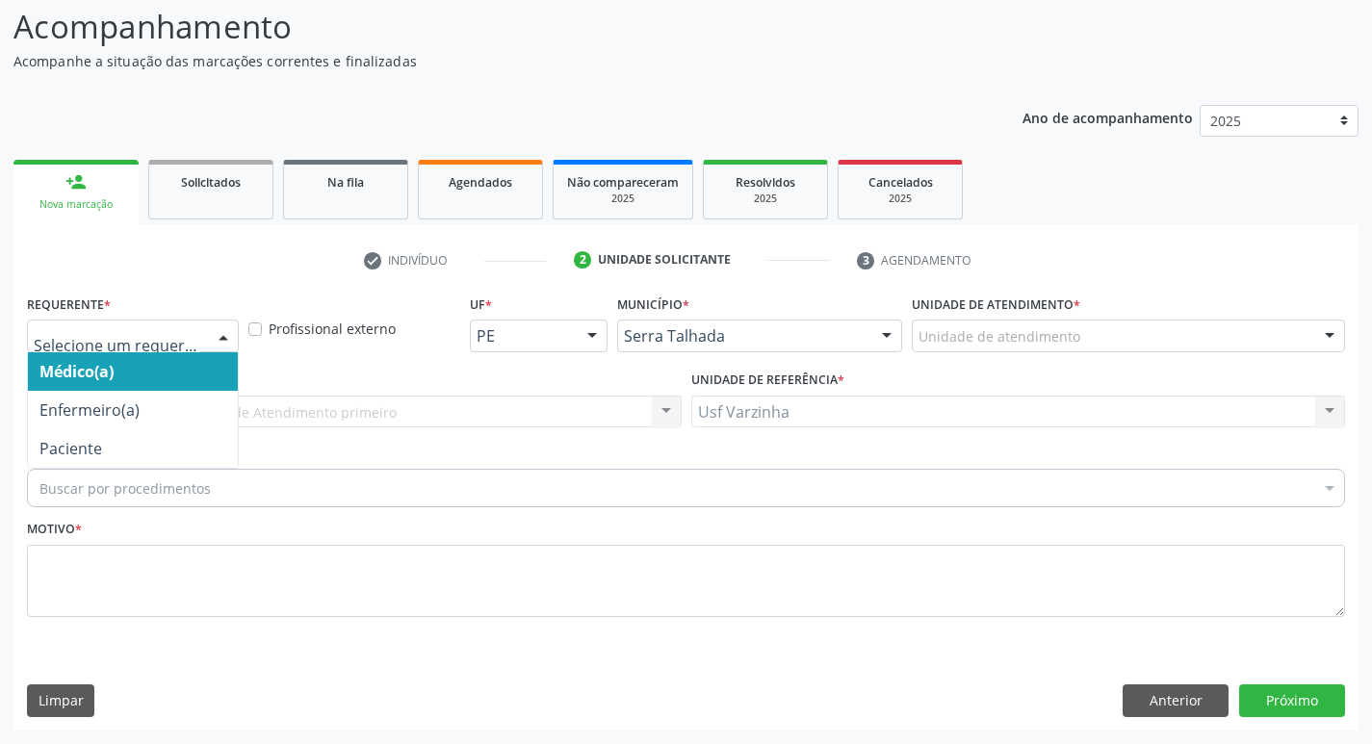
click at [222, 332] on div at bounding box center [223, 337] width 29 height 33
click at [1147, 696] on button "Anterior" at bounding box center [1175, 700] width 106 height 33
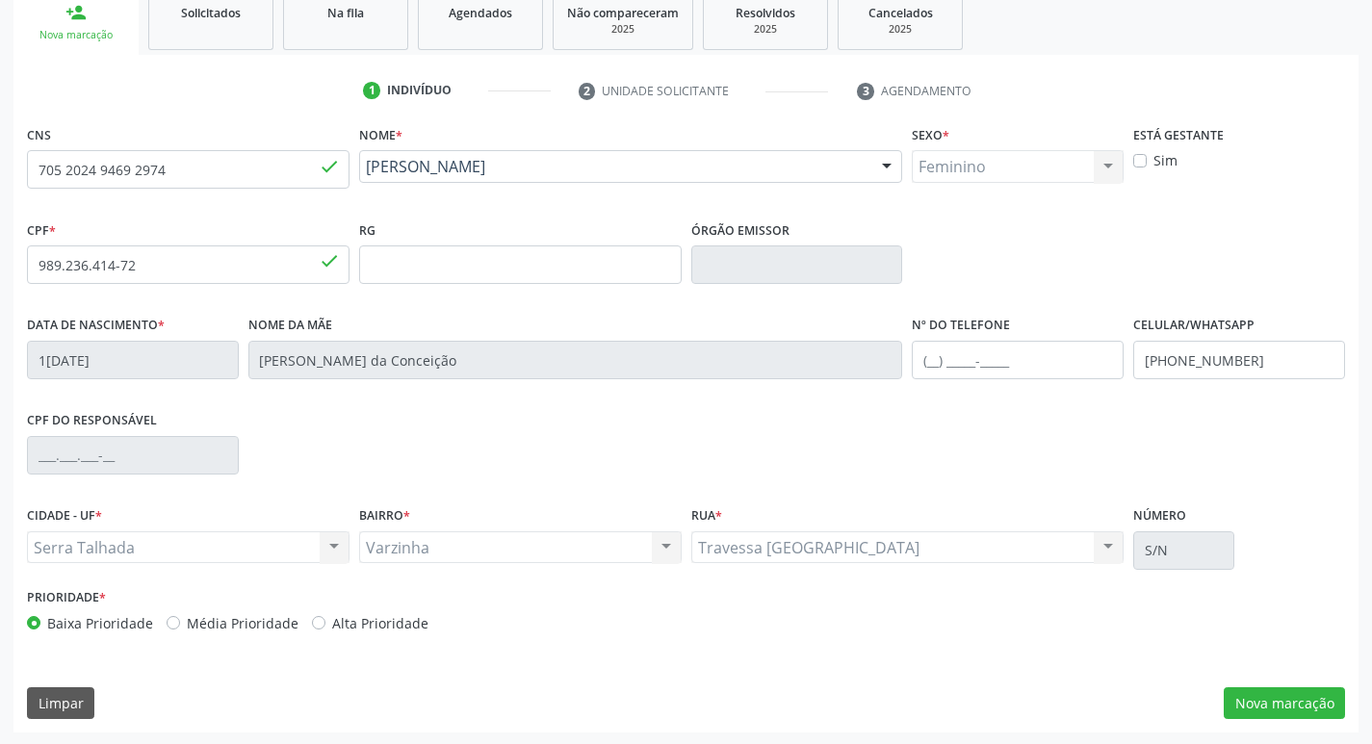
scroll to position [299, 0]
click at [1255, 359] on input "[PHONE_NUMBER]" at bounding box center [1239, 358] width 212 height 39
click at [1173, 362] on input "(87" at bounding box center [1239, 358] width 212 height 39
type input "[PHONE_NUMBER]"
click at [943, 358] on input "text" at bounding box center [1017, 358] width 212 height 39
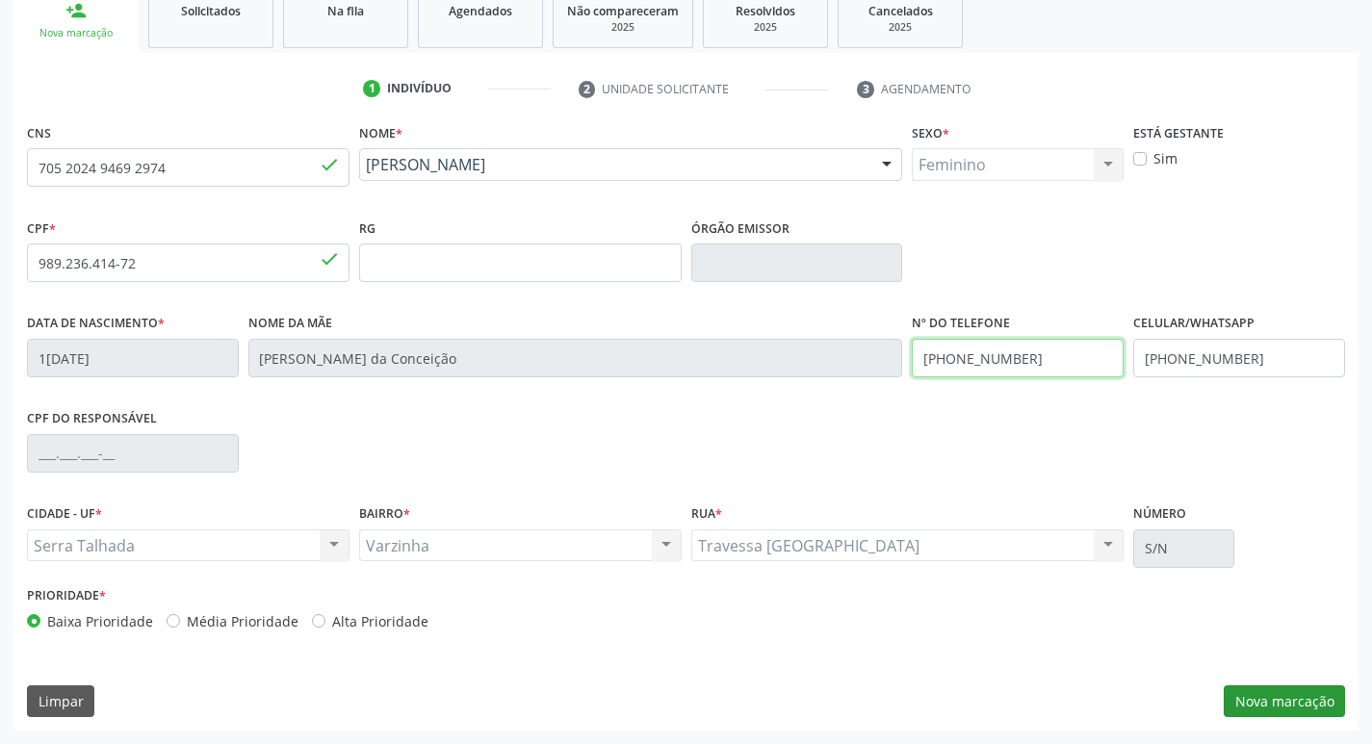
type input "[PHONE_NUMBER]"
click at [1277, 703] on button "Nova marcação" at bounding box center [1283, 701] width 121 height 33
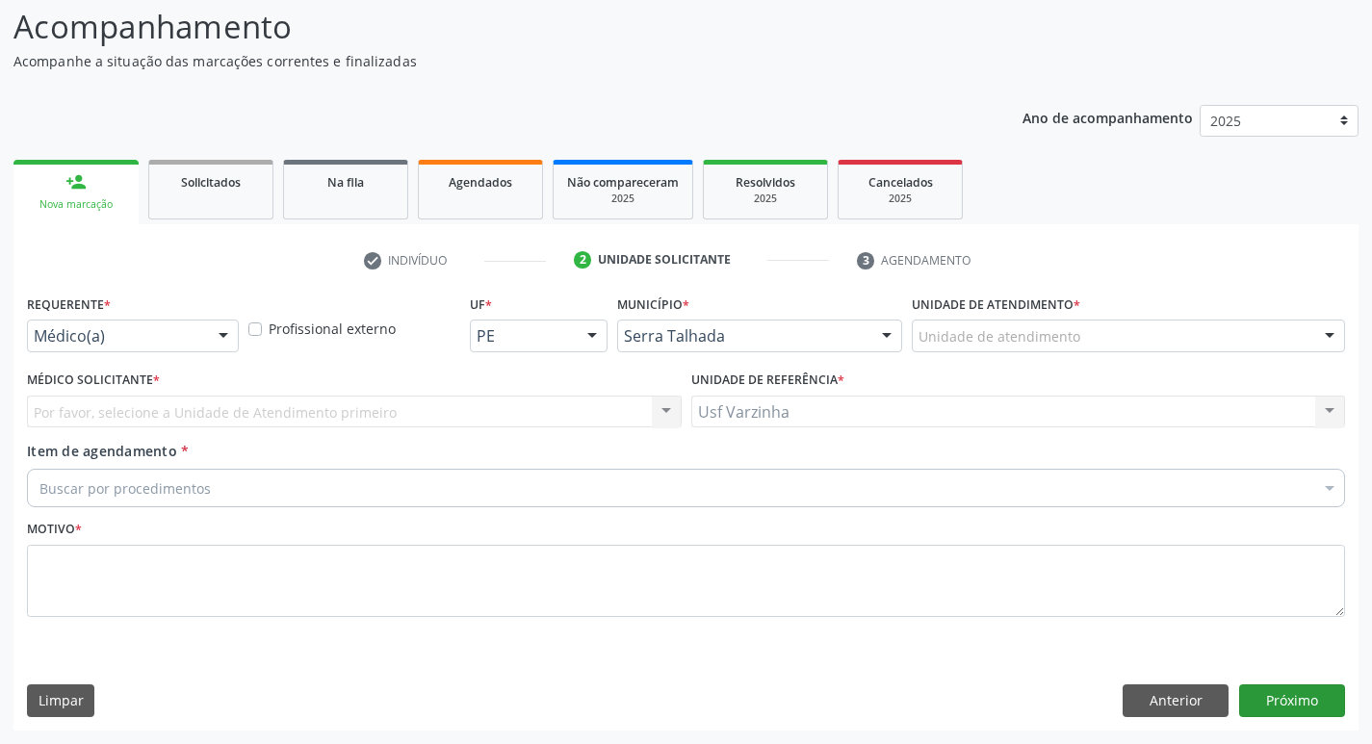
scroll to position [128, 0]
click at [218, 334] on div at bounding box center [223, 337] width 29 height 33
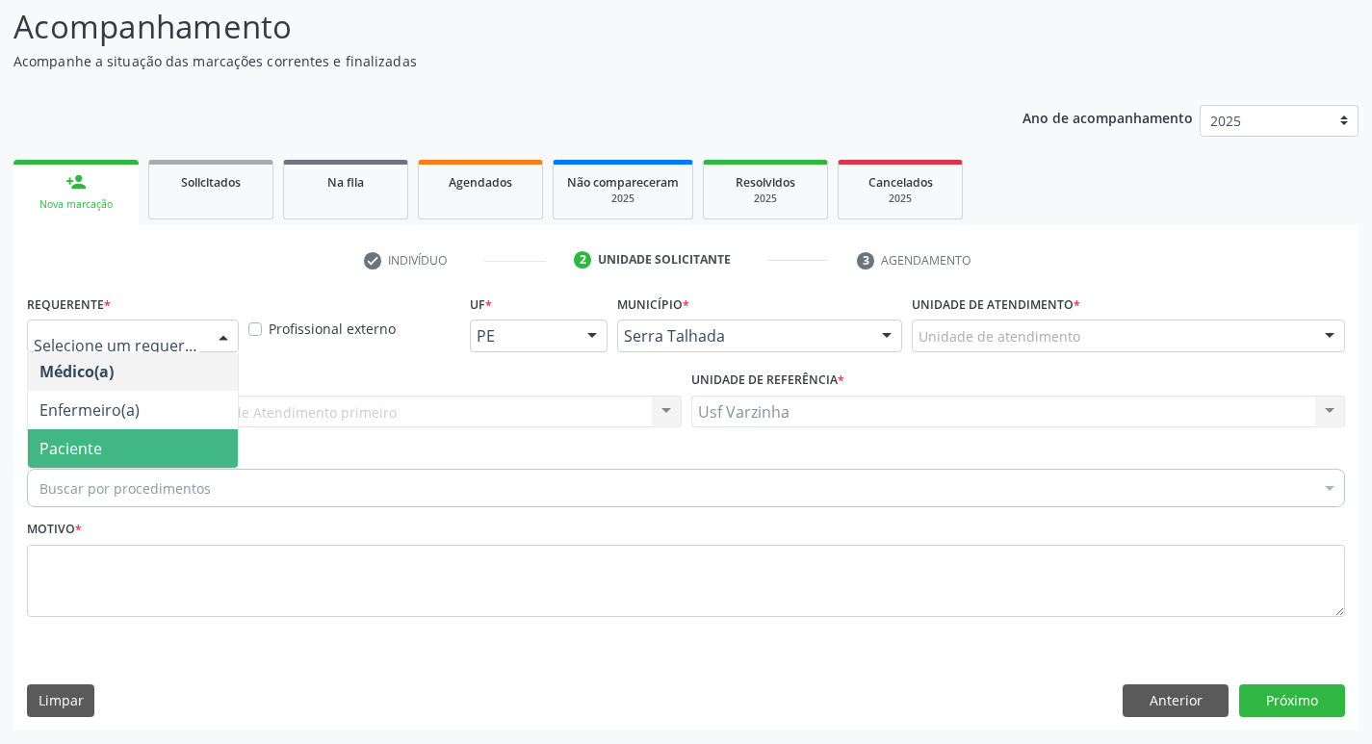
click at [160, 430] on span "Paciente" at bounding box center [133, 448] width 210 height 39
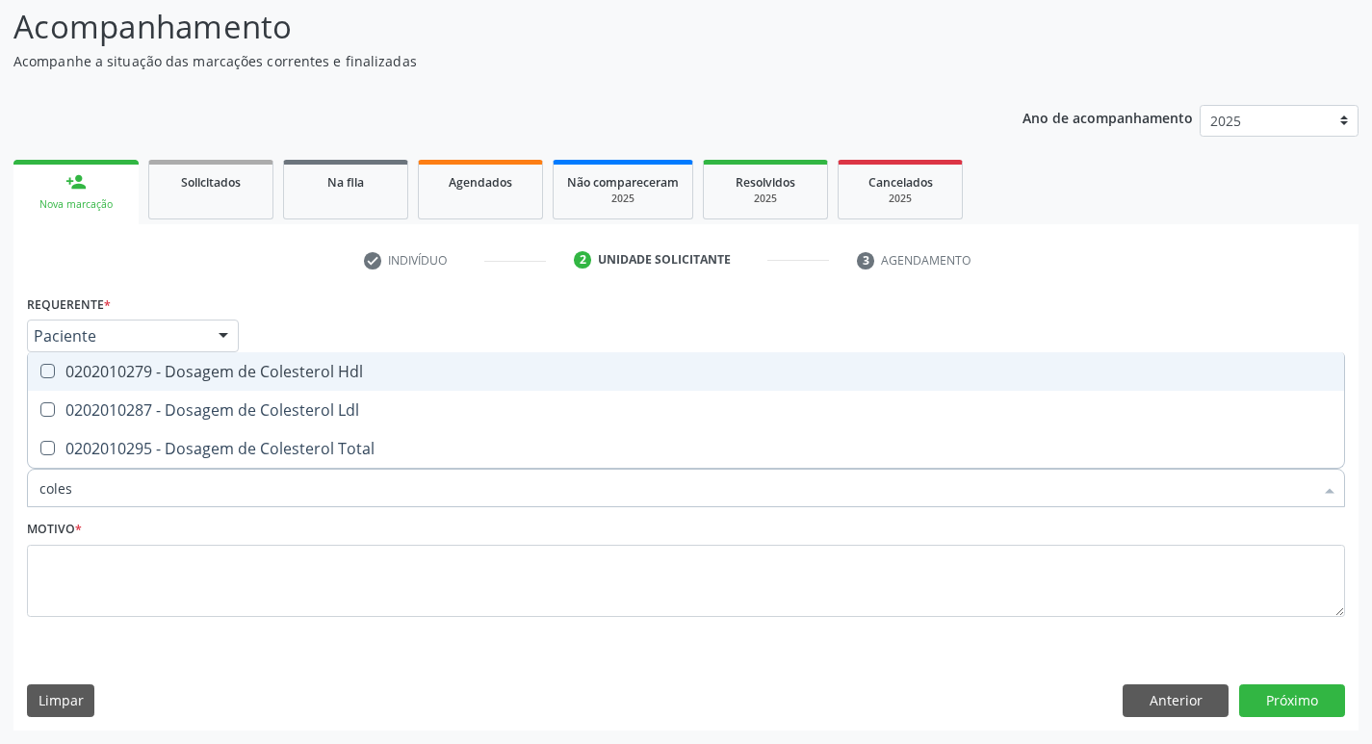
type input "colest"
drag, startPoint x: 174, startPoint y: 363, endPoint x: 167, endPoint y: 418, distance: 55.4
click at [174, 370] on div "0202010279 - Dosagem de Colesterol Hdl" at bounding box center [685, 371] width 1293 height 15
checkbox Hdl "true"
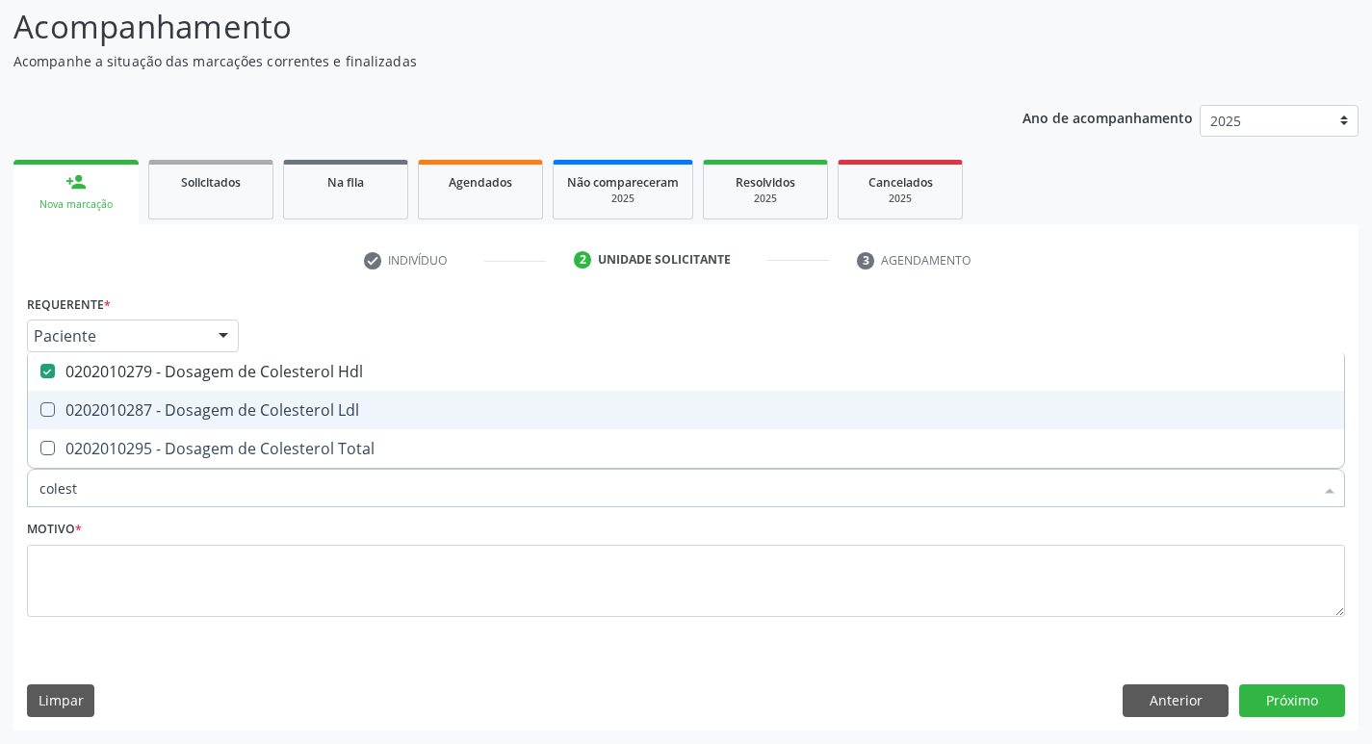
click at [167, 418] on div "0202010287 - Dosagem de Colesterol Ldl" at bounding box center [685, 409] width 1293 height 15
checkbox Ldl "true"
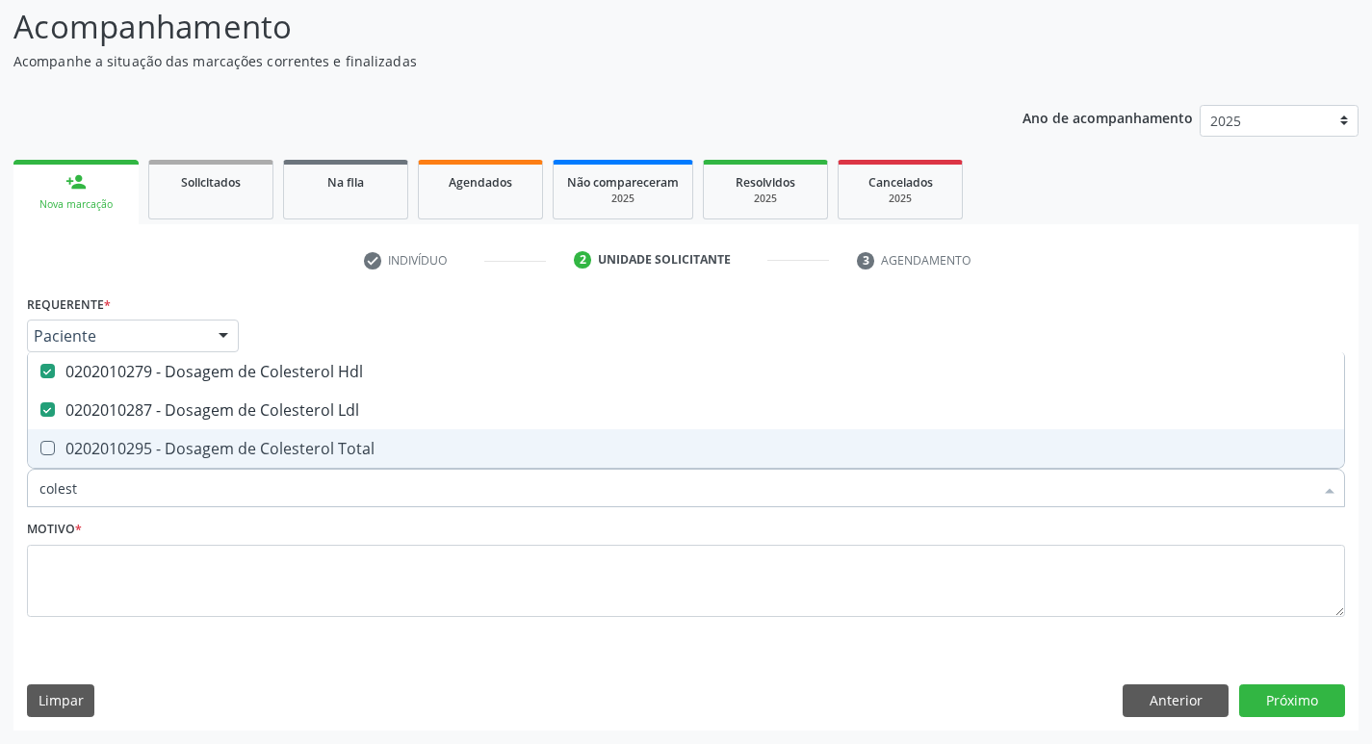
drag, startPoint x: 160, startPoint y: 444, endPoint x: 146, endPoint y: 464, distance: 24.3
click at [159, 445] on div "0202010295 - Dosagem de Colesterol Total" at bounding box center [685, 448] width 1293 height 15
checkbox Total "true"
click at [129, 489] on input "colest" at bounding box center [675, 488] width 1273 height 39
type input "c"
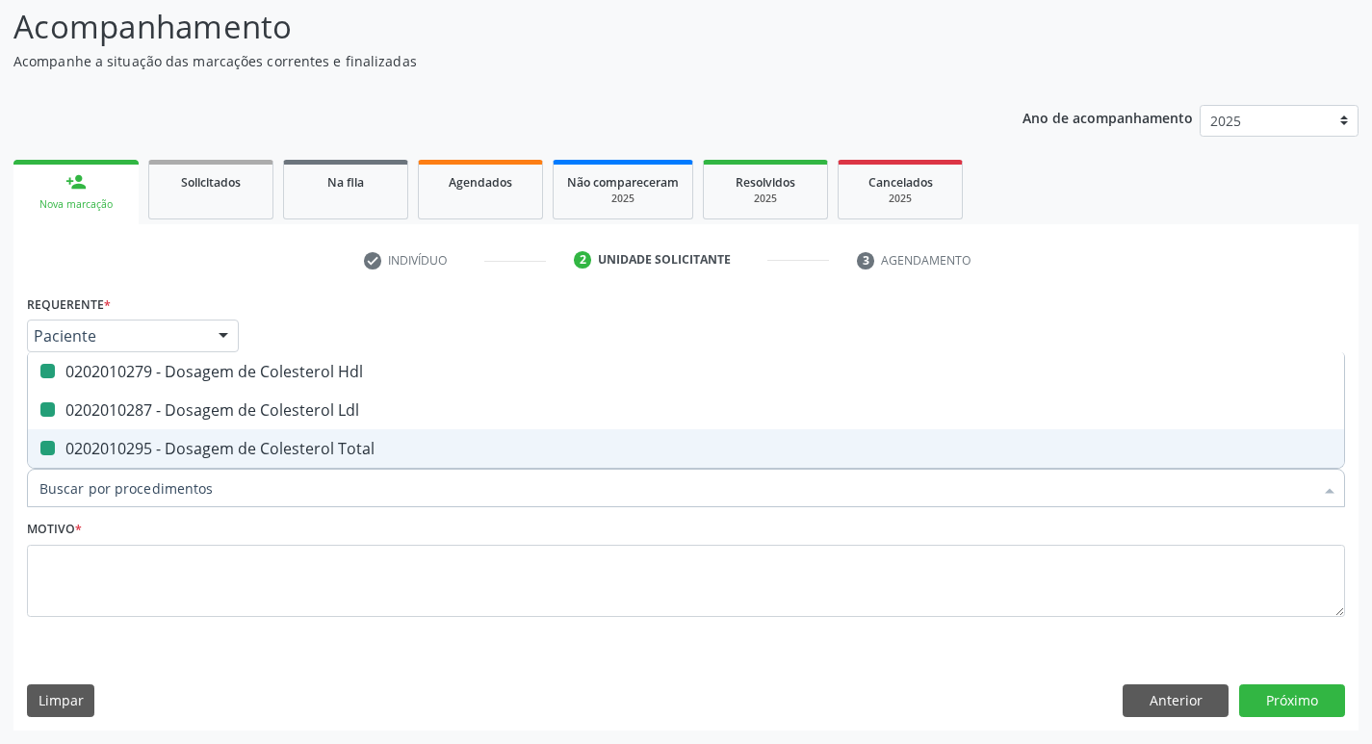
checkbox Hdl "false"
checkbox Ldl "false"
checkbox Total "false"
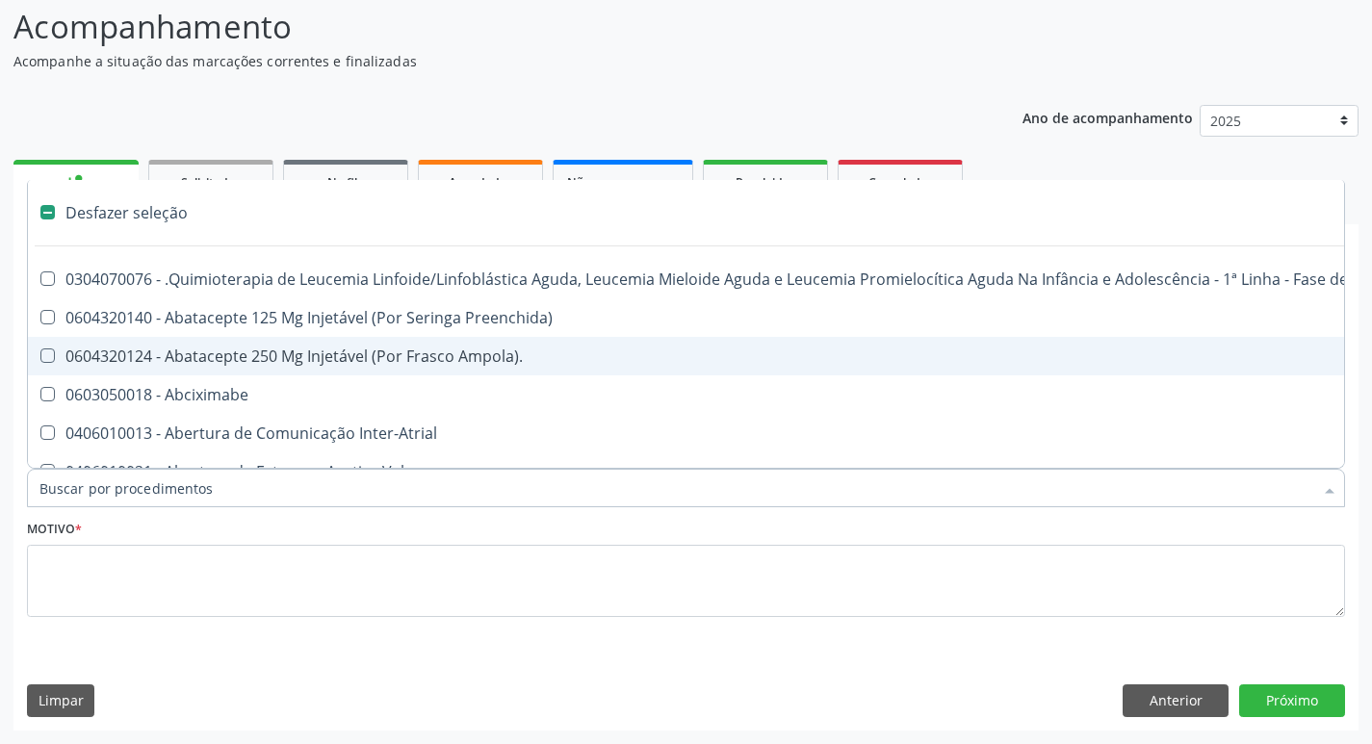
type input "h"
checkbox B "true"
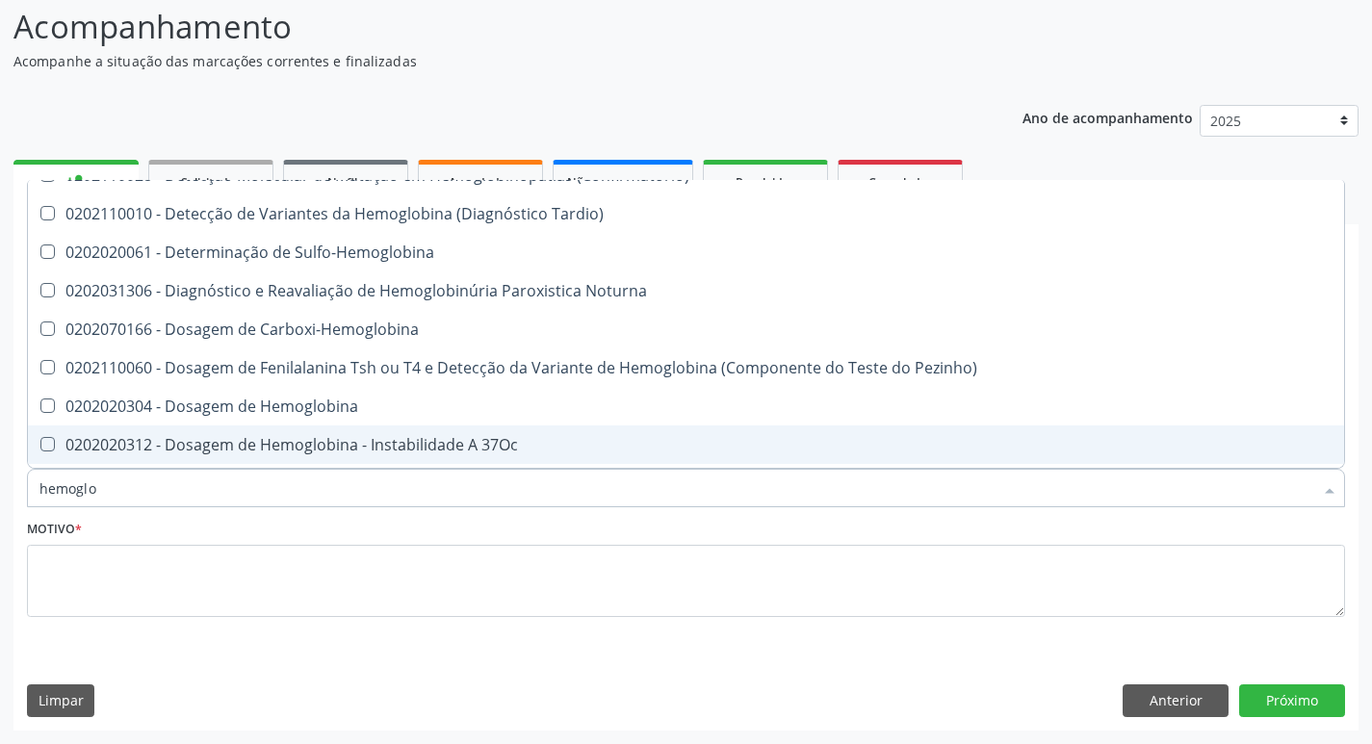
scroll to position [96, 0]
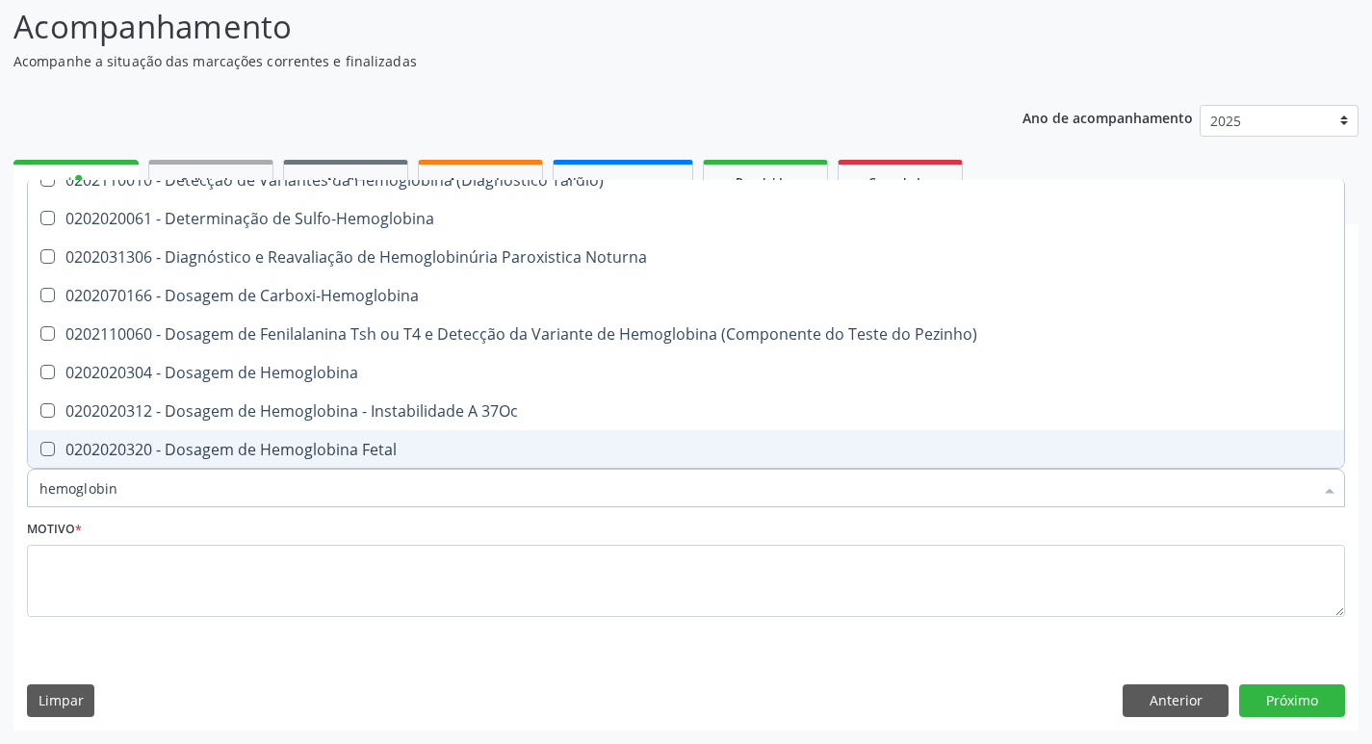
type input "hemoglobina"
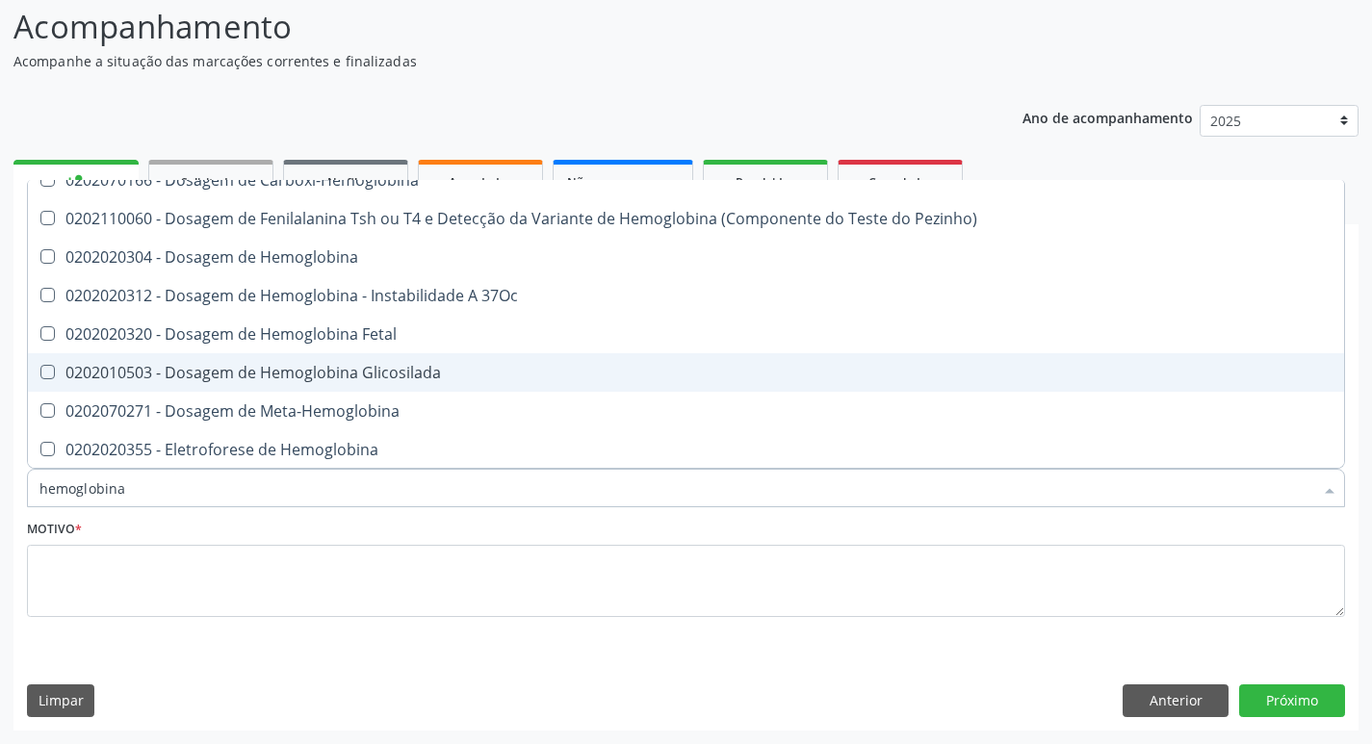
click at [196, 369] on div "0202010503 - Dosagem de Hemoglobina Glicosilada" at bounding box center [685, 372] width 1293 height 15
checkbox Glicosilada "true"
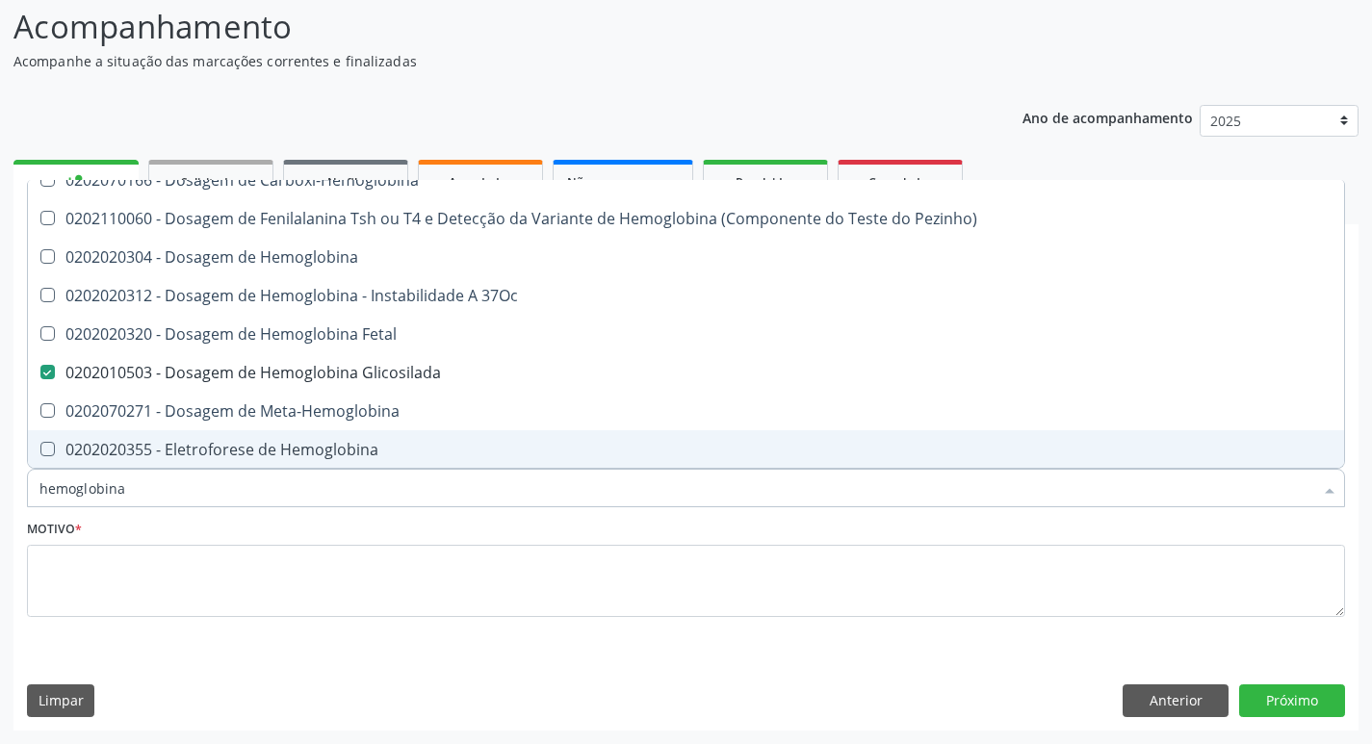
click at [134, 494] on input "hemoglobina" at bounding box center [675, 488] width 1273 height 39
type input "hemoglobin"
checkbox Glicosilada "false"
checkbox Hematocrito\) "true"
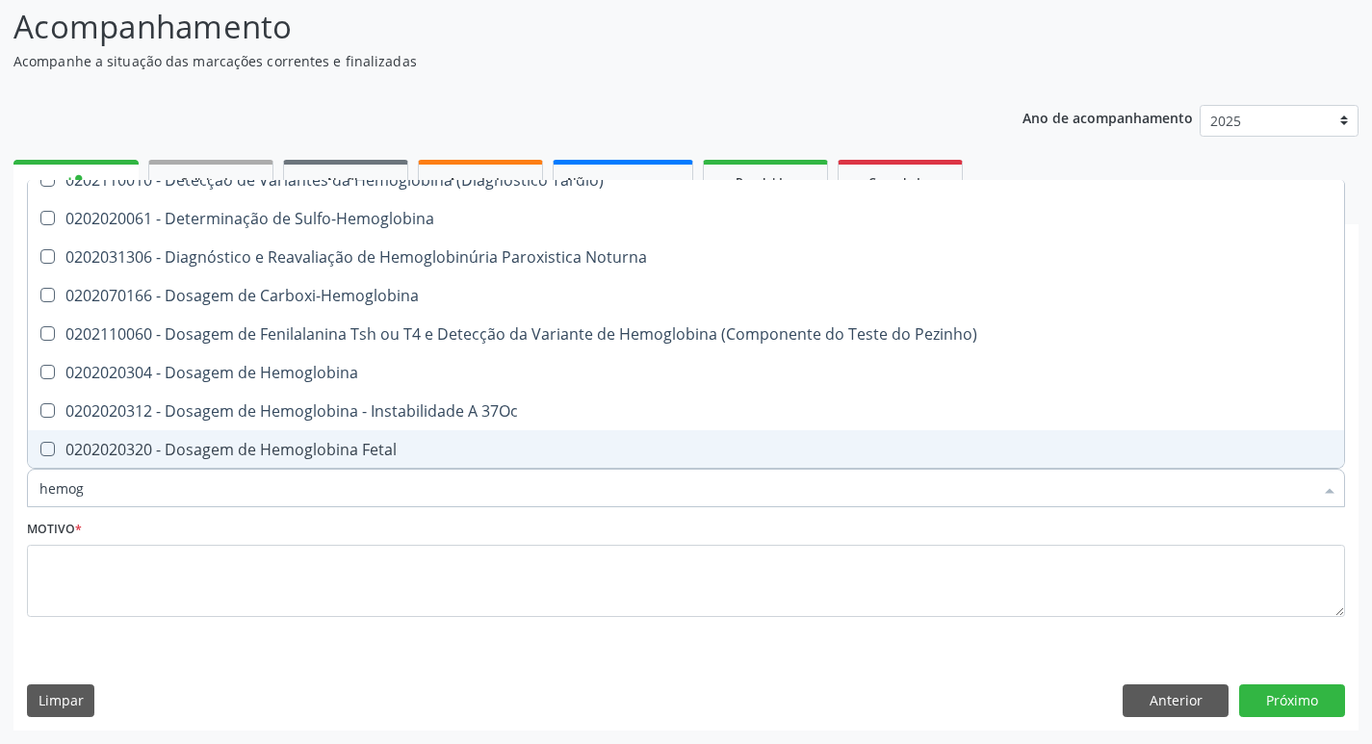
type input "hemo"
checkbox Glicosilada "false"
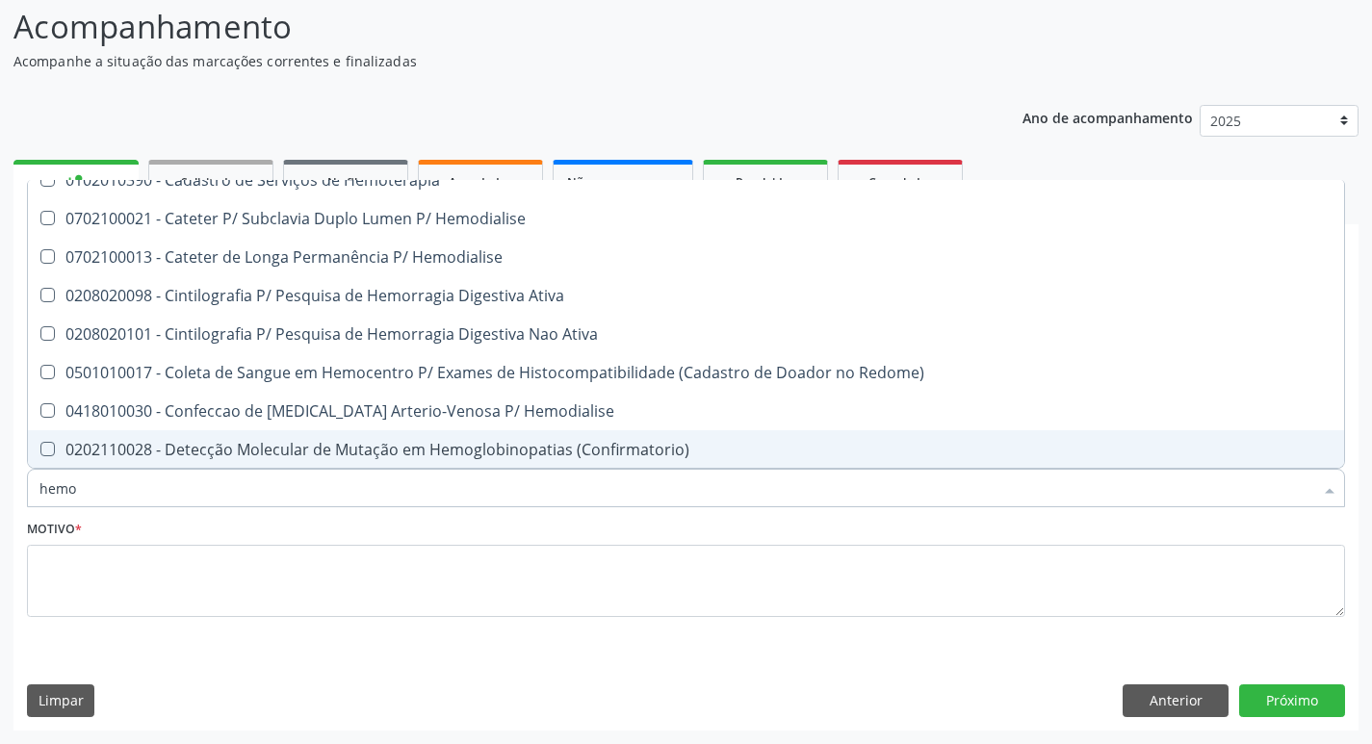
type input "hem"
checkbox Glicosilada "false"
checkbox Semana\) "true"
type input "he"
checkbox Semana\) "false"
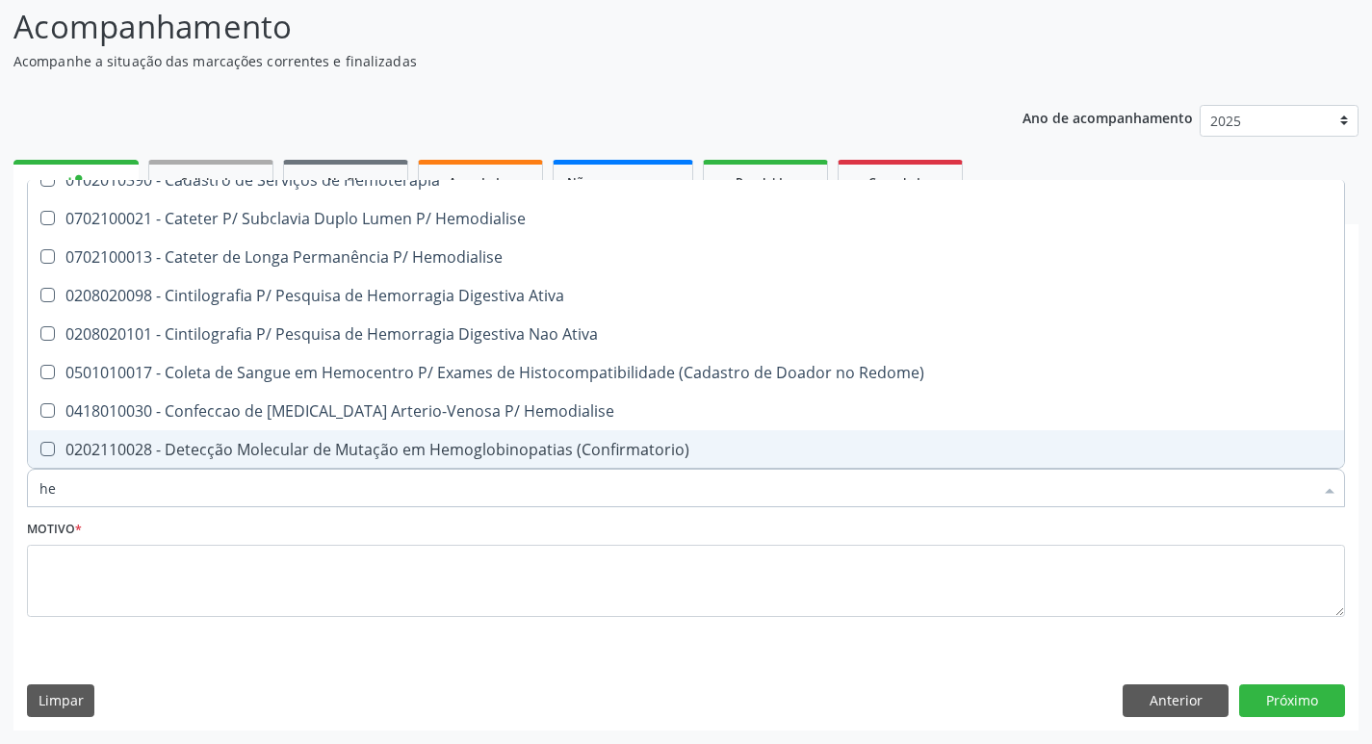
checkbox Hemoptise "true"
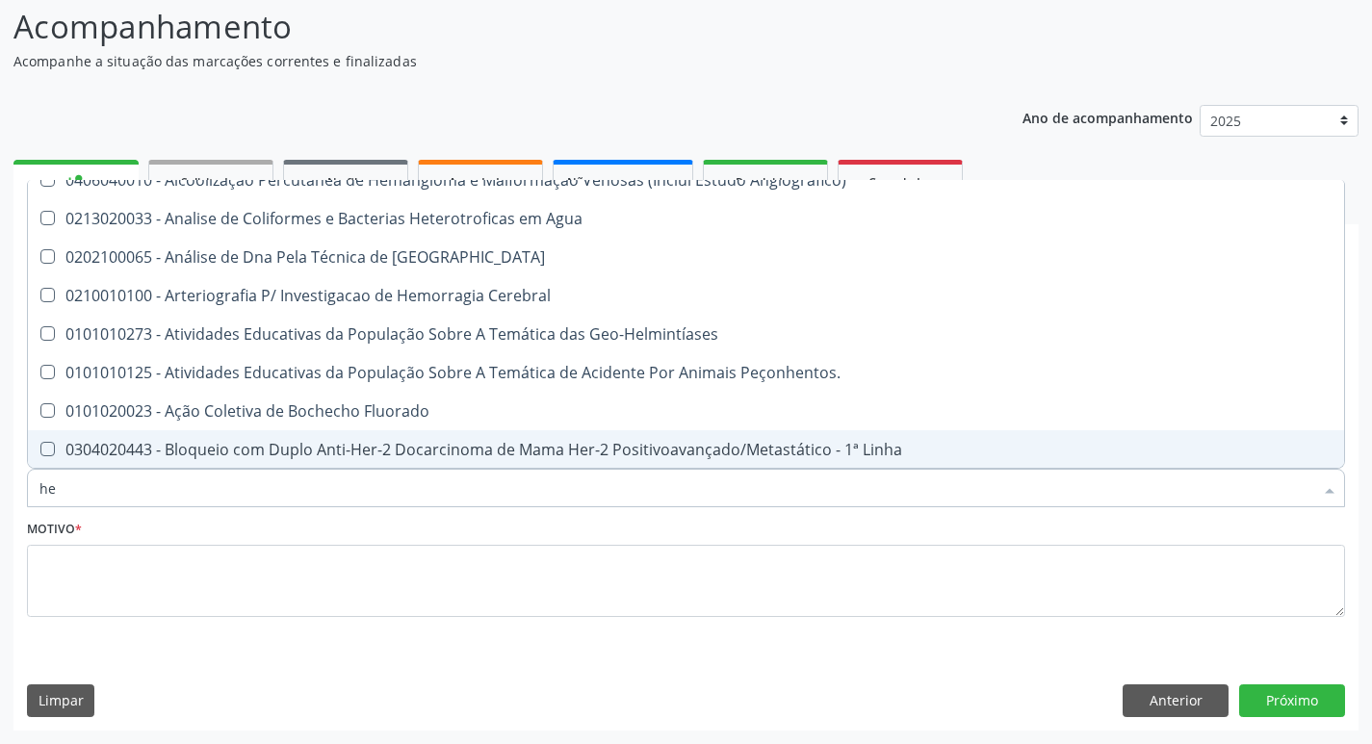
type input "h"
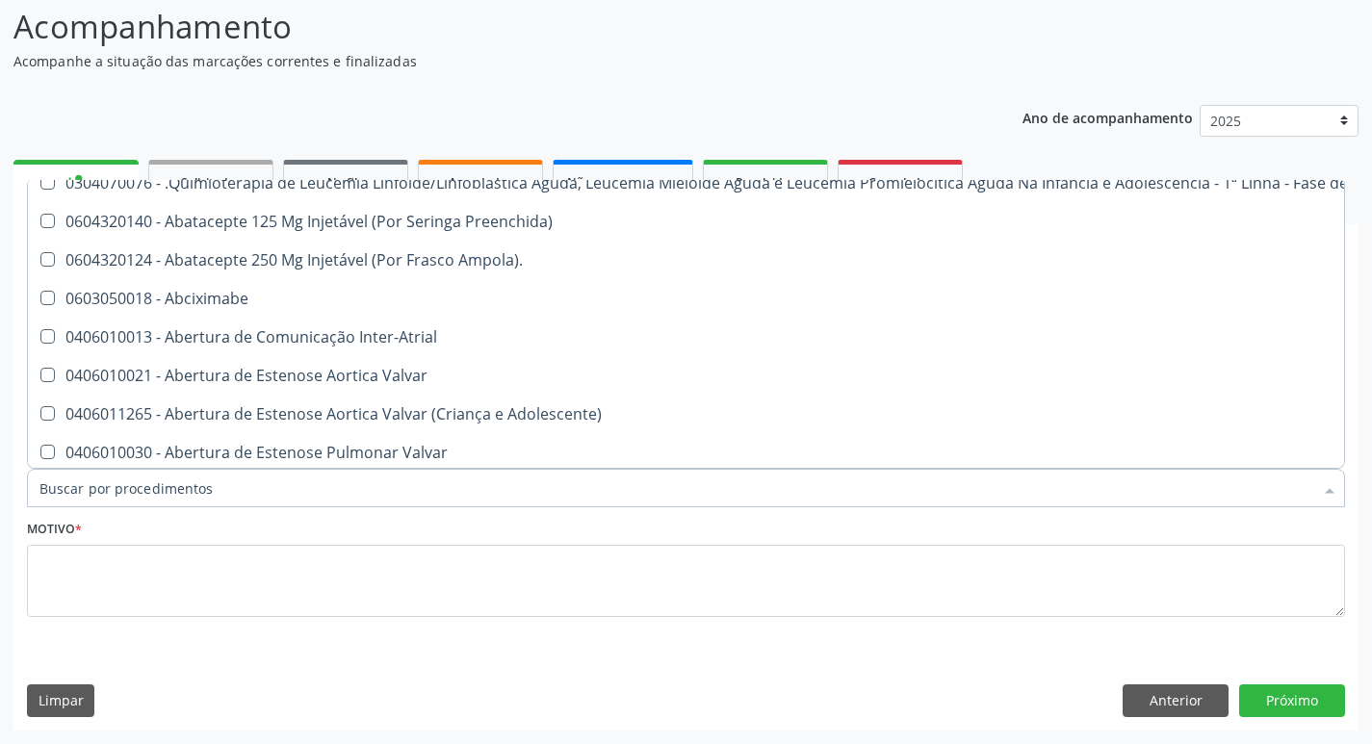
checkbox Cística "false"
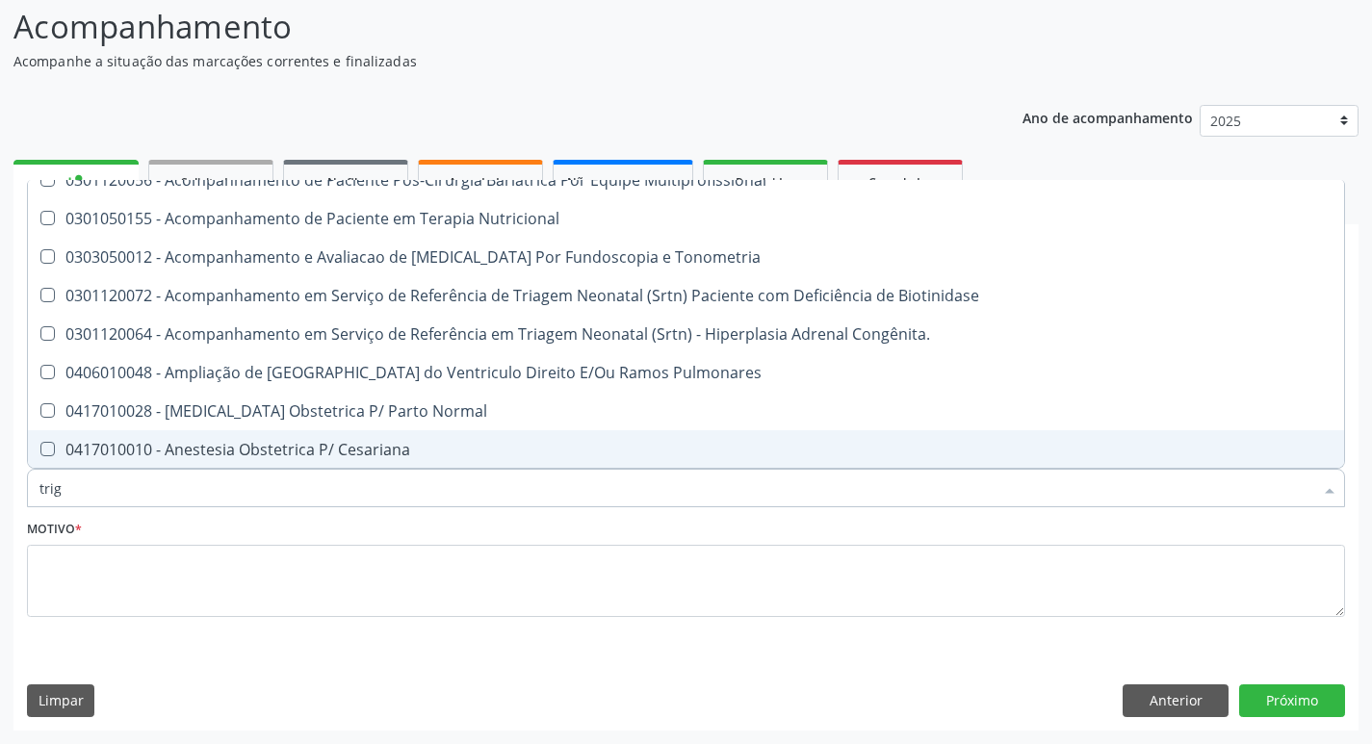
scroll to position [0, 0]
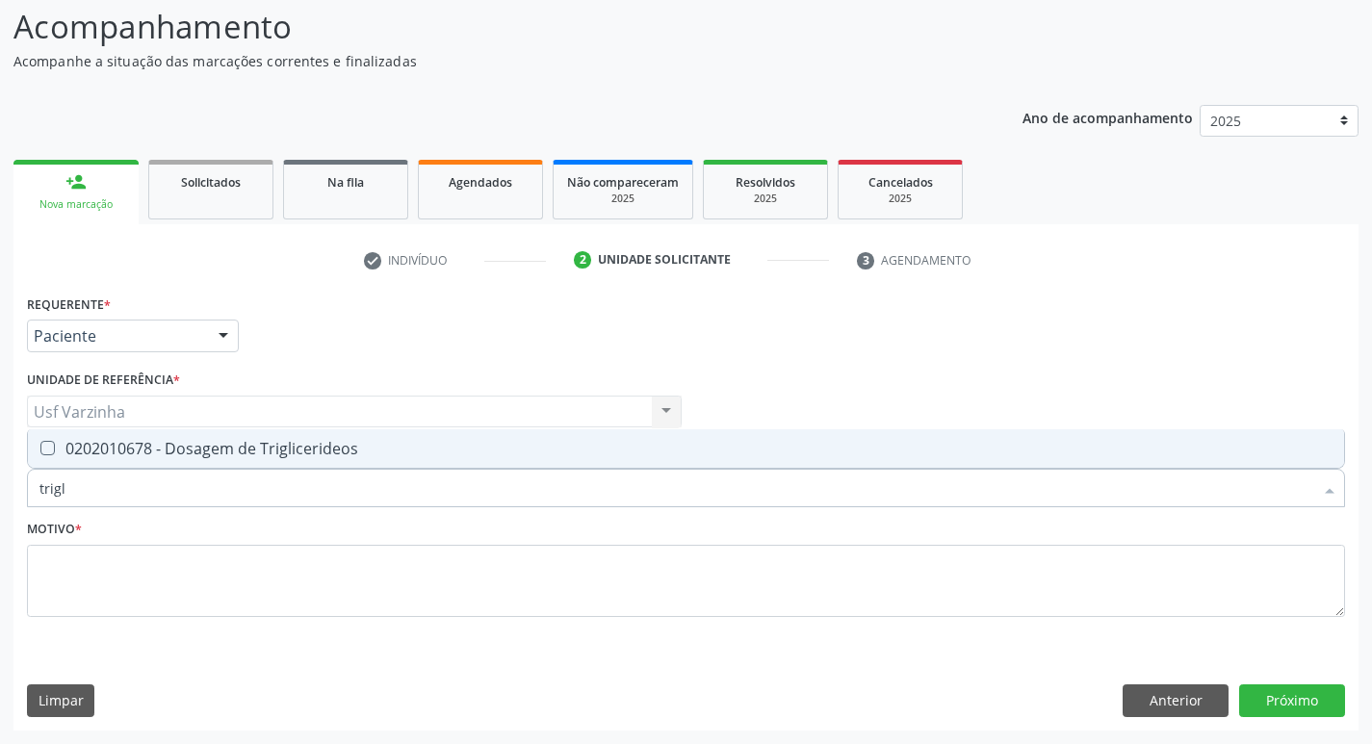
type input "trigli"
drag, startPoint x: 100, startPoint y: 449, endPoint x: 96, endPoint y: 498, distance: 48.3
click at [100, 450] on div "0202010678 - Dosagem de Triglicerideos" at bounding box center [685, 448] width 1293 height 15
checkbox Triglicerideos "true"
click at [92, 502] on input "trigli" at bounding box center [675, 488] width 1273 height 39
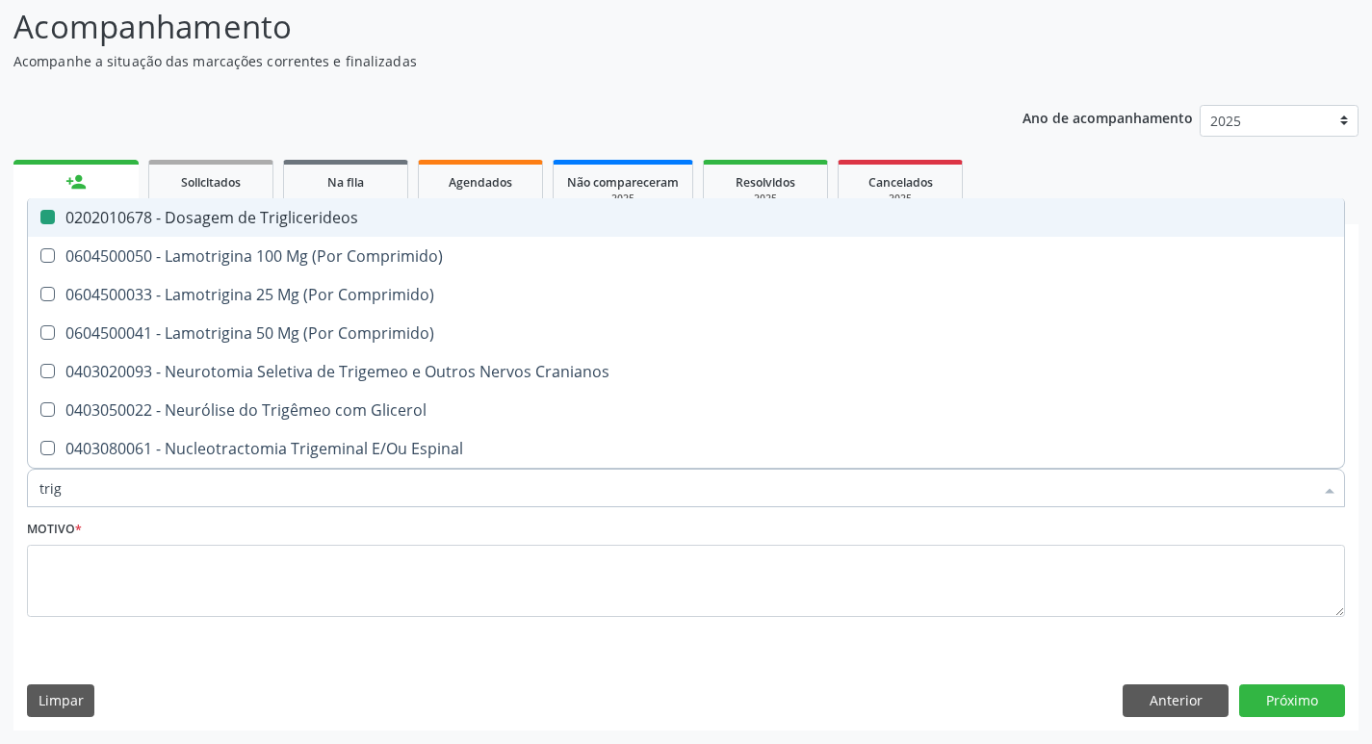
type input "tri"
checkbox Triglicerideos "false"
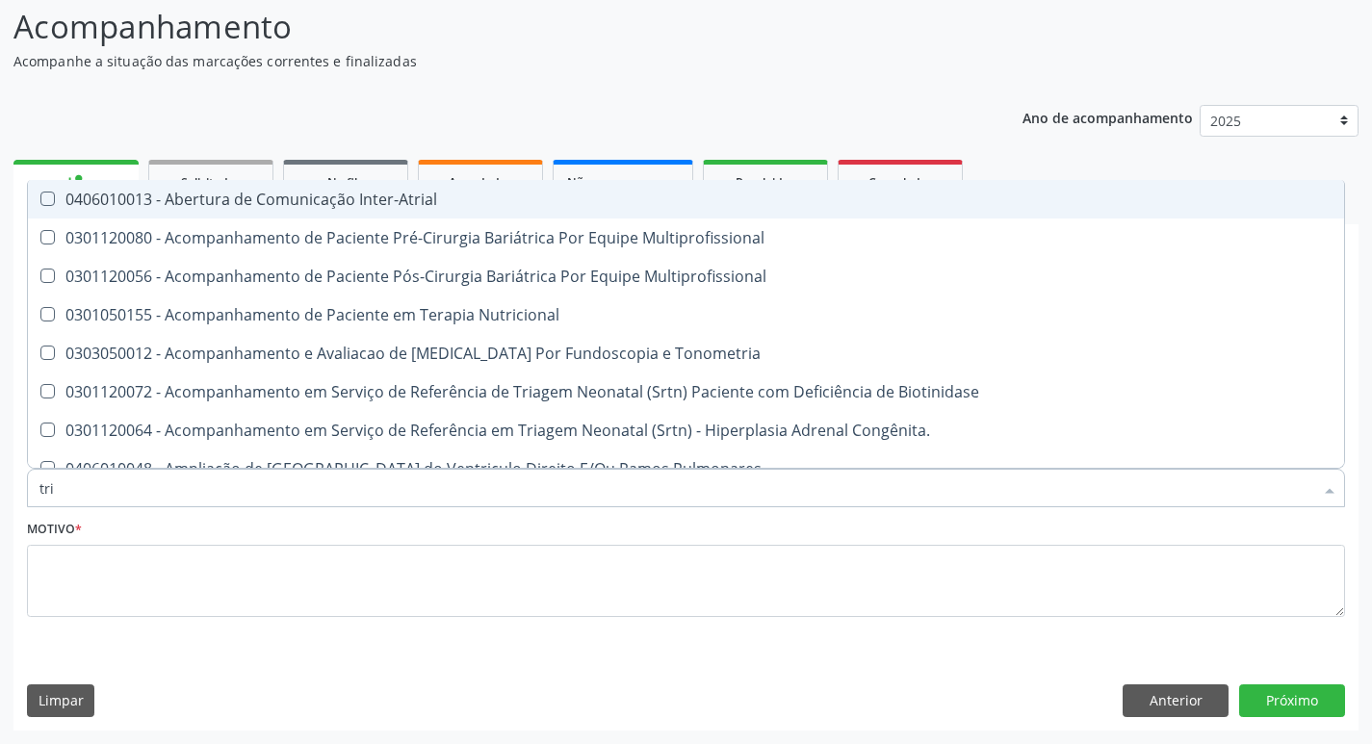
type input "tr"
checkbox Triglicerideos "false"
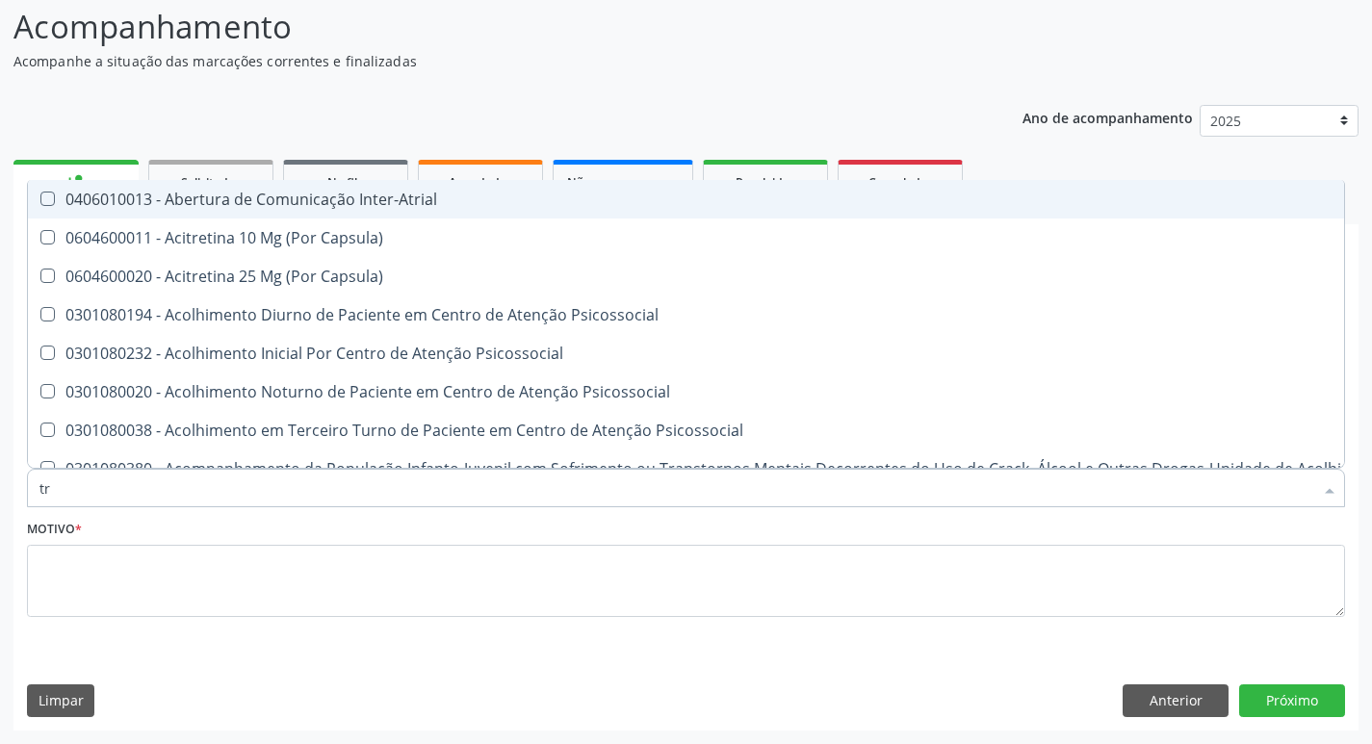
type input "t"
checkbox Triglicerideos "false"
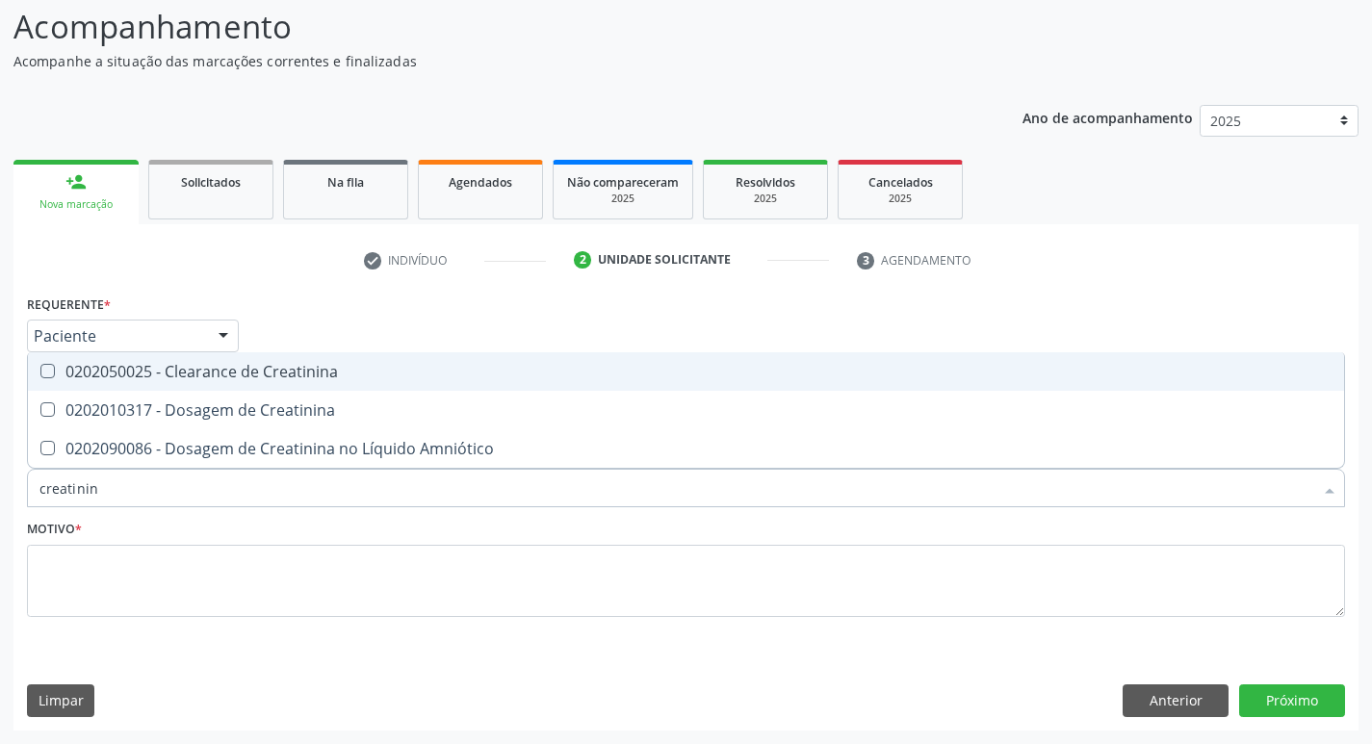
type input "creatinina"
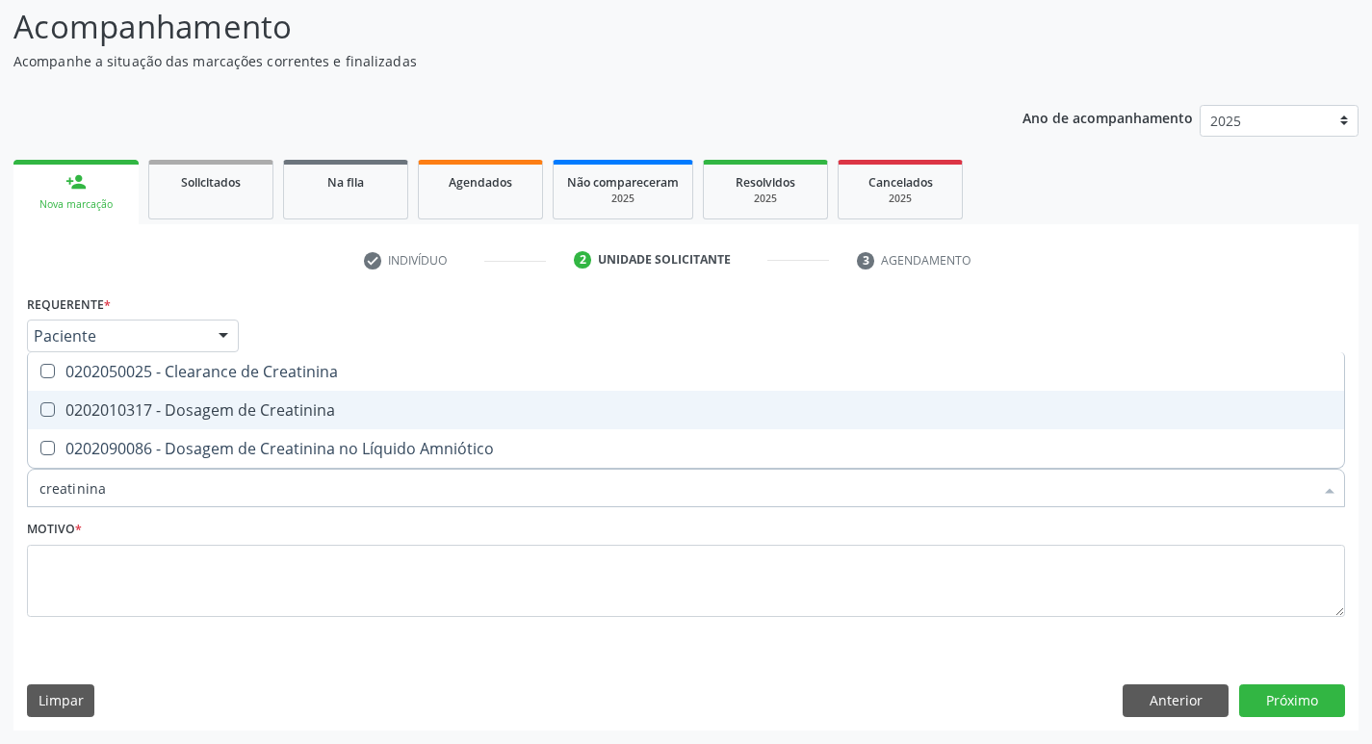
click at [200, 413] on div "0202010317 - Dosagem de Creatinina" at bounding box center [685, 409] width 1293 height 15
checkbox Creatinina "true"
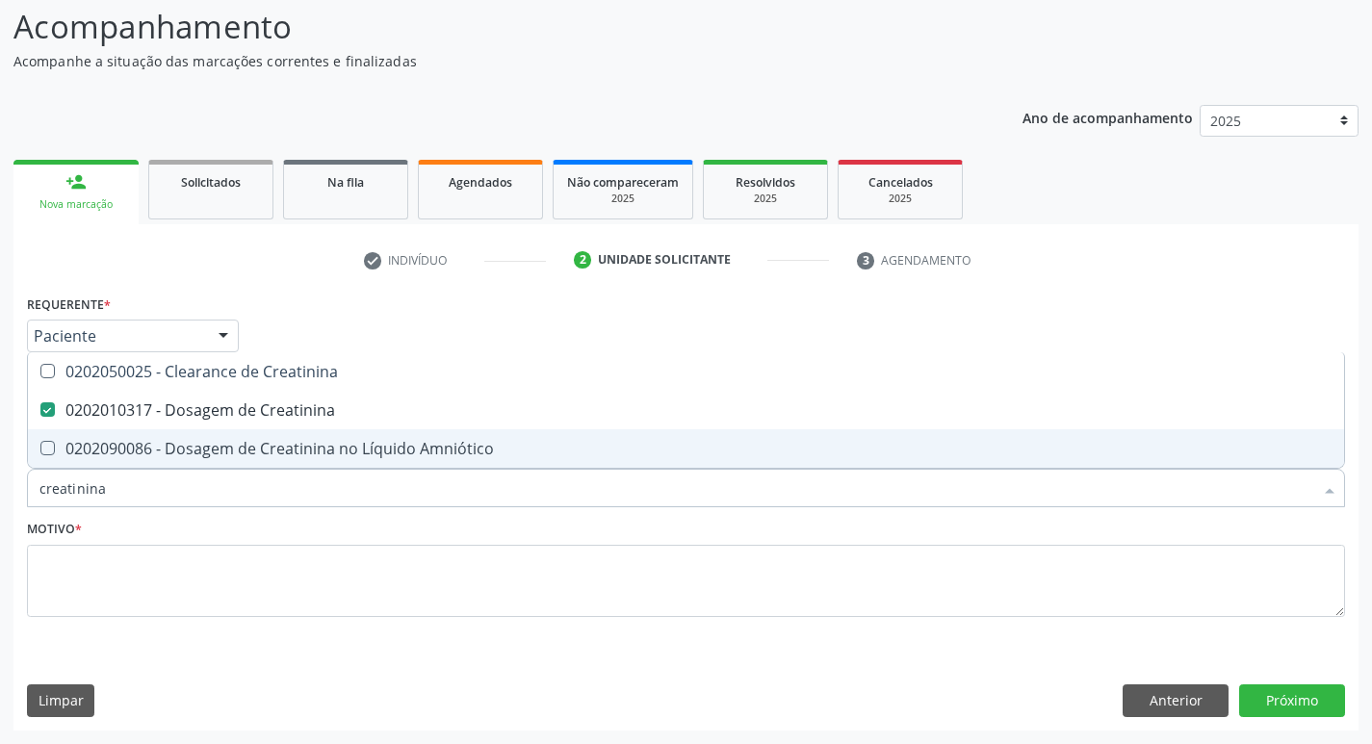
click at [136, 496] on input "creatinina" at bounding box center [675, 488] width 1273 height 39
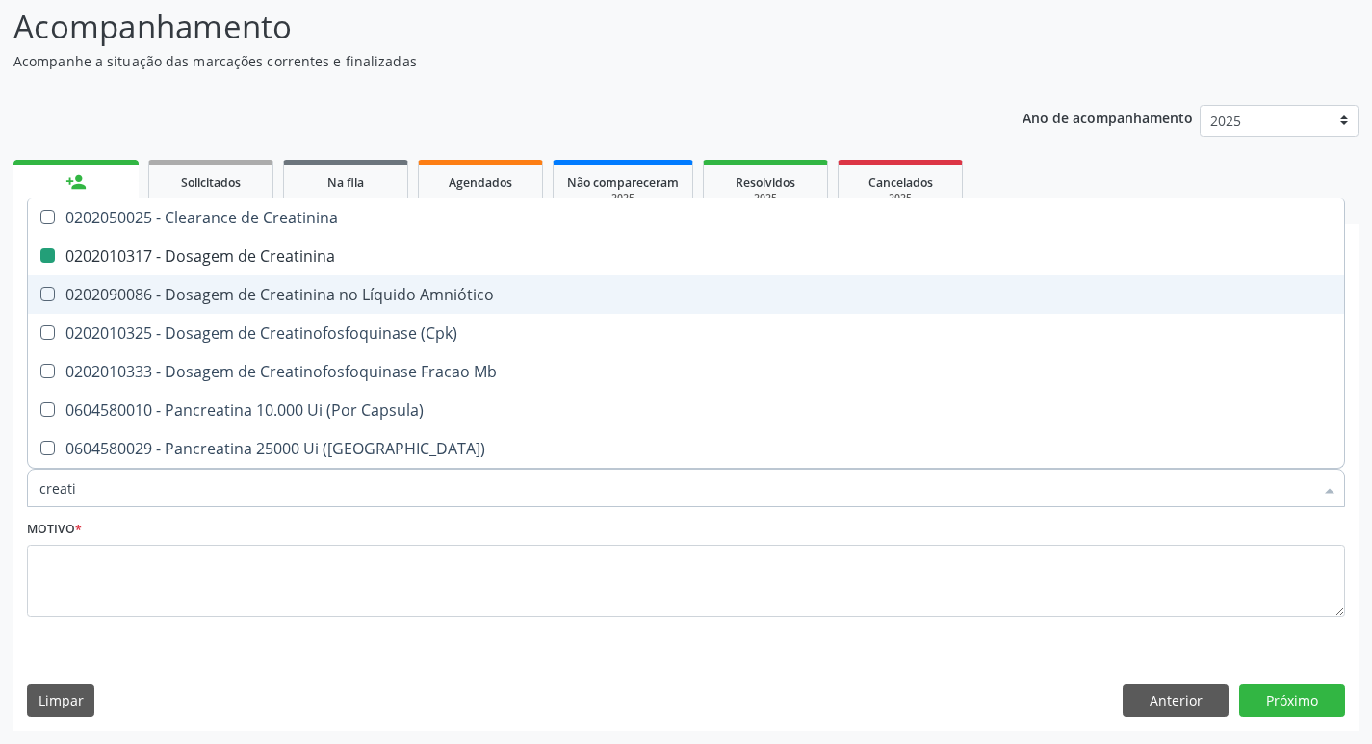
type input "creat"
checkbox Creatinina "false"
checkbox \(Cpk\) "true"
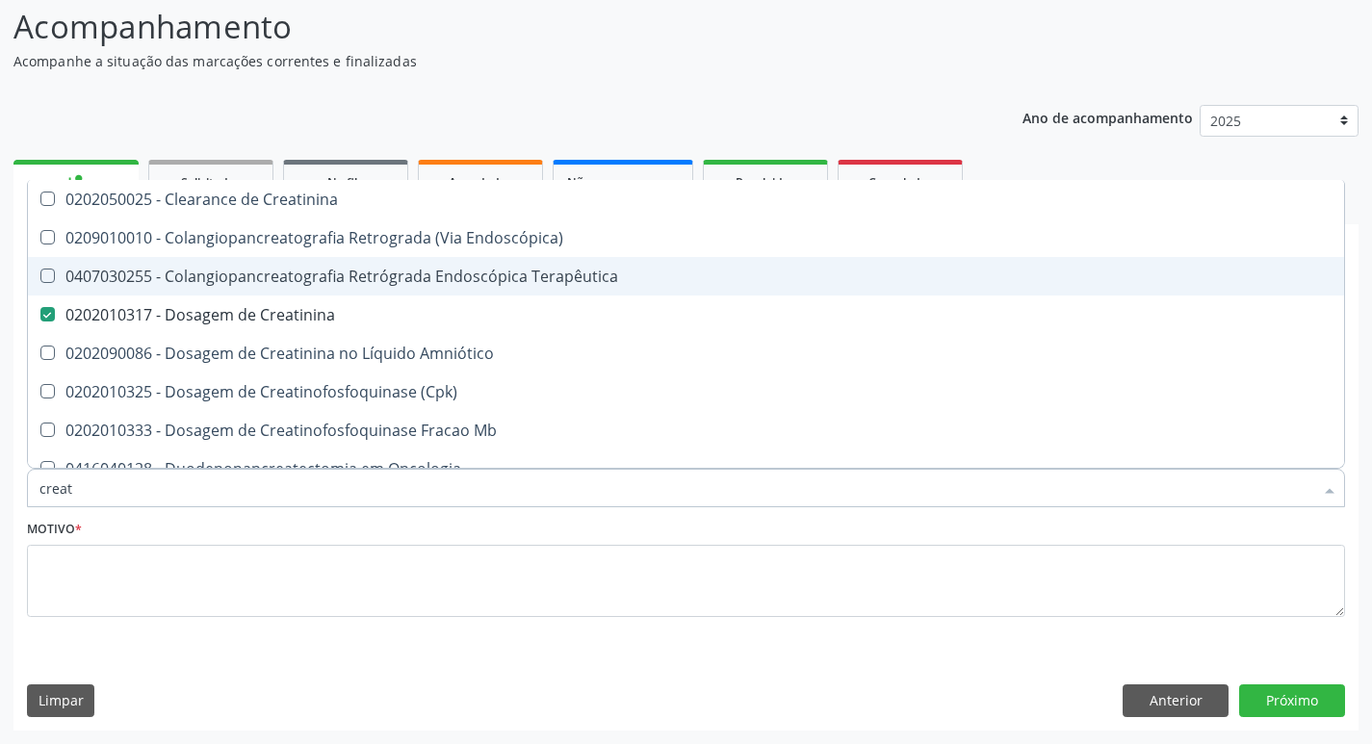
type input "crea"
checkbox Creatinina "false"
checkbox Mb "true"
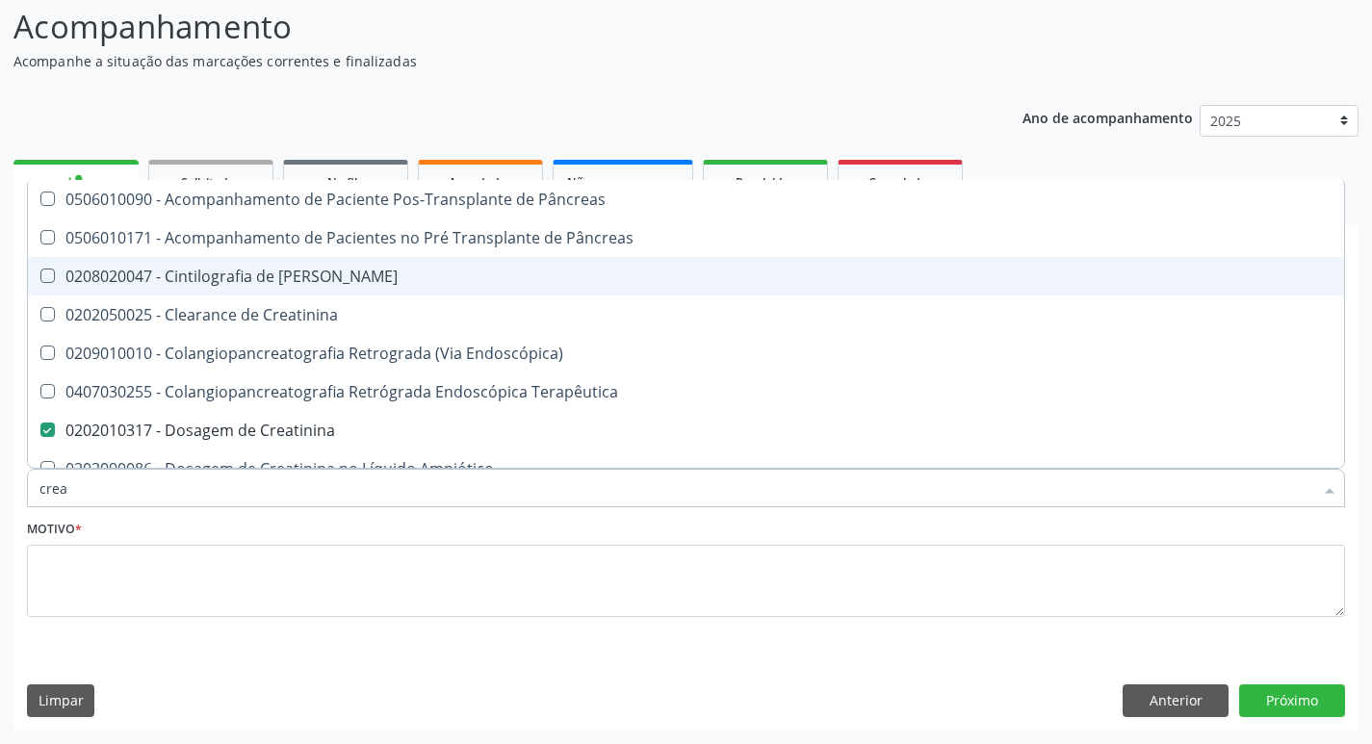
type input "cre"
checkbox Creatinina "false"
checkbox Oncologia "true"
type input "cr"
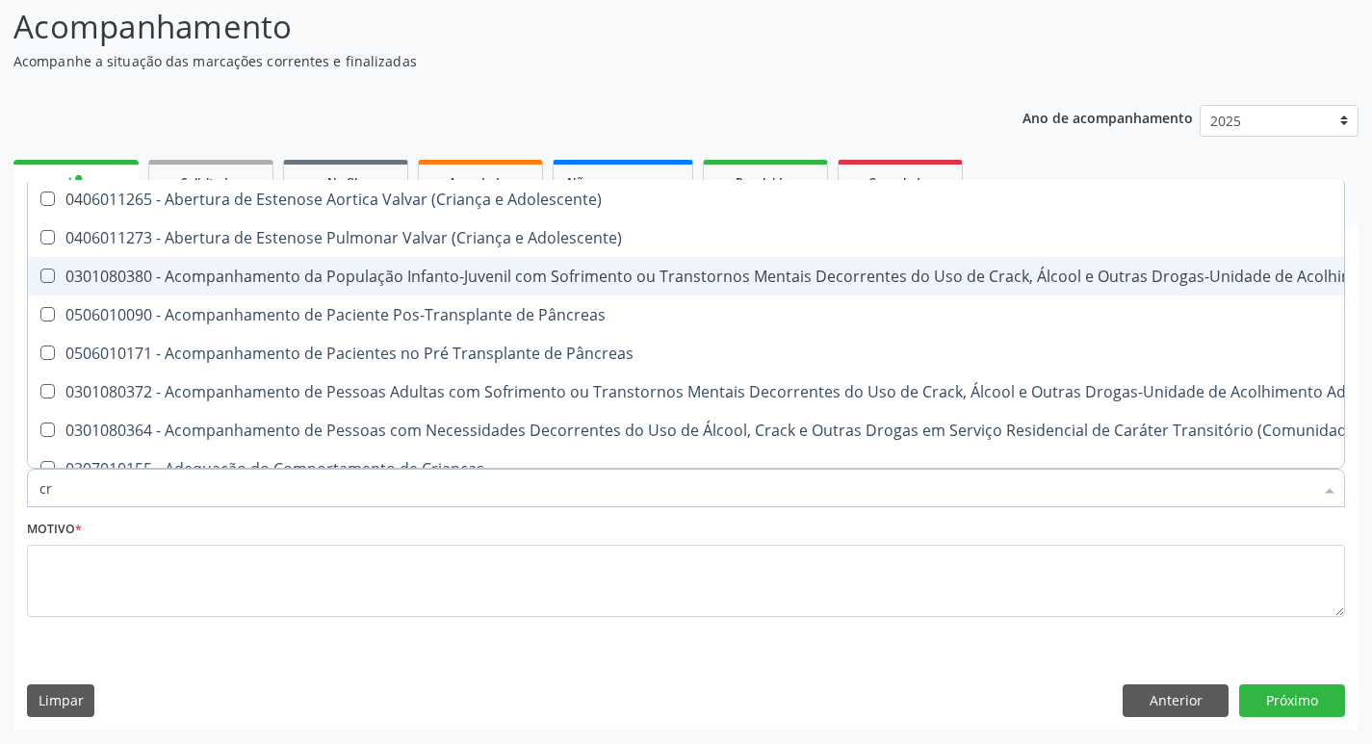
checkbox Crâniofacial "false"
type input "c"
checkbox Creatinina "false"
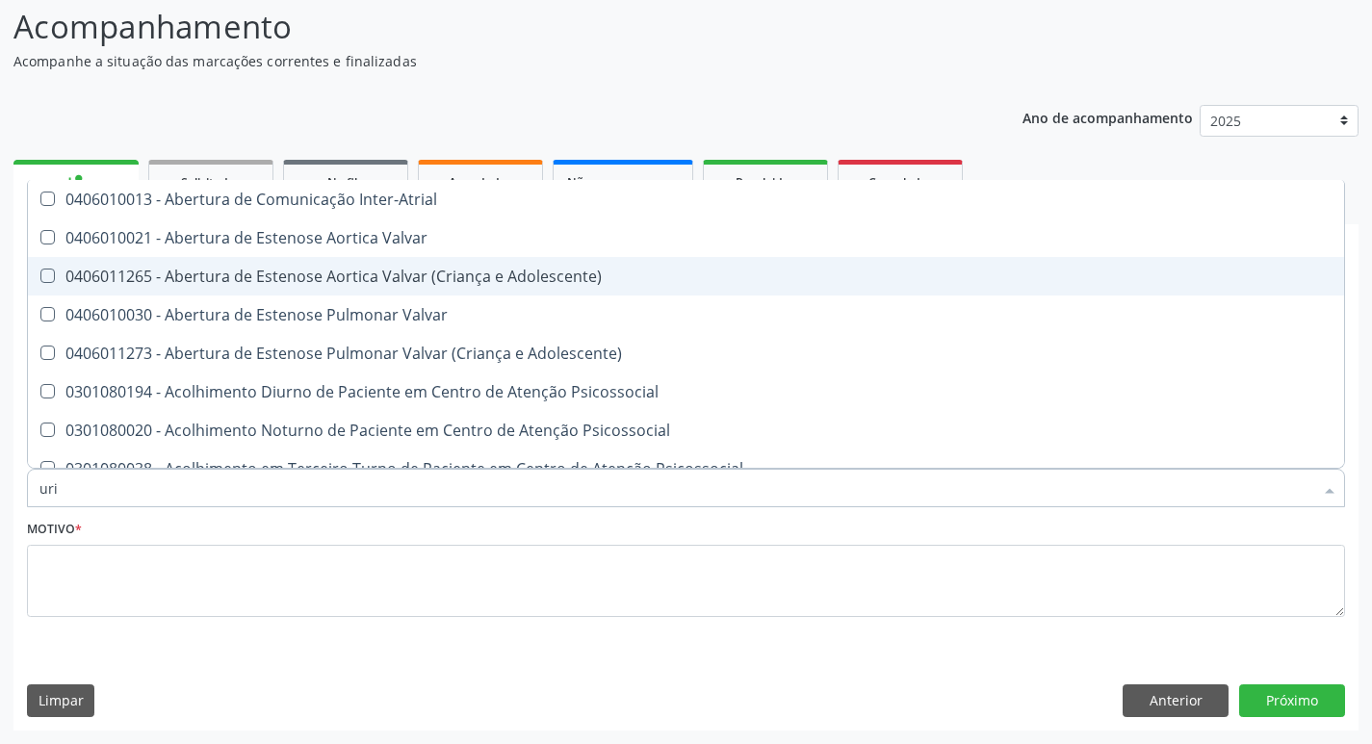
type input "urin"
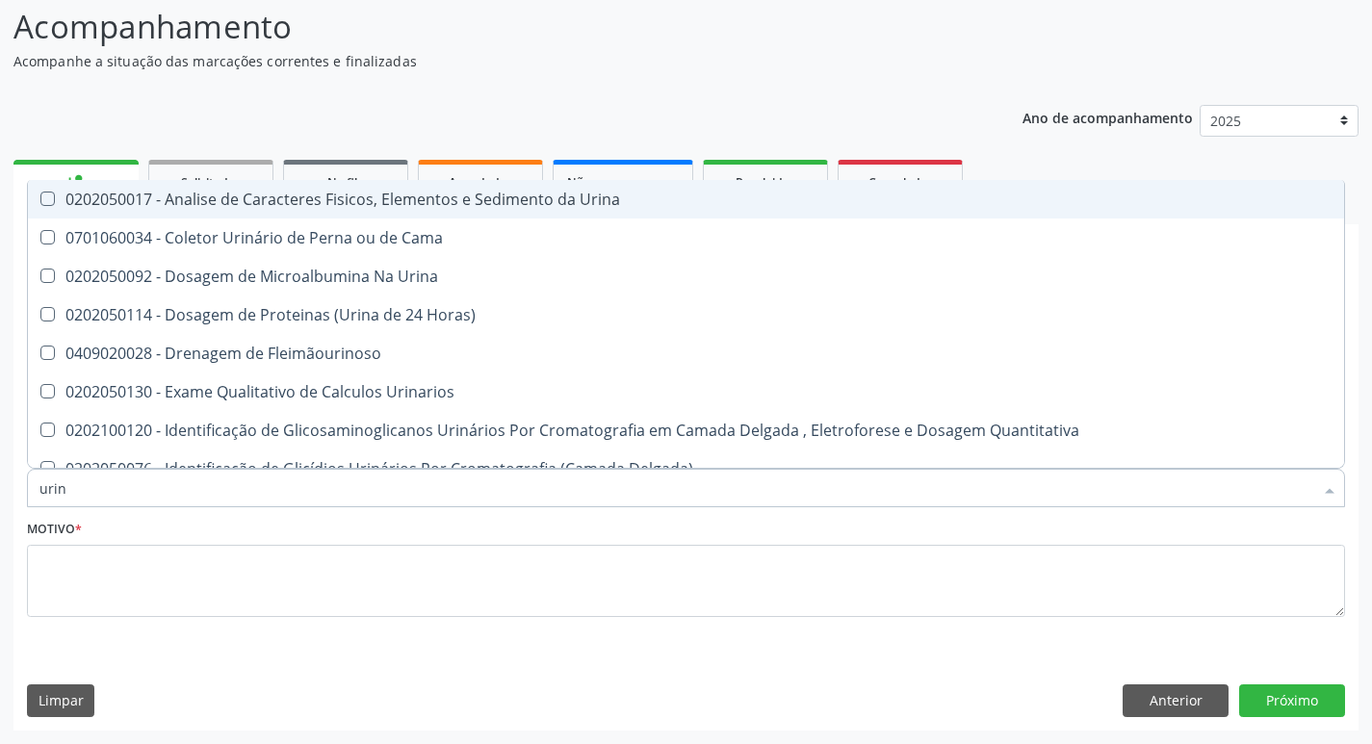
click at [443, 212] on span "0202050017 - Analise de Caracteres Fisicos, Elementos e Sedimento da Urina" at bounding box center [686, 199] width 1316 height 39
checkbox Urina "true"
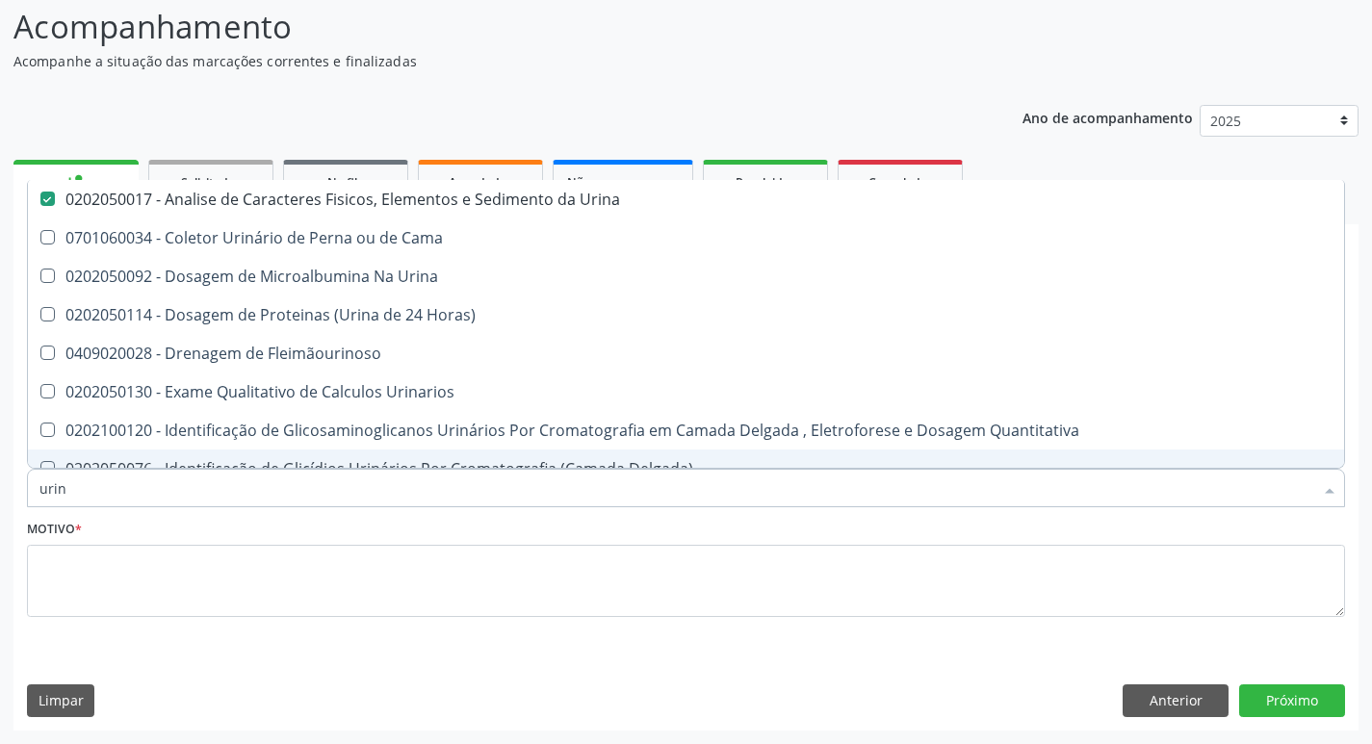
click at [69, 491] on input "urin" at bounding box center [675, 488] width 1273 height 39
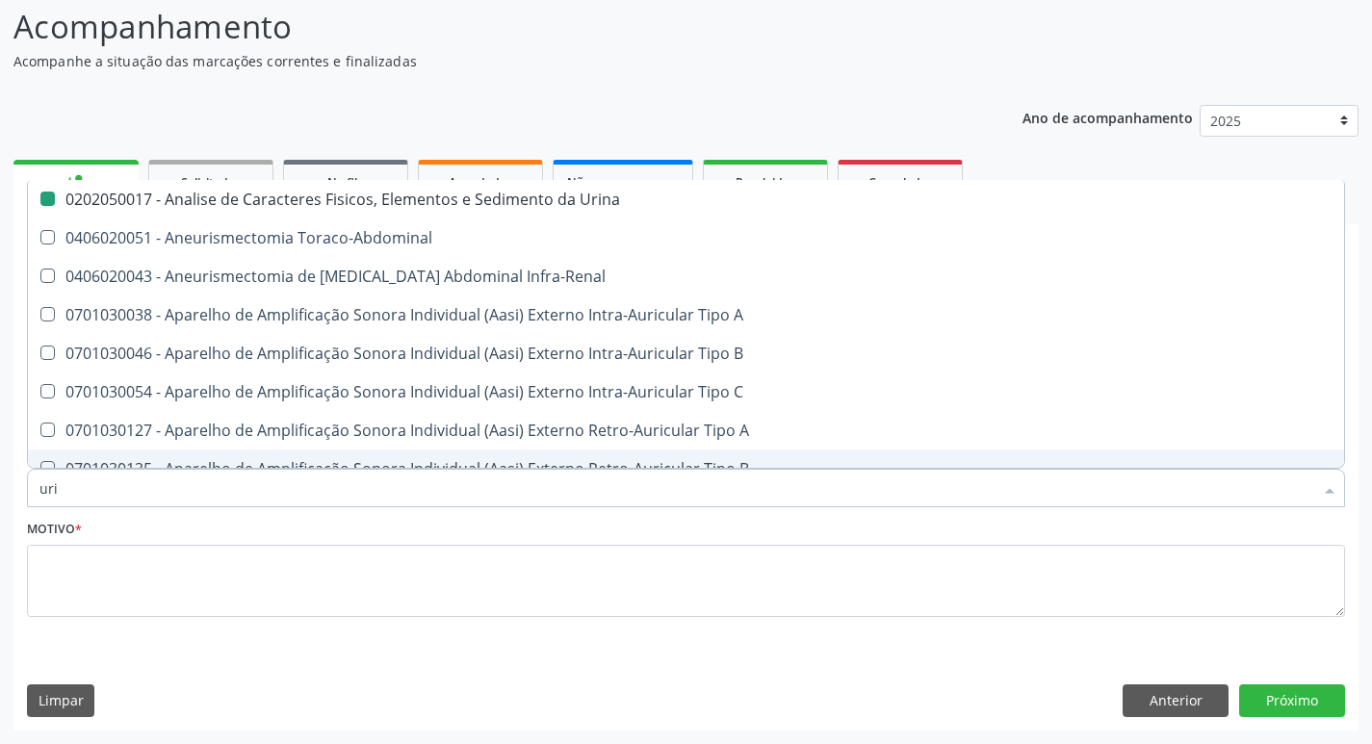
type input "ur"
checkbox Urina "false"
checkbox Cônica "true"
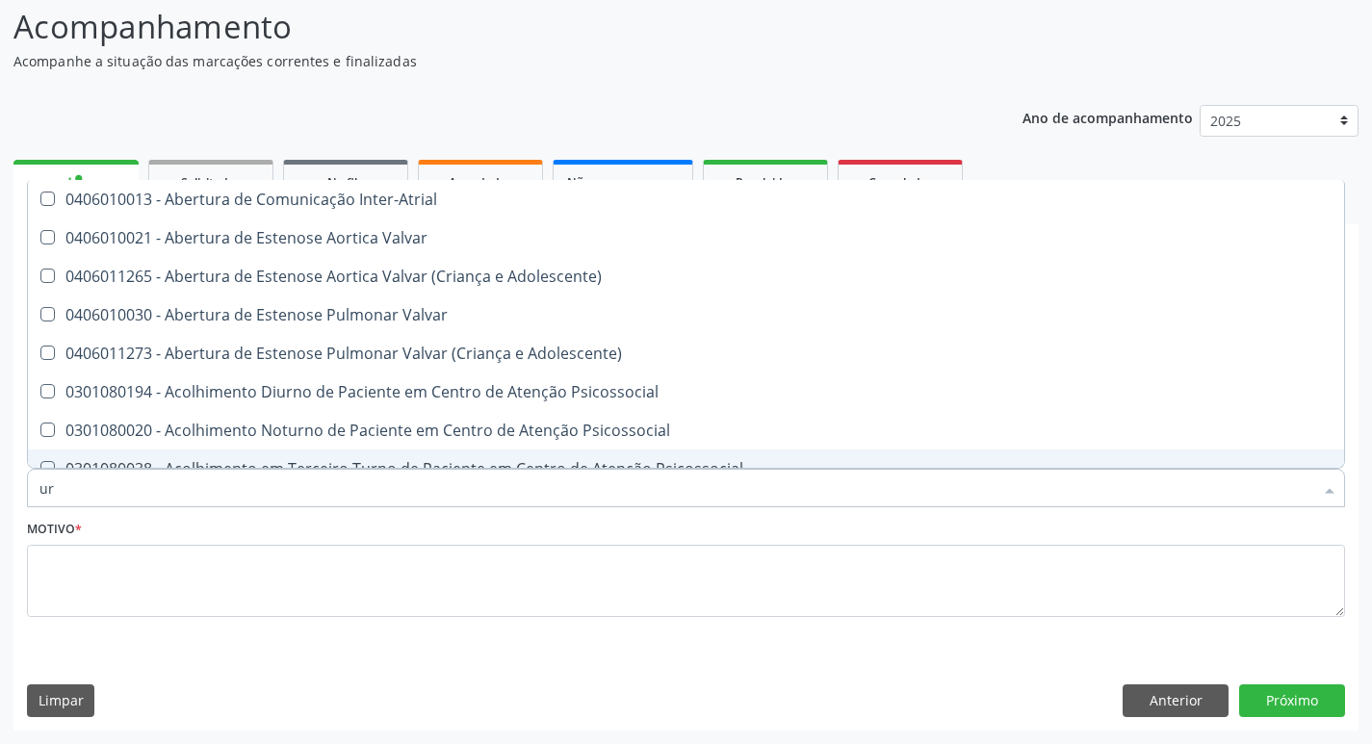
type input "u"
checkbox Urina "false"
checkbox Alimentos "true"
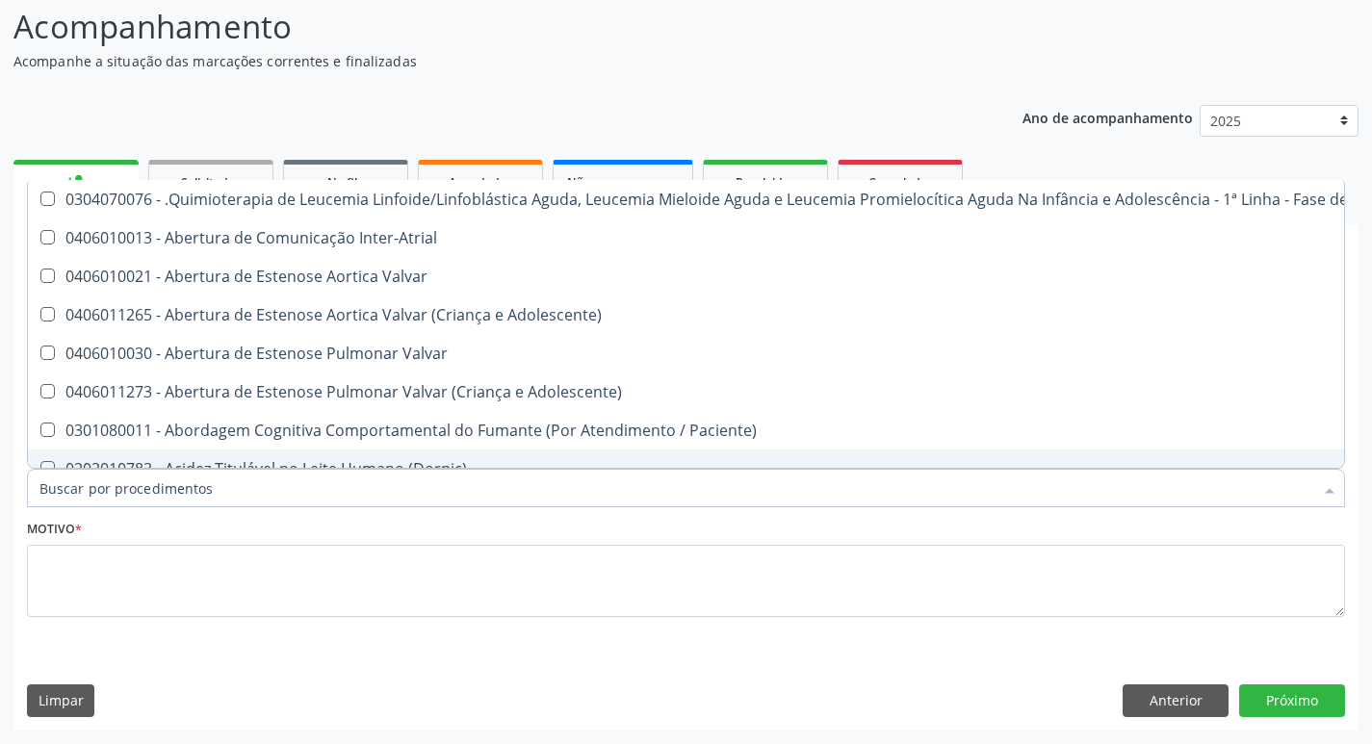
checkbox Urina "false"
checkbox Articulacoes "true"
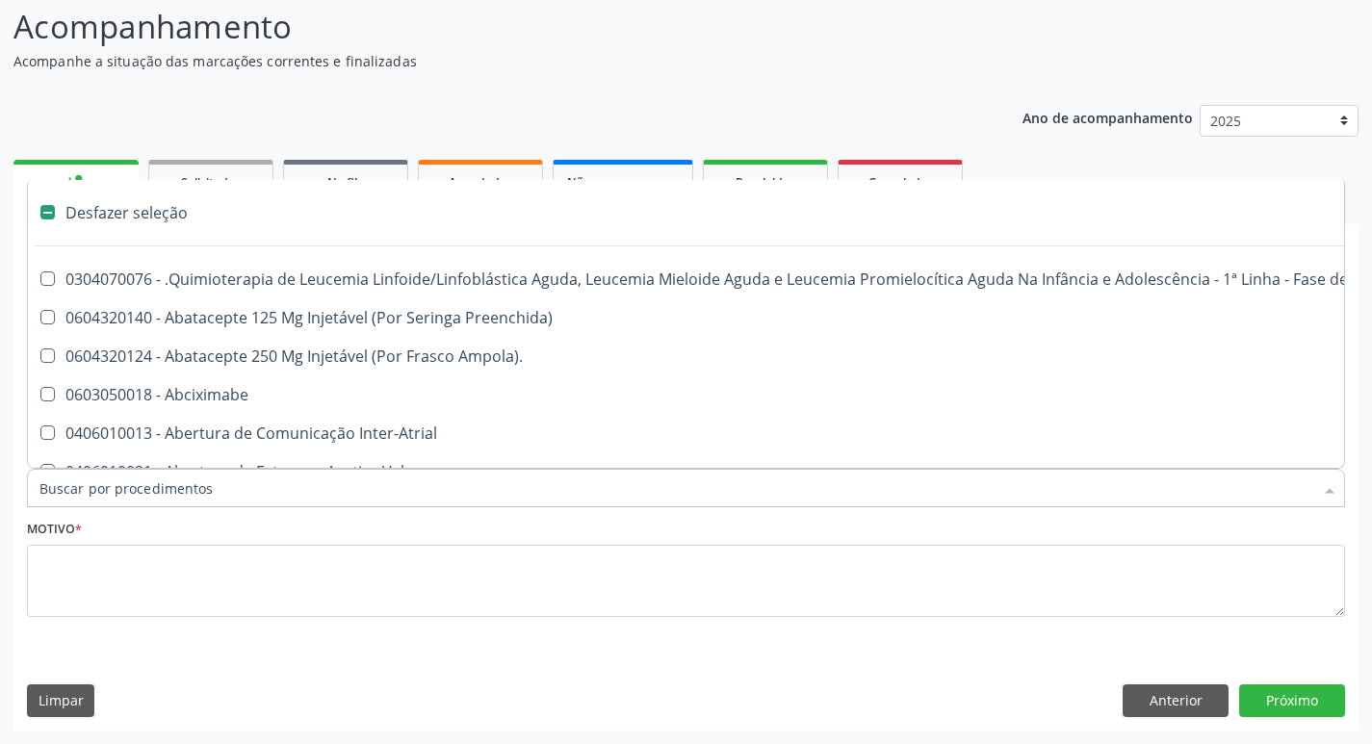
type input "g"
checkbox Urina "false"
checkbox Linha "true"
checkbox Infusão "true"
checkbox Urostomizados "true"
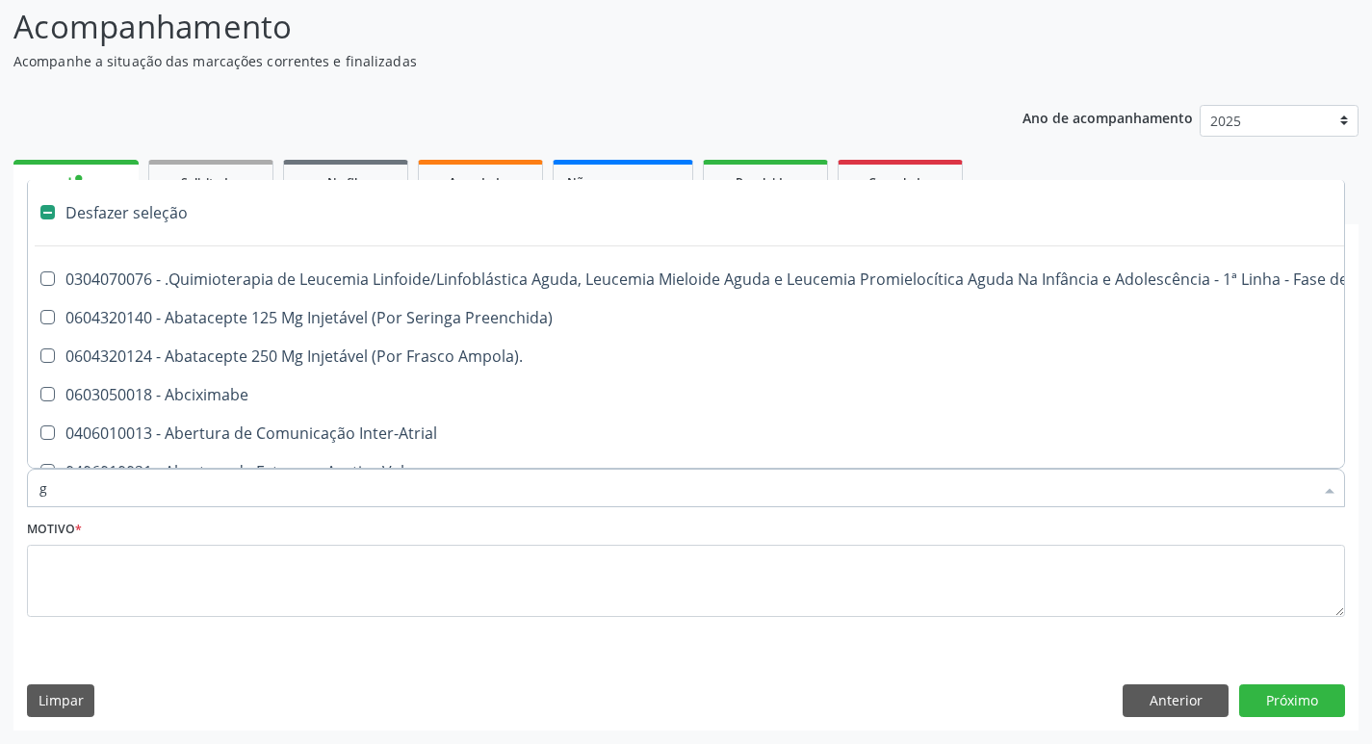
checkbox Revestido\) "true"
checkbox Capilaroscopia "true"
checkbox Capsula\) "true"
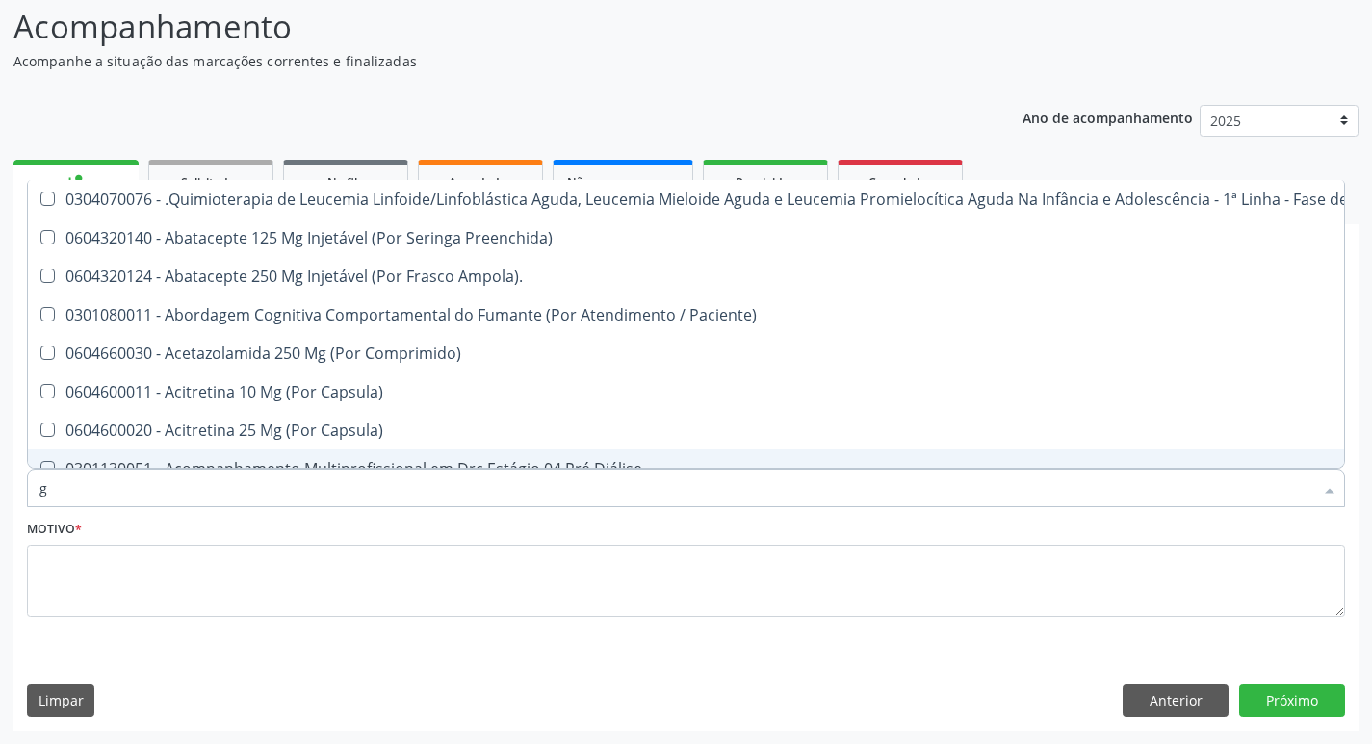
type input "gl"
checkbox Capsula\) "true"
checkbox Pé "true"
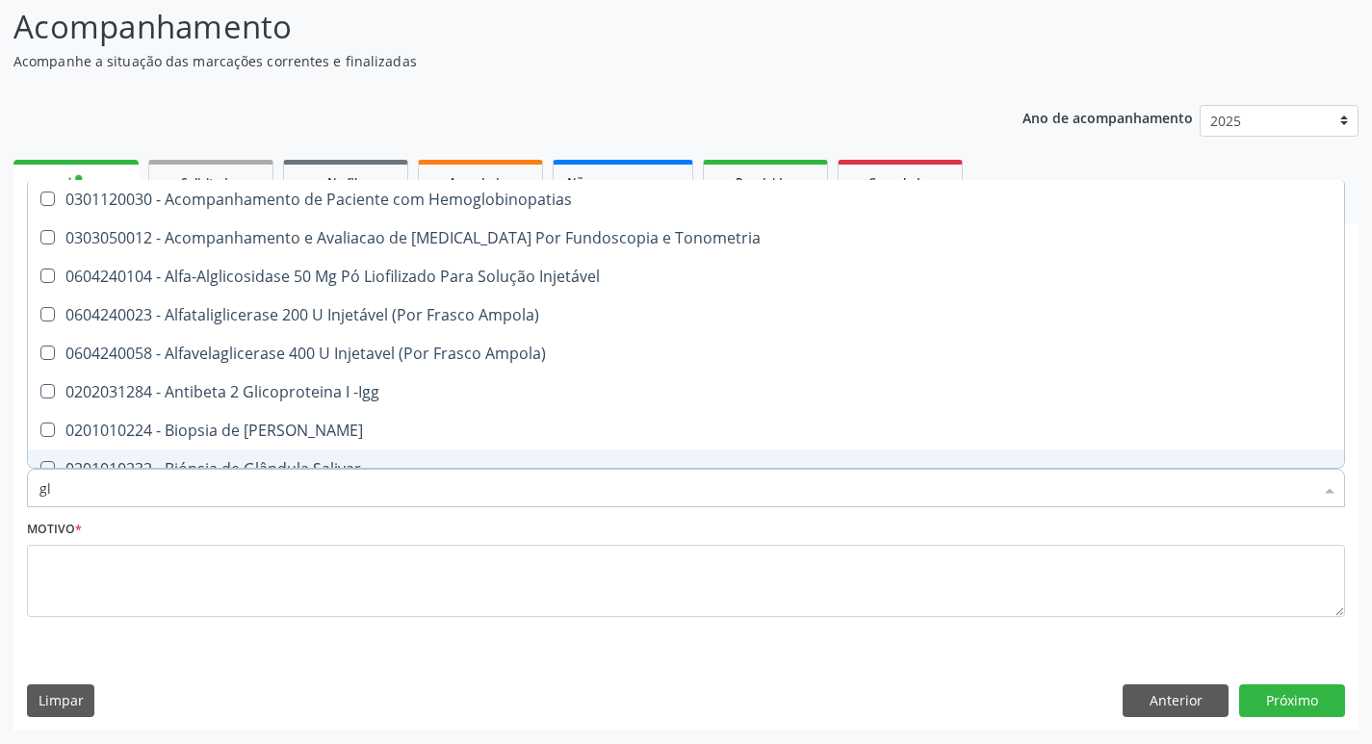
type input "gli"
checkbox Dosagens\) "true"
checkbox Glomerular "true"
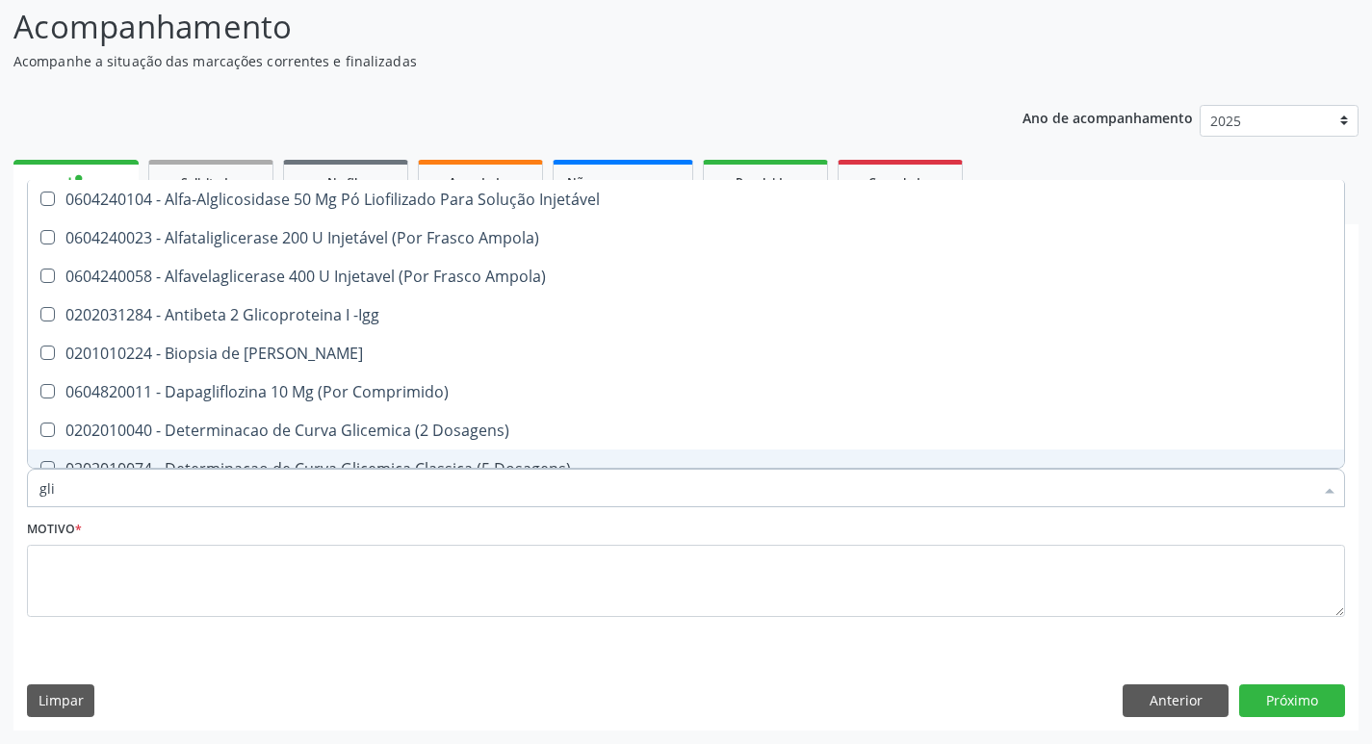
type input "glic"
checkbox Glicose "true"
checkbox Derrames "true"
checkbox Glicosilada "false"
checkbox Triglicerideos "false"
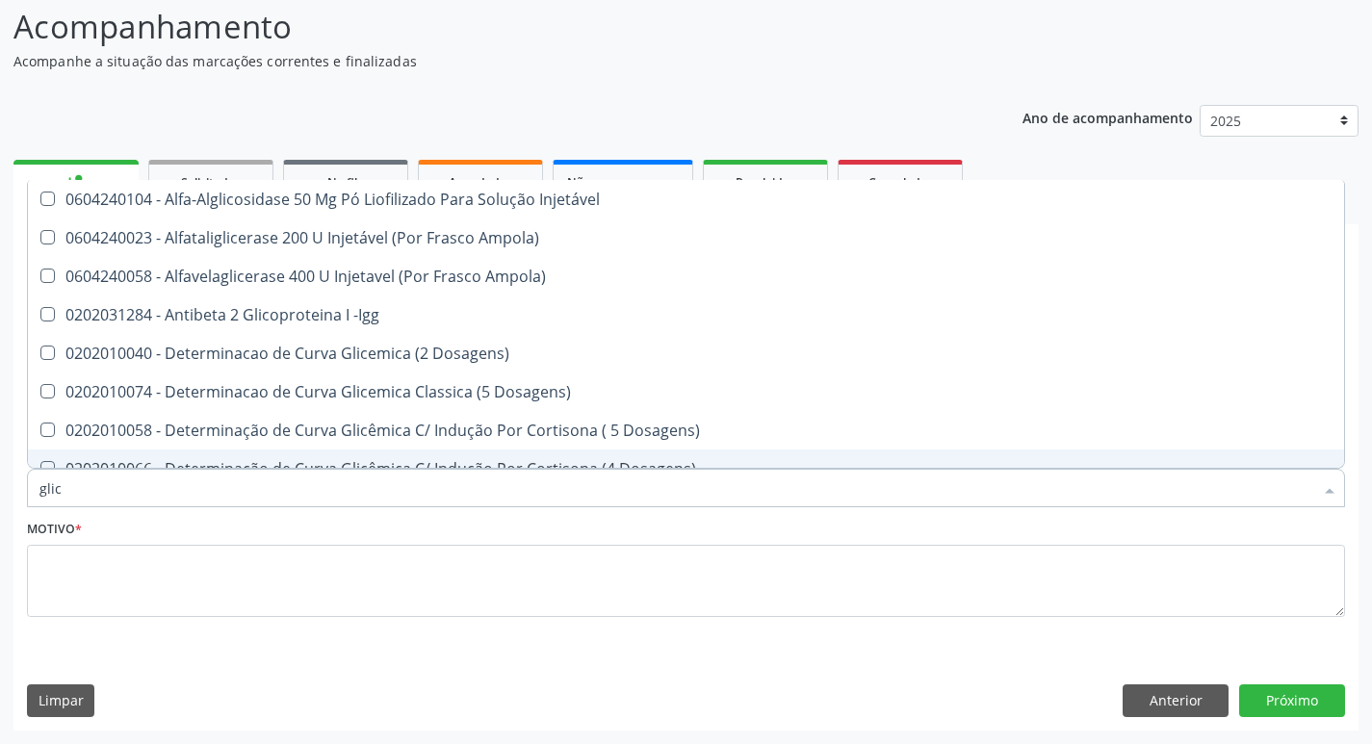
type input "glico"
checkbox Acida "true"
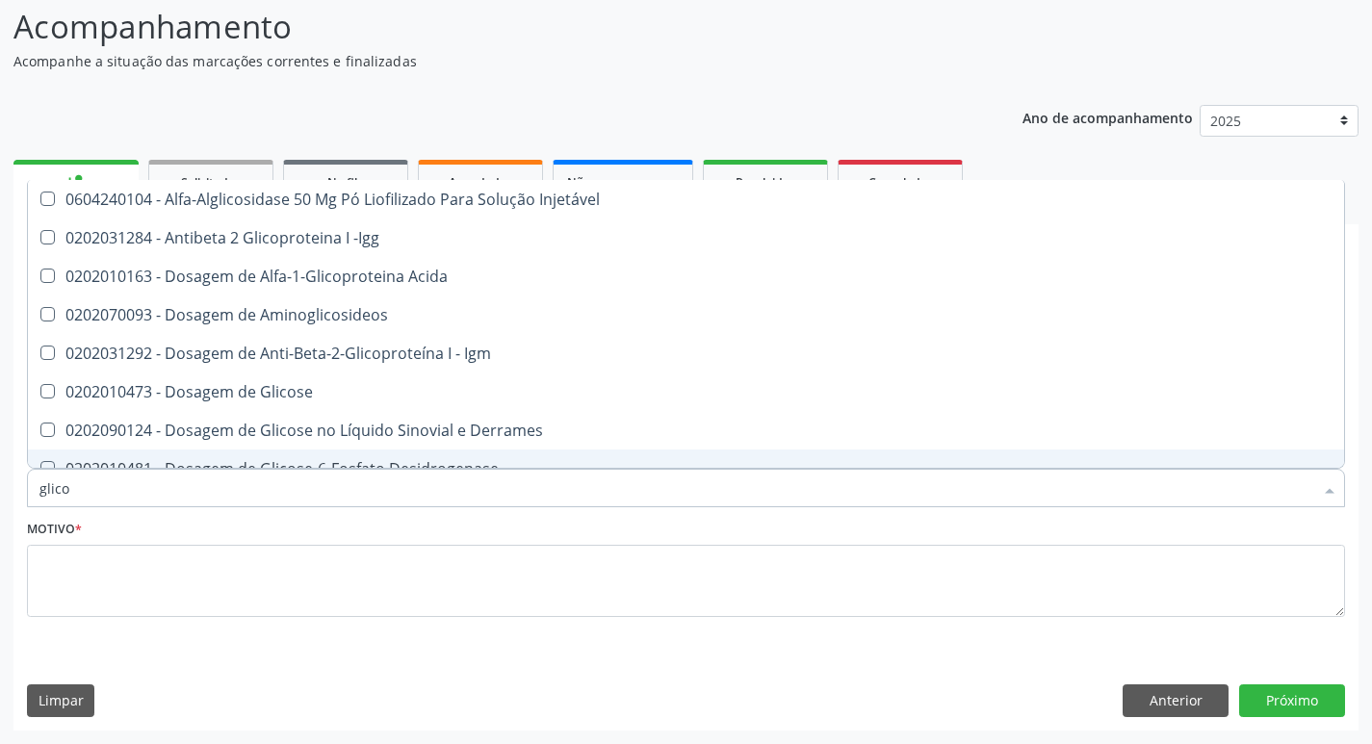
type input "glicos"
checkbox Glicose "true"
checkbox Glicosilada "false"
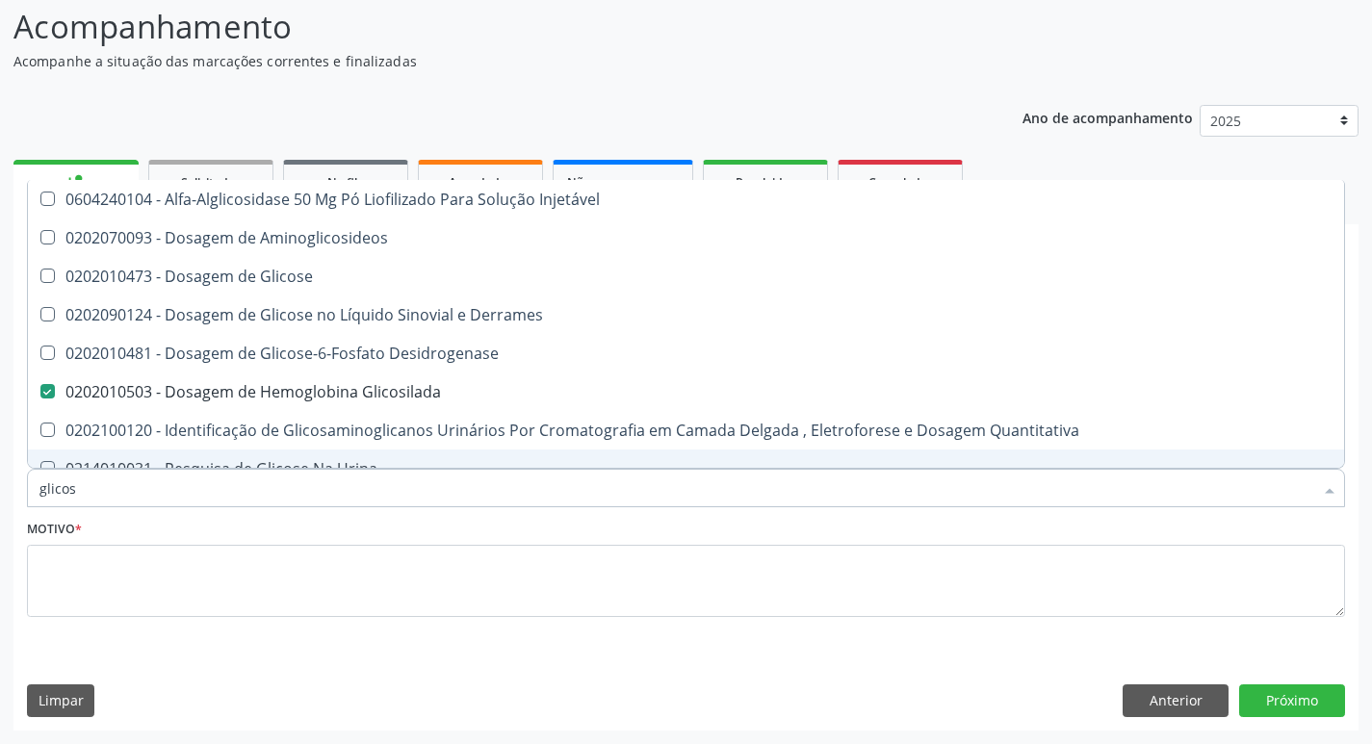
type input "glicose"
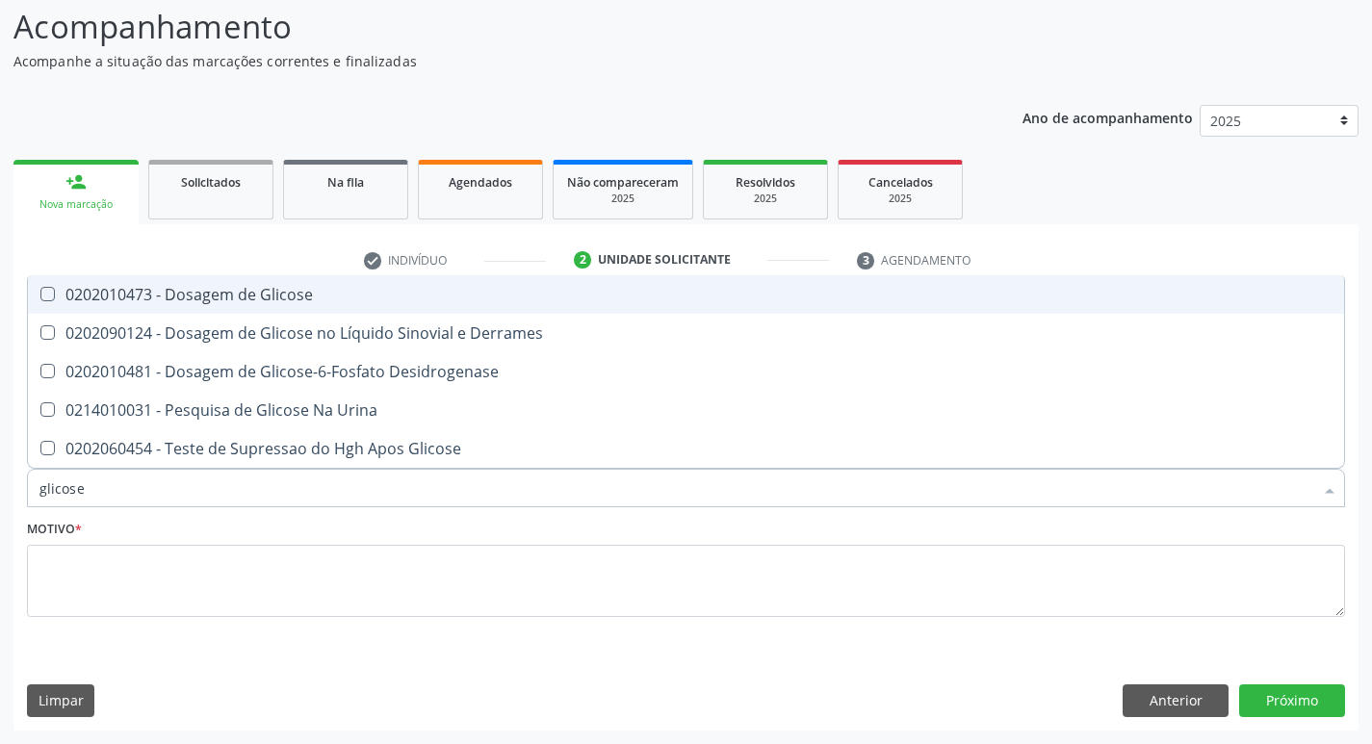
drag, startPoint x: 218, startPoint y: 301, endPoint x: 198, endPoint y: 367, distance: 68.5
click at [218, 302] on div "0202010473 - Dosagem de Glicose" at bounding box center [685, 294] width 1293 height 15
checkbox Glicose "true"
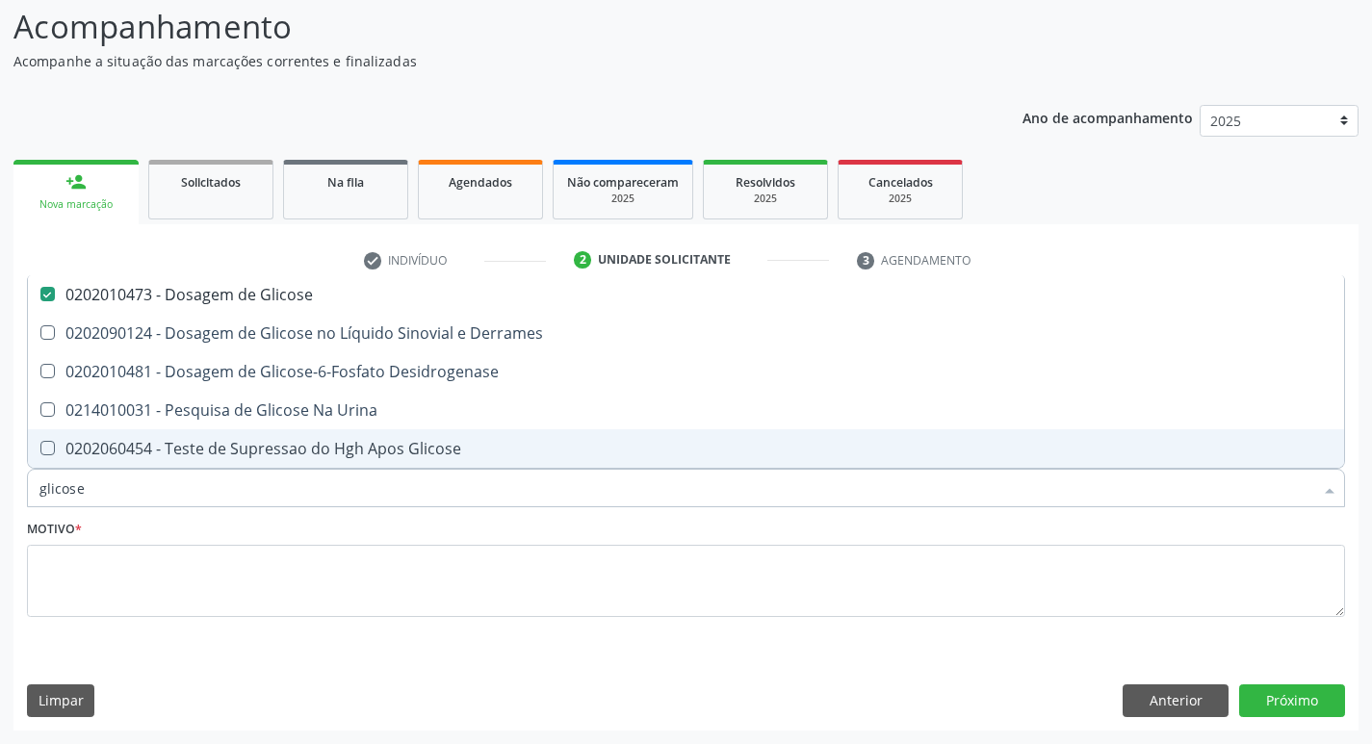
click at [101, 488] on input "glicose" at bounding box center [675, 488] width 1273 height 39
type input "glicos"
checkbox Glicose "false"
checkbox Desidrogenase "true"
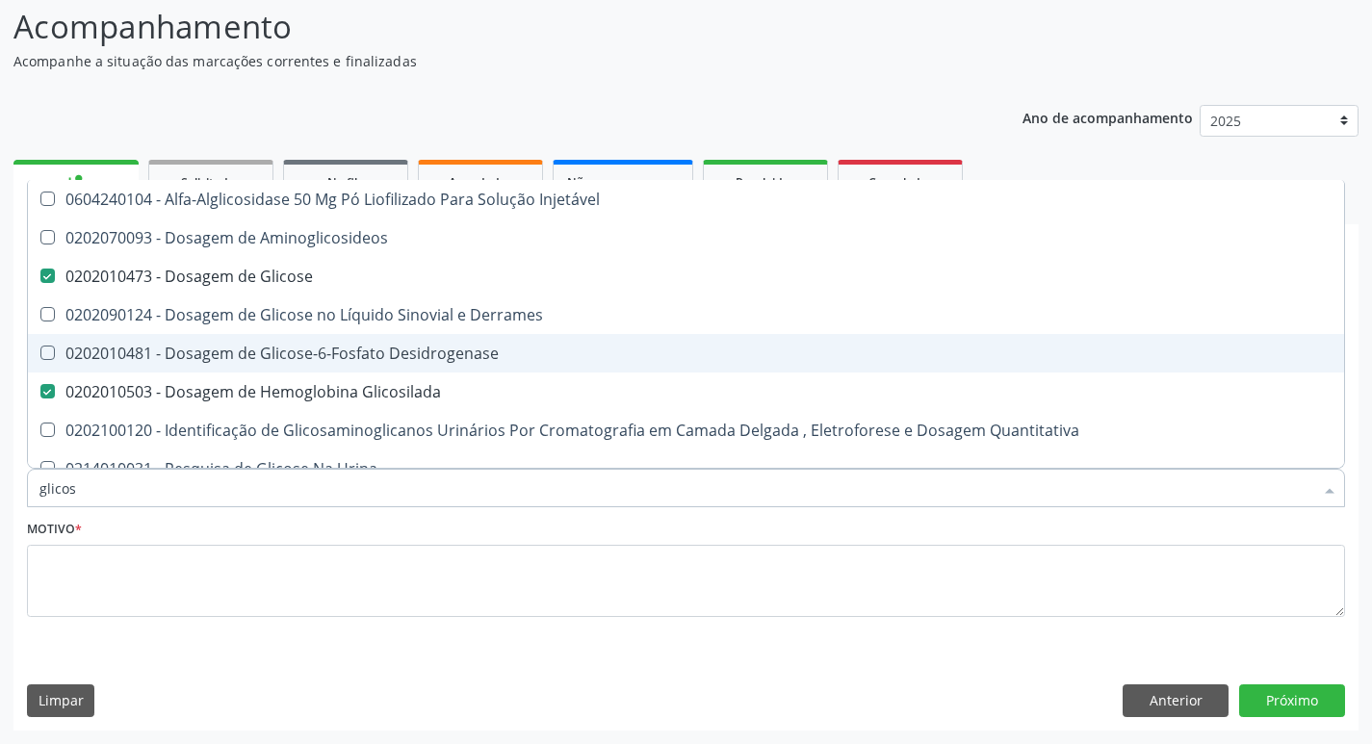
type input "glico"
checkbox Glicose "false"
checkbox Glicose "true"
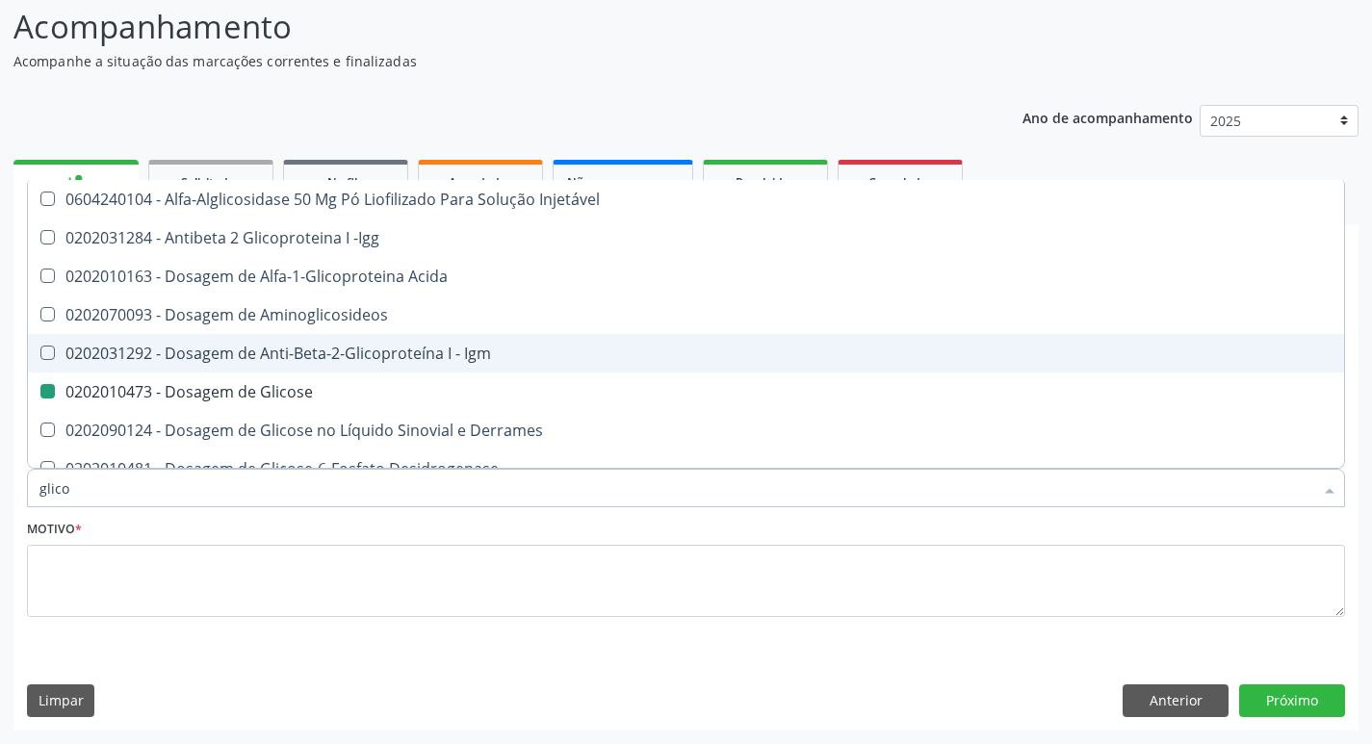
type input "glic"
checkbox Glicose "false"
checkbox Glicosilada "false"
checkbox Glicose "true"
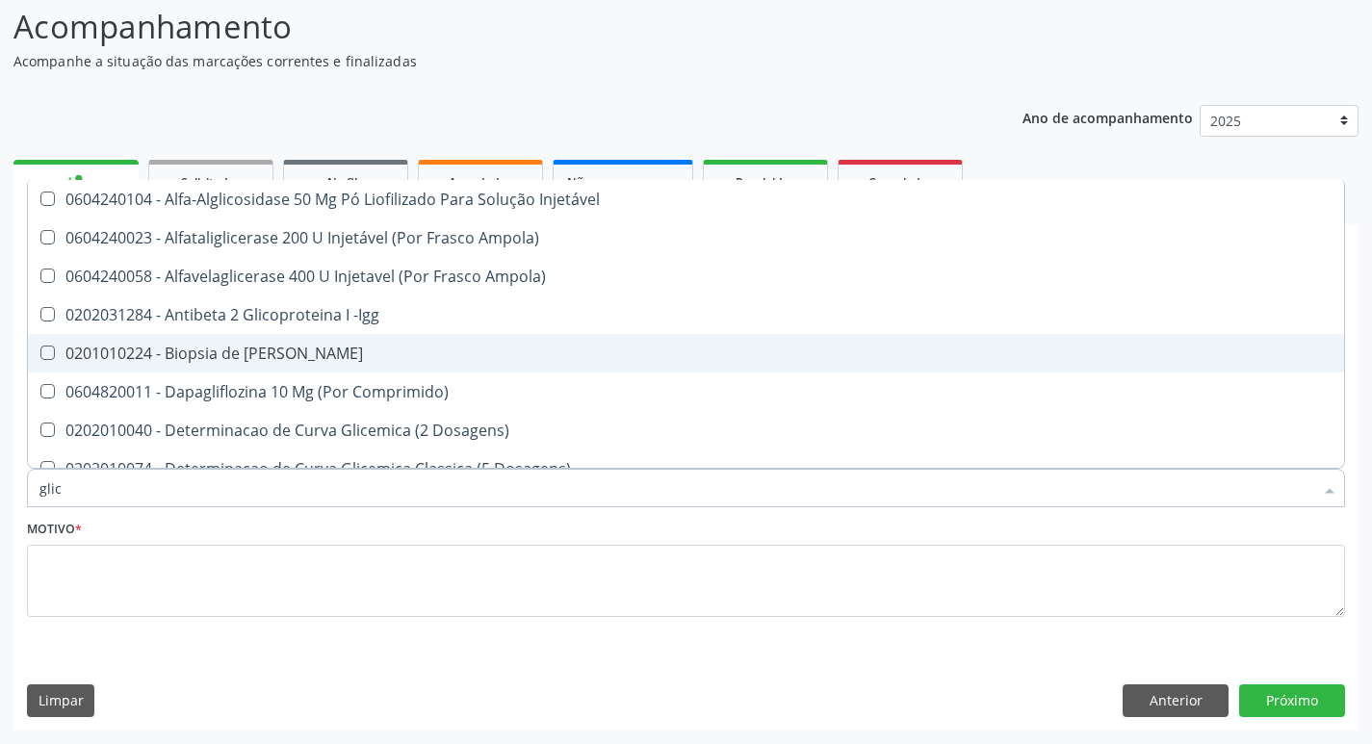
type input "gli"
checkbox Aminoglicosideos "false"
checkbox Derrames "false"
checkbox Glicosilada "true"
checkbox Triglicerideos "true"
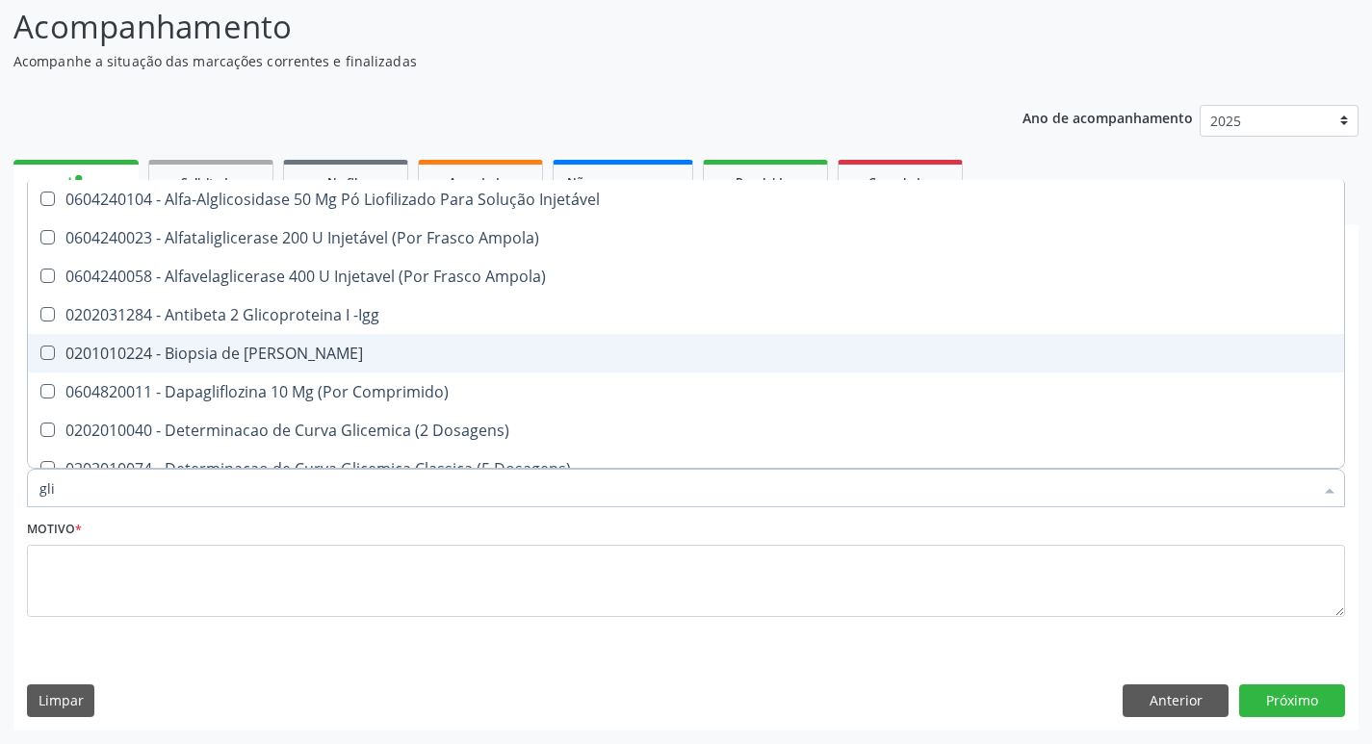
type input "gl"
checkbox Glicose "false"
checkbox Glicosilada "false"
checkbox Triglicerideos "false"
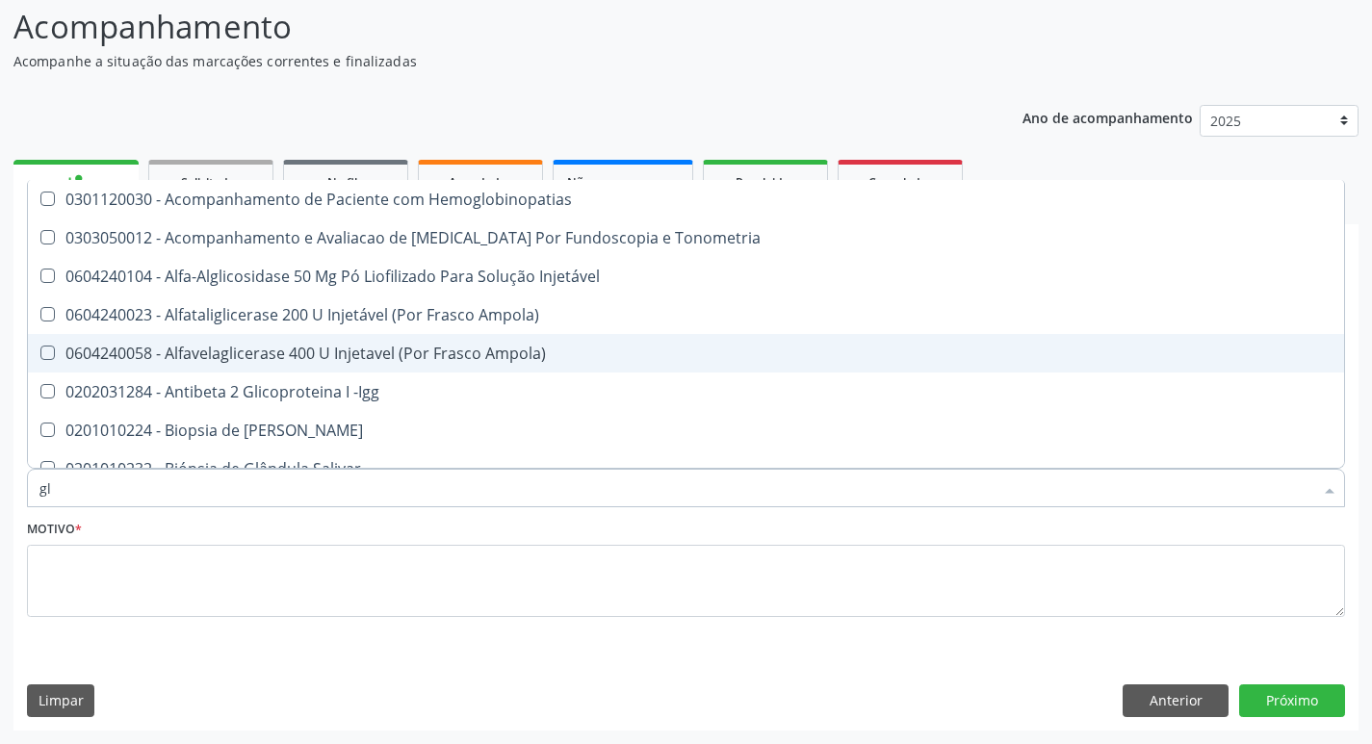
type input "g"
checkbox Glicose "false"
checkbox Glicosilada "false"
checkbox Triglicerideos "false"
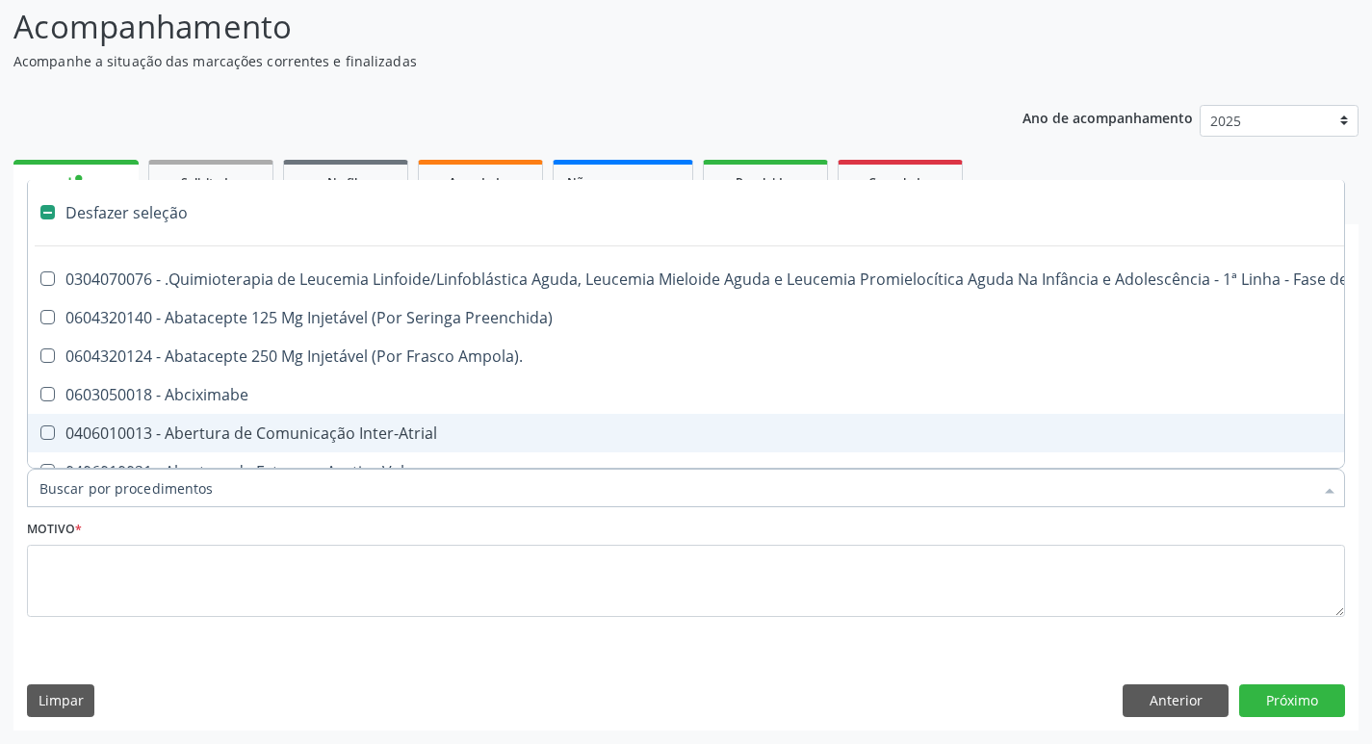
type input "h"
checkbox Urina "false"
checkbox B "true"
checkbox Fibrinogênio "true"
